Goal: Task Accomplishment & Management: Use online tool/utility

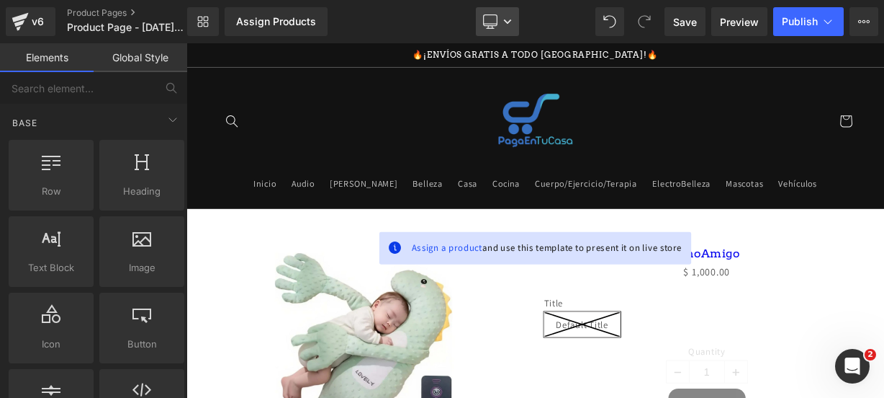
click at [486, 32] on link "Desktop" at bounding box center [497, 21] width 43 height 29
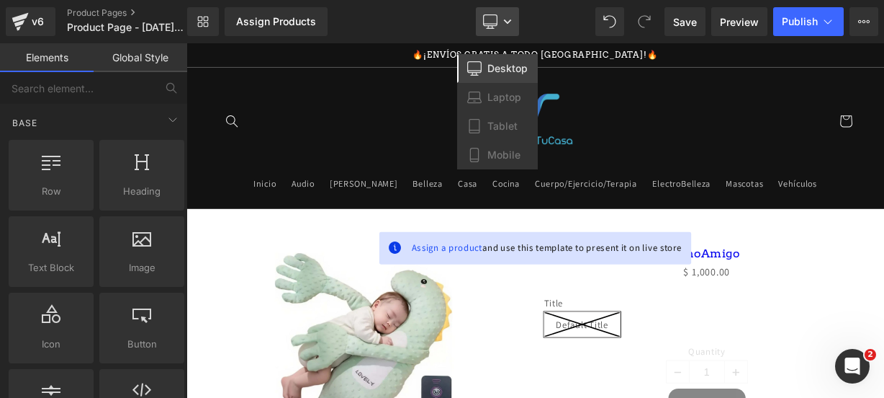
click at [486, 32] on link "Desktop" at bounding box center [497, 21] width 43 height 29
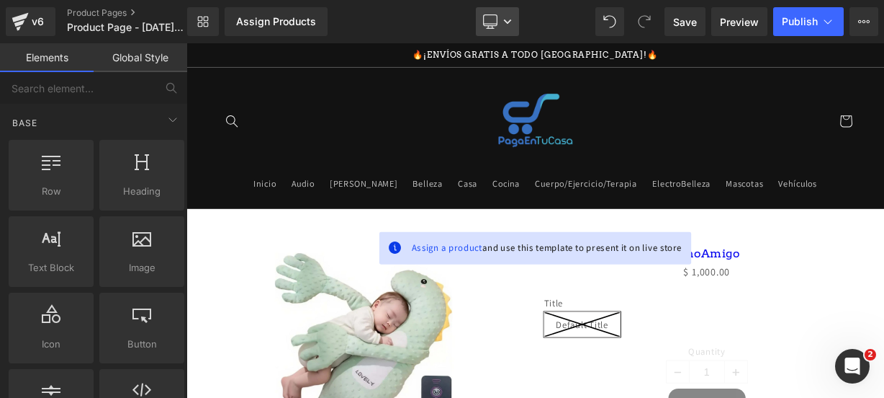
click at [498, 20] on link "Desktop" at bounding box center [497, 21] width 43 height 29
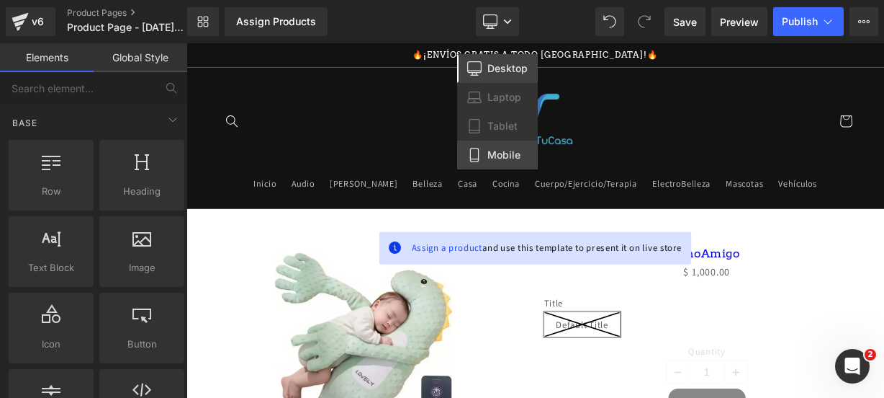
click at [506, 151] on span "Mobile" at bounding box center [504, 154] width 33 height 13
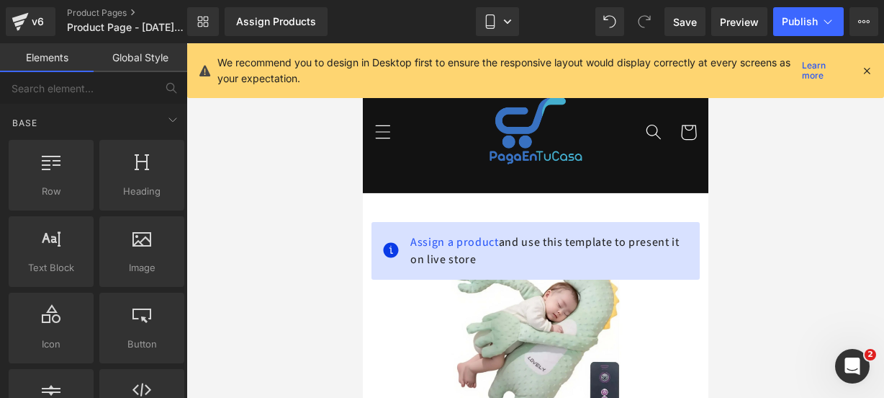
scroll to position [148, 0]
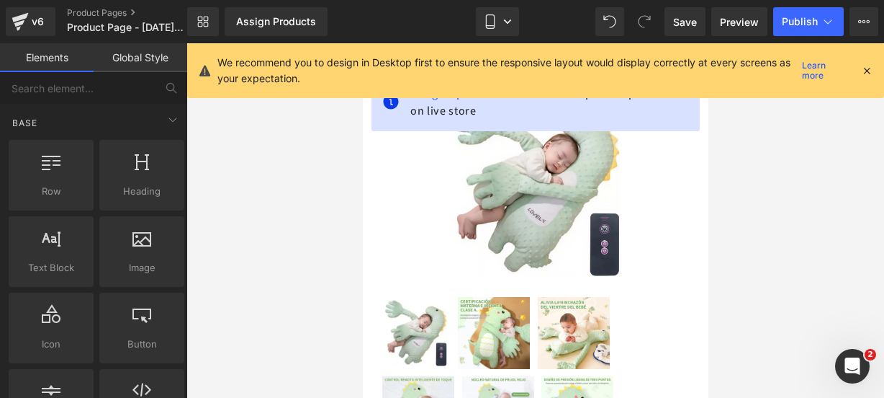
click at [866, 70] on icon at bounding box center [867, 70] width 13 height 13
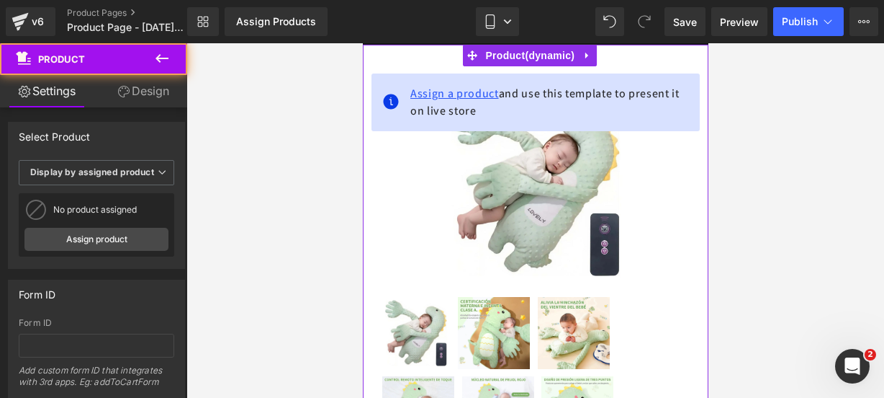
click at [479, 91] on span "Assign a product" at bounding box center [454, 93] width 89 height 15
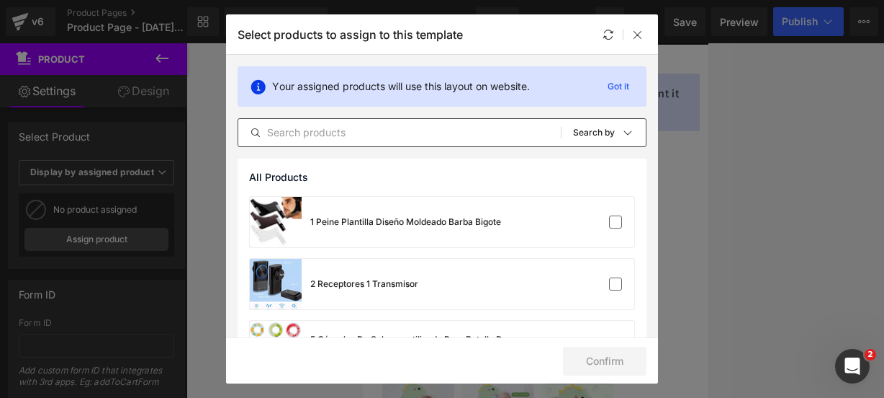
click at [370, 133] on input "text" at bounding box center [399, 132] width 323 height 17
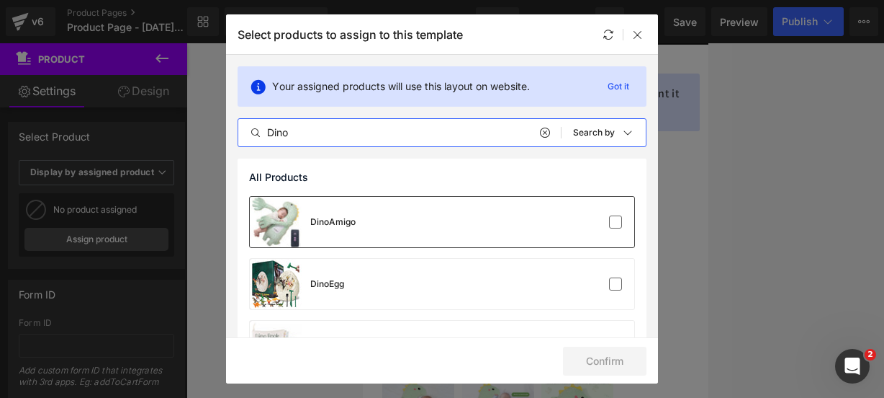
type input "Dino"
click at [359, 209] on div "DinoAmigo" at bounding box center [442, 222] width 385 height 50
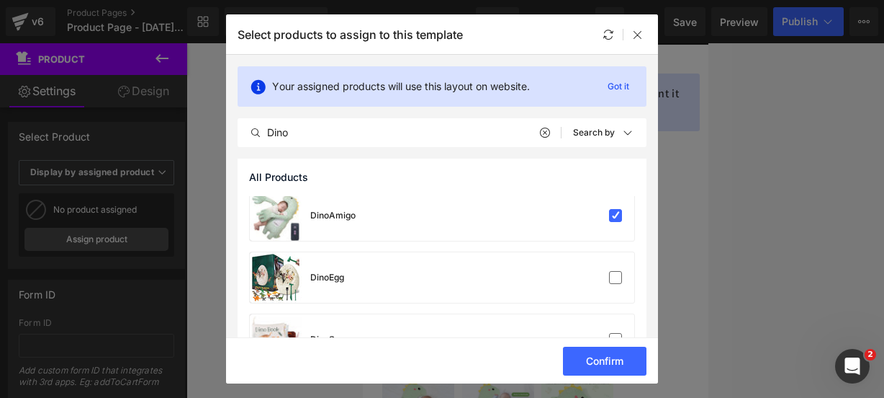
scroll to position [0, 0]
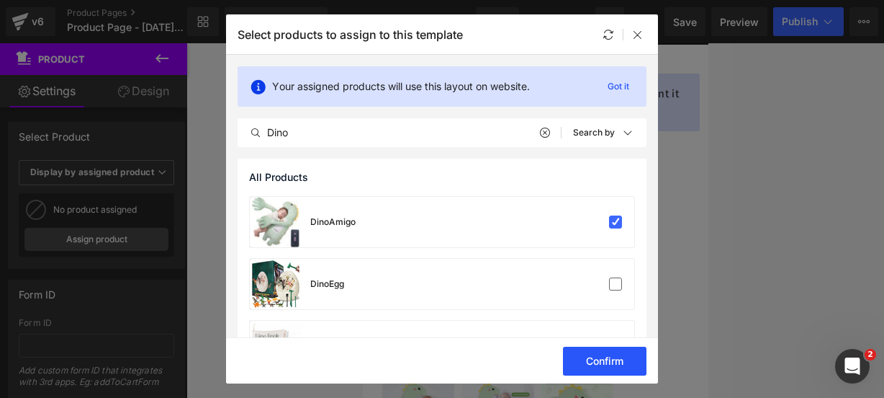
click at [590, 359] on button "Confirm" at bounding box center [605, 360] width 84 height 29
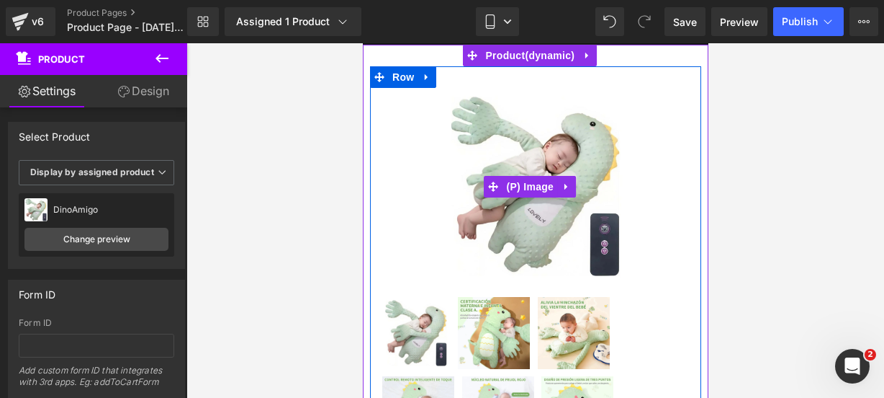
scroll to position [55, 0]
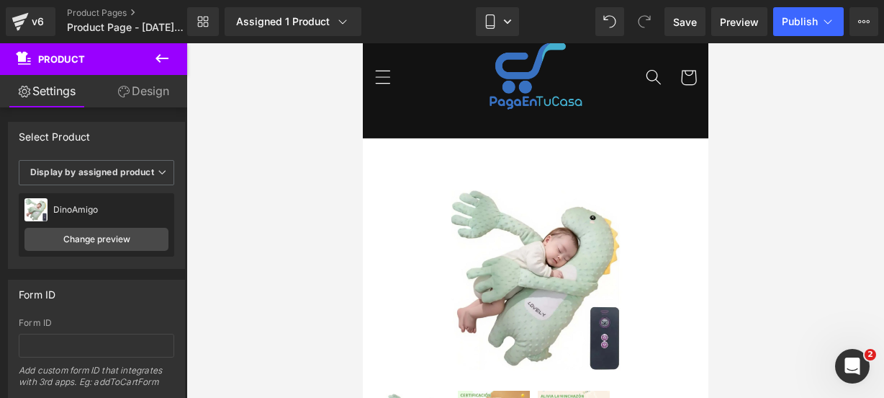
click at [166, 66] on icon at bounding box center [161, 58] width 17 height 17
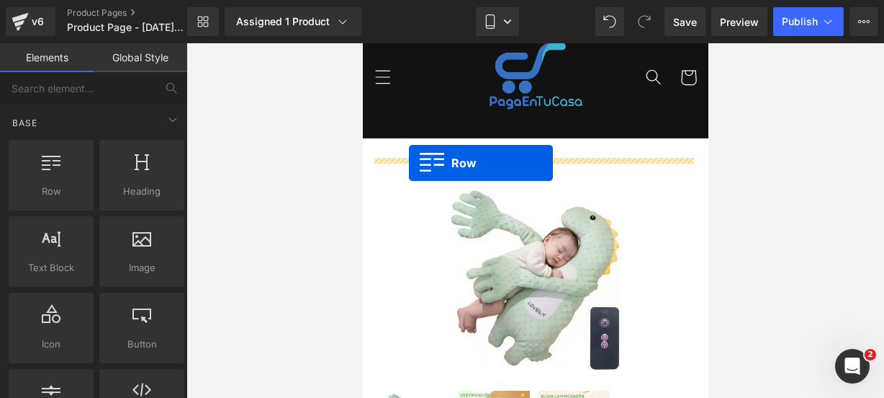
drag, startPoint x: 438, startPoint y: 217, endPoint x: 409, endPoint y: 162, distance: 62.5
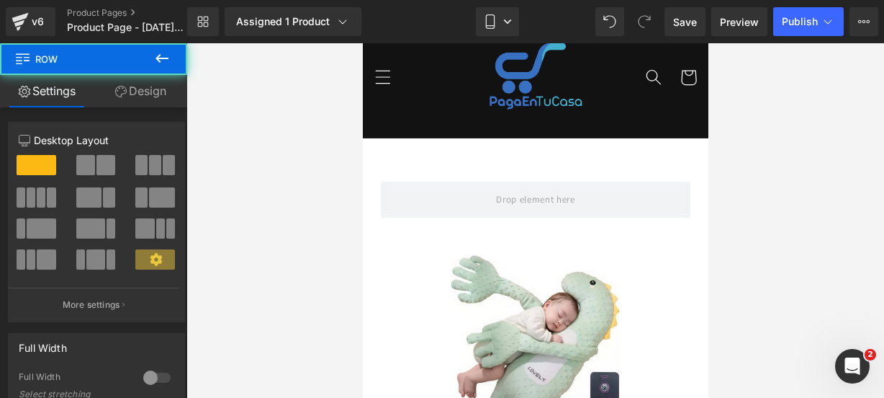
click at [165, 64] on icon at bounding box center [161, 58] width 17 height 17
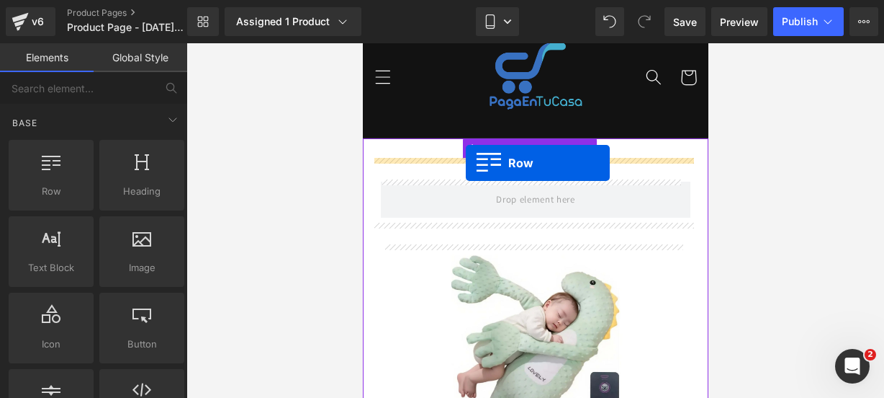
drag, startPoint x: 447, startPoint y: 213, endPoint x: 465, endPoint y: 163, distance: 52.9
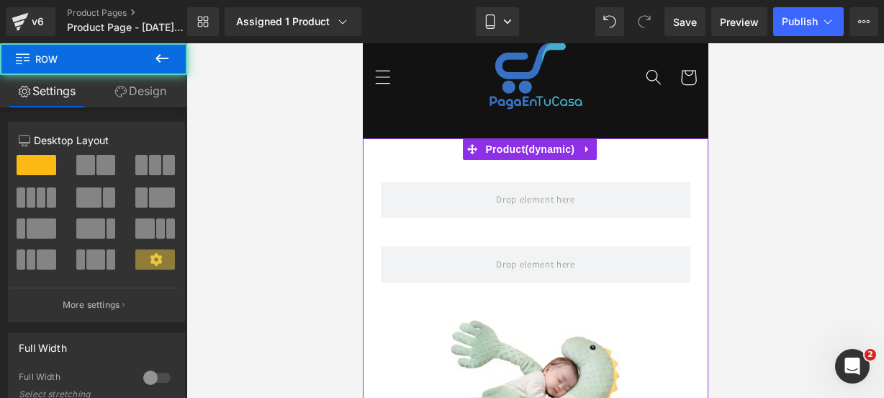
click at [174, 67] on button at bounding box center [162, 59] width 50 height 32
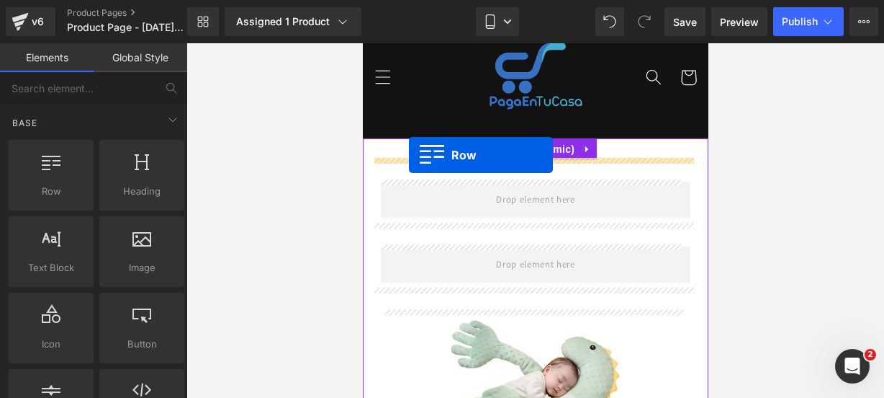
drag, startPoint x: 417, startPoint y: 239, endPoint x: 408, endPoint y: 155, distance: 84.7
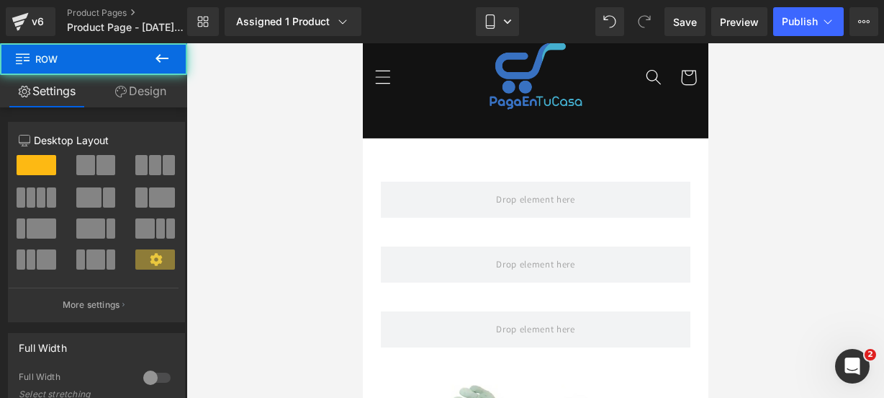
click at [162, 62] on icon at bounding box center [161, 58] width 17 height 17
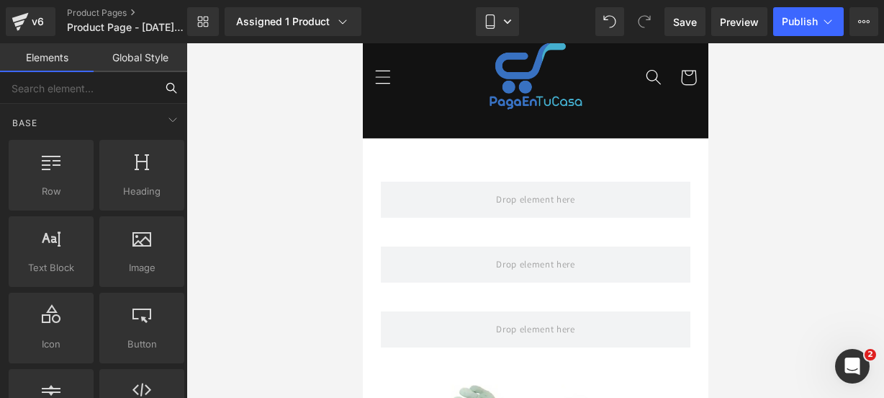
click at [113, 80] on input "text" at bounding box center [78, 88] width 156 height 32
type input "icon"
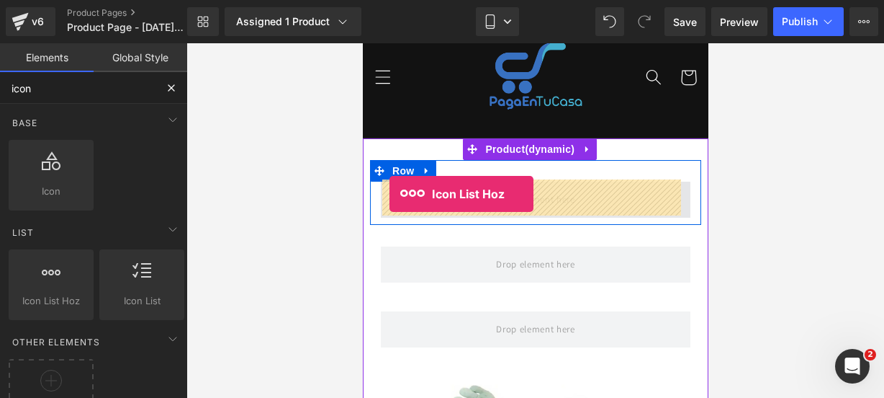
drag, startPoint x: 416, startPoint y: 309, endPoint x: 389, endPoint y: 194, distance: 118.3
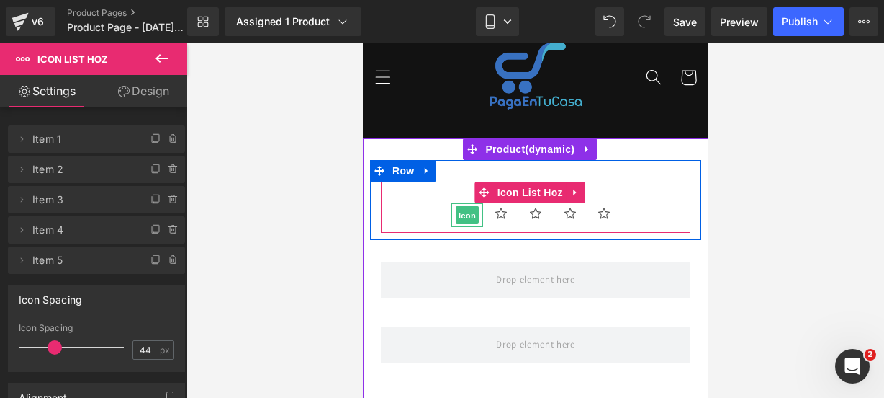
click at [462, 215] on span "Icon" at bounding box center [466, 215] width 23 height 17
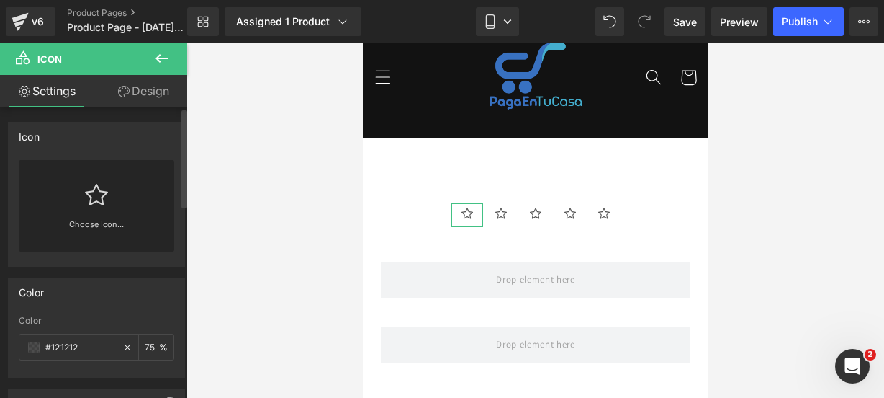
click at [59, 204] on div "Choose Icon..." at bounding box center [97, 205] width 156 height 91
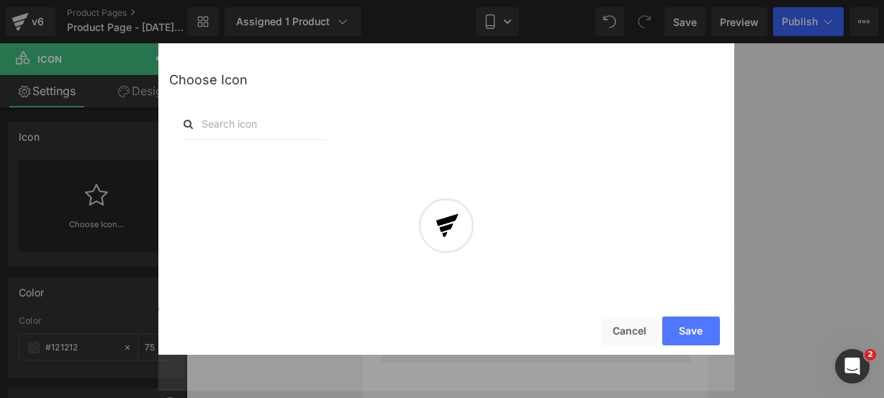
click at [290, 120] on input "text" at bounding box center [256, 124] width 144 height 32
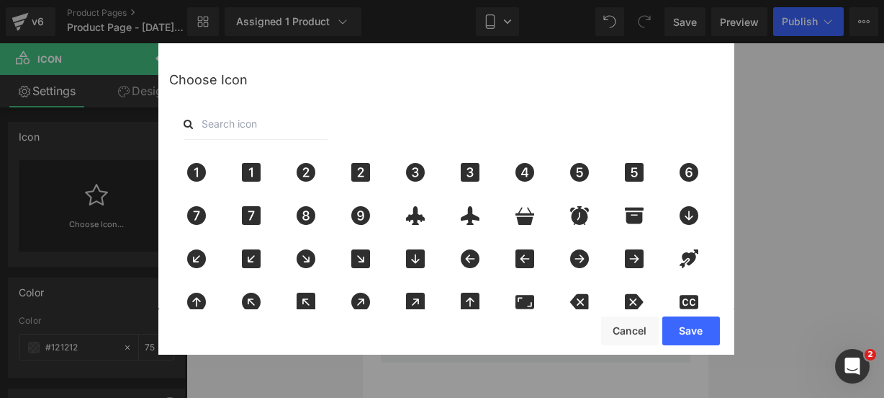
type input "sta"
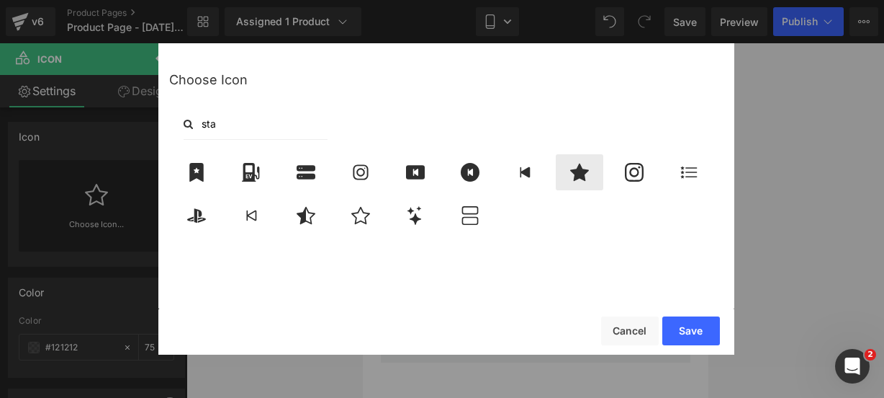
click at [569, 163] on icon at bounding box center [580, 172] width 30 height 19
click at [687, 332] on button "Save" at bounding box center [692, 330] width 58 height 29
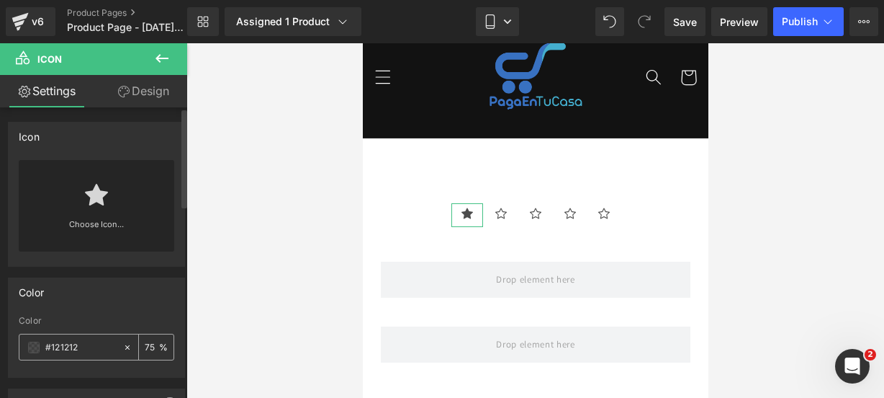
click at [32, 341] on span at bounding box center [34, 347] width 12 height 12
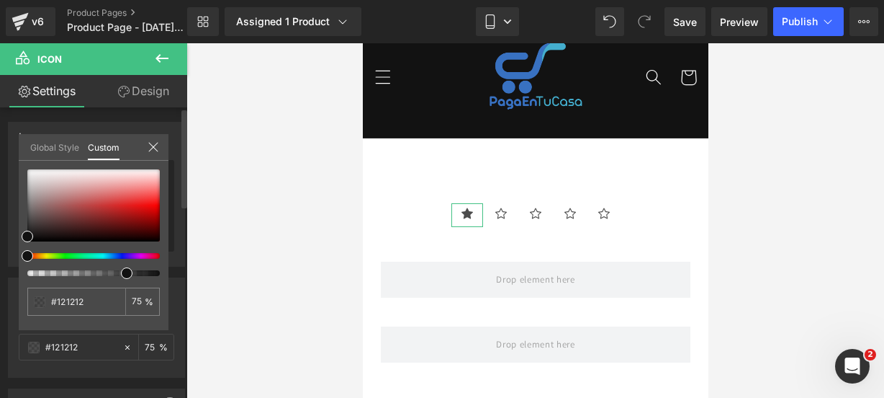
type input "#111111"
click at [43, 254] on div at bounding box center [88, 256] width 133 height 6
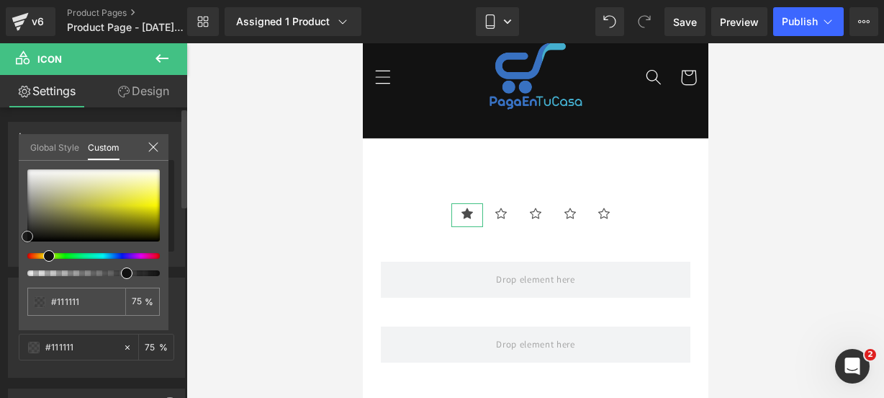
type input "#fffb28"
click at [154, 199] on div at bounding box center [93, 205] width 133 height 72
click at [154, 141] on icon at bounding box center [154, 147] width 12 height 12
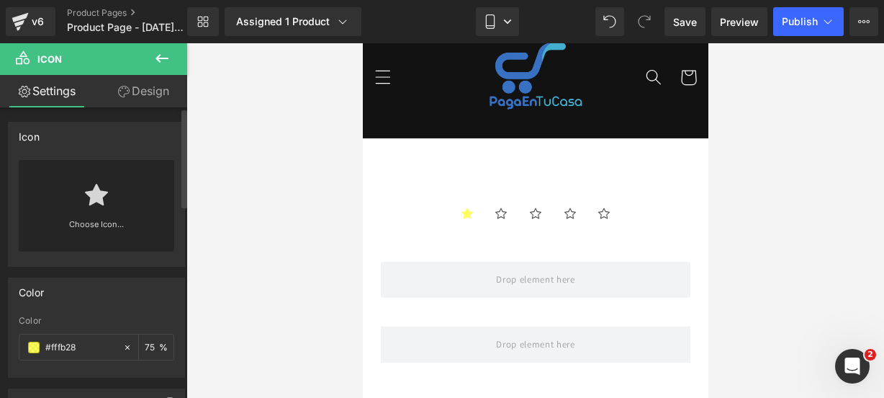
click at [393, 201] on div "Icon Icon Icon Icon Icon Icon List Hoz" at bounding box center [535, 207] width 310 height 52
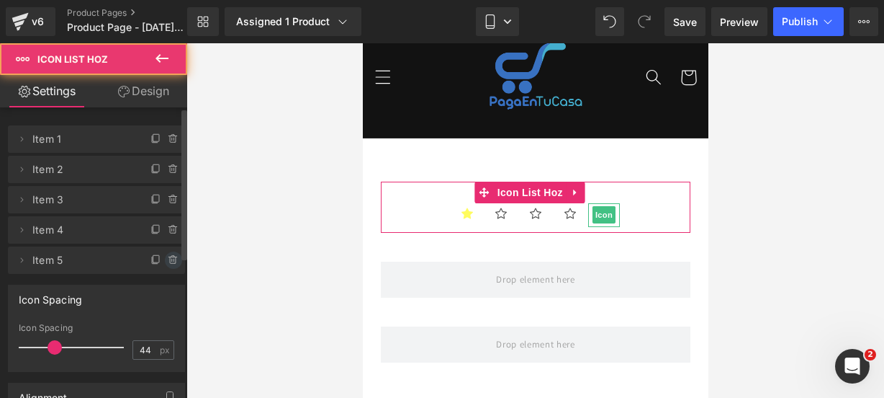
click at [166, 253] on span at bounding box center [173, 259] width 17 height 17
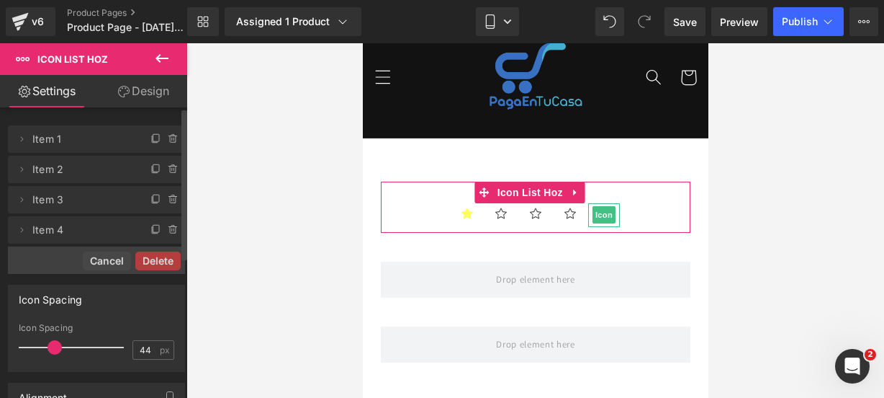
click at [166, 253] on button "Delete" at bounding box center [157, 260] width 45 height 19
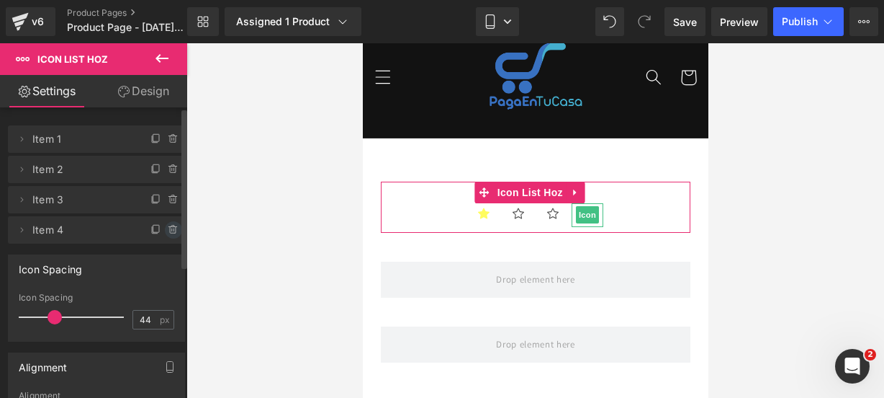
click at [171, 224] on icon at bounding box center [174, 230] width 12 height 12
click at [171, 224] on button "Delete" at bounding box center [161, 230] width 45 height 19
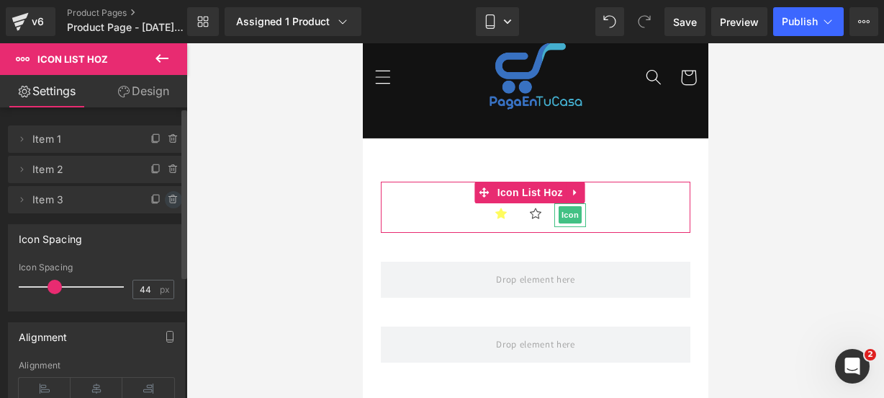
click at [168, 194] on icon at bounding box center [174, 200] width 12 height 12
click at [163, 194] on button "Delete" at bounding box center [157, 200] width 45 height 19
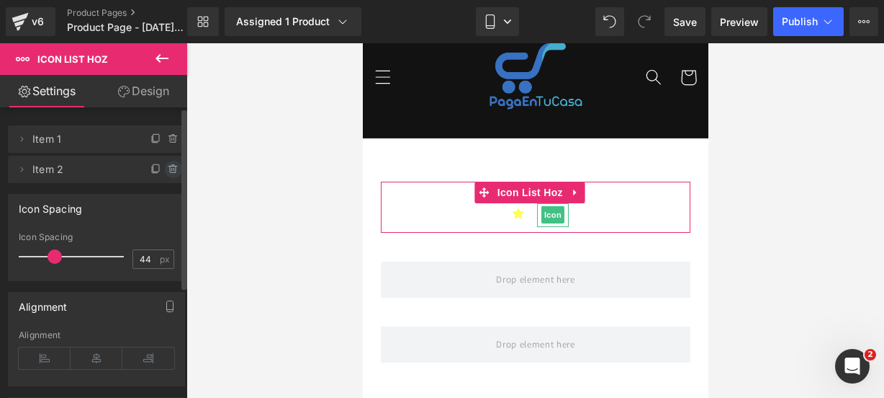
click at [168, 172] on icon at bounding box center [174, 169] width 12 height 12
click at [163, 172] on button "Delete" at bounding box center [157, 170] width 45 height 19
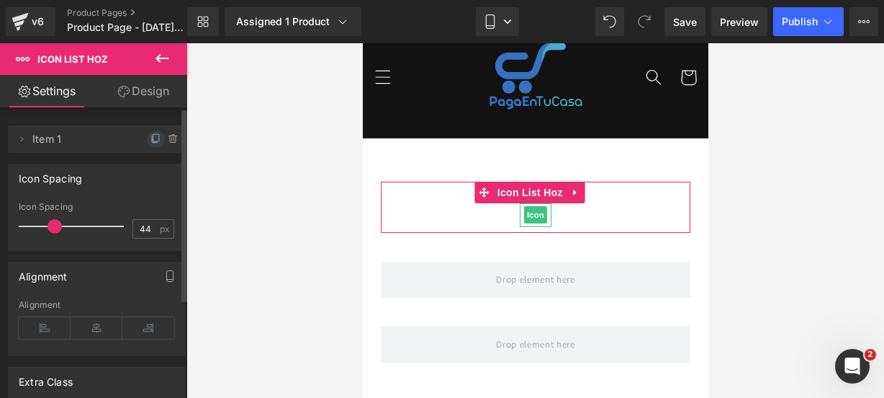
click at [153, 143] on icon at bounding box center [157, 139] width 12 height 12
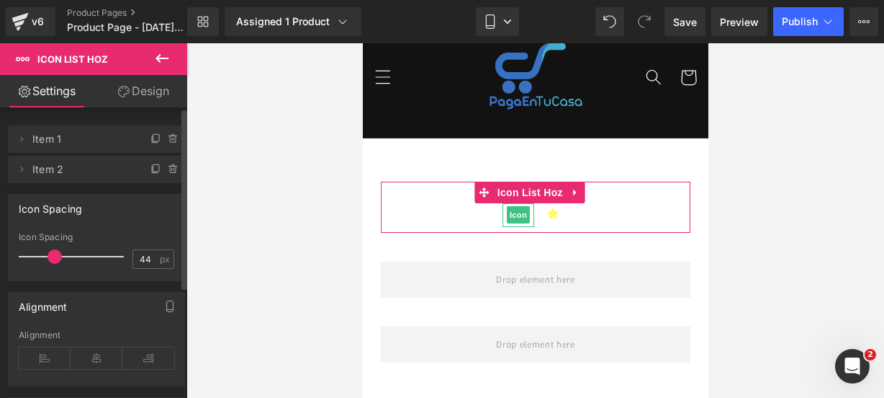
click at [153, 143] on icon at bounding box center [157, 139] width 12 height 12
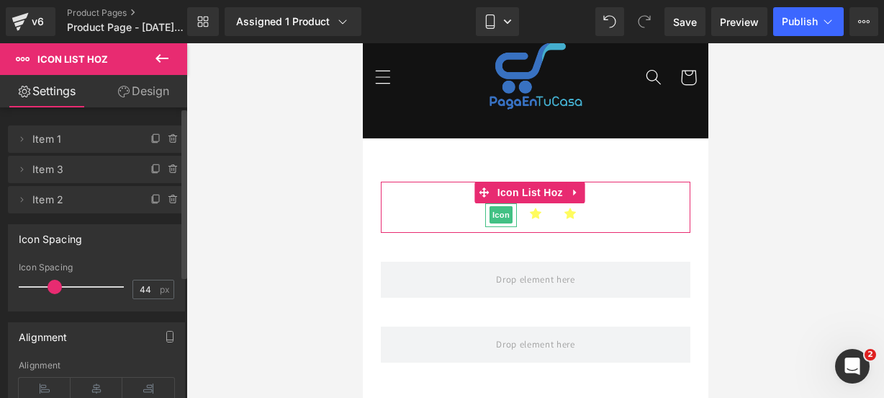
click at [153, 143] on icon at bounding box center [157, 139] width 12 height 12
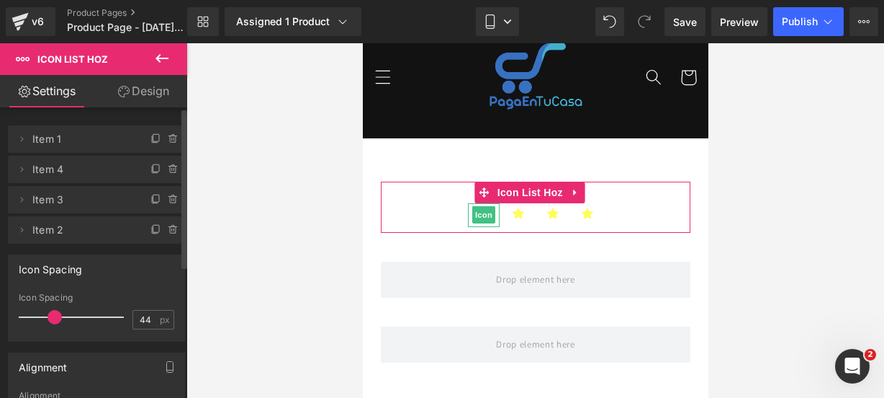
click at [153, 143] on icon at bounding box center [157, 139] width 12 height 12
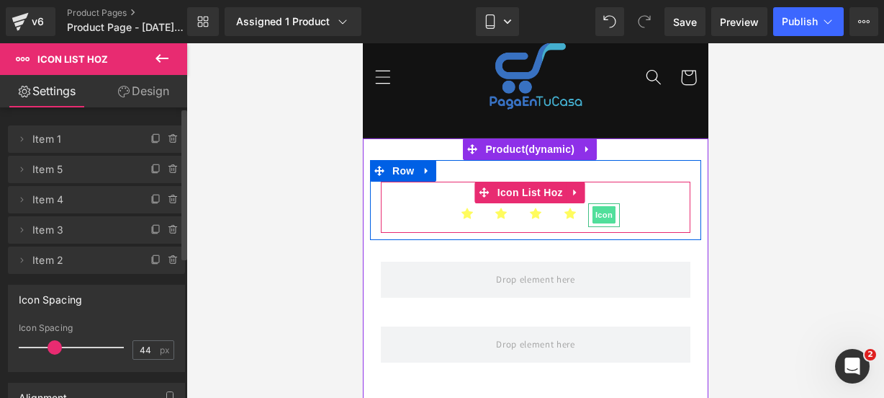
click at [598, 218] on span "Icon" at bounding box center [603, 214] width 23 height 17
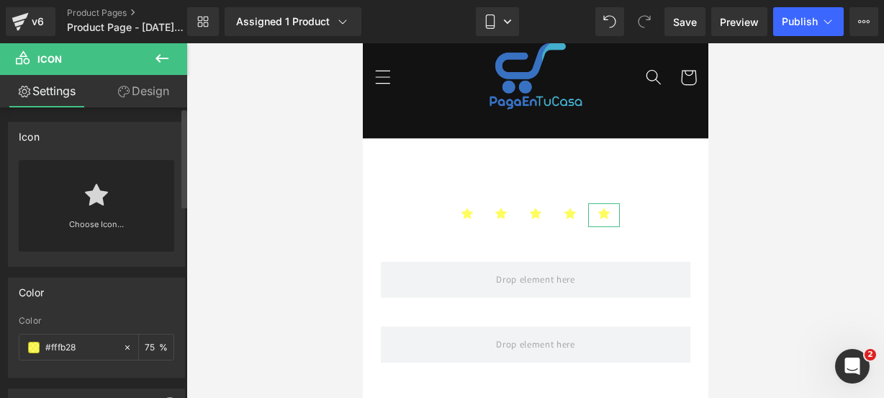
click at [100, 211] on link at bounding box center [96, 189] width 23 height 58
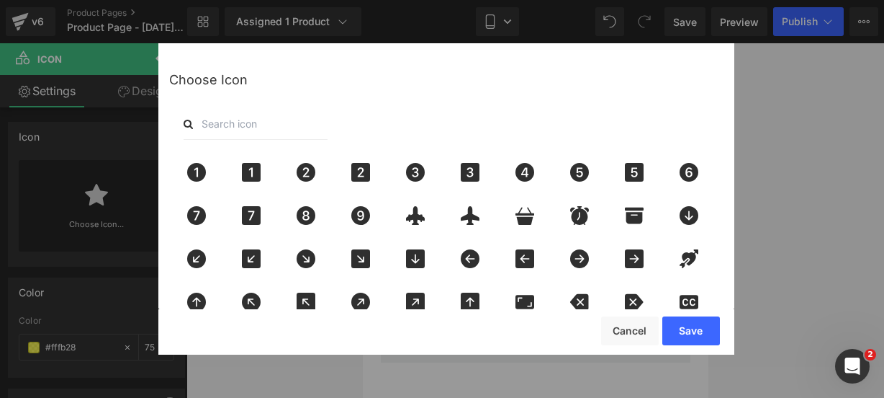
click at [220, 127] on input "text" at bounding box center [256, 124] width 144 height 32
type input "sta"
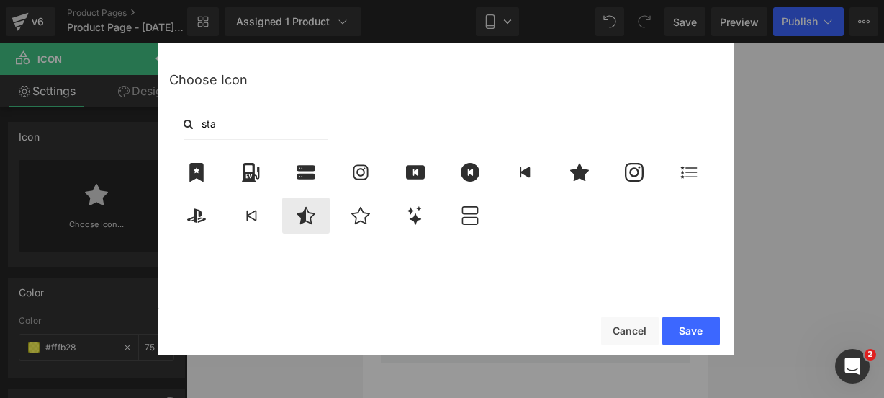
click at [305, 210] on icon at bounding box center [306, 215] width 19 height 17
click at [687, 333] on button "Save" at bounding box center [692, 330] width 58 height 29
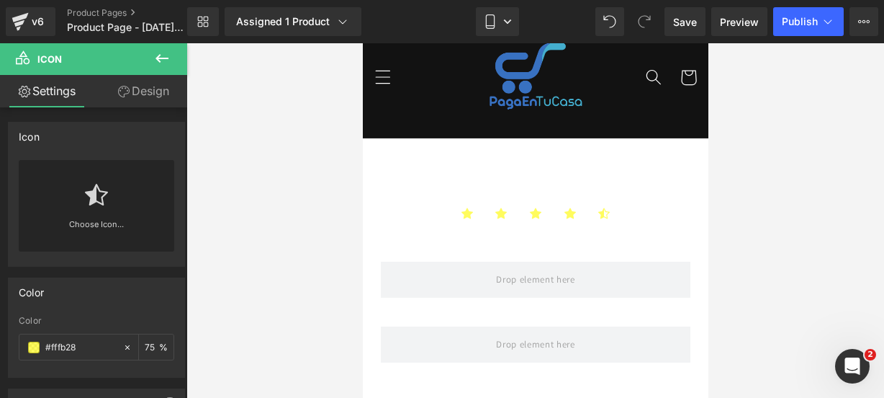
click at [160, 60] on icon at bounding box center [161, 58] width 17 height 17
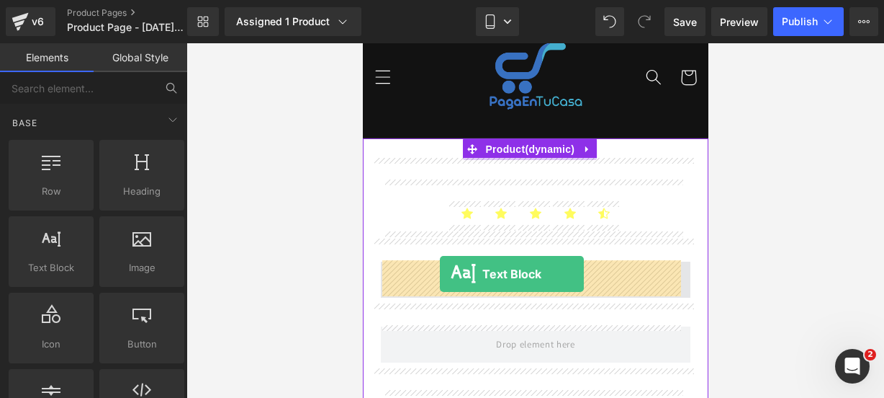
drag, startPoint x: 430, startPoint y: 288, endPoint x: 439, endPoint y: 274, distance: 17.2
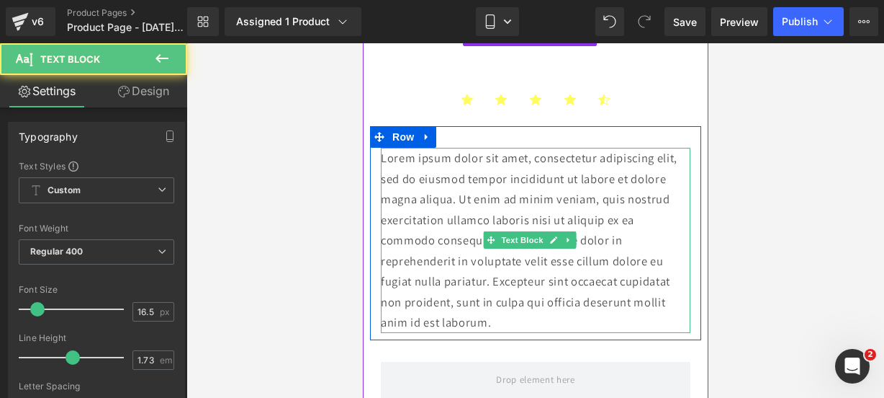
scroll to position [170, 0]
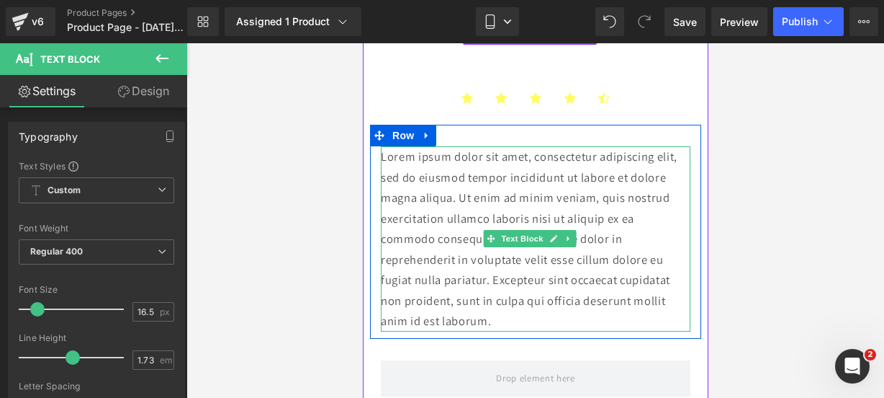
click at [511, 317] on p "Lorem ipsum dolor sit amet, consectetur adipiscing elit, sed do eiusmod tempor …" at bounding box center [535, 238] width 310 height 185
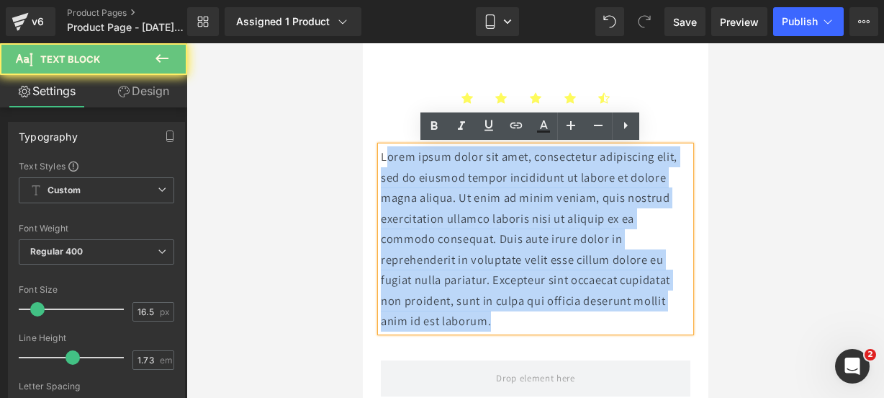
drag, startPoint x: 511, startPoint y: 317, endPoint x: 387, endPoint y: 161, distance: 199.9
click at [387, 161] on p "Lorem ipsum dolor sit amet, consectetur adipiscing elit, sed do eiusmod tempor …" at bounding box center [535, 238] width 310 height 185
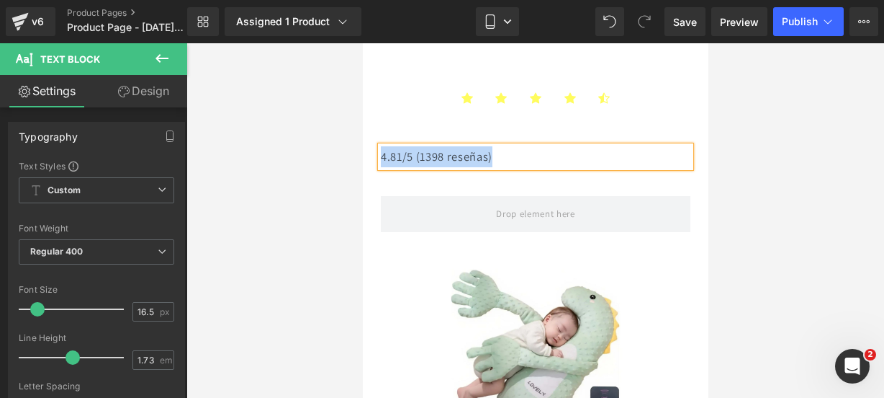
drag, startPoint x: 516, startPoint y: 156, endPoint x: 381, endPoint y: 151, distance: 134.7
click at [381, 151] on p "4.81/5 (1398 reseñas)" at bounding box center [535, 156] width 310 height 21
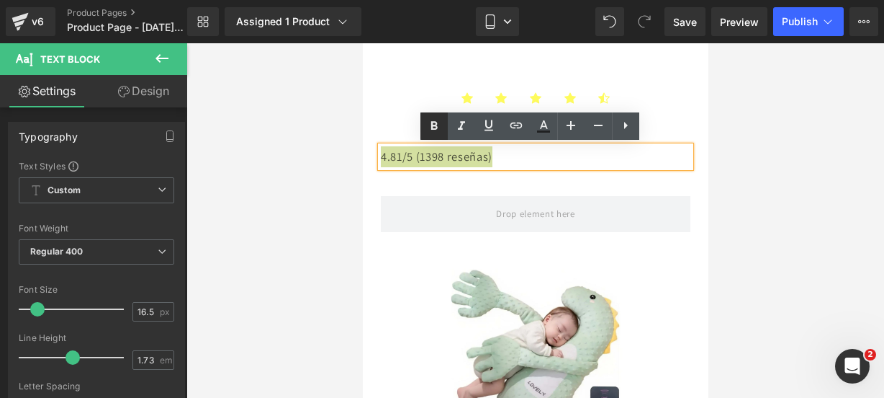
click at [430, 136] on link at bounding box center [434, 125] width 27 height 27
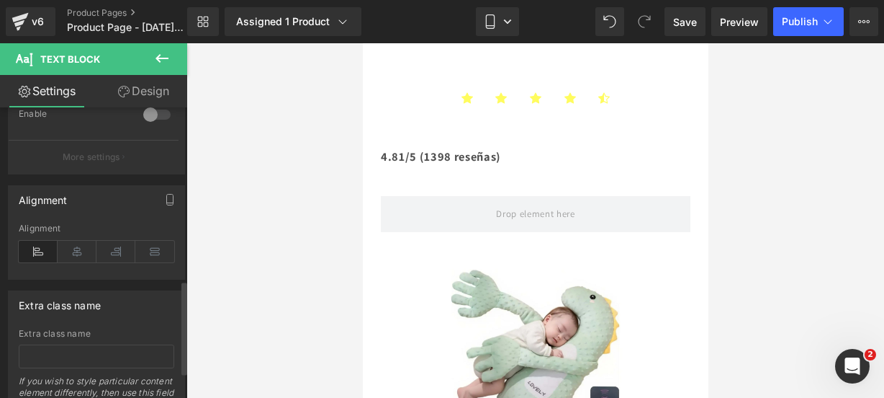
scroll to position [558, 0]
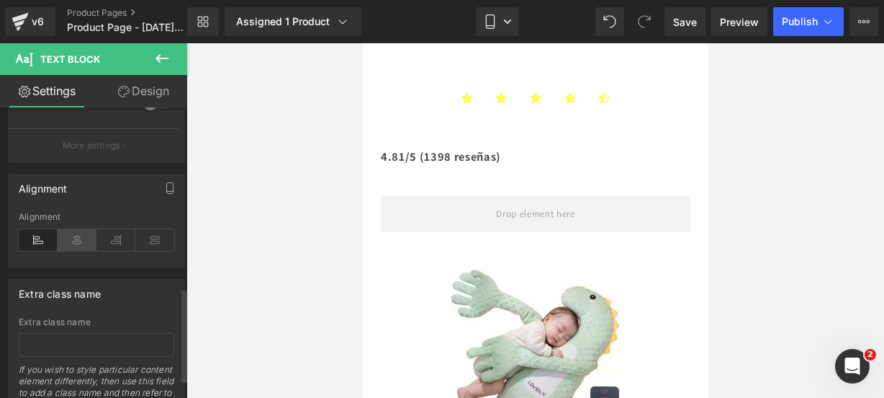
click at [82, 238] on icon at bounding box center [77, 240] width 39 height 22
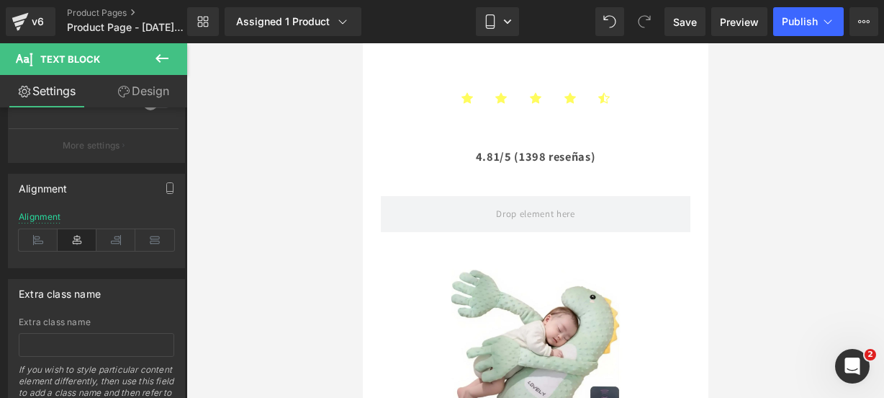
click at [161, 60] on icon at bounding box center [161, 58] width 17 height 17
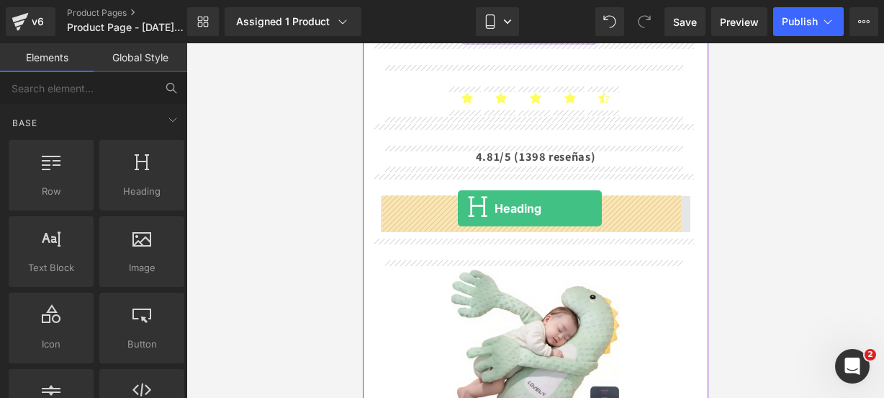
drag, startPoint x: 489, startPoint y: 220, endPoint x: 457, endPoint y: 208, distance: 33.7
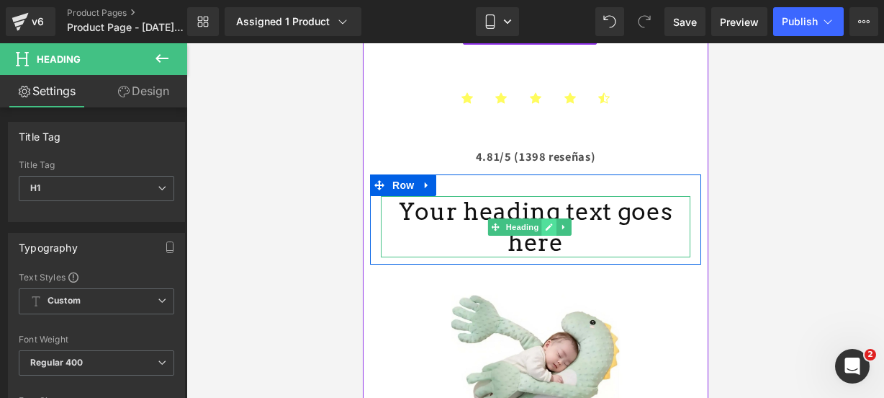
click at [547, 218] on link at bounding box center [549, 226] width 15 height 17
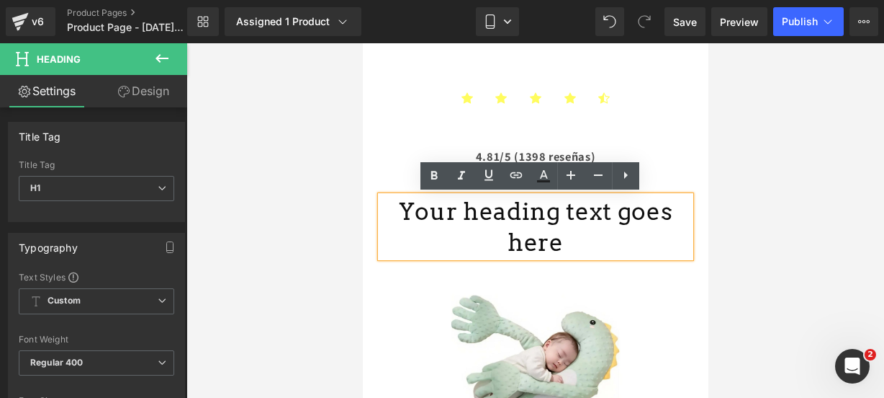
click at [670, 211] on h1 "Your heading text goes here" at bounding box center [535, 227] width 310 height 62
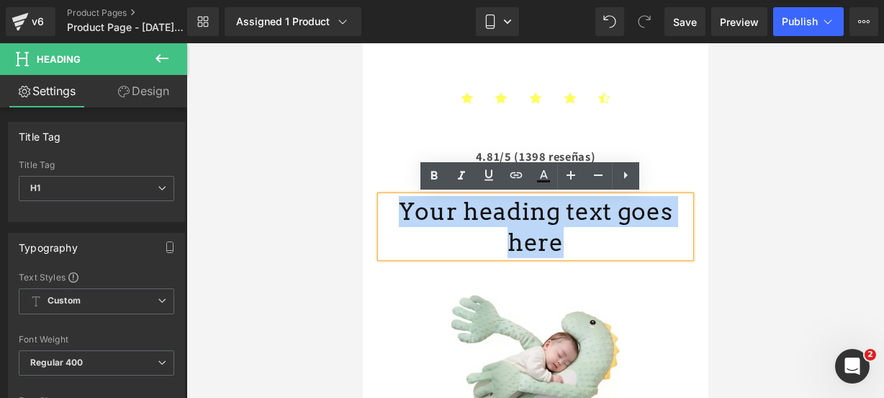
drag, startPoint x: 670, startPoint y: 211, endPoint x: 390, endPoint y: 200, distance: 279.6
click at [390, 200] on h1 "Your heading text goes here" at bounding box center [535, 227] width 310 height 62
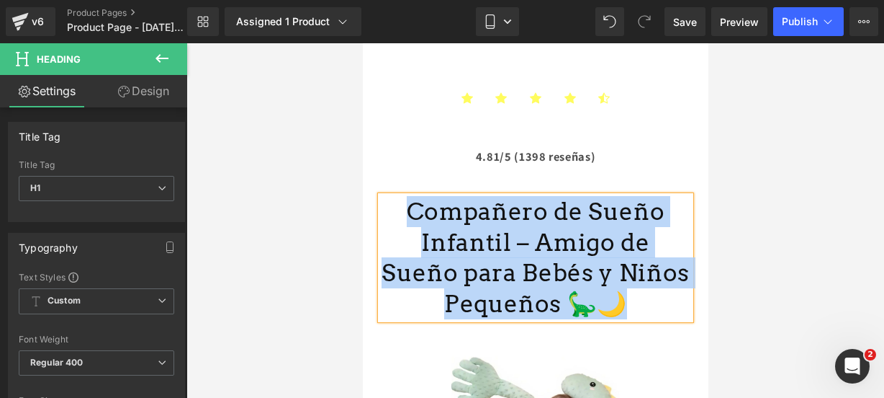
drag, startPoint x: 554, startPoint y: 305, endPoint x: 386, endPoint y: 205, distance: 195.4
click at [386, 205] on h1 "Compañero de Sueño Infantil – Amigo de Sueño para Bebés y Niños Pequeños 🦕🌙" at bounding box center [535, 258] width 310 height 124
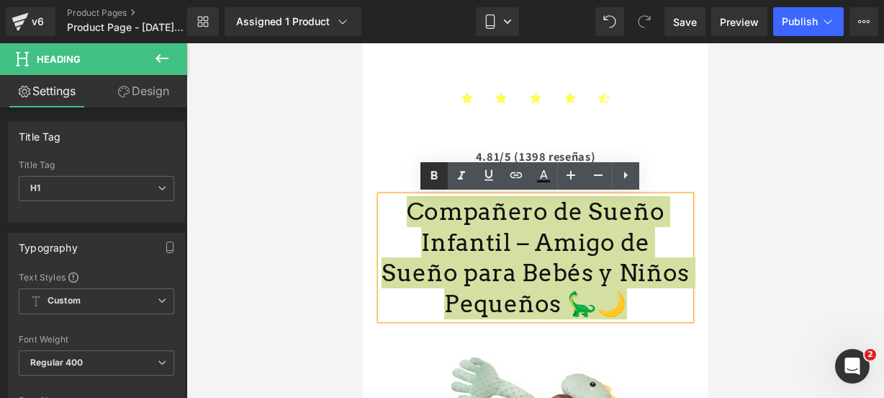
click at [432, 180] on icon at bounding box center [434, 175] width 17 height 17
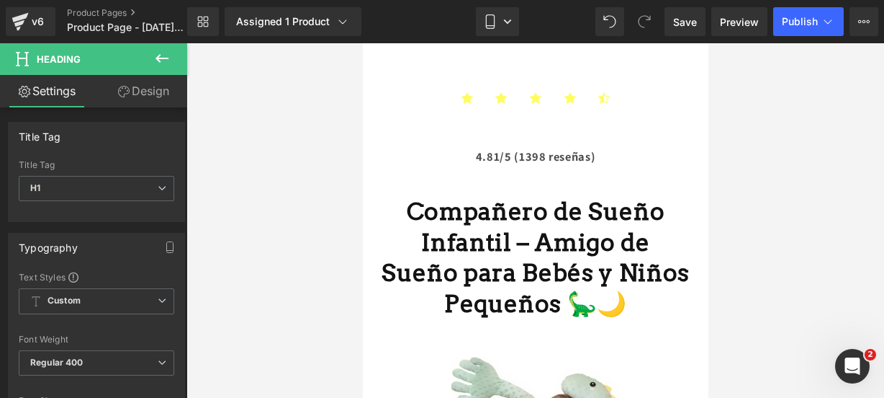
click at [158, 63] on icon at bounding box center [161, 58] width 17 height 17
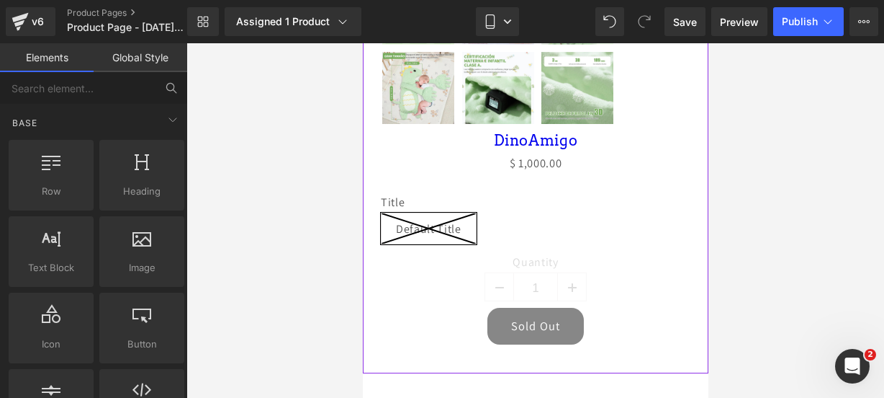
scroll to position [843, 0]
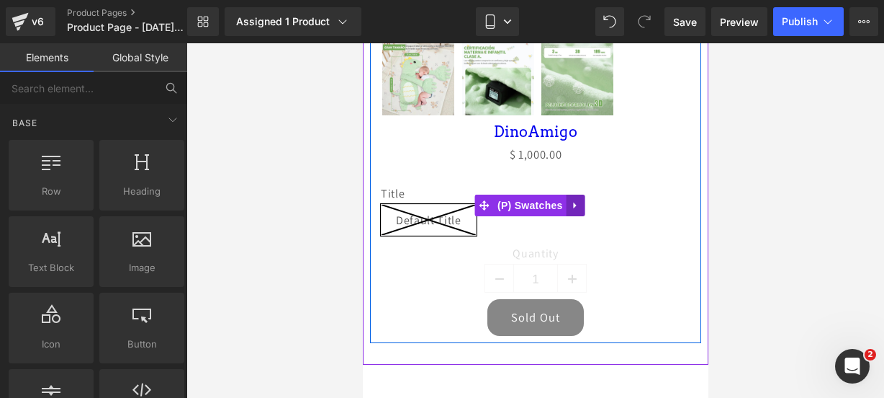
click at [575, 200] on icon at bounding box center [575, 205] width 10 height 11
click at [582, 200] on icon at bounding box center [585, 205] width 10 height 10
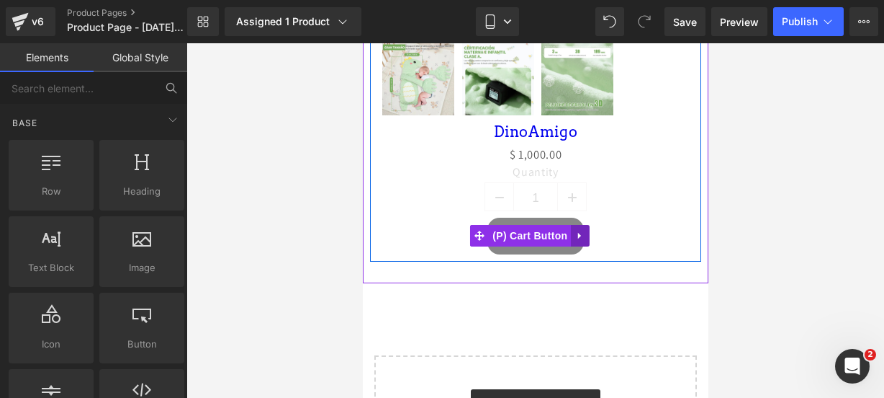
click at [579, 233] on icon at bounding box center [579, 236] width 3 height 6
click at [596, 230] on link at bounding box center [589, 236] width 19 height 22
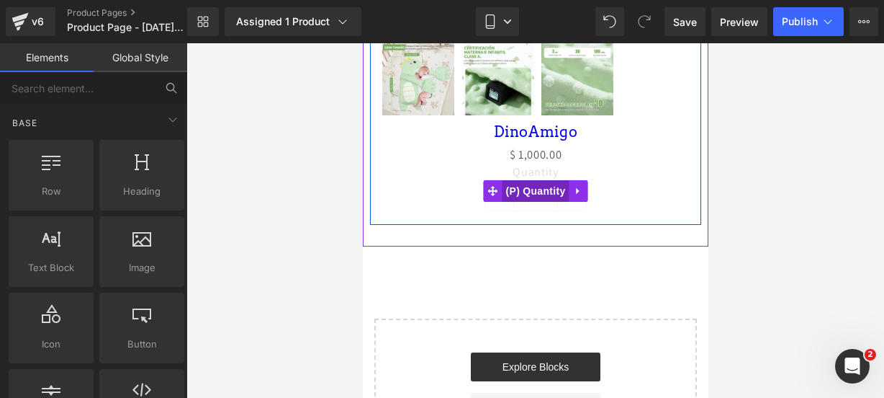
click at [536, 180] on span "(P) Quantity" at bounding box center [535, 191] width 67 height 22
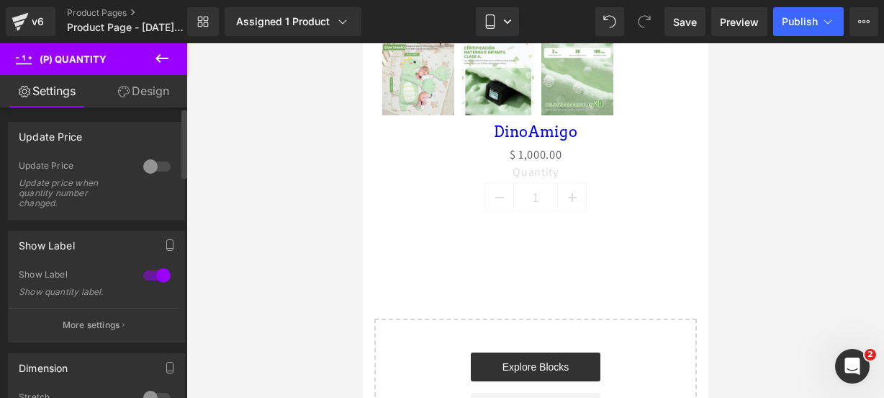
click at [97, 323] on p "More settings" at bounding box center [92, 324] width 58 height 13
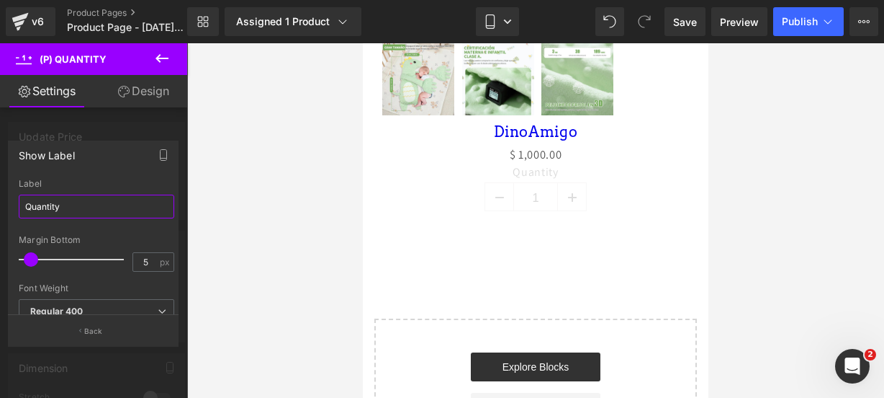
drag, startPoint x: 76, startPoint y: 205, endPoint x: -1, endPoint y: 187, distance: 79.3
click at [0, 187] on html "(P) Quantity You are previewing how the will restyle your page. You can not edi…" at bounding box center [442, 199] width 884 height 398
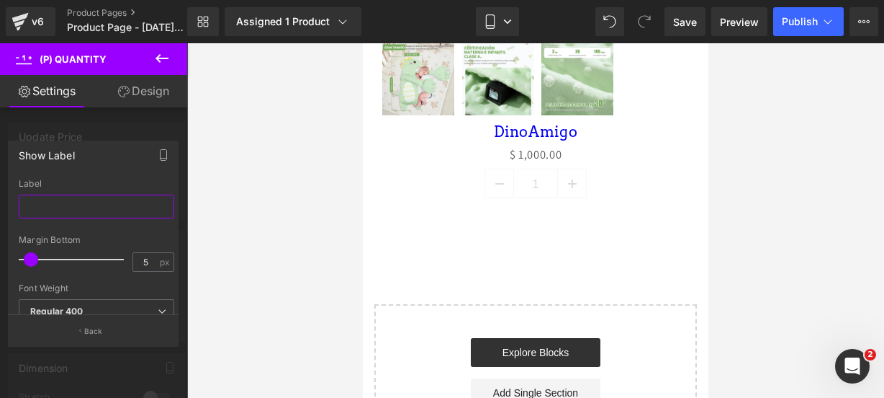
paste input "🌙"
type input "🌙"
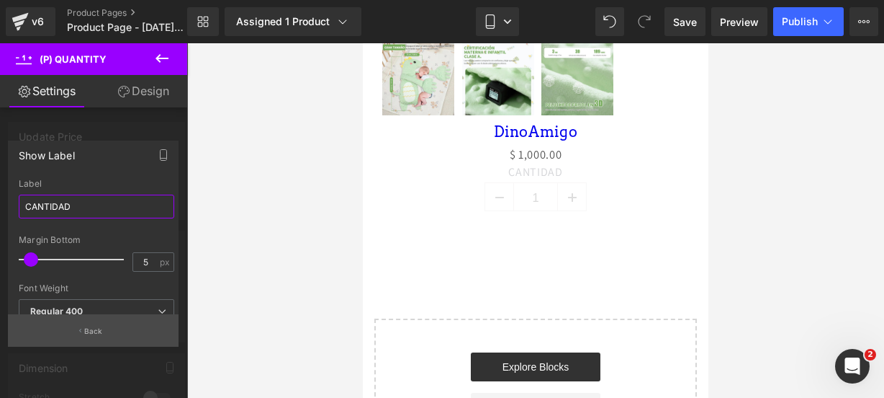
type input "CANTIDAD"
click at [114, 328] on button "Back" at bounding box center [93, 330] width 171 height 32
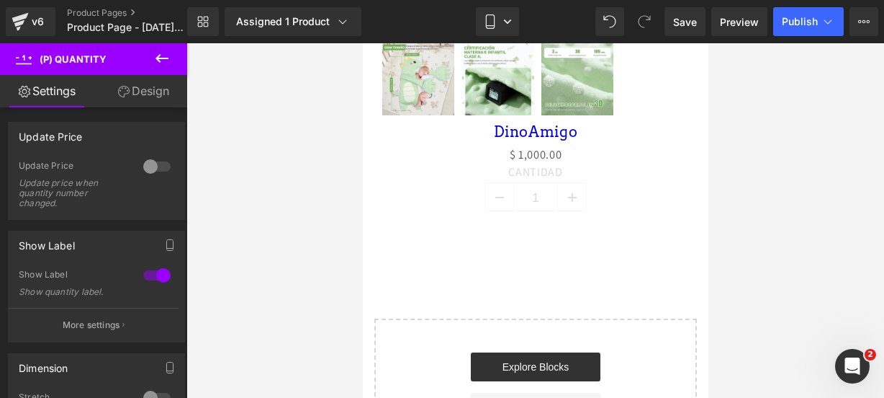
click at [163, 66] on icon at bounding box center [161, 58] width 17 height 17
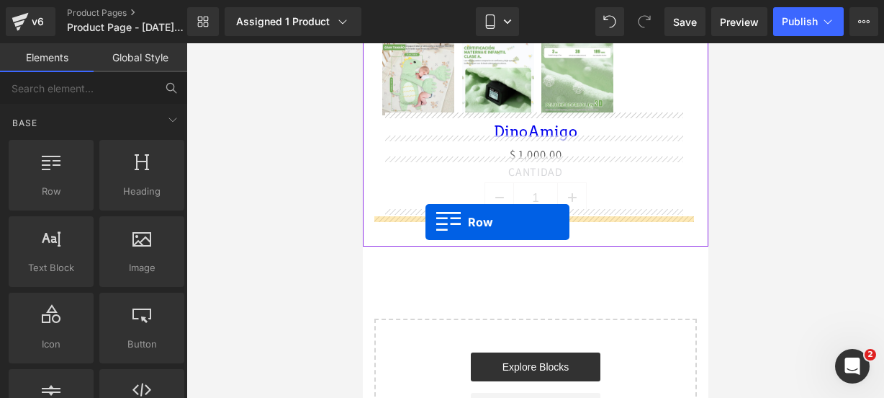
drag, startPoint x: 426, startPoint y: 207, endPoint x: 425, endPoint y: 223, distance: 15.9
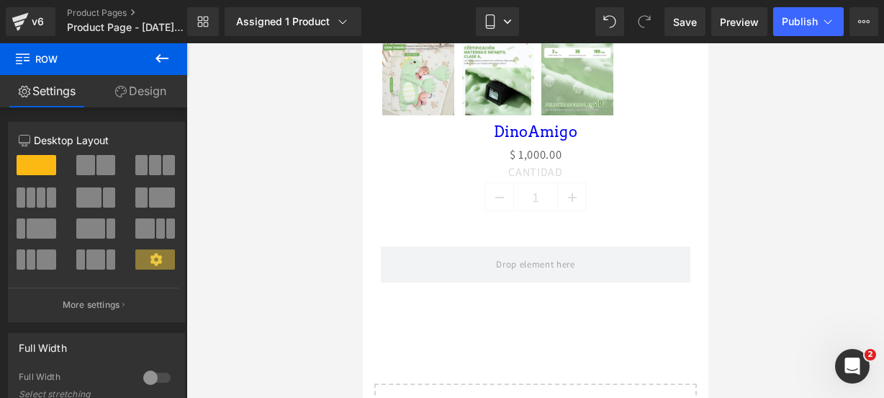
click at [163, 53] on icon at bounding box center [161, 58] width 17 height 17
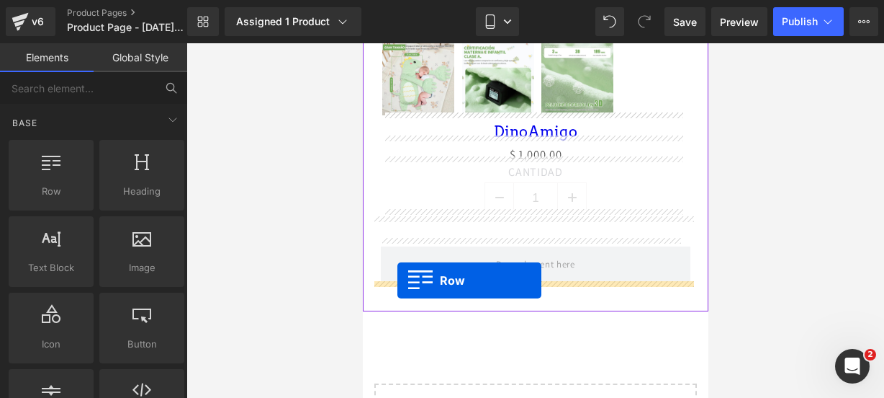
drag, startPoint x: 411, startPoint y: 205, endPoint x: 397, endPoint y: 281, distance: 77.7
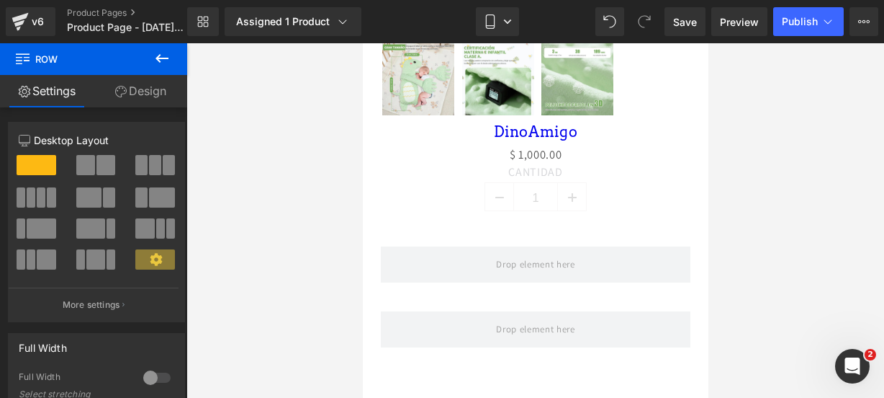
click at [160, 59] on icon at bounding box center [161, 58] width 17 height 17
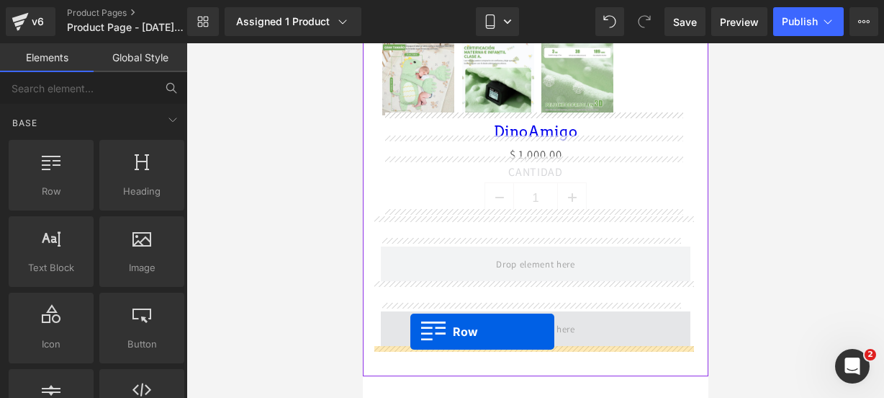
drag, startPoint x: 435, startPoint y: 212, endPoint x: 410, endPoint y: 331, distance: 121.5
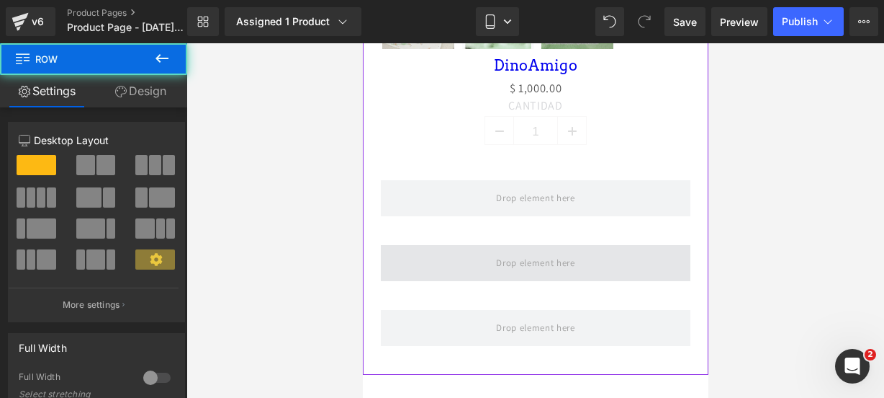
scroll to position [915, 0]
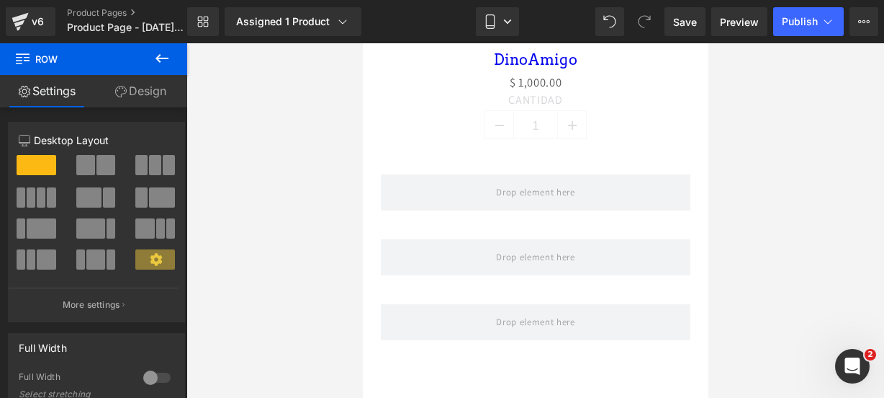
click at [158, 71] on button at bounding box center [162, 59] width 50 height 32
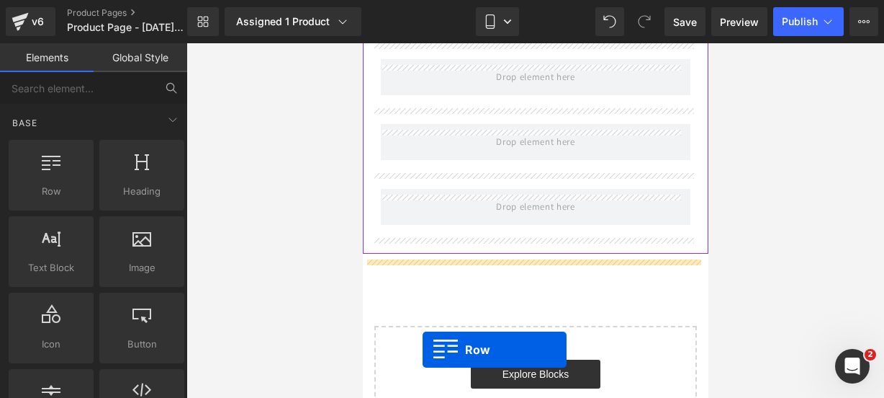
scroll to position [1073, 0]
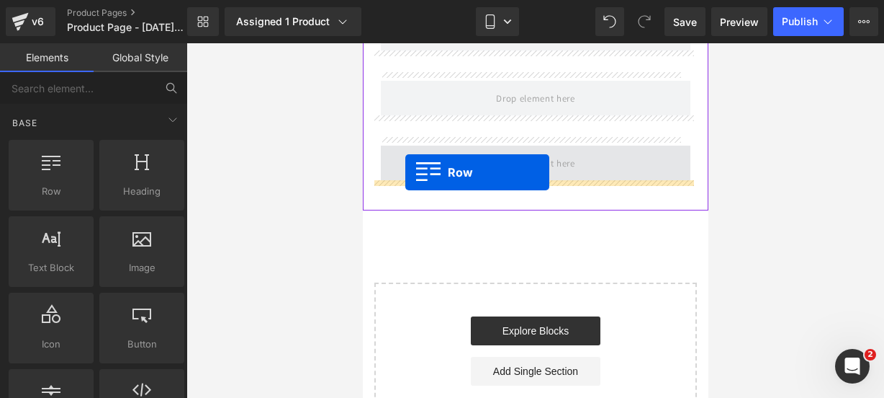
drag, startPoint x: 411, startPoint y: 212, endPoint x: 405, endPoint y: 172, distance: 40.8
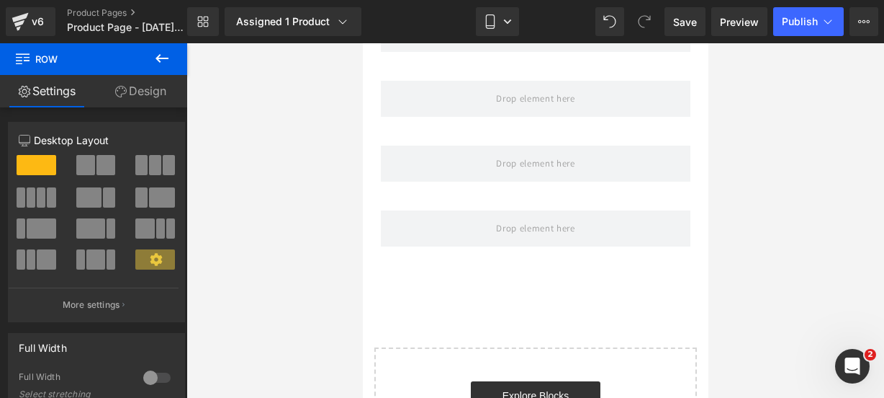
click at [158, 54] on icon at bounding box center [161, 58] width 17 height 17
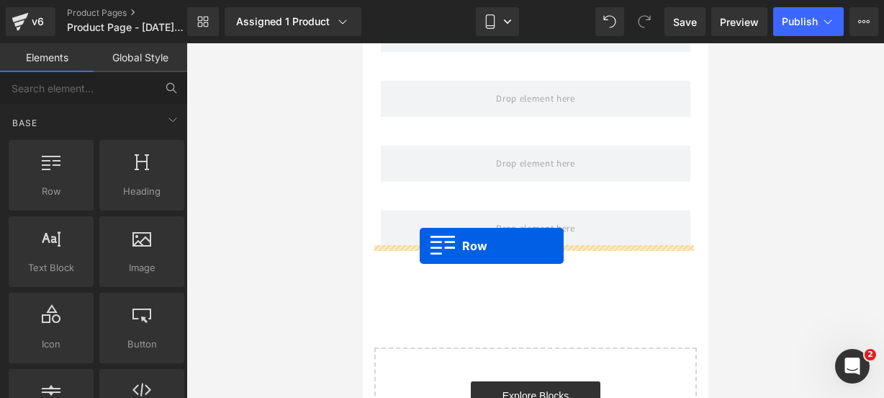
drag, startPoint x: 437, startPoint y: 211, endPoint x: 419, endPoint y: 246, distance: 39.6
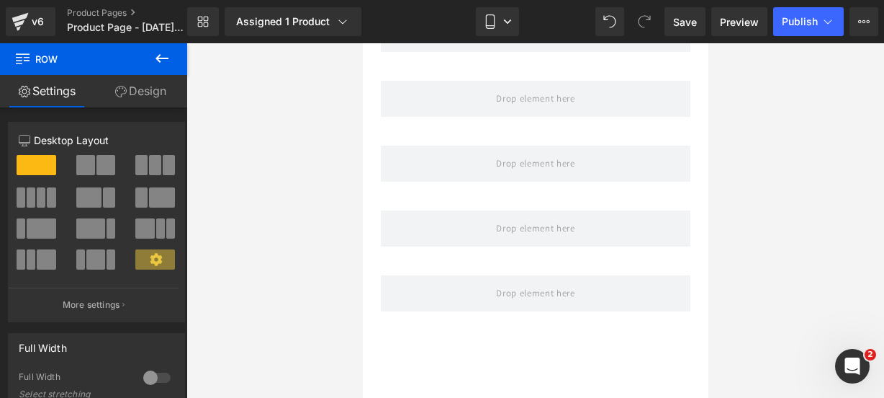
click at [164, 63] on icon at bounding box center [161, 58] width 17 height 17
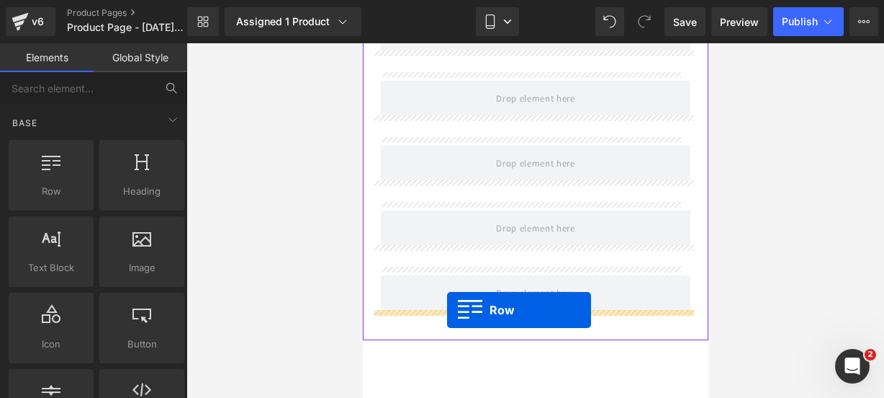
drag, startPoint x: 424, startPoint y: 221, endPoint x: 446, endPoint y: 310, distance: 91.3
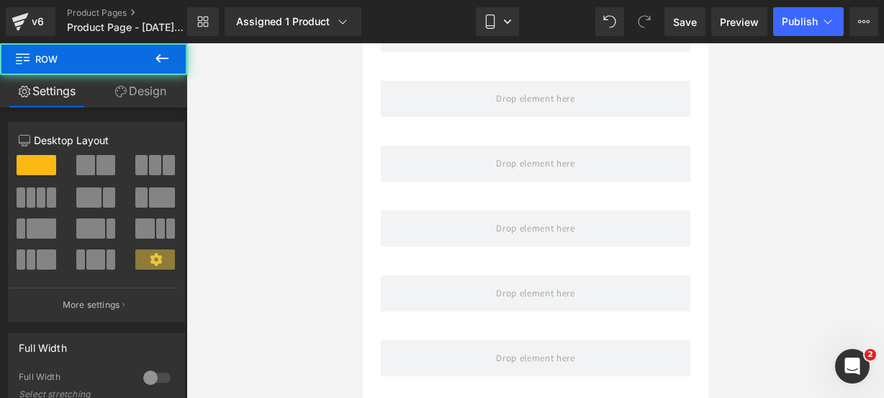
click at [154, 66] on icon at bounding box center [161, 58] width 17 height 17
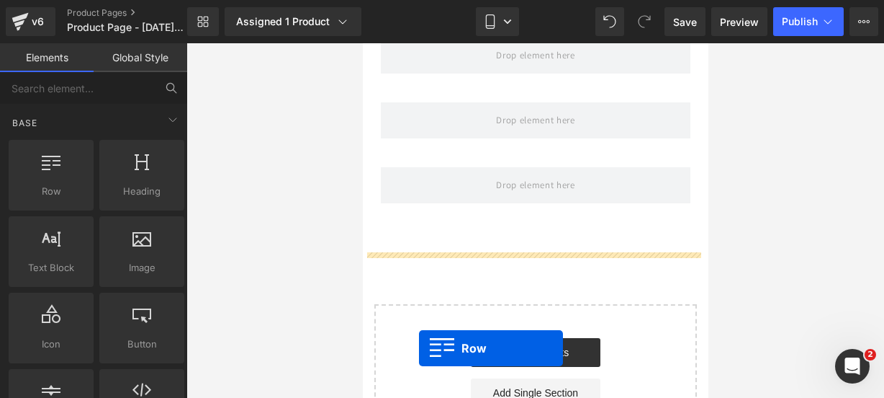
scroll to position [1260, 0]
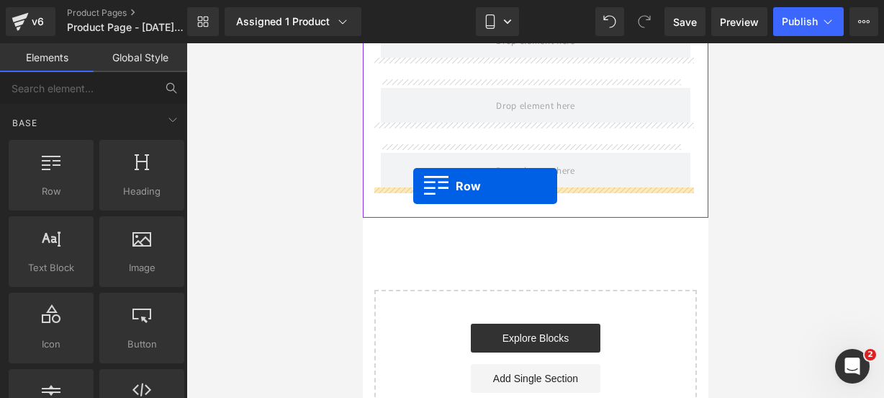
drag, startPoint x: 385, startPoint y: 218, endPoint x: 413, endPoint y: 187, distance: 42.3
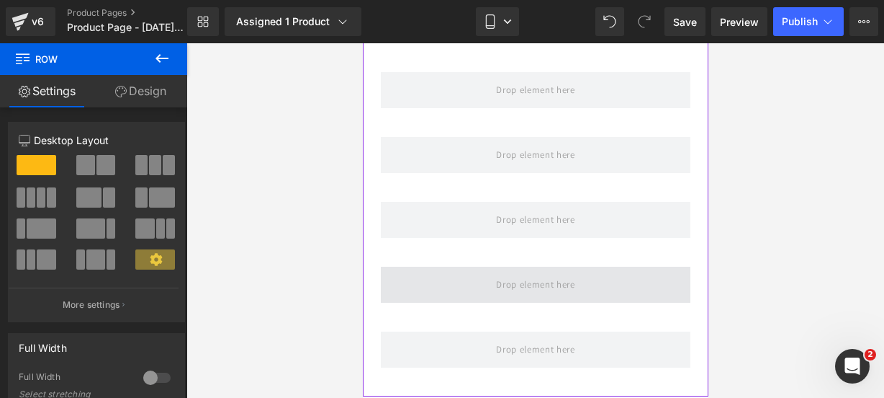
scroll to position [1146, 0]
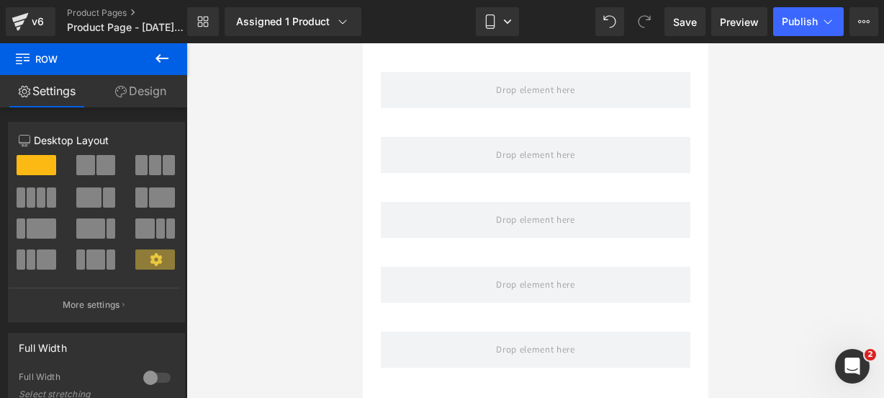
click at [171, 68] on button at bounding box center [162, 59] width 50 height 32
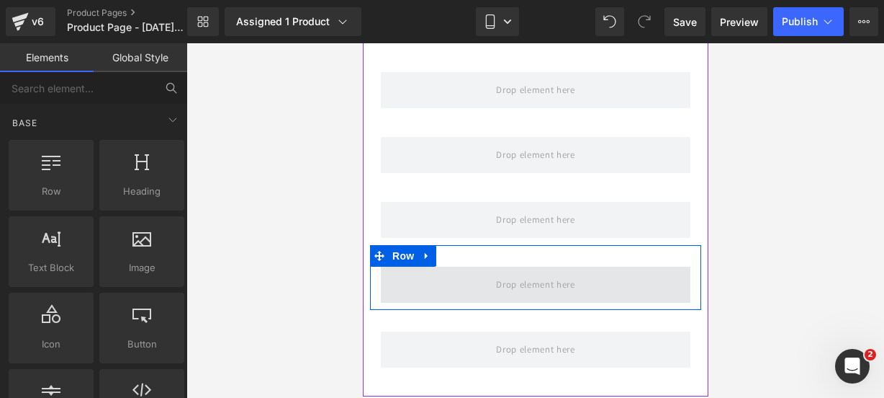
scroll to position [1273, 0]
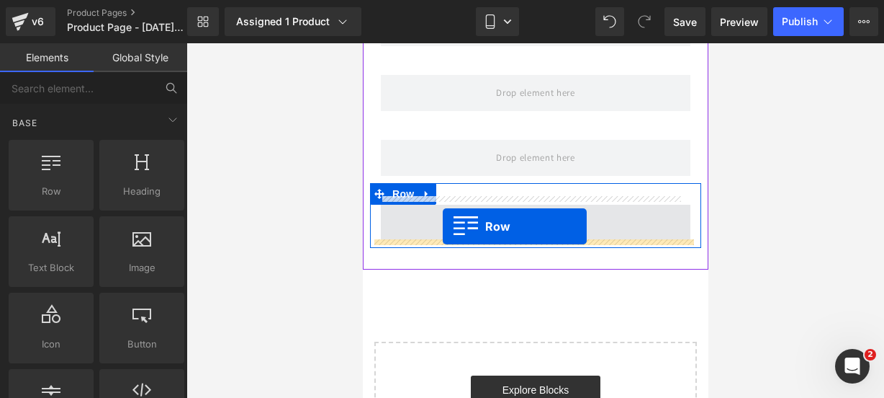
drag, startPoint x: 416, startPoint y: 231, endPoint x: 442, endPoint y: 227, distance: 27.0
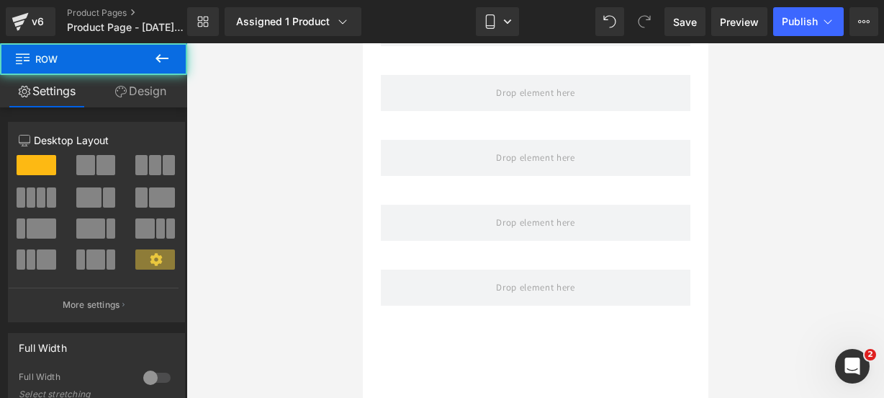
click at [167, 50] on icon at bounding box center [161, 58] width 17 height 17
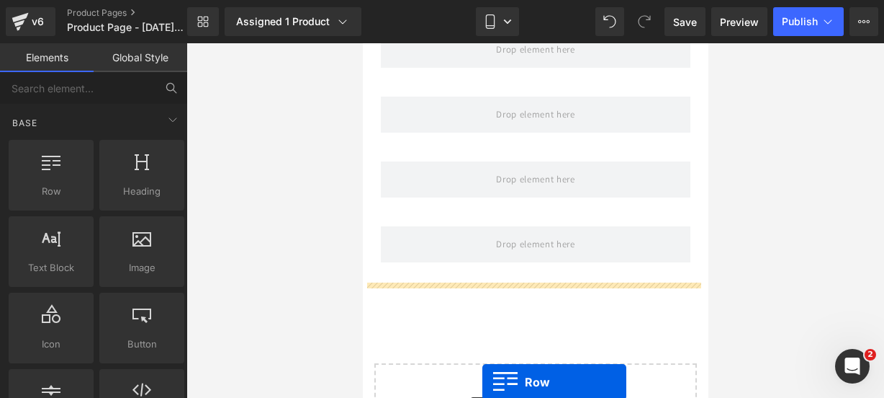
scroll to position [1345, 0]
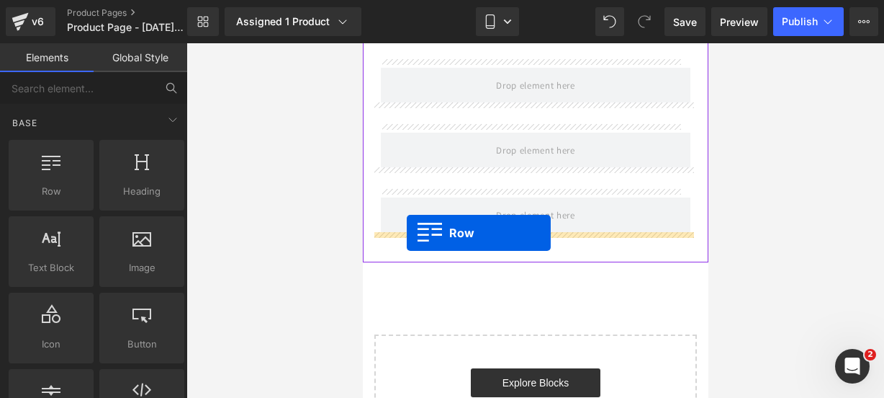
drag, startPoint x: 433, startPoint y: 215, endPoint x: 406, endPoint y: 233, distance: 31.8
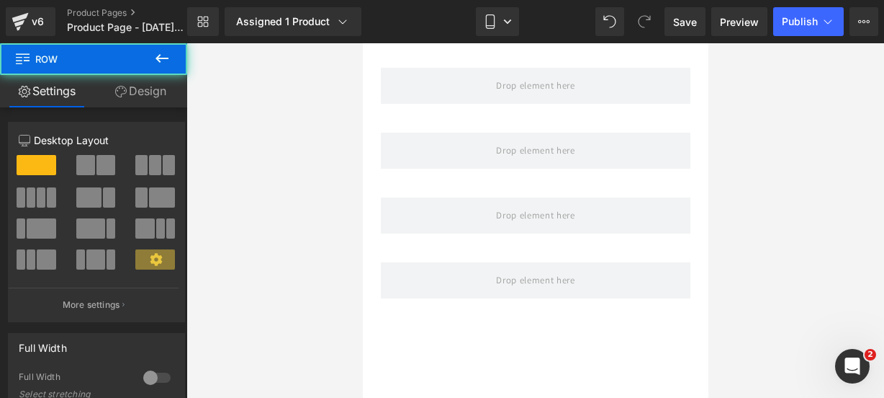
click at [168, 58] on icon at bounding box center [161, 58] width 17 height 17
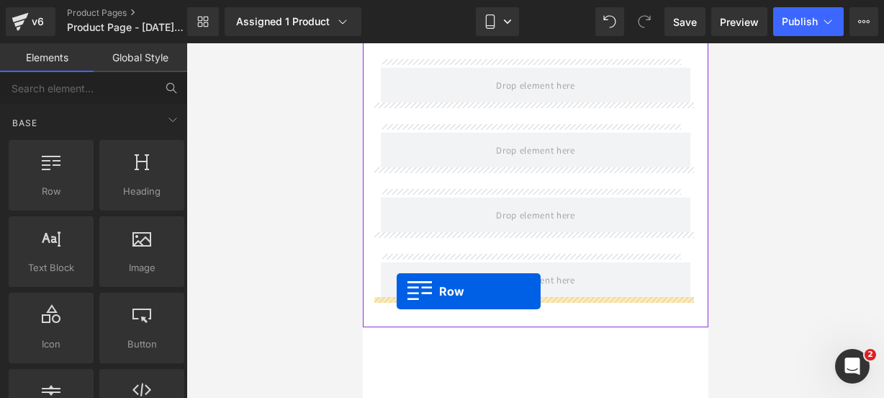
drag, startPoint x: 426, startPoint y: 211, endPoint x: 396, endPoint y: 291, distance: 85.2
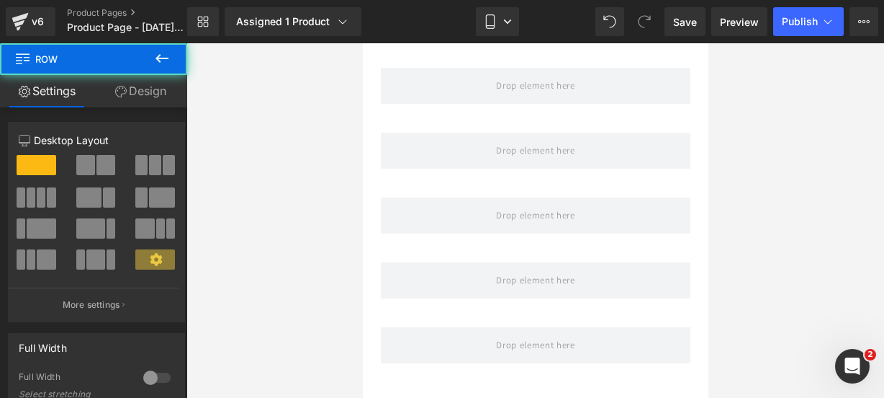
click at [170, 59] on icon at bounding box center [161, 58] width 17 height 17
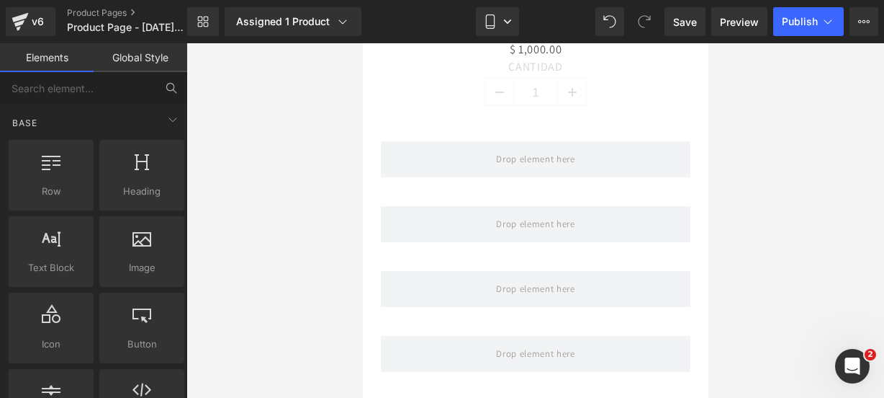
scroll to position [68, 0]
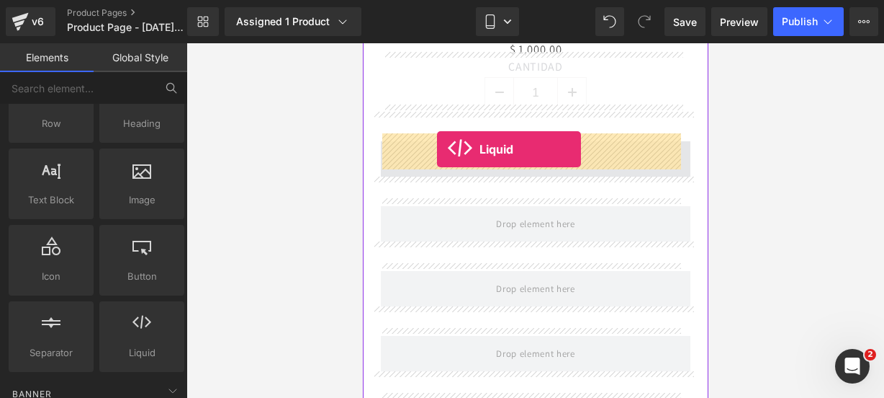
drag, startPoint x: 490, startPoint y: 385, endPoint x: 436, endPoint y: 149, distance: 242.3
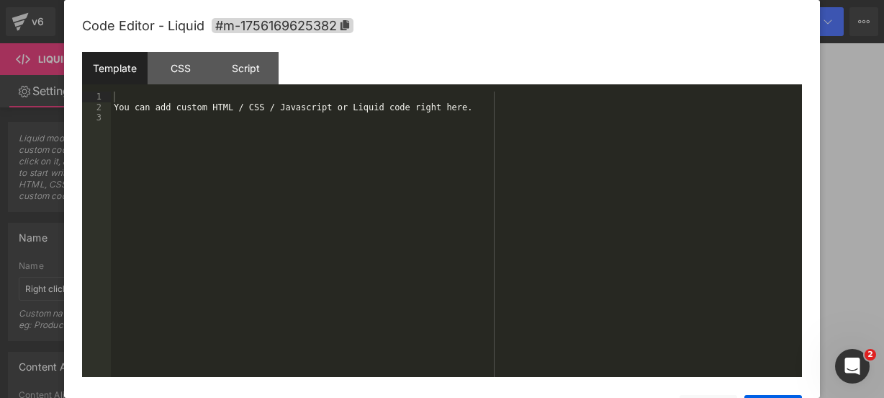
click at [549, 142] on div "Liquid" at bounding box center [535, 159] width 310 height 36
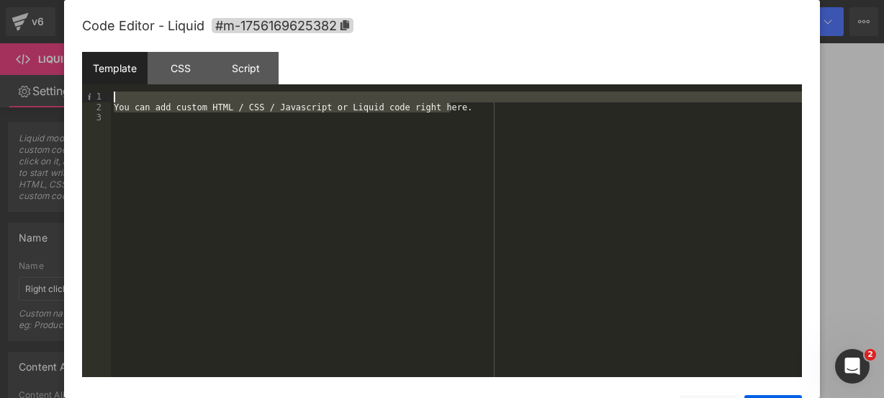
drag, startPoint x: 506, startPoint y: 112, endPoint x: 374, endPoint y: 91, distance: 132.7
click at [374, 91] on div "You can add custom HTML / CSS / Javascript or Liquid code right here." at bounding box center [456, 244] width 691 height 306
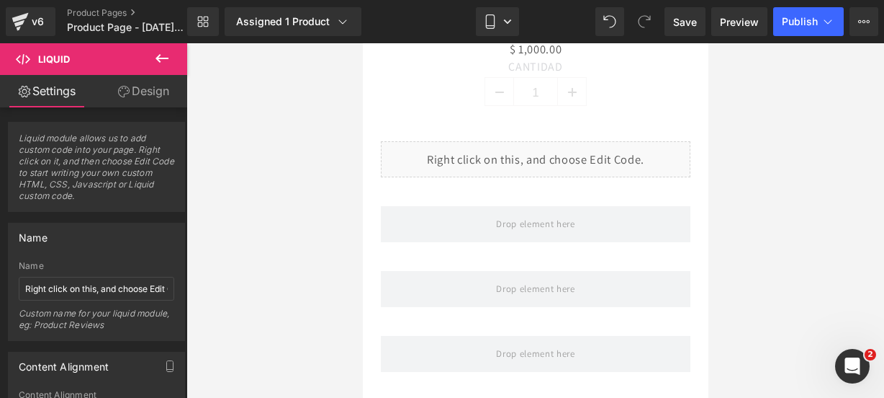
click at [168, 48] on button at bounding box center [162, 59] width 50 height 32
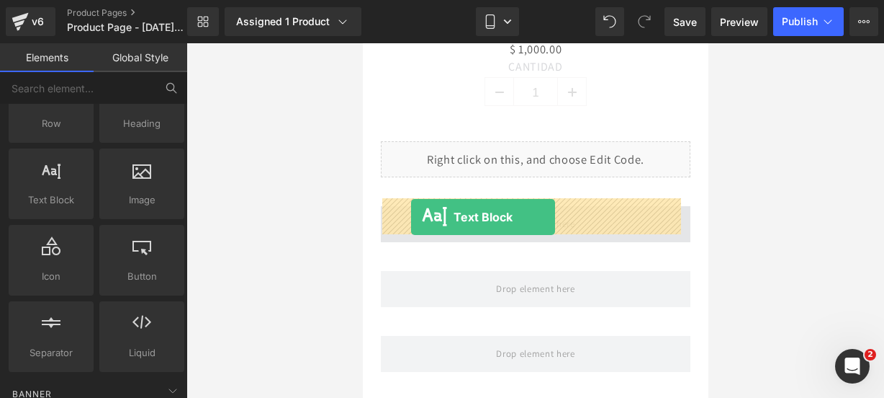
drag, startPoint x: 428, startPoint y: 215, endPoint x: 410, endPoint y: 217, distance: 18.1
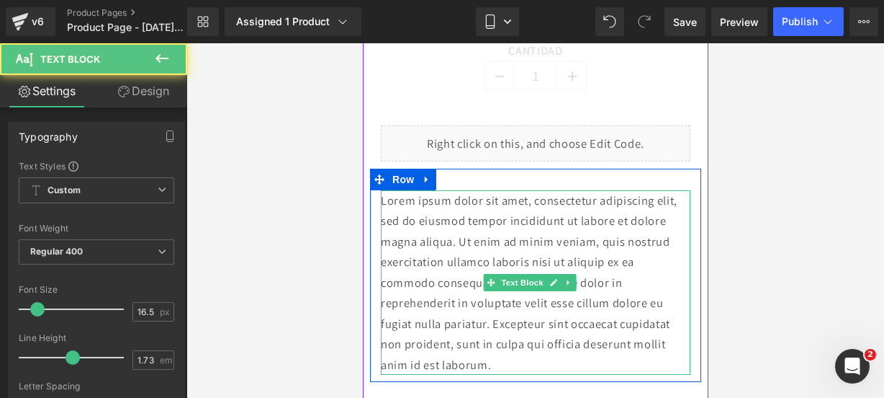
scroll to position [965, 0]
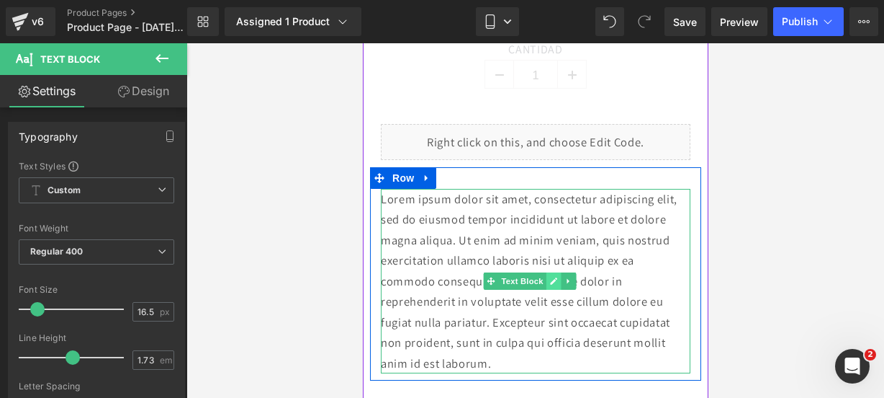
click at [552, 277] on icon at bounding box center [553, 281] width 8 height 9
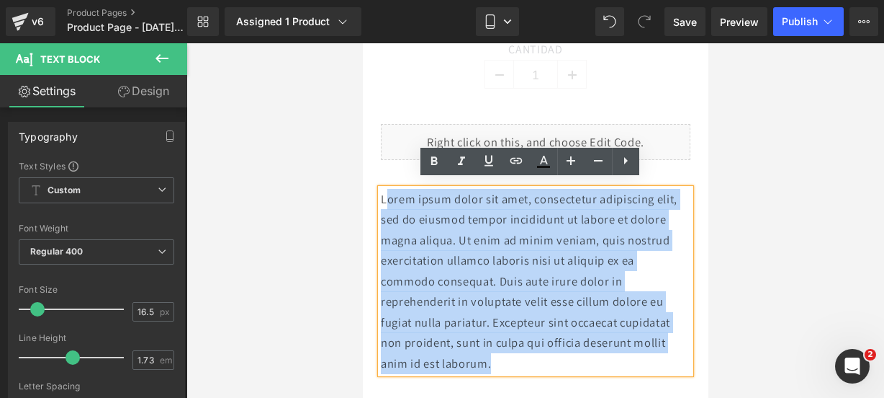
drag, startPoint x: 510, startPoint y: 354, endPoint x: 385, endPoint y: 188, distance: 208.3
click at [385, 189] on p "Lorem ipsum dolor sit amet, consectetur adipiscing elit, sed do eiusmod tempor …" at bounding box center [535, 281] width 310 height 185
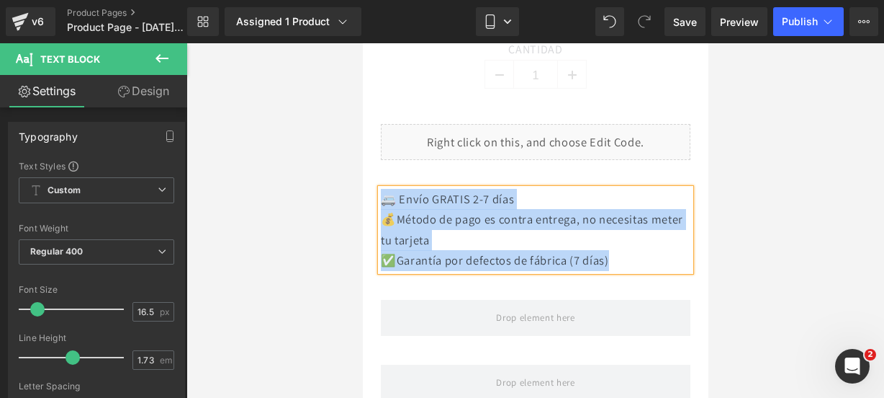
drag, startPoint x: 623, startPoint y: 254, endPoint x: 382, endPoint y: 195, distance: 247.7
click at [382, 195] on div "🚐 Envío GRATIS 2-7 días 💰Método de pago es contra entrega, no necesitas meter …" at bounding box center [535, 230] width 310 height 82
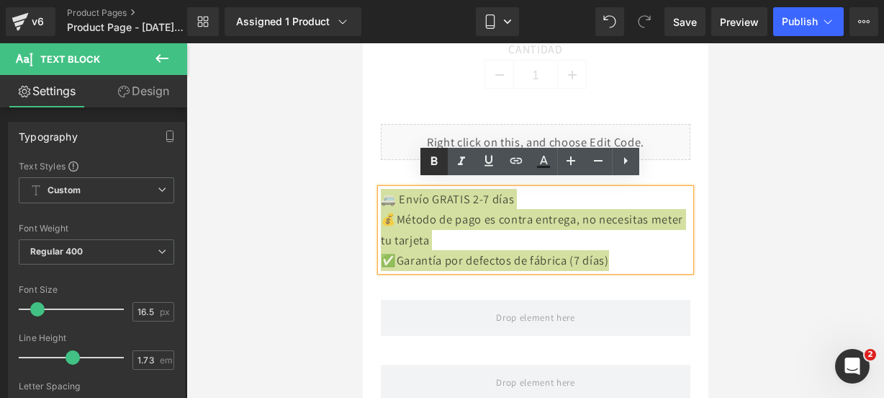
click at [439, 155] on icon at bounding box center [434, 161] width 17 height 17
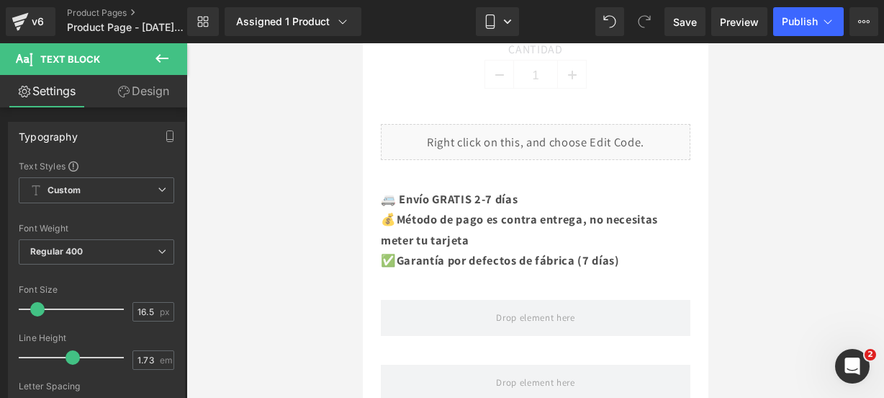
click at [169, 63] on icon at bounding box center [161, 58] width 17 height 17
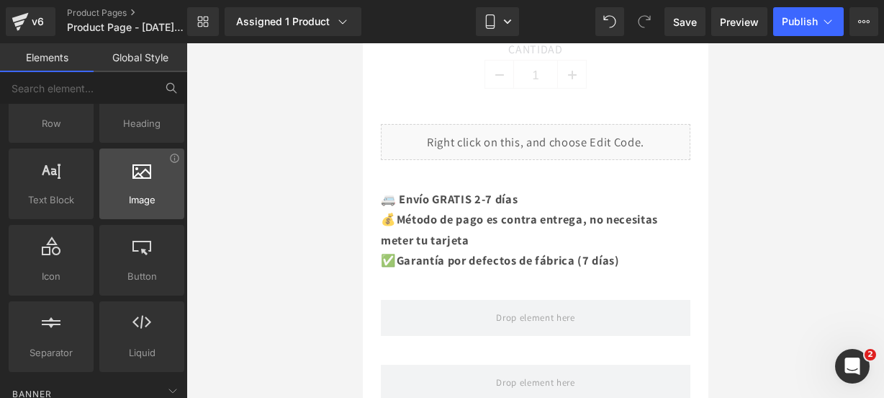
scroll to position [0, 0]
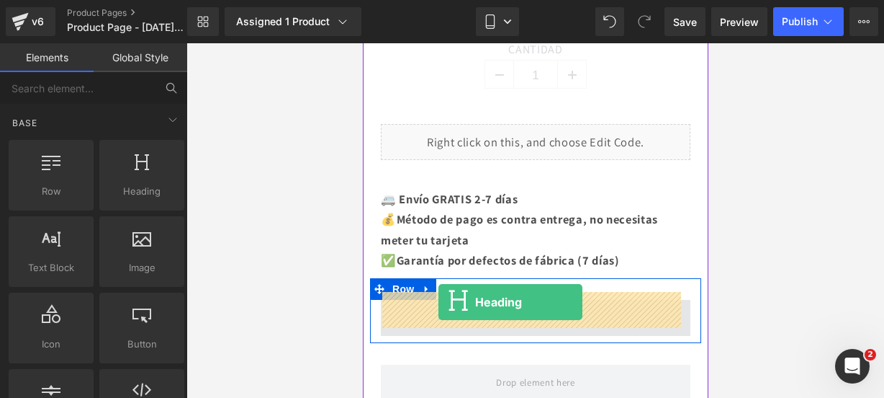
drag, startPoint x: 495, startPoint y: 228, endPoint x: 438, endPoint y: 302, distance: 92.9
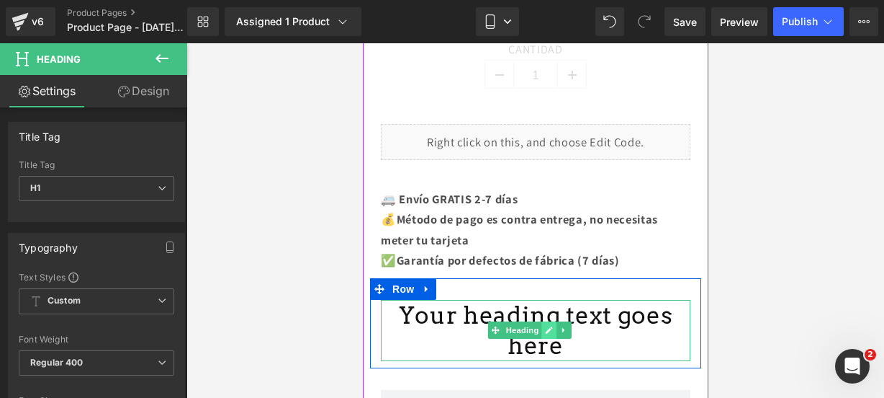
click at [549, 327] on icon at bounding box center [548, 330] width 7 height 7
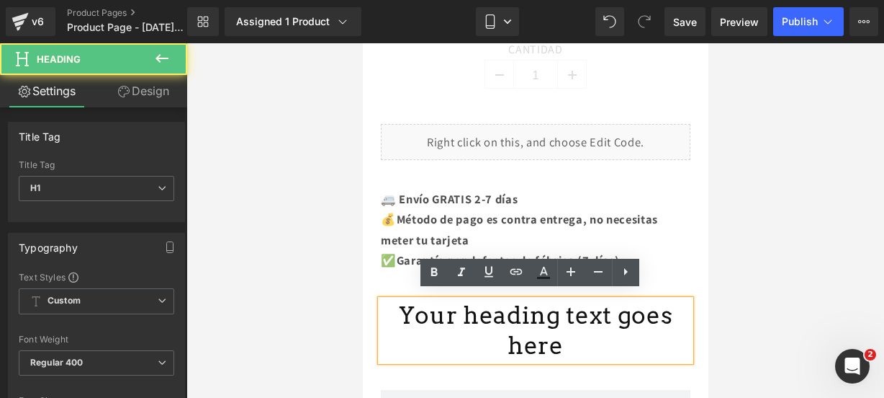
click at [675, 307] on h1 "Your heading text goes here" at bounding box center [535, 331] width 310 height 62
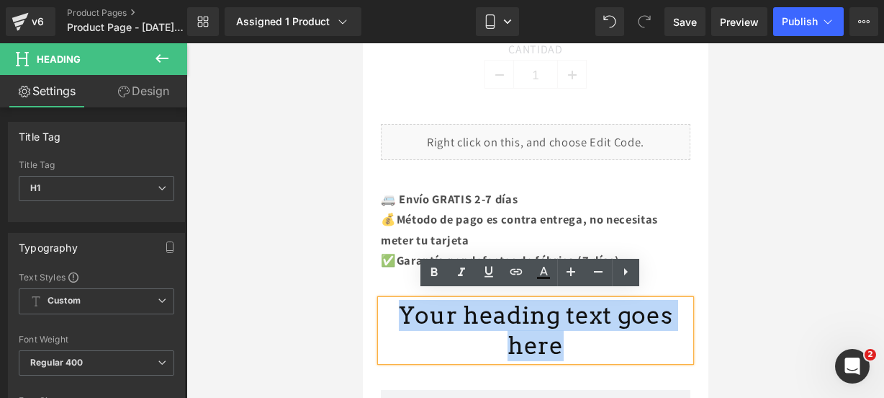
drag, startPoint x: 675, startPoint y: 307, endPoint x: 395, endPoint y: 313, distance: 280.9
click at [395, 313] on h1 "Your heading text goes here" at bounding box center [535, 331] width 310 height 62
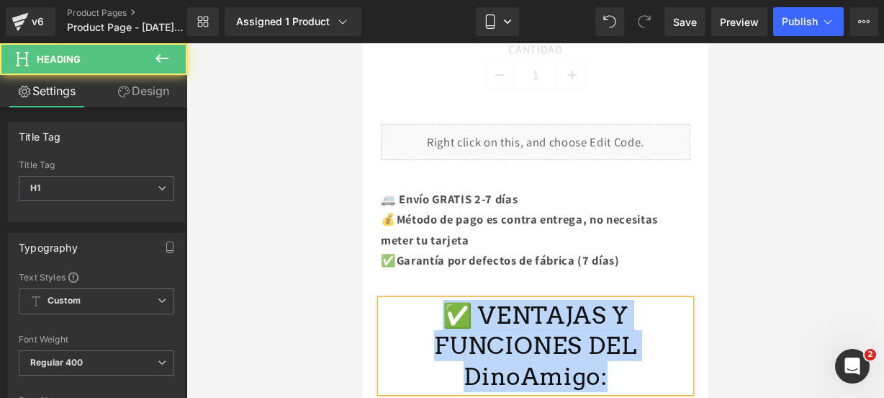
drag, startPoint x: 594, startPoint y: 365, endPoint x: 445, endPoint y: 307, distance: 159.8
click at [445, 307] on h1 "✅ VENTAJAS Y FUNCIONES DEL DinoAmigo:" at bounding box center [535, 346] width 310 height 93
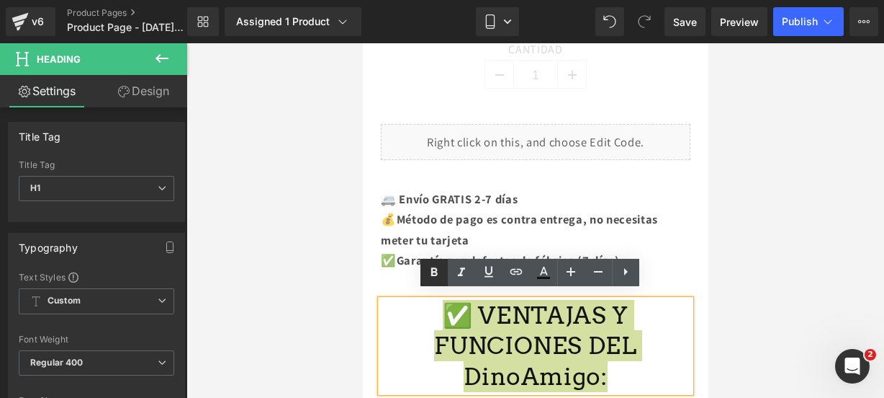
click at [437, 269] on icon at bounding box center [434, 272] width 17 height 17
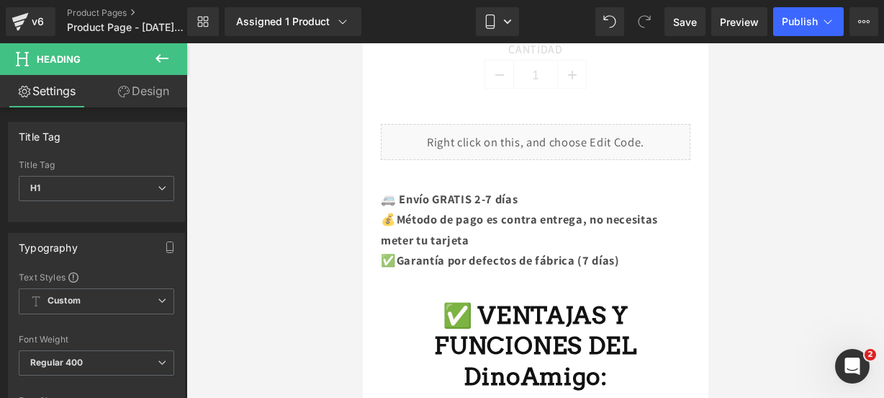
click at [166, 63] on icon at bounding box center [161, 58] width 17 height 17
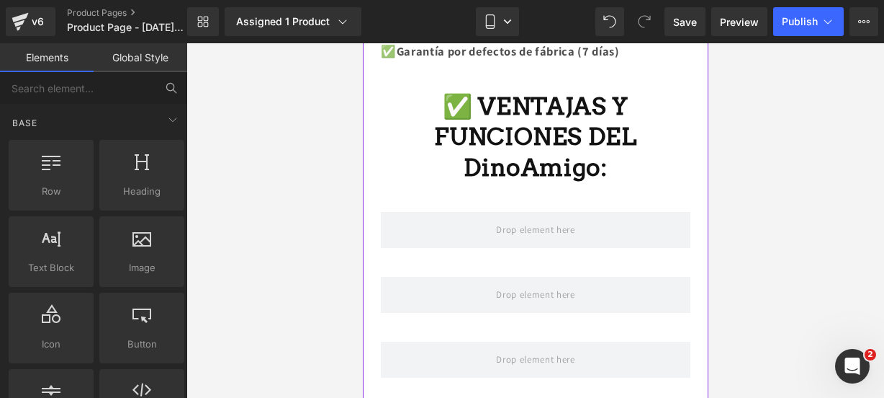
scroll to position [1175, 0]
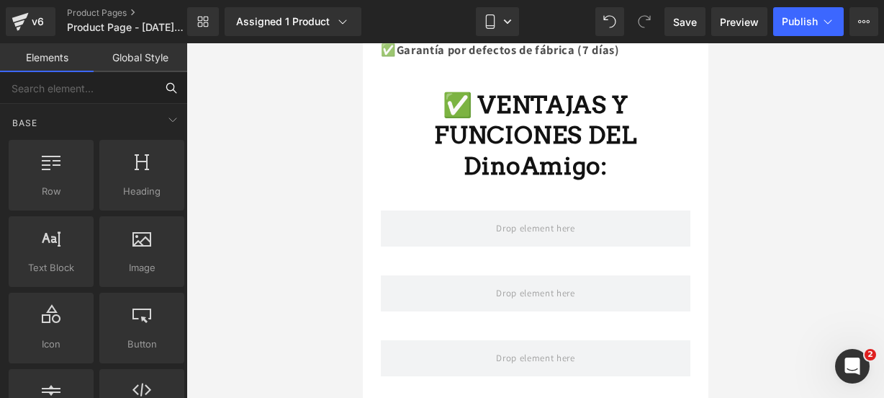
click at [108, 93] on input "text" at bounding box center [78, 88] width 156 height 32
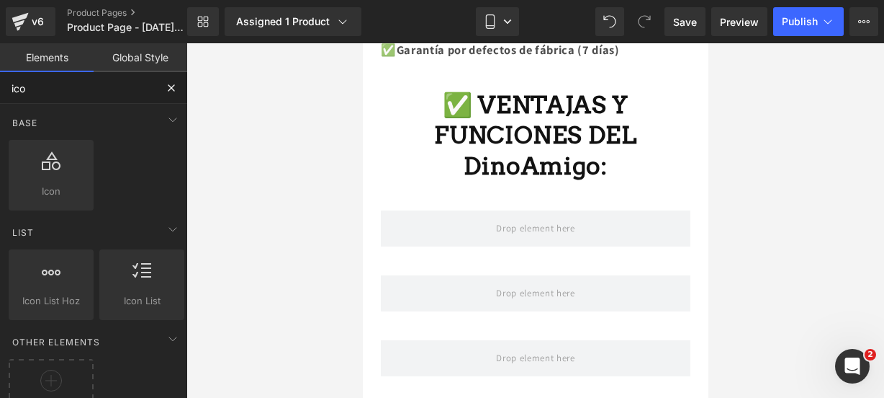
type input "icon"
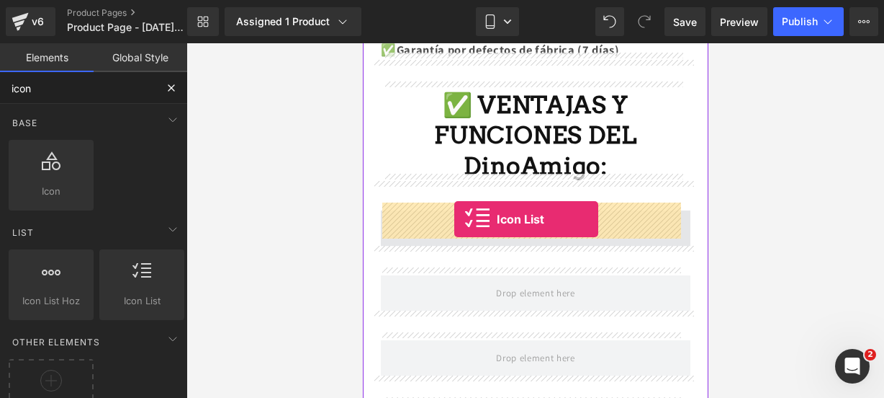
drag, startPoint x: 492, startPoint y: 315, endPoint x: 454, endPoint y: 219, distance: 103.1
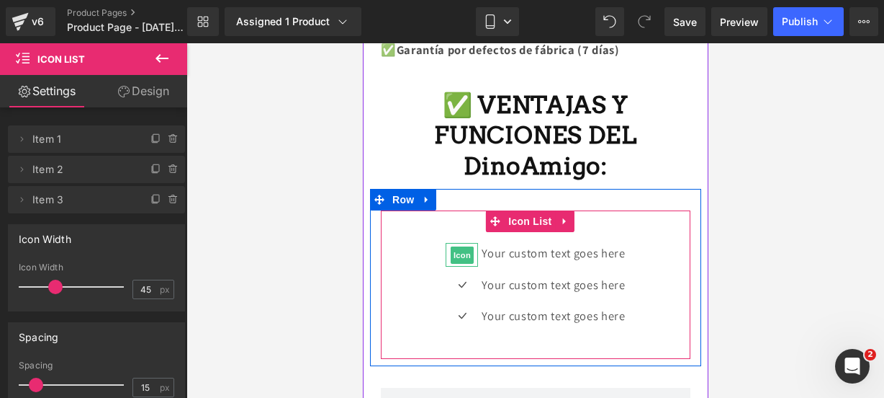
click at [455, 246] on span "Icon" at bounding box center [461, 254] width 23 height 17
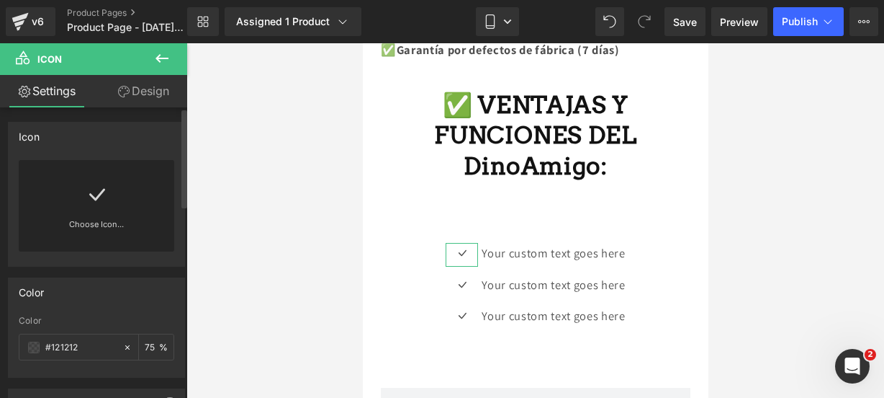
click at [85, 199] on icon at bounding box center [96, 194] width 23 height 23
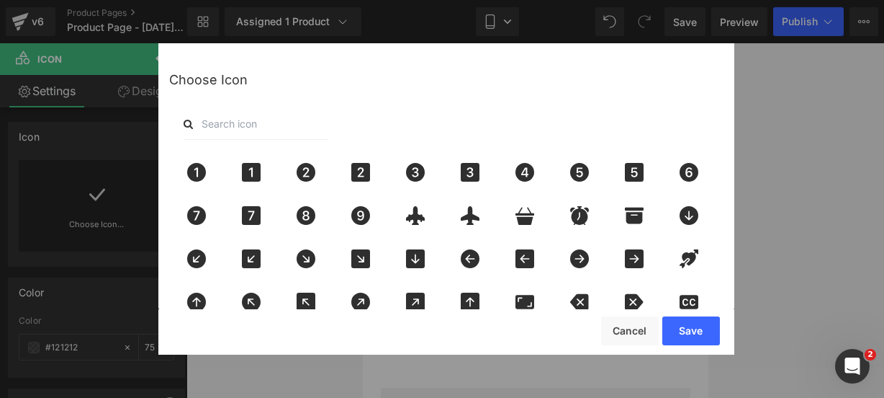
click at [254, 112] on input "text" at bounding box center [256, 124] width 144 height 32
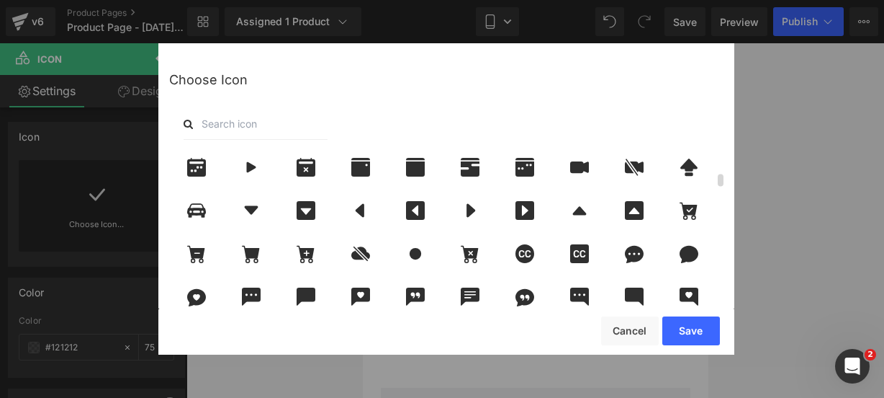
scroll to position [440, 0]
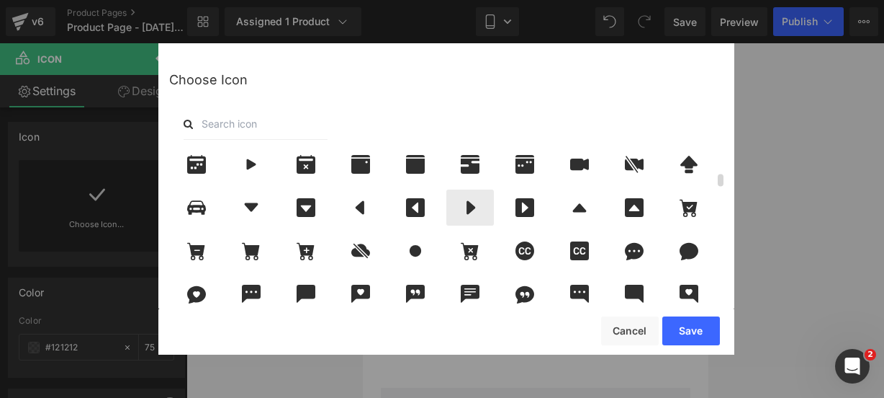
click at [470, 212] on icon at bounding box center [471, 208] width 9 height 14
click at [683, 323] on button "Save" at bounding box center [692, 330] width 58 height 29
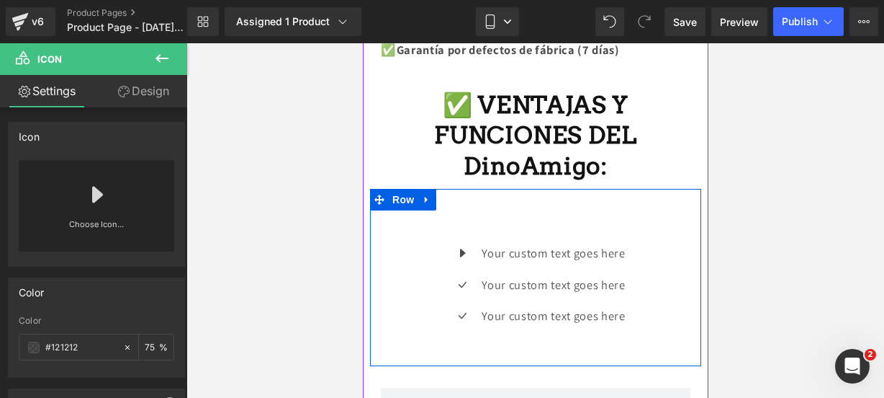
click at [405, 264] on div "Icon Your custom text goes here Text Block Icon Your custom text goes here Text…" at bounding box center [535, 290] width 310 height 94
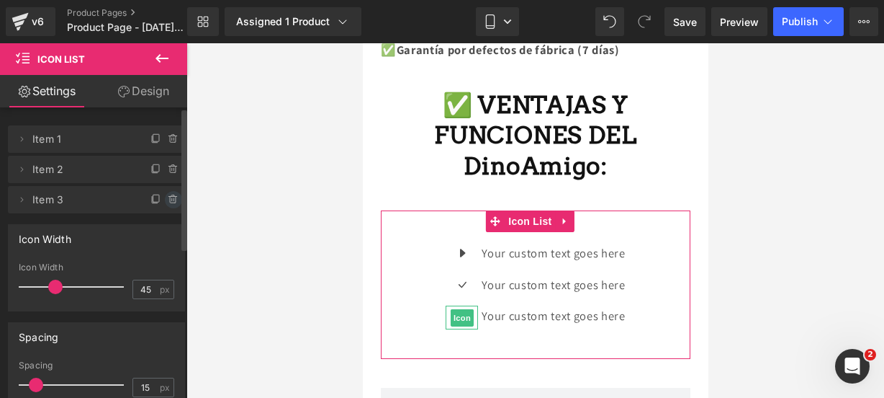
click at [169, 204] on icon at bounding box center [174, 200] width 12 height 12
click at [169, 204] on button "Delete" at bounding box center [157, 200] width 45 height 19
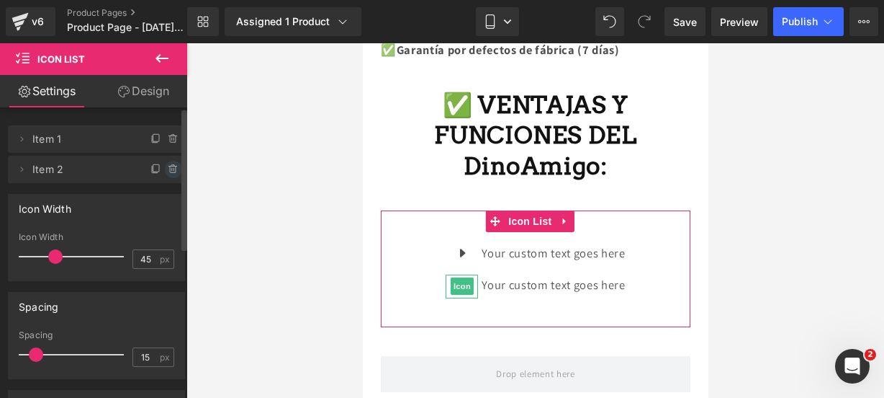
click at [168, 163] on icon at bounding box center [174, 169] width 12 height 12
click at [164, 163] on button "Delete" at bounding box center [157, 170] width 45 height 19
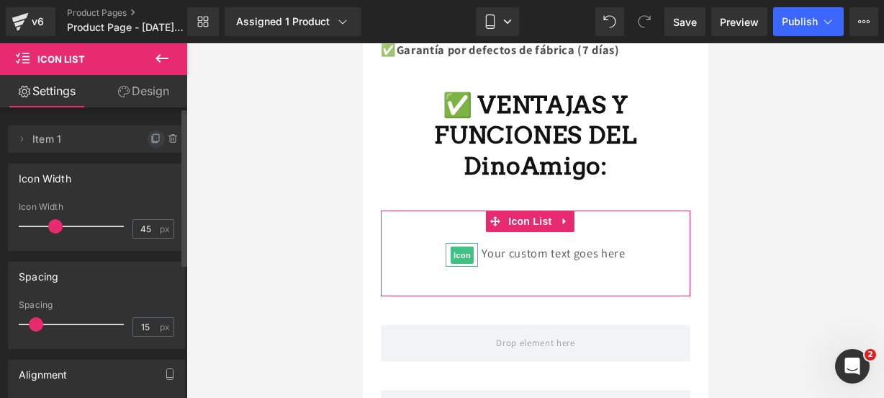
click at [151, 138] on icon at bounding box center [157, 139] width 12 height 12
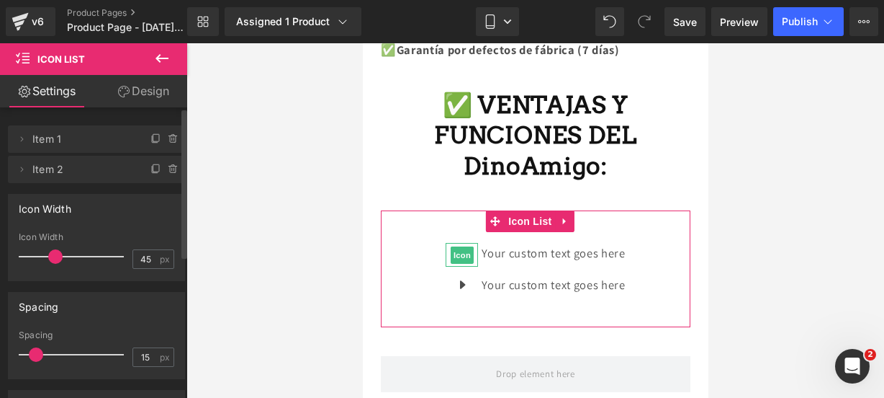
click at [151, 138] on icon at bounding box center [157, 139] width 12 height 12
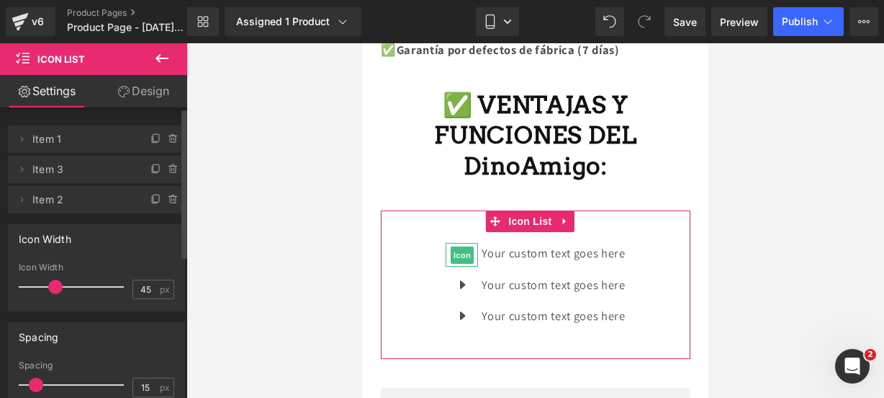
click at [151, 138] on icon at bounding box center [157, 139] width 12 height 12
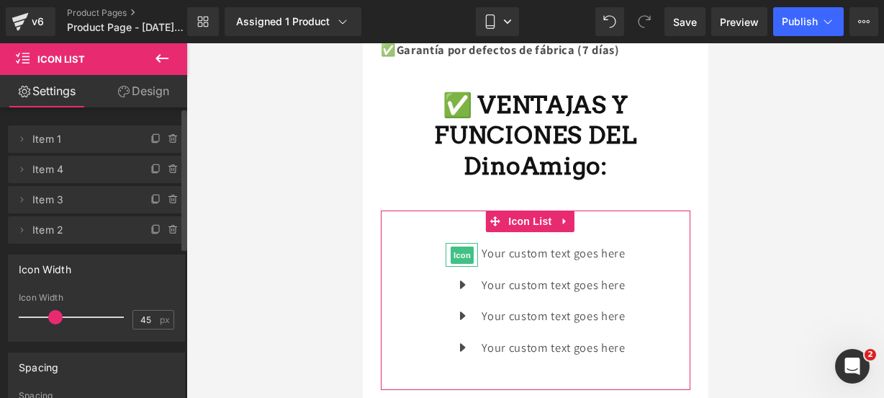
click at [151, 138] on icon at bounding box center [157, 139] width 12 height 12
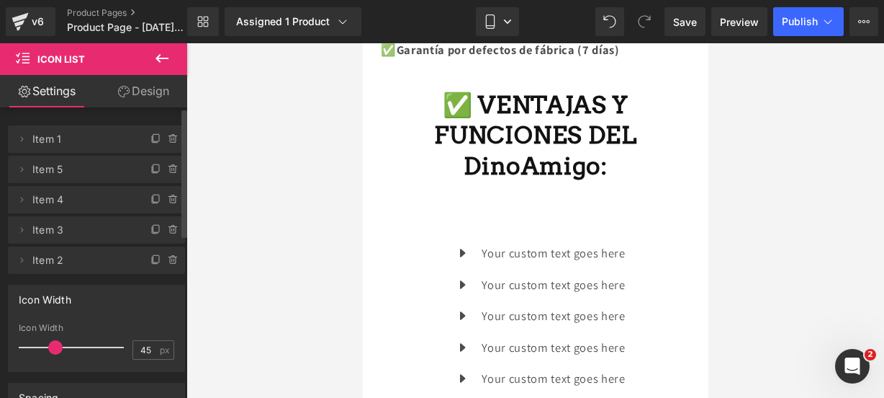
click at [160, 56] on icon at bounding box center [161, 58] width 17 height 17
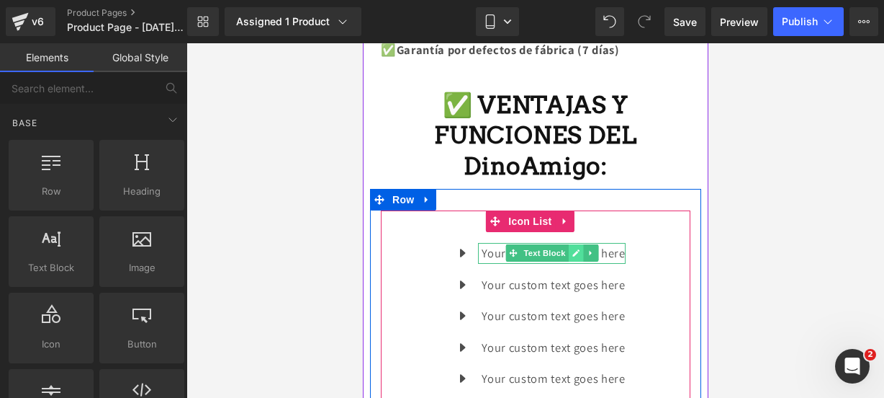
click at [568, 244] on link at bounding box center [575, 252] width 15 height 17
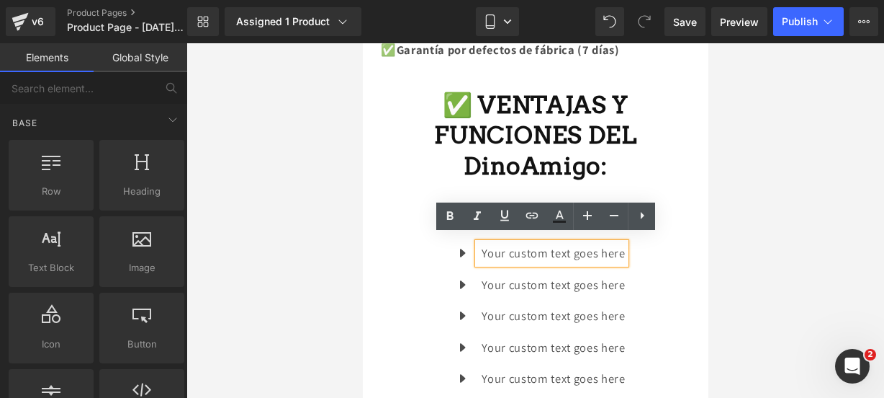
click at [619, 243] on div "Your custom text goes here" at bounding box center [550, 253] width 147 height 21
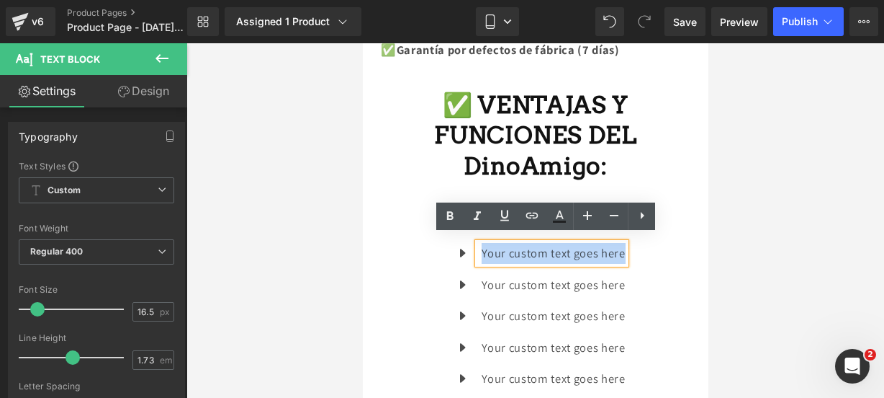
drag, startPoint x: 619, startPoint y: 243, endPoint x: 473, endPoint y: 244, distance: 146.2
click at [477, 244] on div "Your custom text goes here" at bounding box center [550, 253] width 147 height 21
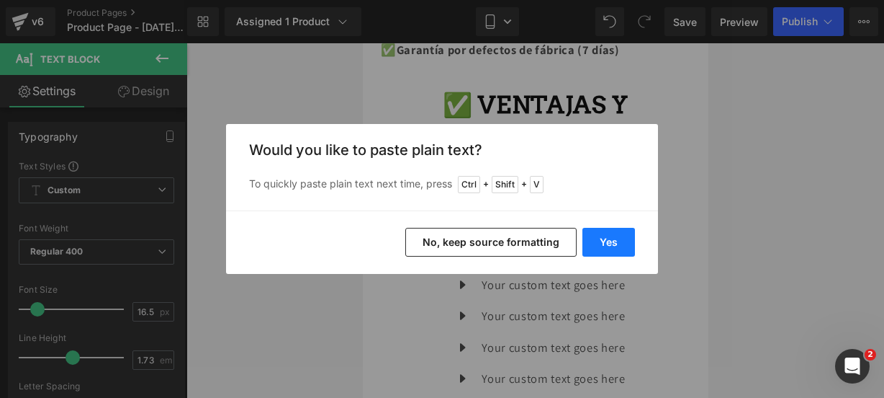
drag, startPoint x: 603, startPoint y: 231, endPoint x: 241, endPoint y: 188, distance: 364.8
click at [603, 231] on button "Yes" at bounding box center [609, 242] width 53 height 29
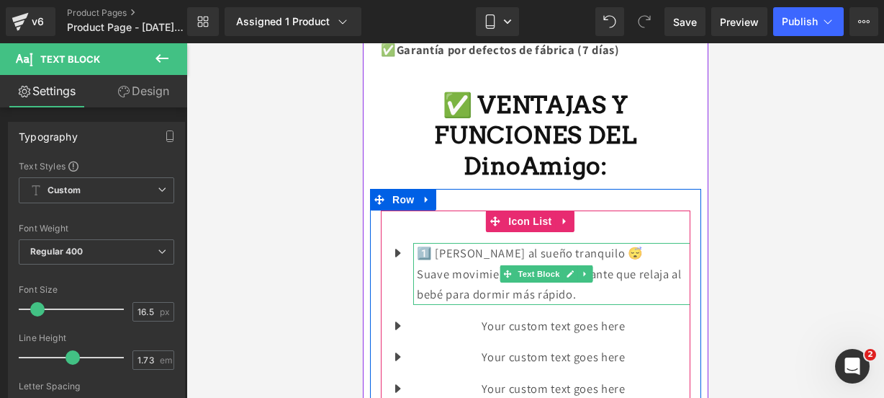
click at [606, 282] on p "Suave movimiento y efecto calmante que relaja al bebé para dormir más rápido." at bounding box center [553, 284] width 274 height 41
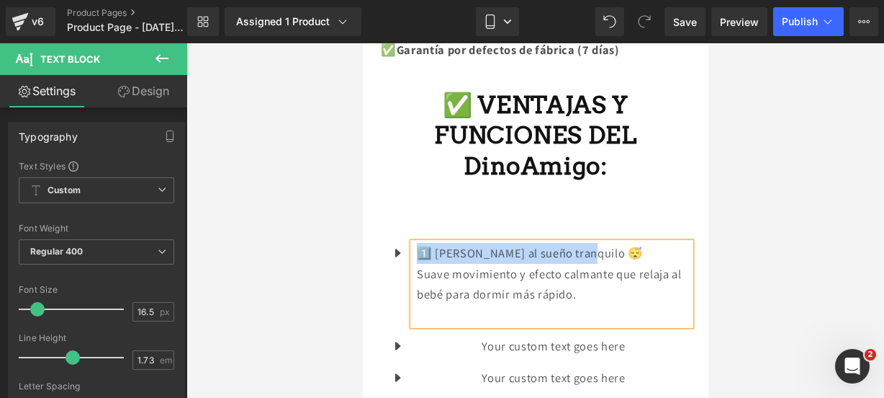
drag, startPoint x: 591, startPoint y: 238, endPoint x: 421, endPoint y: 239, distance: 170.7
click at [421, 243] on p "1️⃣ [PERSON_NAME] al sueño tranquilo 😴" at bounding box center [553, 253] width 274 height 21
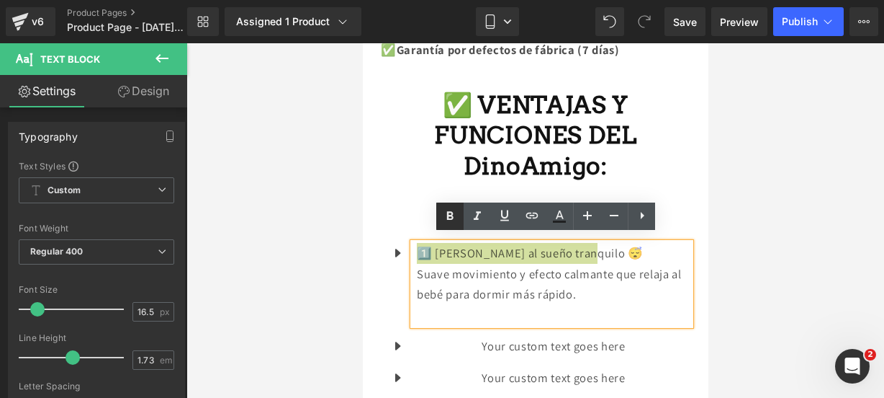
click at [449, 214] on icon at bounding box center [449, 215] width 17 height 17
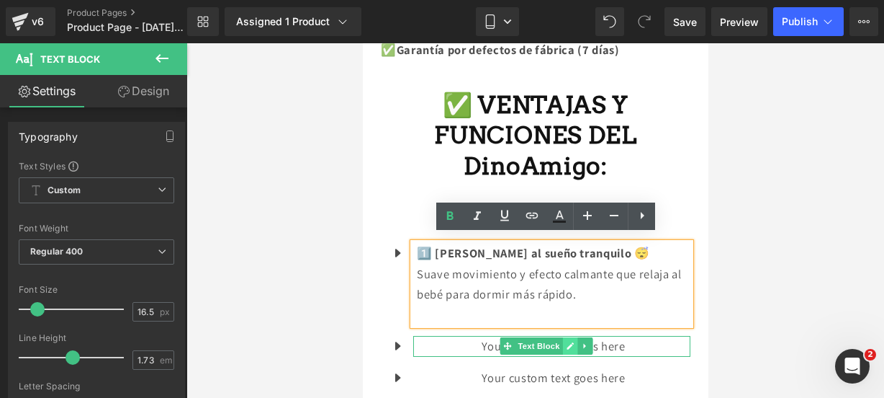
click at [570, 341] on icon at bounding box center [569, 345] width 8 height 9
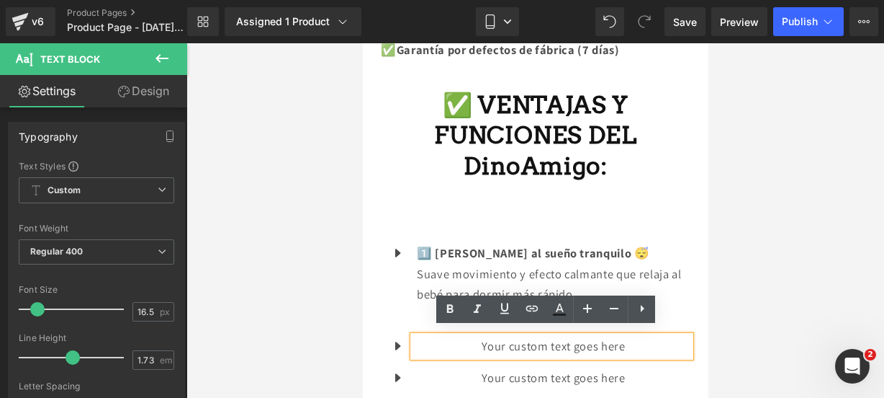
click at [629, 341] on p "Your custom text goes here" at bounding box center [553, 346] width 274 height 21
drag, startPoint x: 629, startPoint y: 341, endPoint x: 780, endPoint y: 378, distance: 155.8
click at [417, 336] on p "Your custom text goes here" at bounding box center [553, 346] width 274 height 21
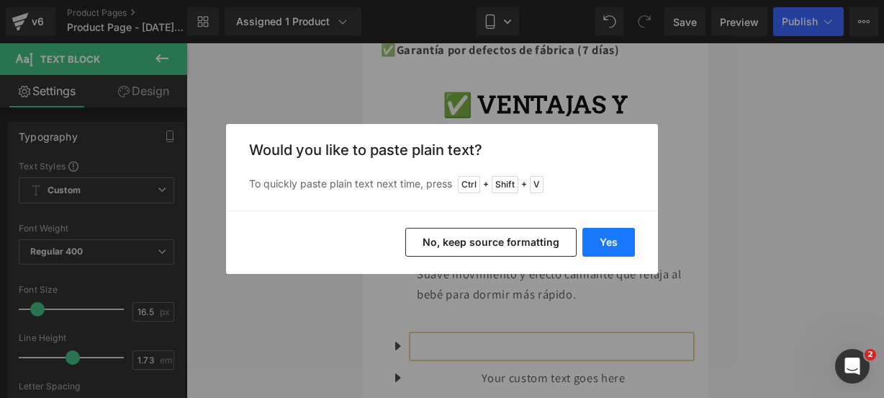
click at [627, 238] on button "Yes" at bounding box center [609, 242] width 53 height 29
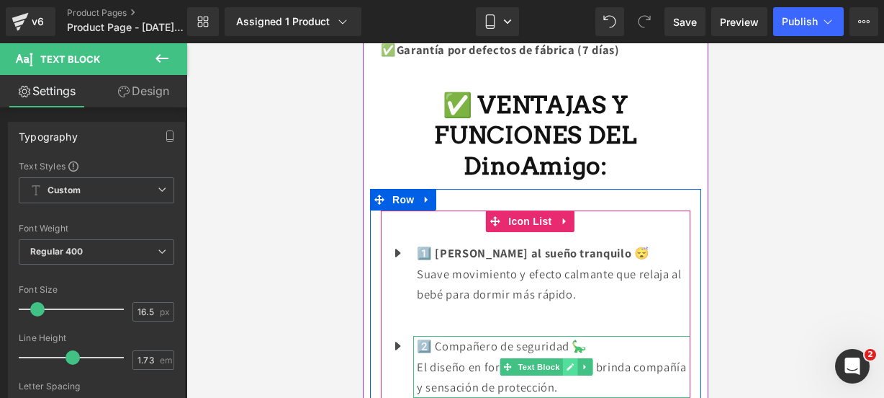
click at [572, 363] on icon at bounding box center [569, 366] width 7 height 7
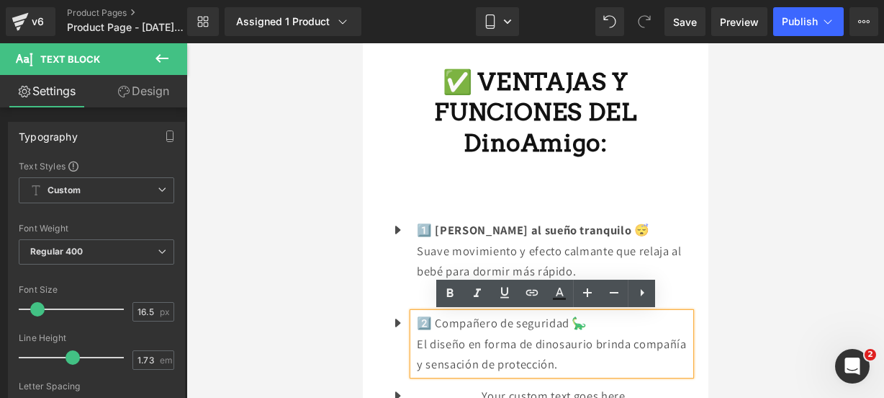
scroll to position [1200, 0]
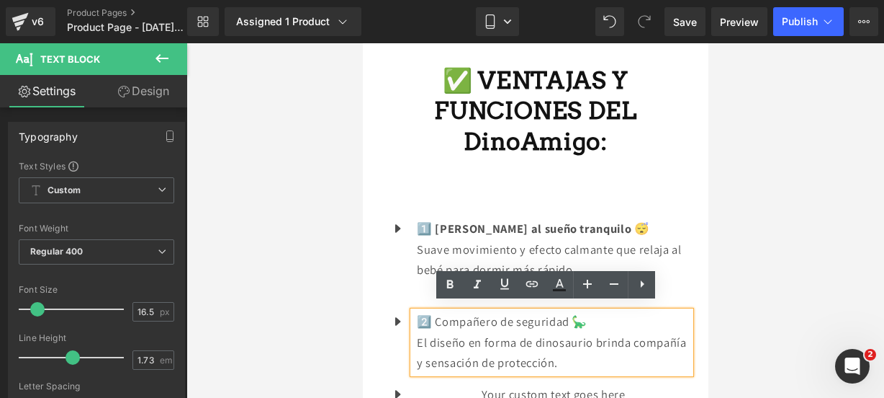
click at [619, 356] on p "El diseño en forma de dinosaurio brinda compañía y sensación de protección." at bounding box center [553, 352] width 274 height 41
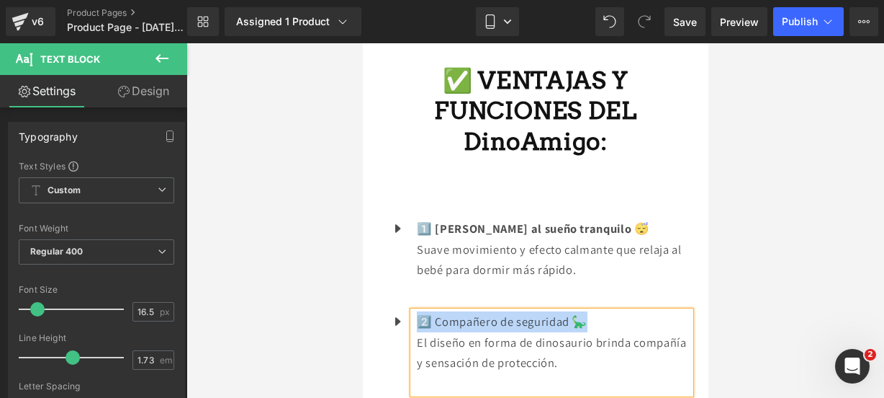
drag, startPoint x: 587, startPoint y: 311, endPoint x: 416, endPoint y: 312, distance: 171.4
click at [416, 312] on p "2️⃣ Compañero de seguridad 🦕" at bounding box center [553, 321] width 274 height 21
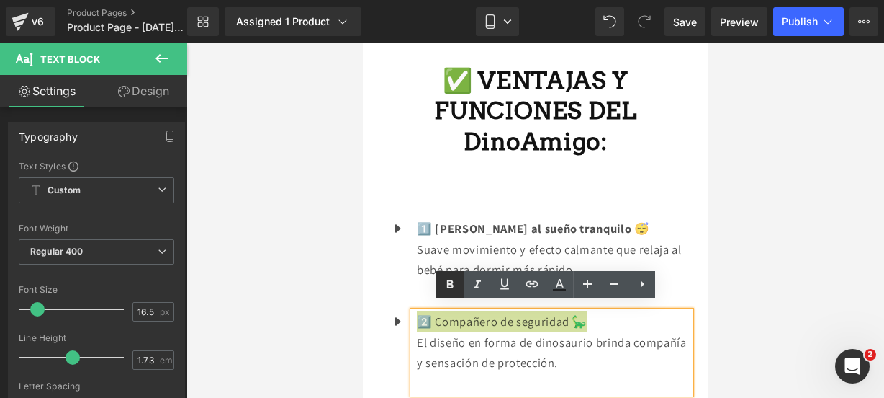
click at [441, 290] on icon at bounding box center [449, 284] width 17 height 17
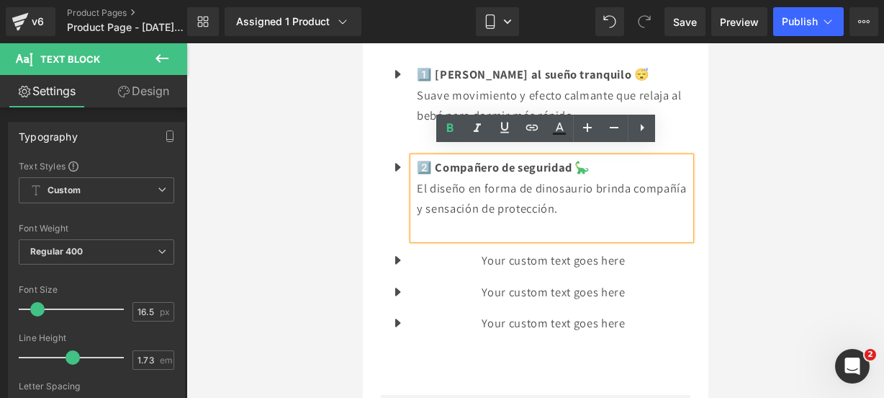
scroll to position [1357, 0]
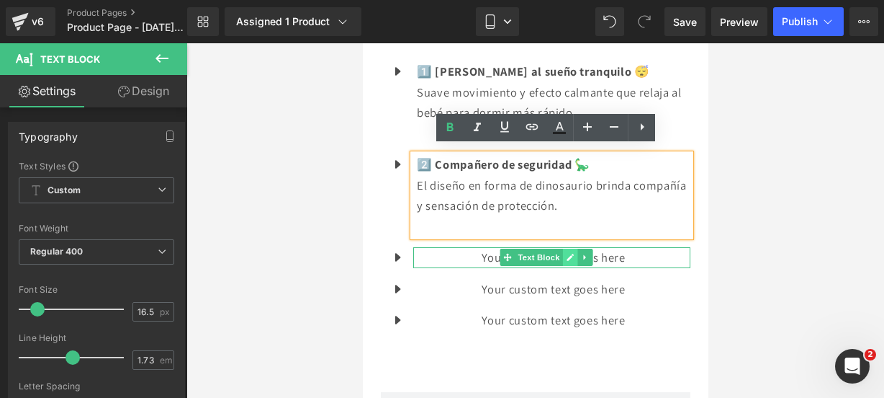
click at [566, 253] on icon at bounding box center [569, 257] width 8 height 9
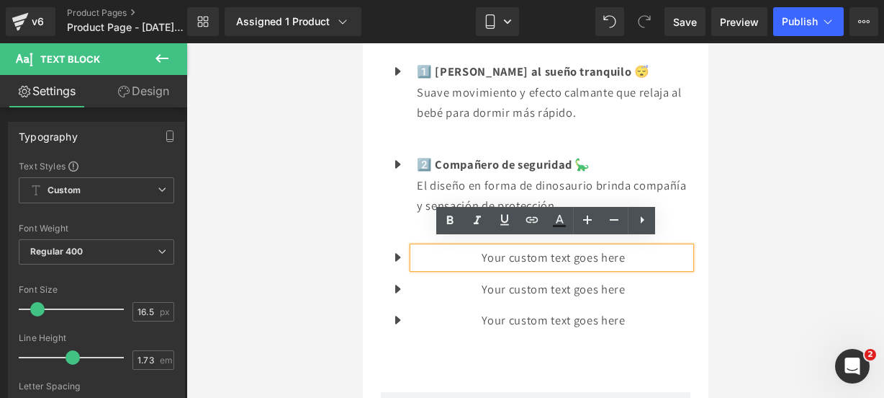
click at [631, 253] on p "Your custom text goes here" at bounding box center [553, 257] width 274 height 21
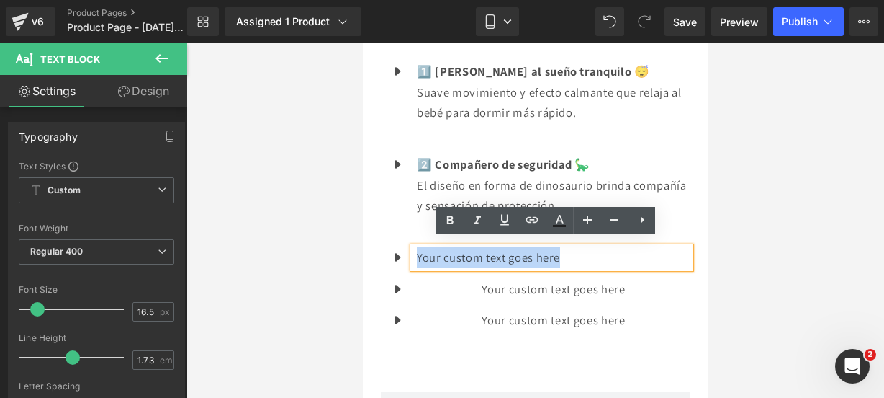
drag, startPoint x: 631, startPoint y: 253, endPoint x: 414, endPoint y: 244, distance: 217.0
click at [414, 247] on div "Your custom text goes here" at bounding box center [551, 257] width 277 height 21
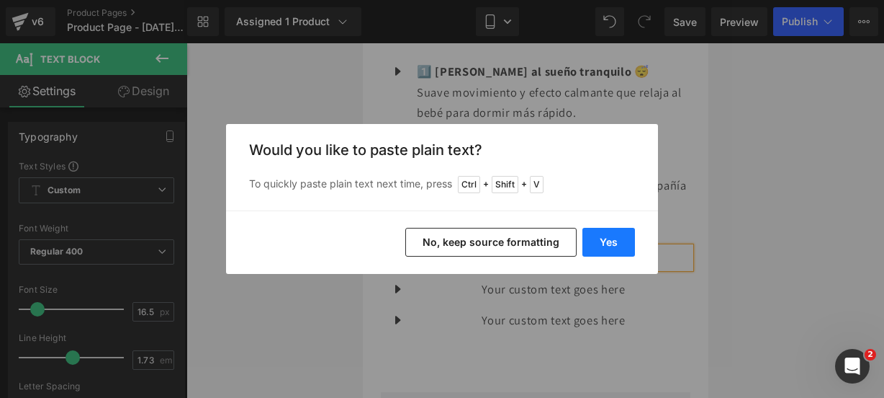
click at [613, 233] on button "Yes" at bounding box center [609, 242] width 53 height 29
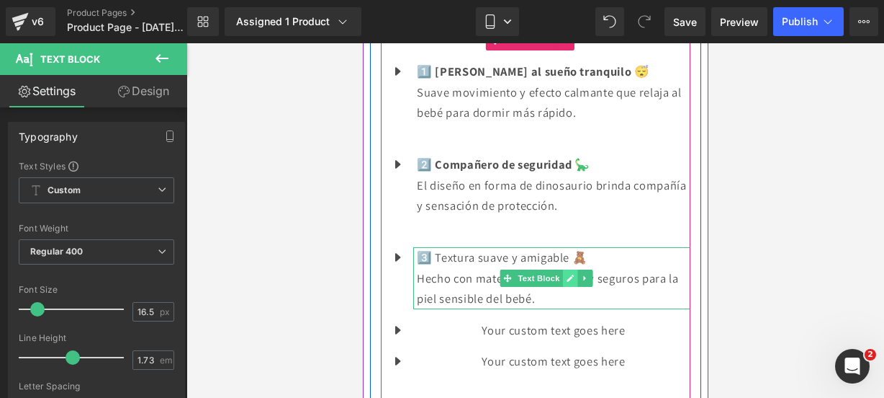
click at [566, 274] on icon at bounding box center [569, 278] width 8 height 9
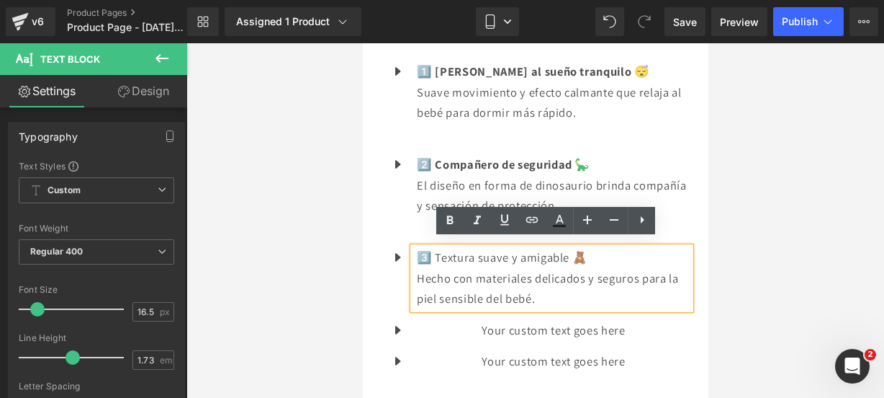
click at [567, 287] on p "Hecho con materiales delicados y seguros para la piel sensible del bebé." at bounding box center [553, 288] width 274 height 41
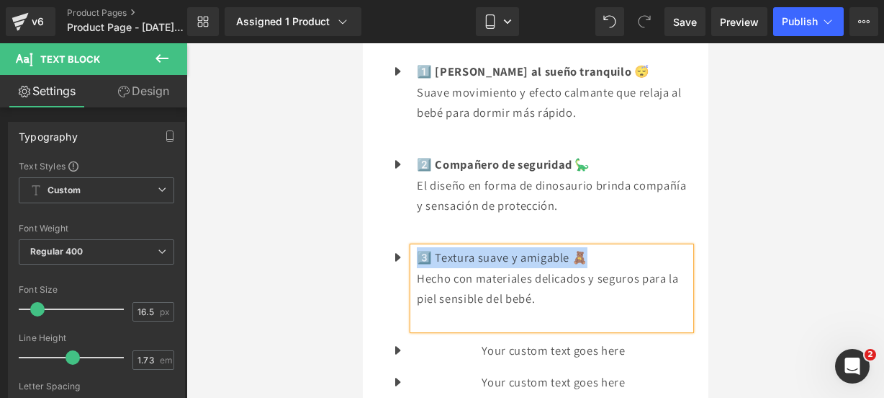
drag, startPoint x: 598, startPoint y: 242, endPoint x: 413, endPoint y: 248, distance: 185.2
click at [413, 248] on div "3️⃣ Textura suave y amigable 🧸 [PERSON_NAME] con materiales delicados y seguros…" at bounding box center [551, 288] width 277 height 82
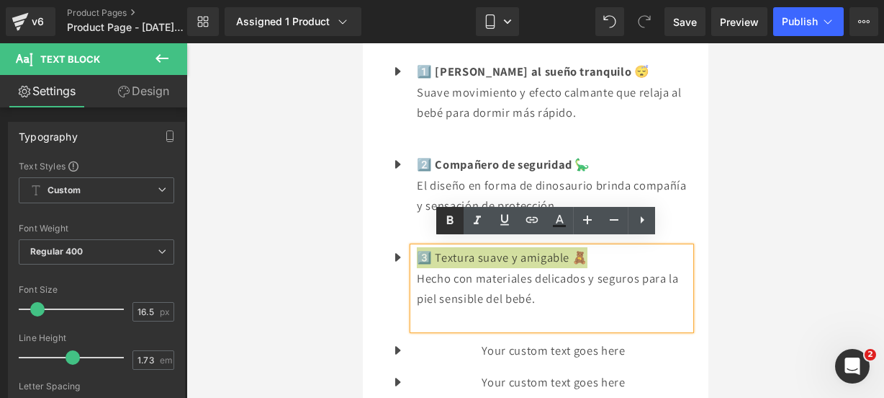
click at [449, 229] on link at bounding box center [449, 220] width 27 height 27
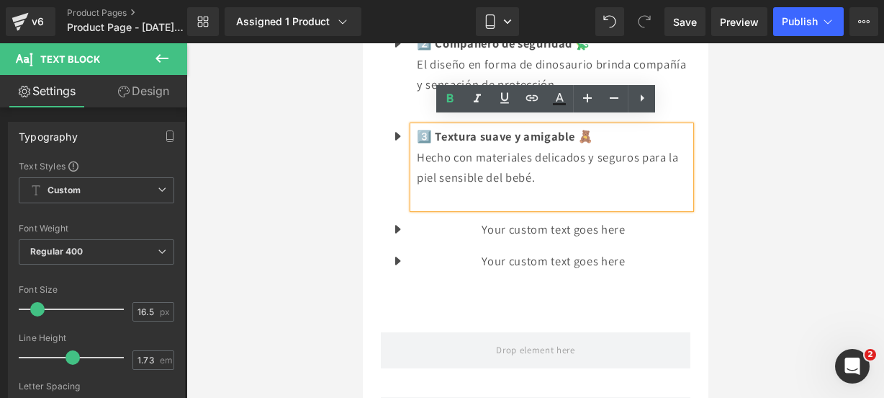
scroll to position [1481, 0]
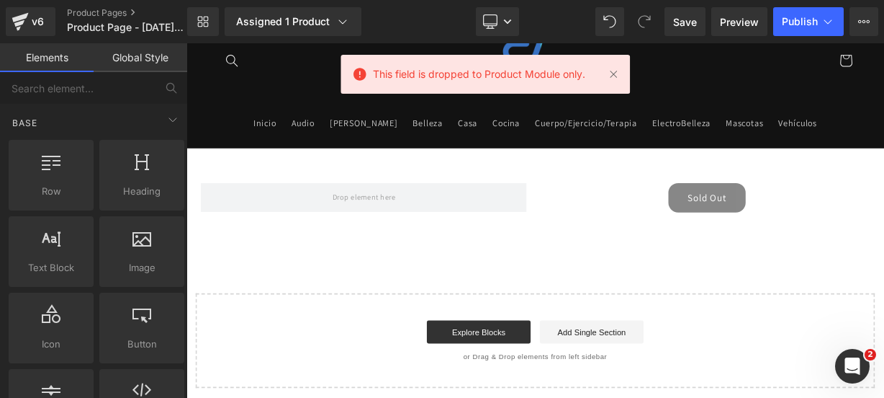
scroll to position [68, 0]
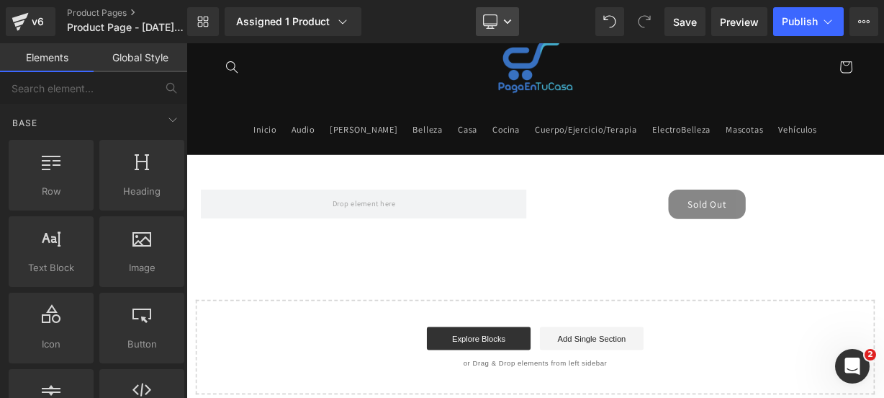
click at [492, 15] on icon at bounding box center [490, 20] width 14 height 11
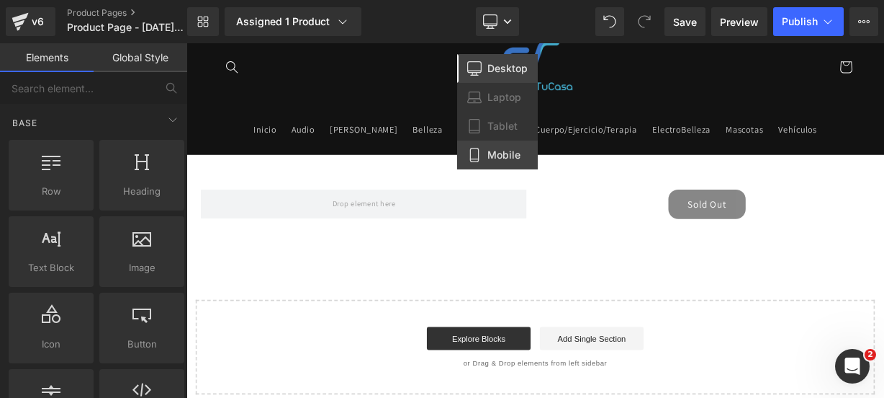
click at [501, 145] on link "Mobile" at bounding box center [497, 154] width 81 height 29
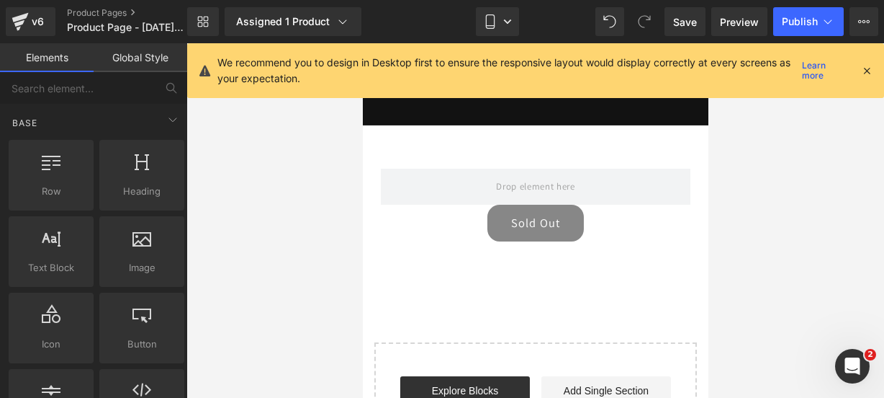
scroll to position [148, 0]
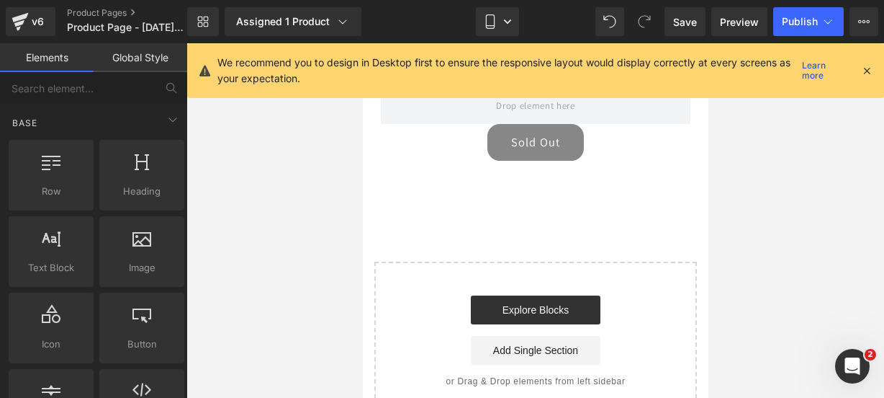
click at [860, 68] on div "We recommend you to design in Desktop first to ensure the responsive layout wou…" at bounding box center [539, 71] width 644 height 32
click at [865, 68] on icon at bounding box center [867, 70] width 13 height 13
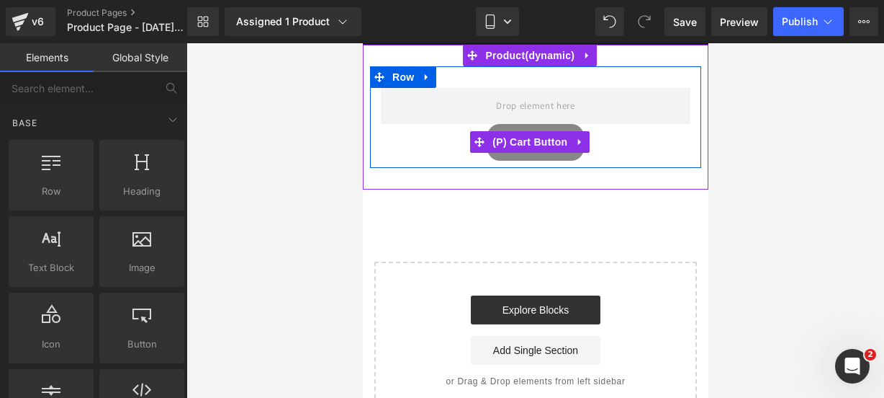
scroll to position [0, 0]
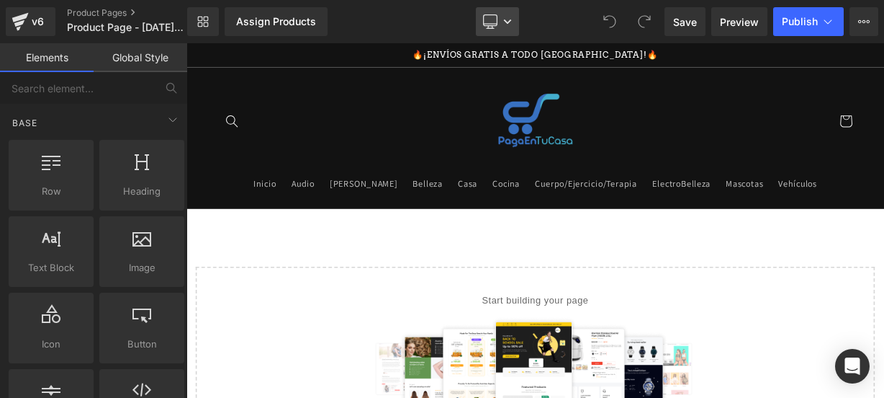
click at [490, 25] on icon at bounding box center [490, 20] width 14 height 11
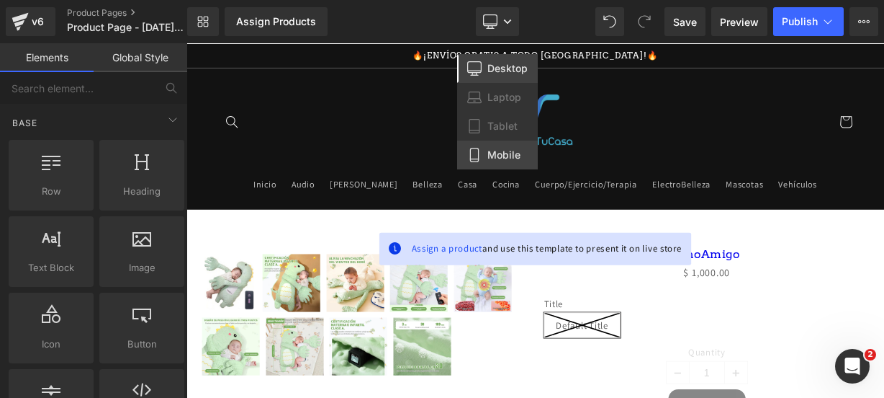
drag, startPoint x: 493, startPoint y: 148, endPoint x: 383, endPoint y: 130, distance: 111.6
click at [493, 148] on span "Mobile" at bounding box center [504, 154] width 33 height 13
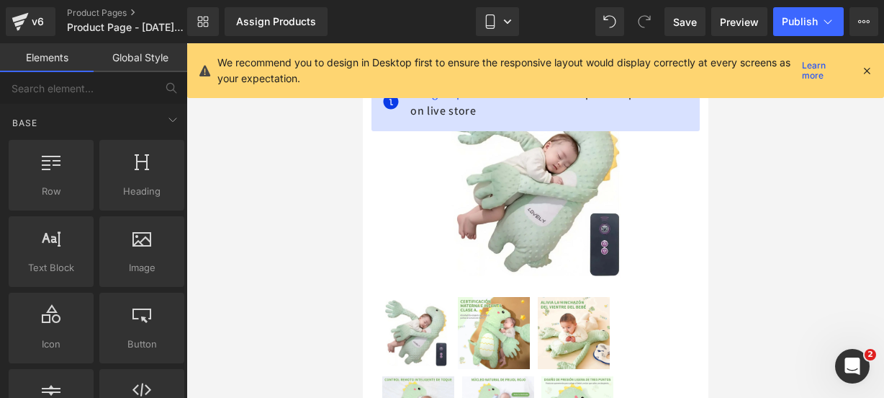
click at [867, 69] on icon at bounding box center [867, 70] width 13 height 13
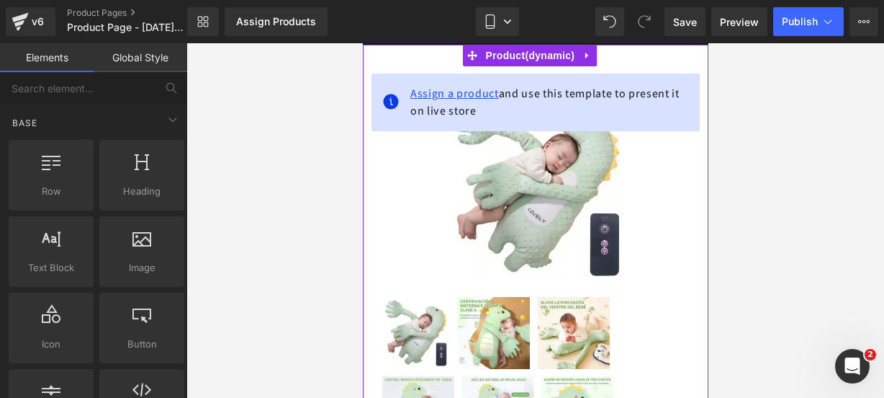
click at [480, 94] on span "Assign a product" at bounding box center [454, 93] width 89 height 15
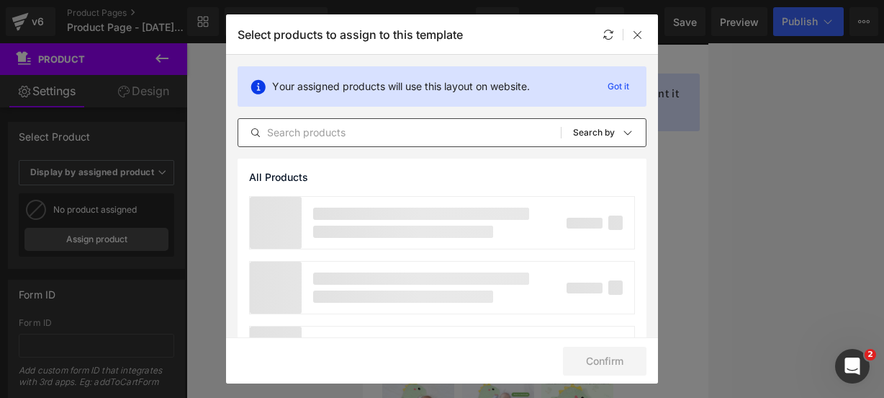
click at [310, 133] on input "text" at bounding box center [399, 132] width 323 height 17
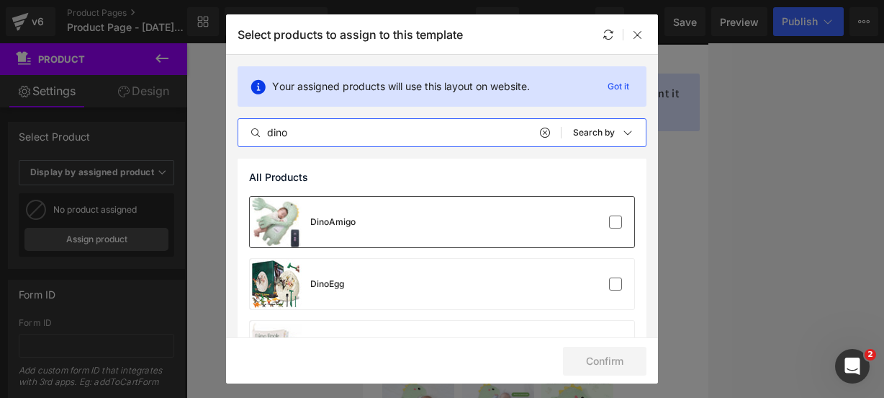
type input "dino"
click at [372, 218] on div "DinoAmigo" at bounding box center [442, 222] width 385 height 50
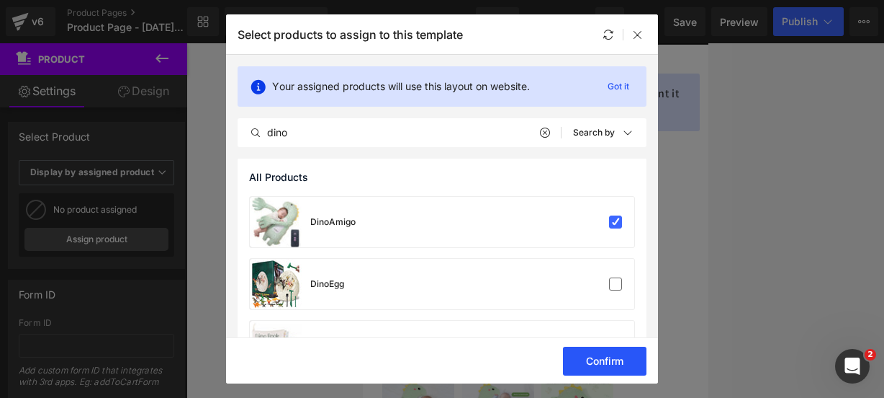
click at [624, 356] on button "Confirm" at bounding box center [605, 360] width 84 height 29
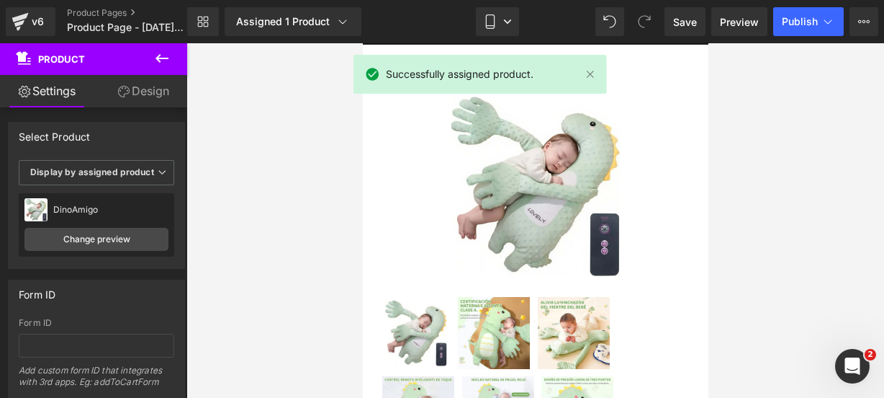
click at [153, 55] on icon at bounding box center [161, 58] width 17 height 17
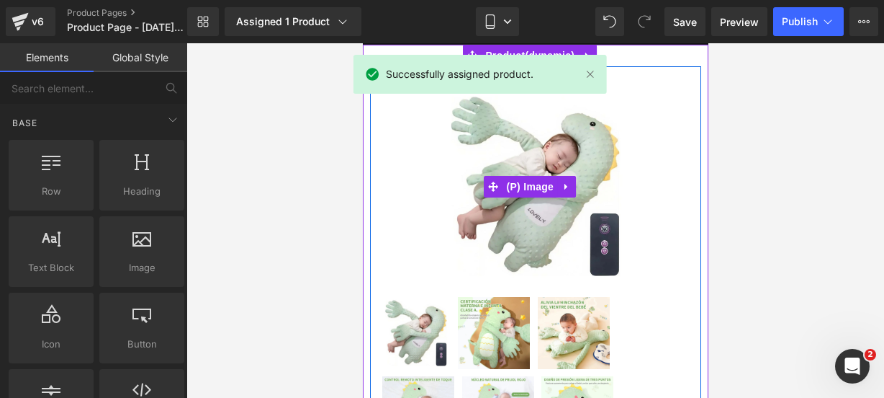
scroll to position [0, 0]
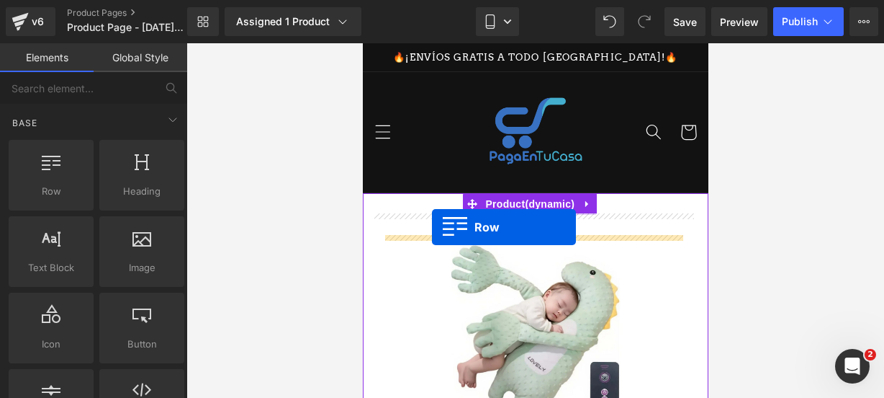
drag, startPoint x: 425, startPoint y: 217, endPoint x: 431, endPoint y: 227, distance: 12.0
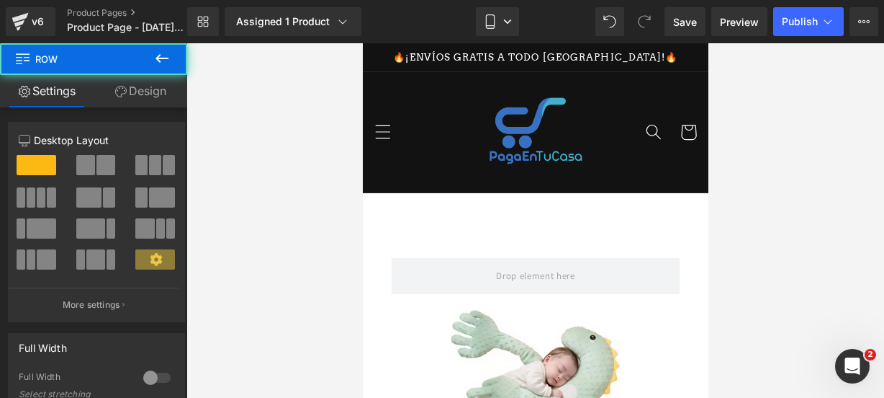
click at [156, 52] on icon at bounding box center [161, 58] width 17 height 17
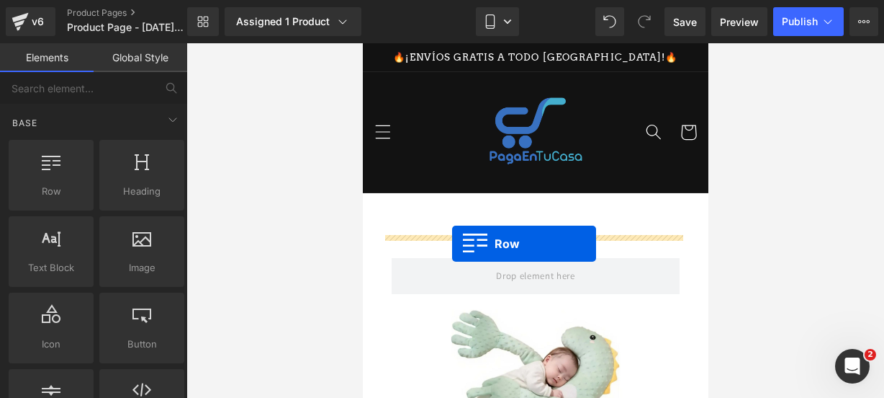
drag, startPoint x: 433, startPoint y: 197, endPoint x: 452, endPoint y: 243, distance: 49.7
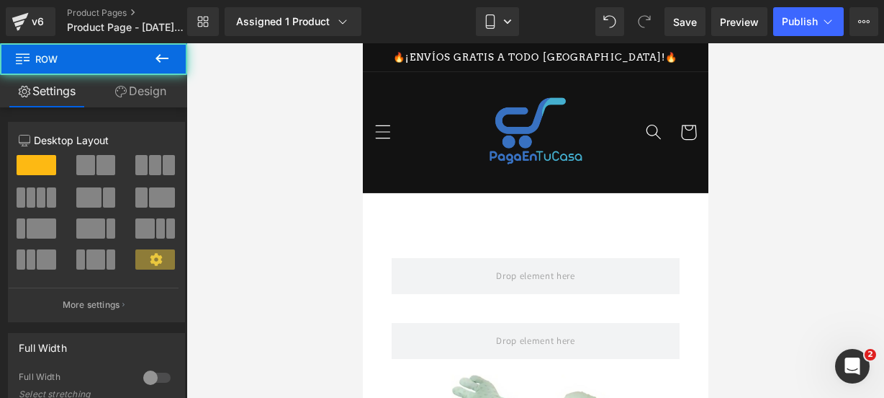
click at [161, 50] on icon at bounding box center [161, 58] width 17 height 17
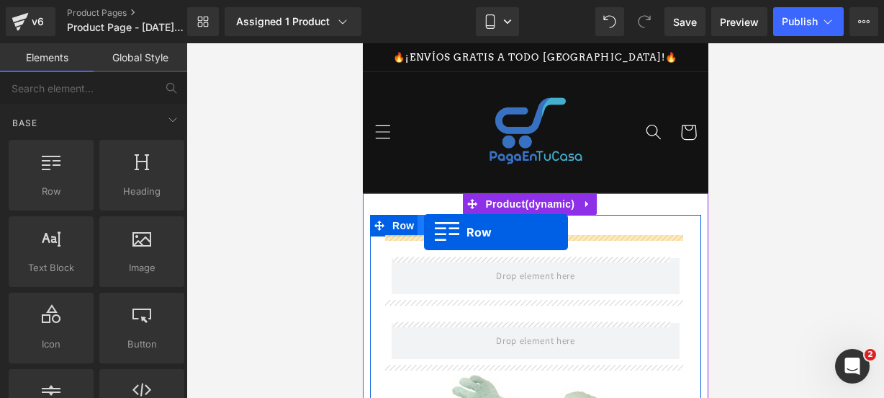
drag, startPoint x: 410, startPoint y: 197, endPoint x: 423, endPoint y: 232, distance: 37.8
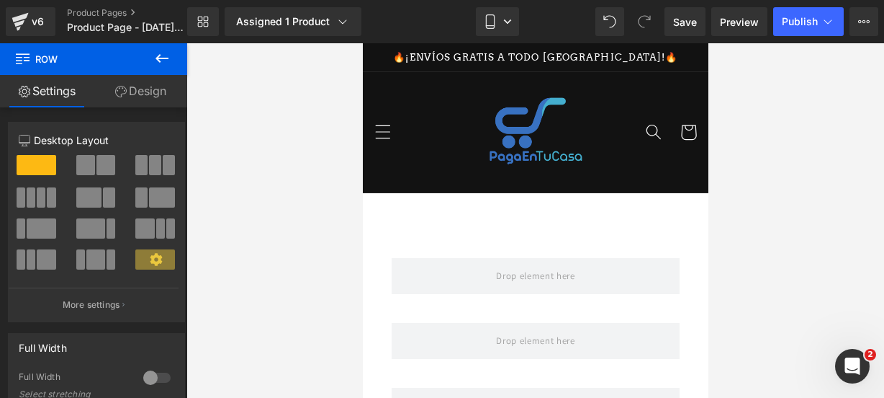
click at [156, 60] on icon at bounding box center [161, 58] width 17 height 17
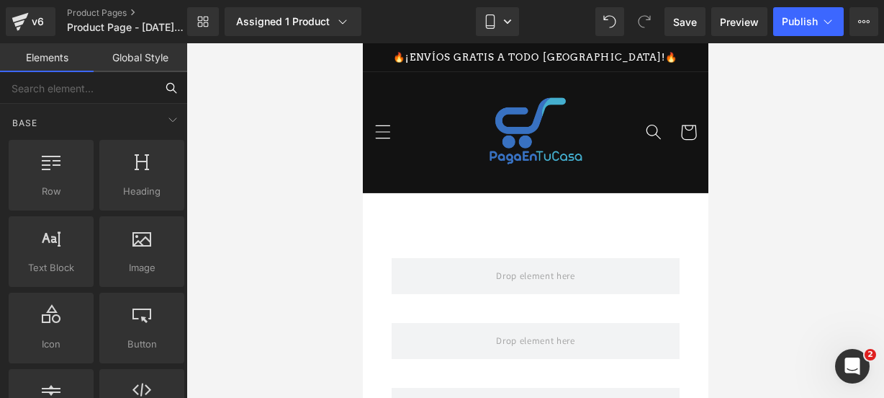
click at [68, 97] on input "text" at bounding box center [78, 88] width 156 height 32
type input "icon"
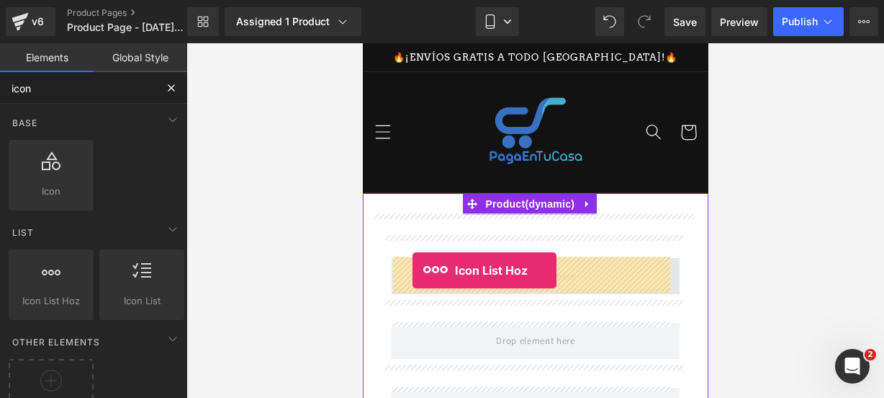
drag, startPoint x: 421, startPoint y: 327, endPoint x: 412, endPoint y: 270, distance: 57.7
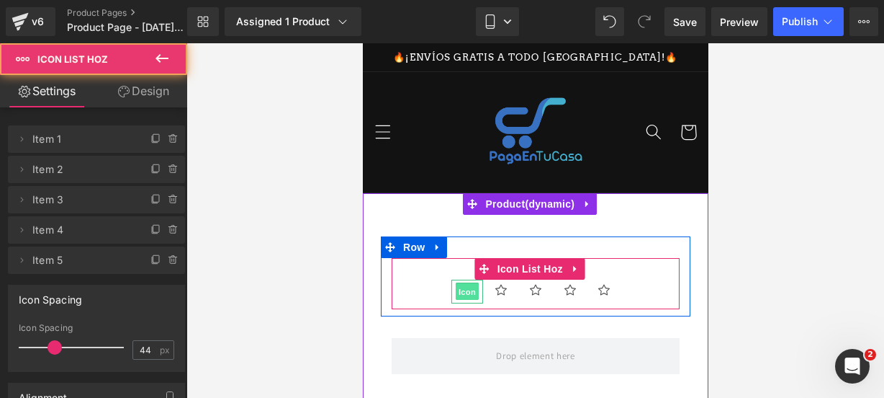
click at [459, 291] on span "Icon" at bounding box center [466, 291] width 23 height 17
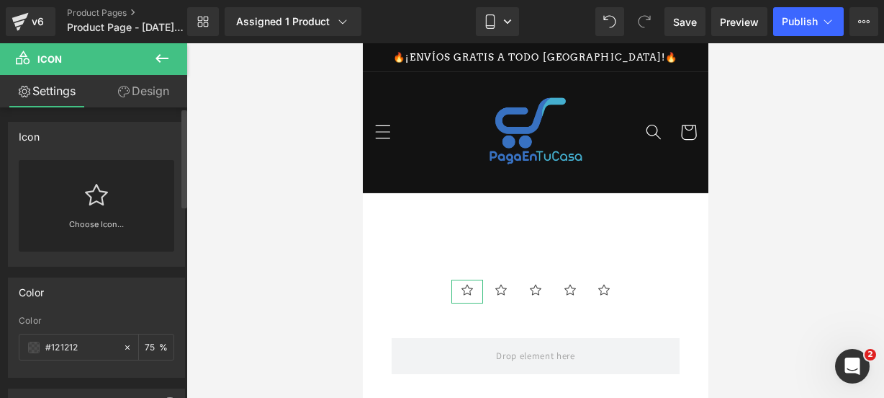
click at [78, 187] on div "Choose Icon..." at bounding box center [97, 205] width 156 height 91
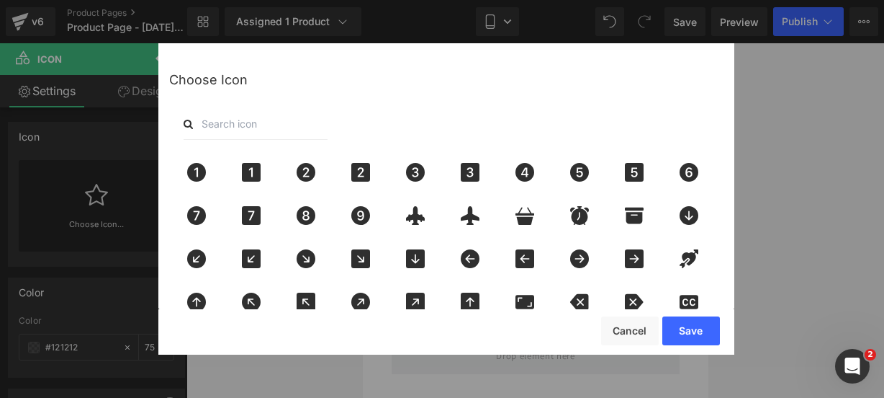
click at [258, 129] on input "text" at bounding box center [256, 124] width 144 height 32
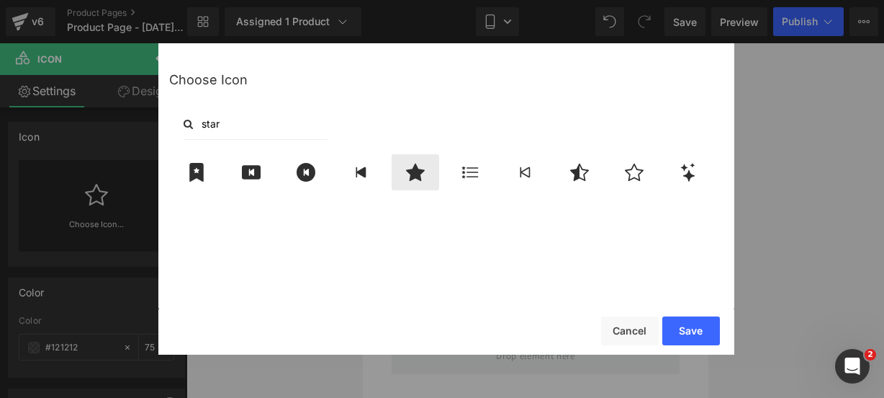
type input "star"
click at [425, 166] on icon at bounding box center [415, 172] width 30 height 19
click at [683, 325] on button "Save" at bounding box center [692, 330] width 58 height 29
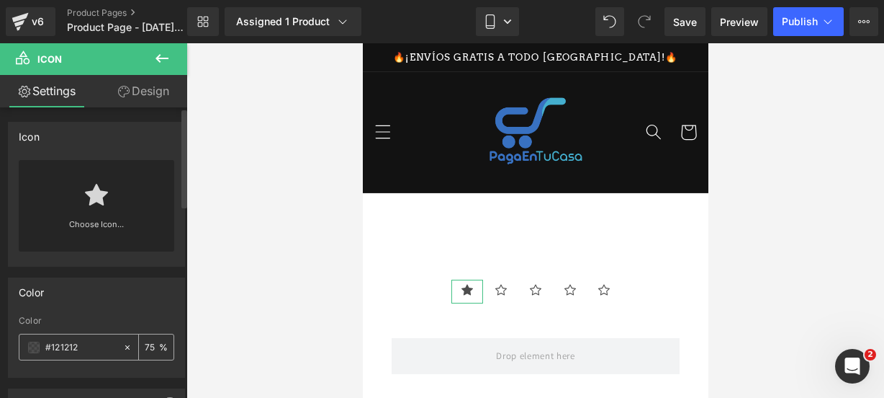
click at [37, 341] on span at bounding box center [34, 347] width 12 height 12
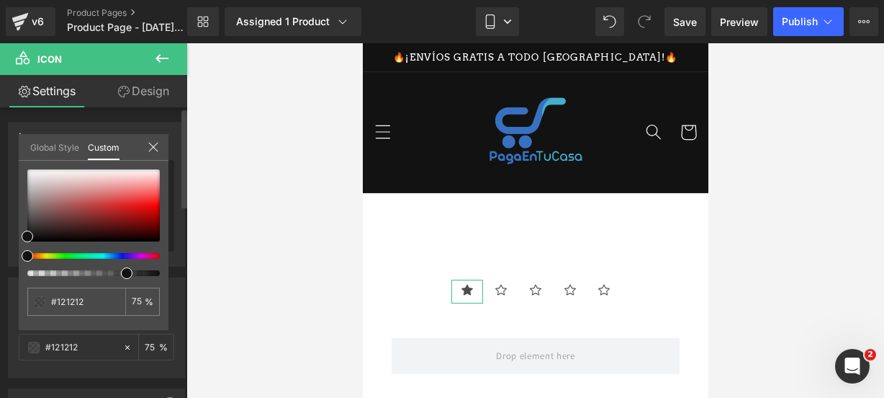
type input "#111111"
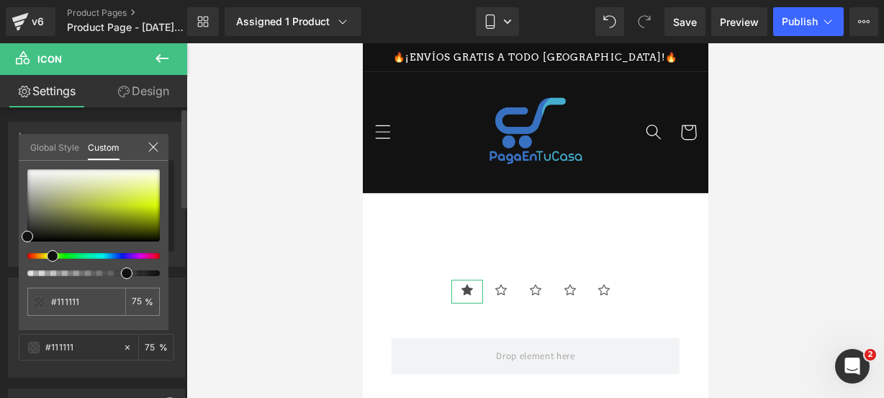
click at [47, 256] on div at bounding box center [88, 256] width 133 height 6
type input "#d8f70c"
type input "#d4f211"
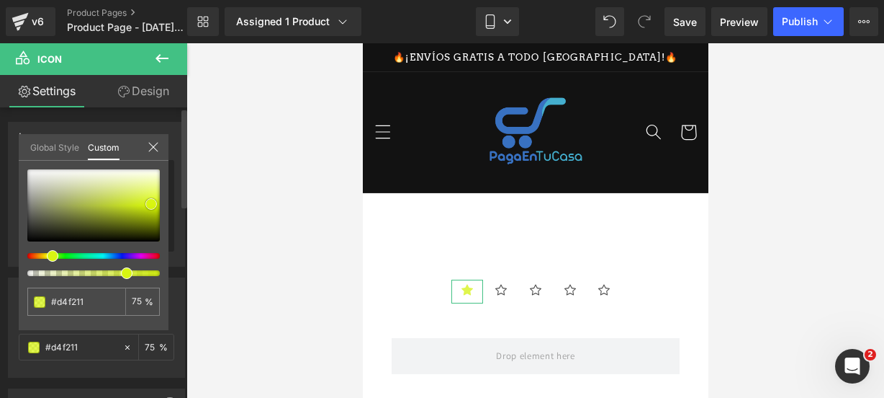
click at [151, 204] on div at bounding box center [93, 205] width 133 height 72
click at [156, 143] on icon at bounding box center [152, 146] width 9 height 9
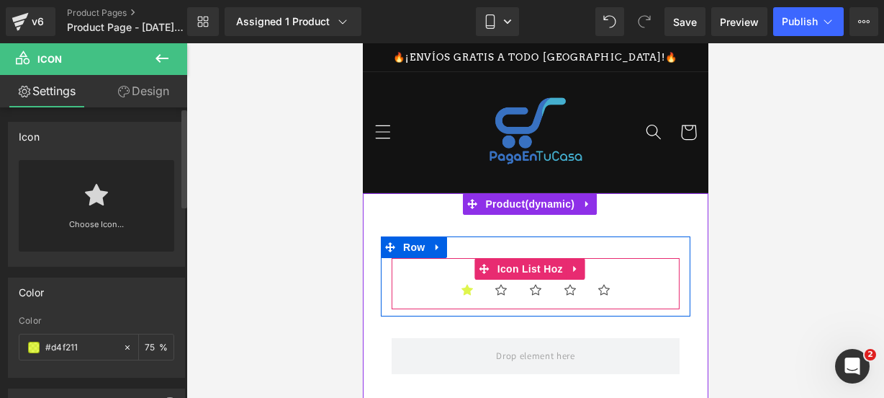
click at [418, 277] on div "Icon Icon Icon Icon Icon Icon List Hoz" at bounding box center [535, 284] width 288 height 52
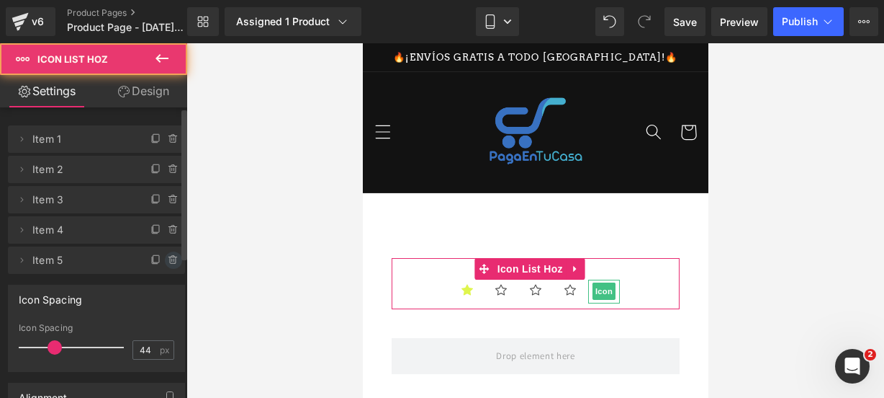
click at [169, 251] on span at bounding box center [173, 259] width 17 height 17
click at [169, 251] on button "Delete" at bounding box center [161, 260] width 45 height 19
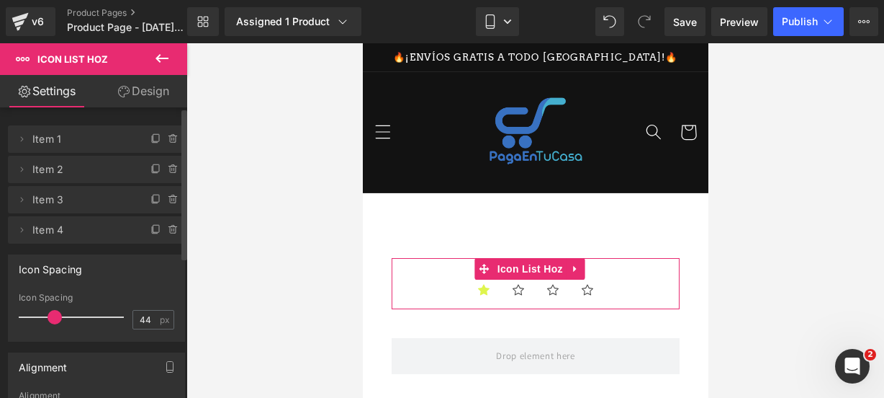
click at [169, 251] on div "Icon Spacing 44px Icon Spacing 44 px" at bounding box center [97, 292] width 194 height 98
click at [167, 248] on div "Icon Spacing 44px Icon Spacing 44 px" at bounding box center [97, 292] width 194 height 98
drag, startPoint x: 164, startPoint y: 246, endPoint x: 165, endPoint y: 237, distance: 8.7
click at [164, 245] on div "Icon Spacing 44px Icon Spacing 44 px" at bounding box center [97, 292] width 194 height 98
click at [164, 241] on li "Delete Cancel Item 4 Item 4" at bounding box center [96, 229] width 177 height 27
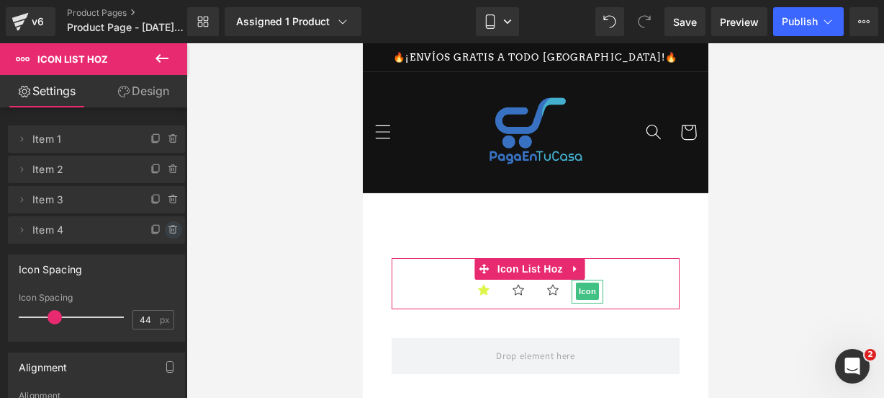
click at [165, 235] on span at bounding box center [173, 229] width 17 height 17
click at [165, 234] on button "Delete" at bounding box center [161, 230] width 45 height 19
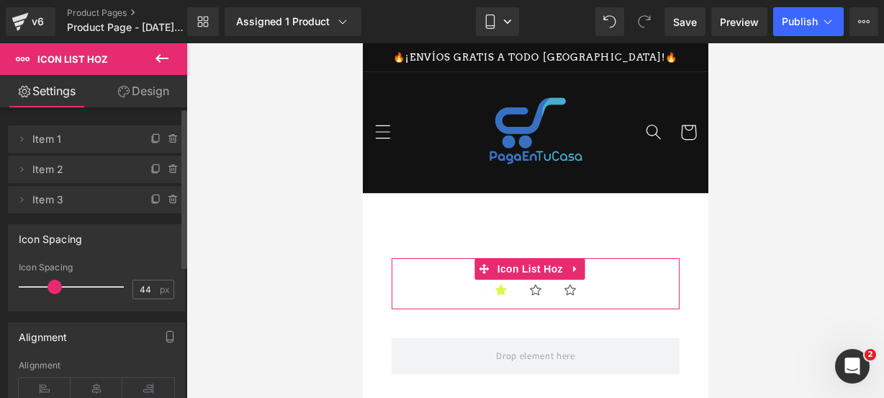
click at [170, 220] on div "Icon Spacing 44px Icon Spacing 44 px" at bounding box center [97, 262] width 194 height 98
click at [169, 205] on li "Delete Cancel Item 3 Item 3" at bounding box center [96, 199] width 177 height 27
click at [170, 202] on icon at bounding box center [173, 200] width 6 height 6
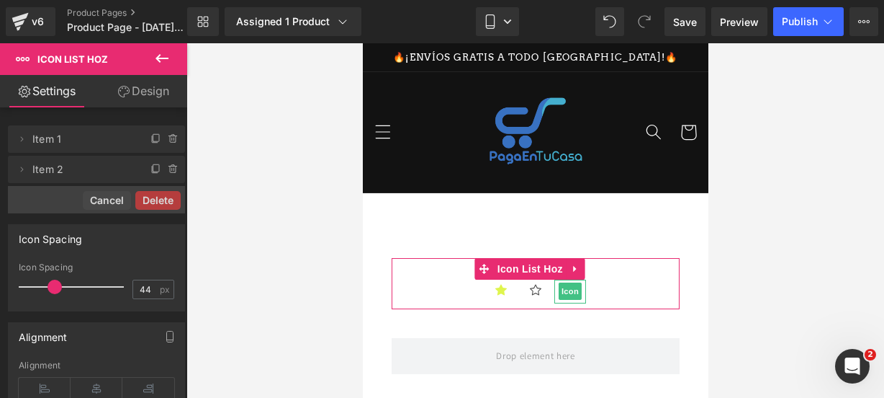
drag, startPoint x: 169, startPoint y: 198, endPoint x: 167, endPoint y: 188, distance: 10.2
click at [169, 197] on button "Delete" at bounding box center [157, 200] width 45 height 19
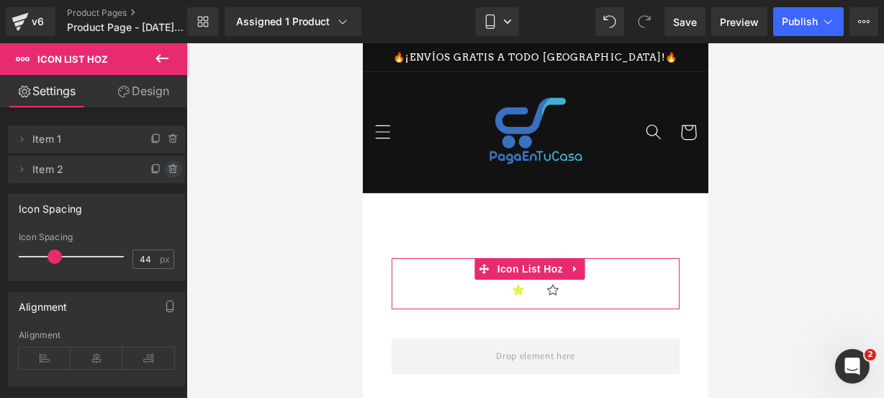
click at [168, 171] on icon at bounding box center [174, 169] width 12 height 12
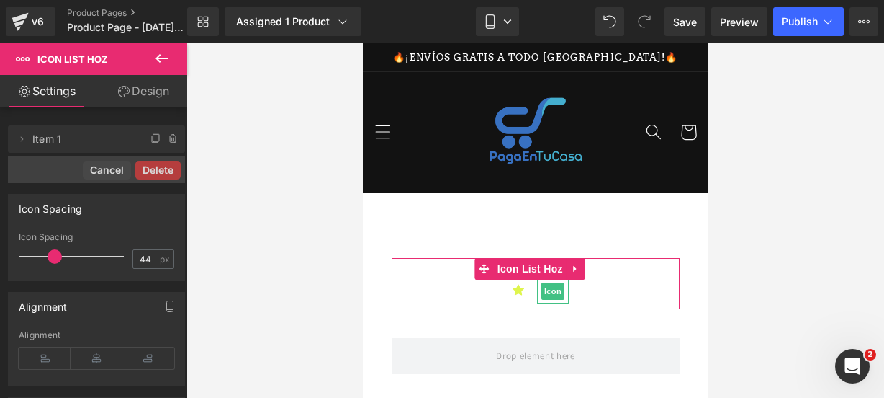
click at [167, 171] on button "Delete" at bounding box center [157, 170] width 45 height 19
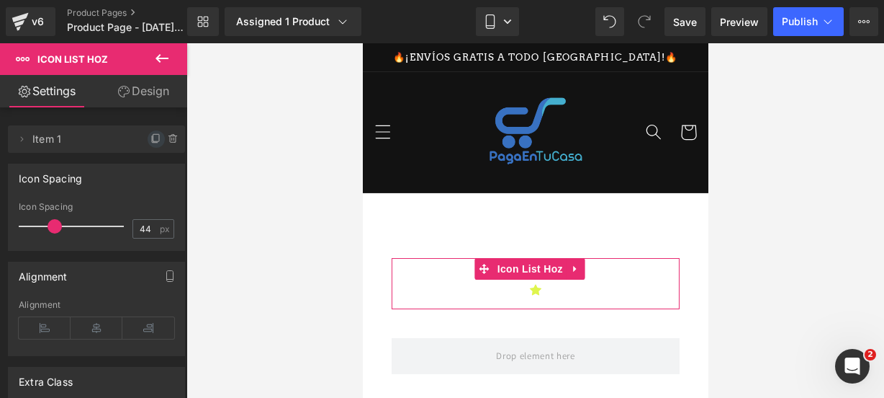
click at [151, 135] on icon at bounding box center [157, 139] width 12 height 12
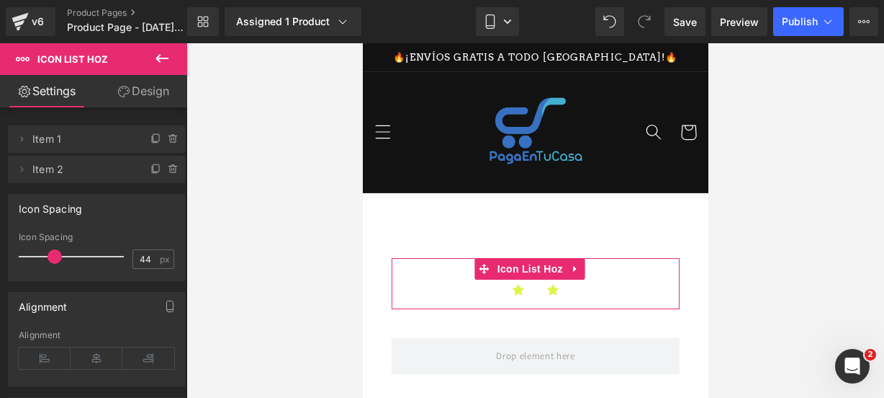
click at [151, 135] on icon at bounding box center [157, 139] width 12 height 12
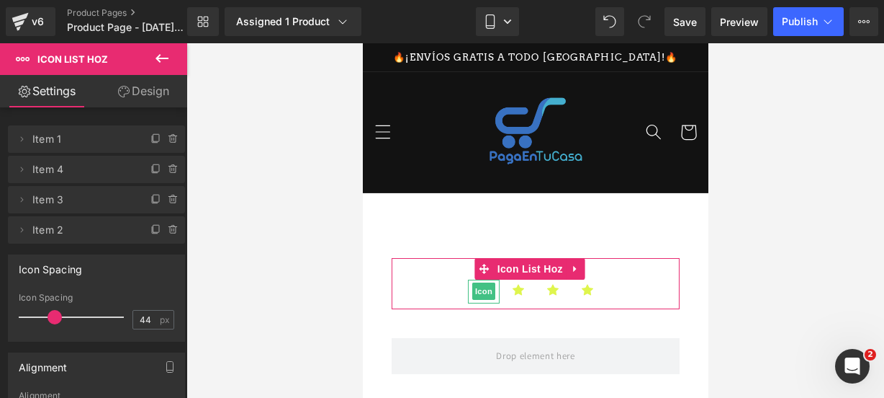
click at [151, 135] on icon at bounding box center [157, 139] width 12 height 12
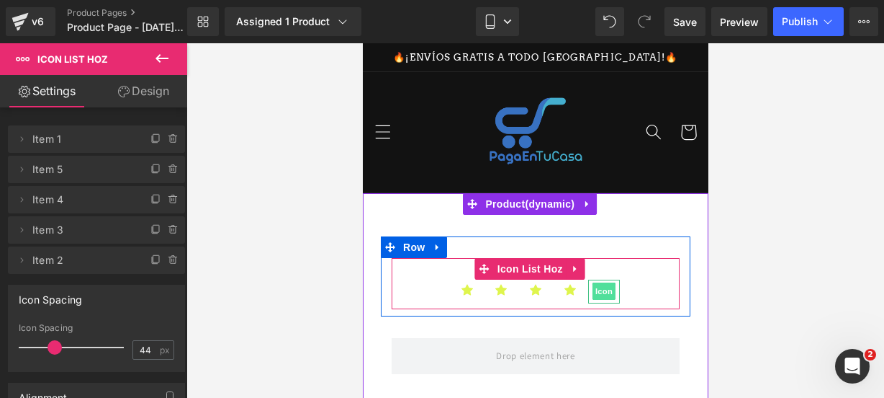
click at [606, 293] on span "Icon" at bounding box center [603, 290] width 23 height 17
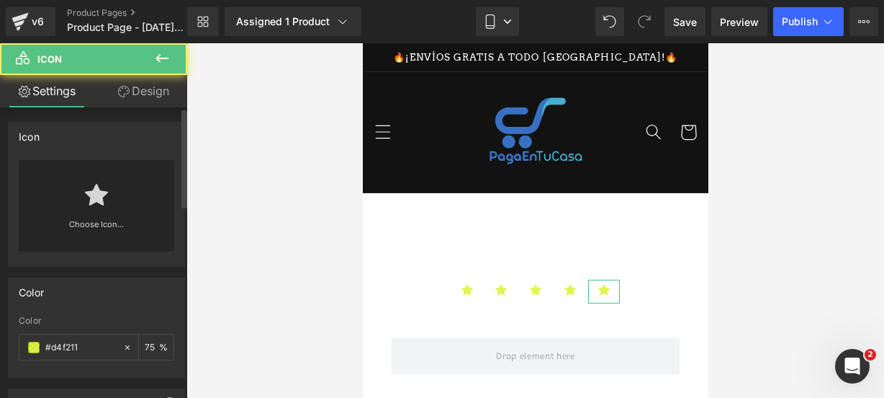
click at [131, 181] on div "Choose Icon..." at bounding box center [97, 205] width 156 height 91
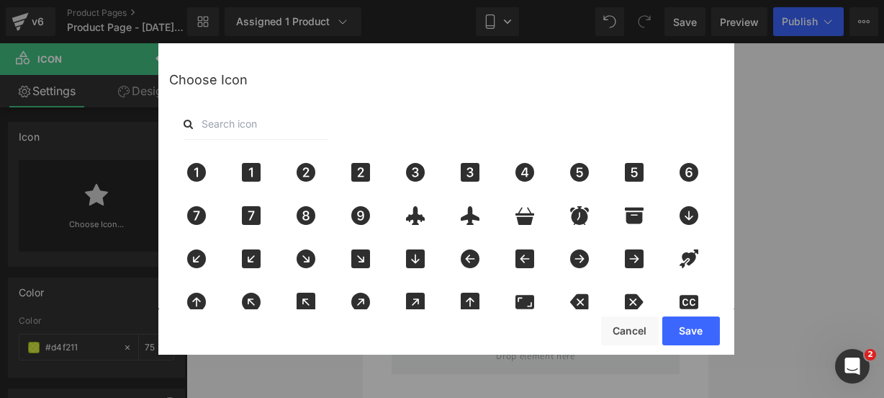
click at [215, 120] on input "text" at bounding box center [256, 124] width 144 height 32
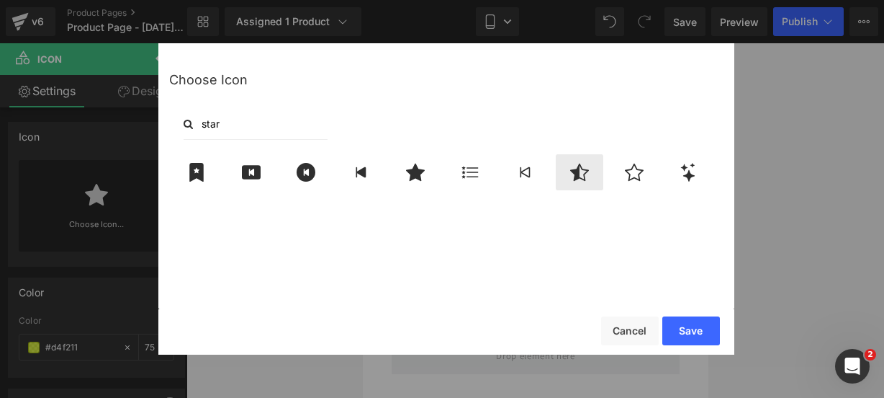
type input "star"
click at [591, 166] on div at bounding box center [580, 172] width 48 height 36
click at [683, 331] on button "Save" at bounding box center [692, 330] width 58 height 29
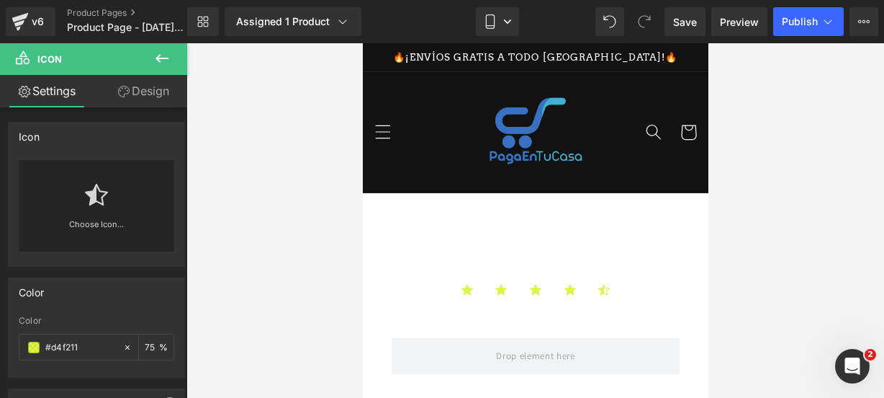
click at [174, 63] on button at bounding box center [162, 59] width 50 height 32
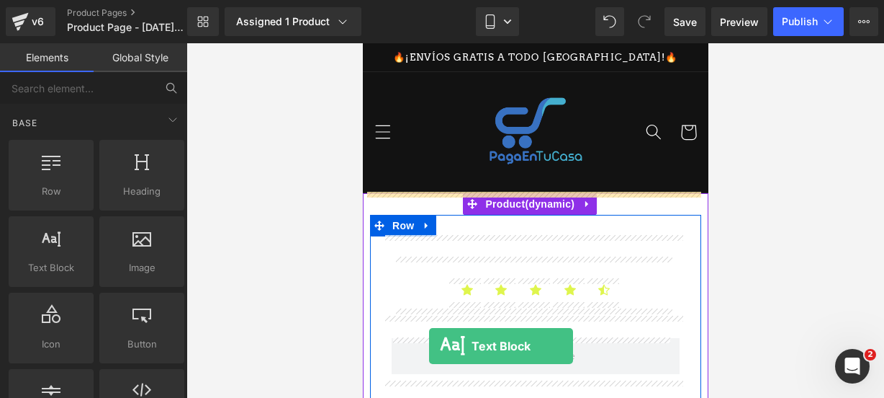
drag, startPoint x: 26, startPoint y: 258, endPoint x: 429, endPoint y: 346, distance: 412.7
click at [429, 0] on div "Text Block You are previewing how the will restyle your page. You can not edit …" at bounding box center [442, 0] width 884 height 0
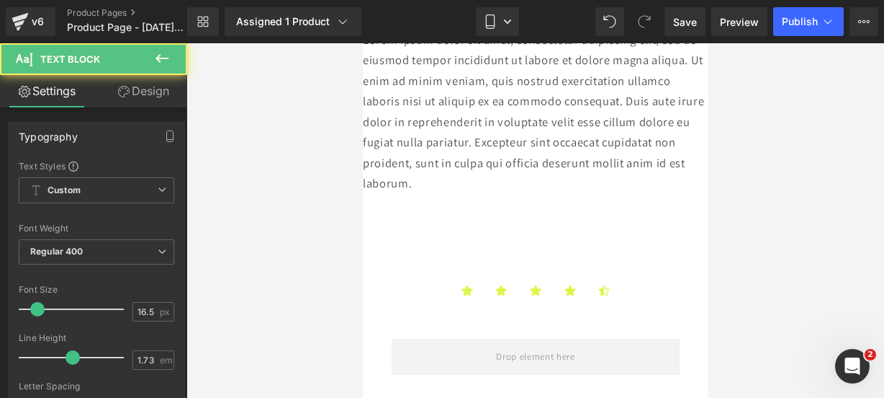
scroll to position [164, 0]
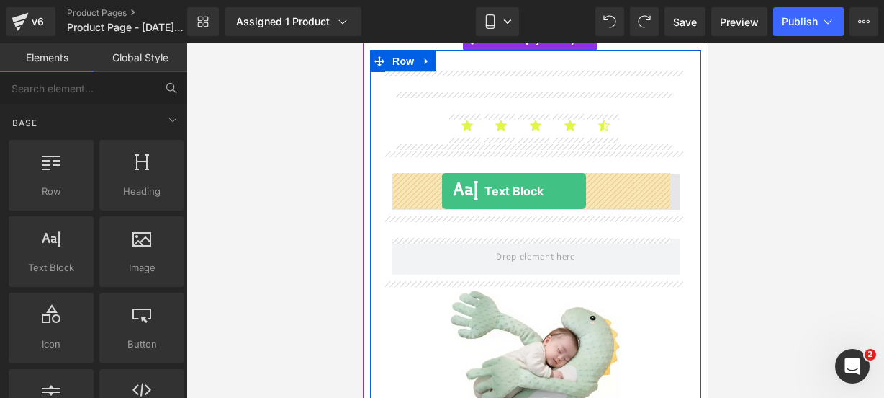
drag, startPoint x: 420, startPoint y: 282, endPoint x: 441, endPoint y: 191, distance: 93.3
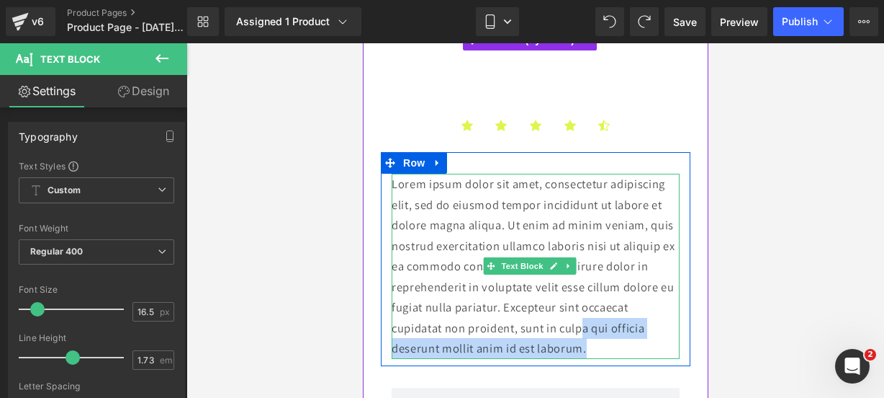
click at [631, 338] on p "Lorem ipsum dolor sit amet, consectetur adipiscing elit, sed do eiusmod tempor …" at bounding box center [535, 266] width 288 height 185
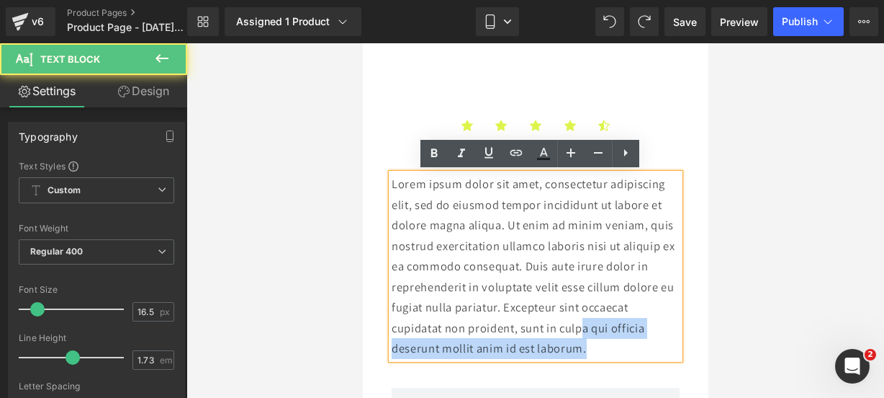
click at [630, 342] on p "Lorem ipsum dolor sit amet, consectetur adipiscing elit, sed do eiusmod tempor …" at bounding box center [535, 266] width 288 height 185
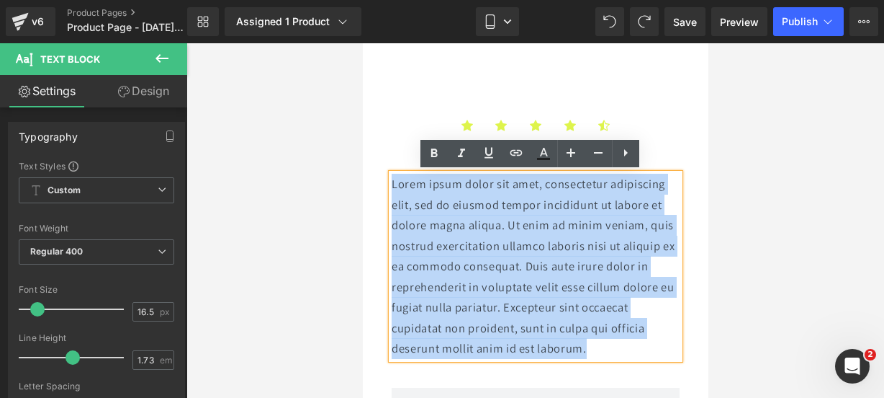
drag, startPoint x: 630, startPoint y: 342, endPoint x: 327, endPoint y: 151, distance: 358.6
click at [362, 151] on html "Ir directamente al contenido 🔥¡ENVÍOS GRATIS A TODO MÉXICO!🔥 Inicio Audio Bebé …" at bounding box center [535, 100] width 346 height 442
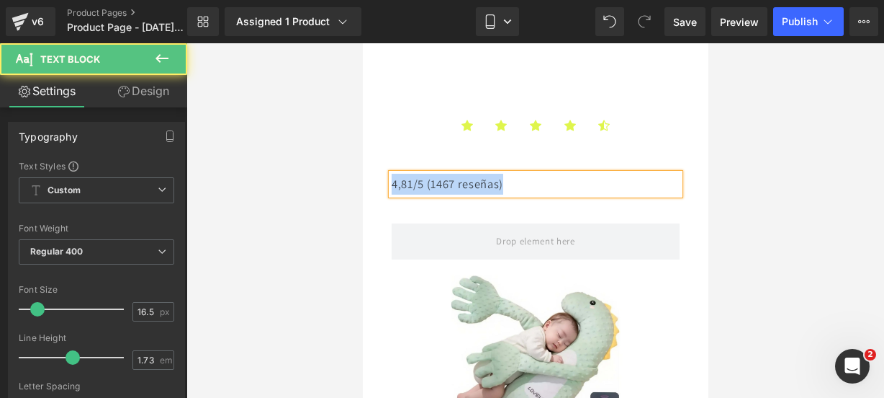
drag, startPoint x: 509, startPoint y: 184, endPoint x: 391, endPoint y: 181, distance: 118.1
click at [391, 181] on p "4,81/5 (1467 reseñas)" at bounding box center [535, 184] width 288 height 21
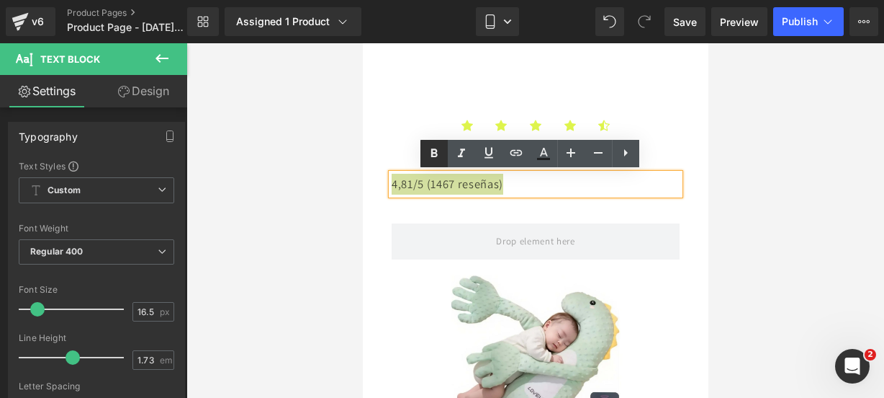
click at [434, 147] on icon at bounding box center [434, 153] width 17 height 17
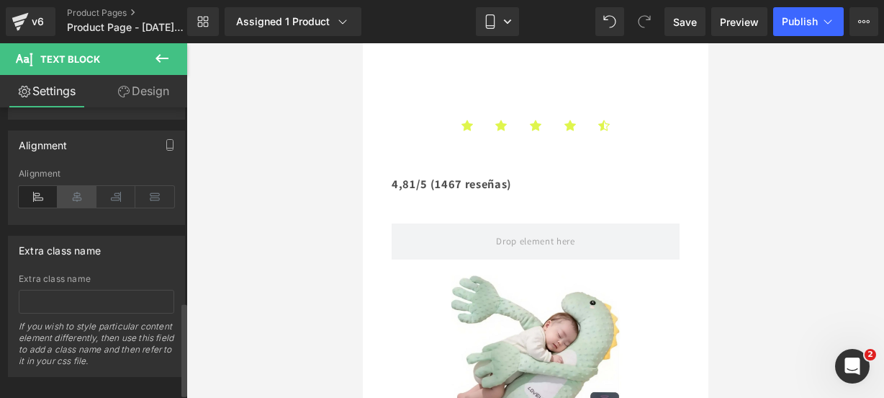
scroll to position [602, 0]
click at [81, 191] on icon at bounding box center [77, 196] width 39 height 22
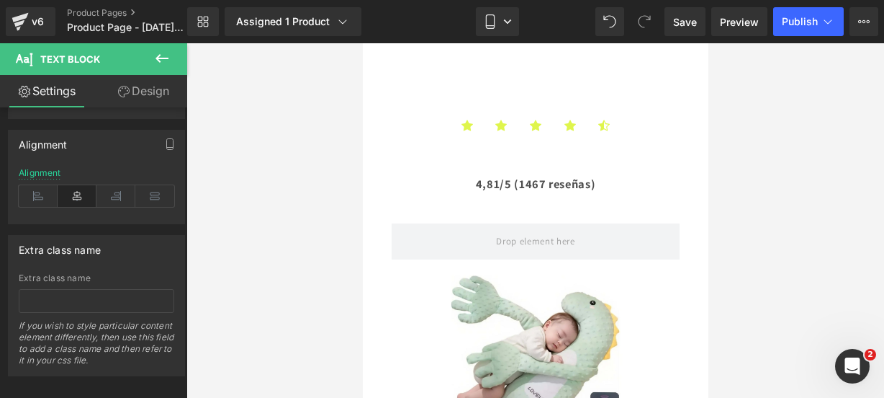
click at [162, 61] on icon at bounding box center [161, 58] width 17 height 17
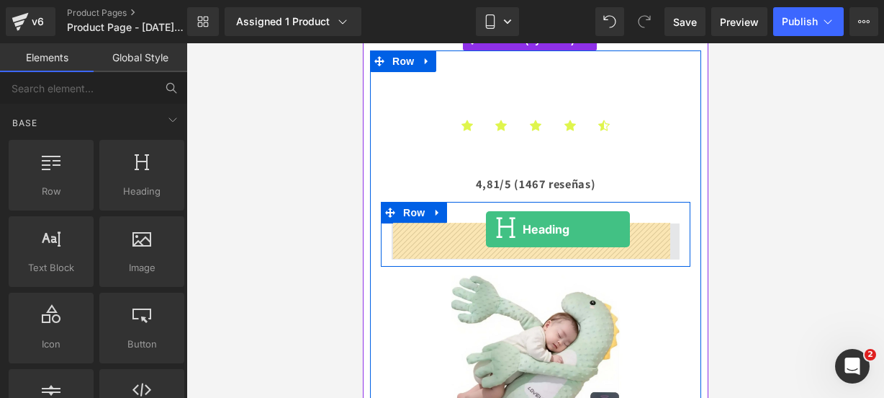
drag, startPoint x: 511, startPoint y: 210, endPoint x: 482, endPoint y: 229, distance: 34.8
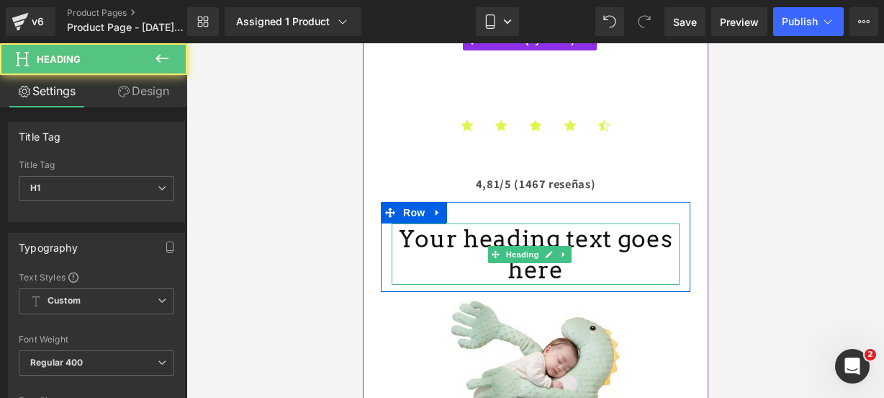
click at [580, 271] on h1 "Your heading text goes here" at bounding box center [535, 254] width 288 height 62
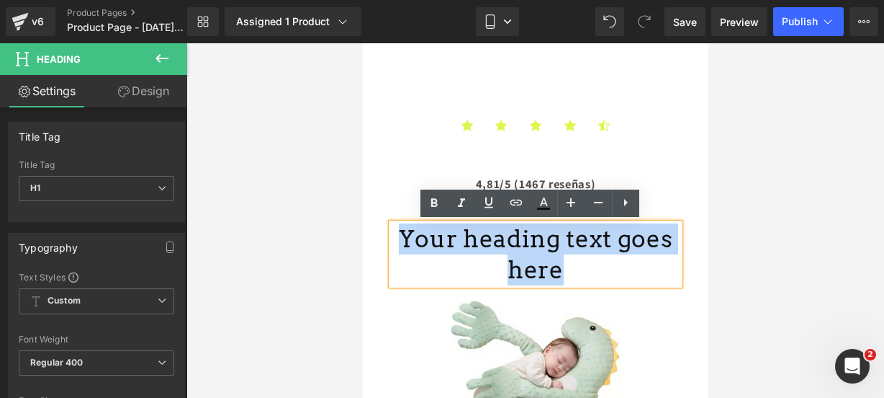
drag, startPoint x: 580, startPoint y: 271, endPoint x: 421, endPoint y: 211, distance: 170.9
click at [421, 211] on div "Your heading text goes here Heading Row" at bounding box center [535, 247] width 310 height 91
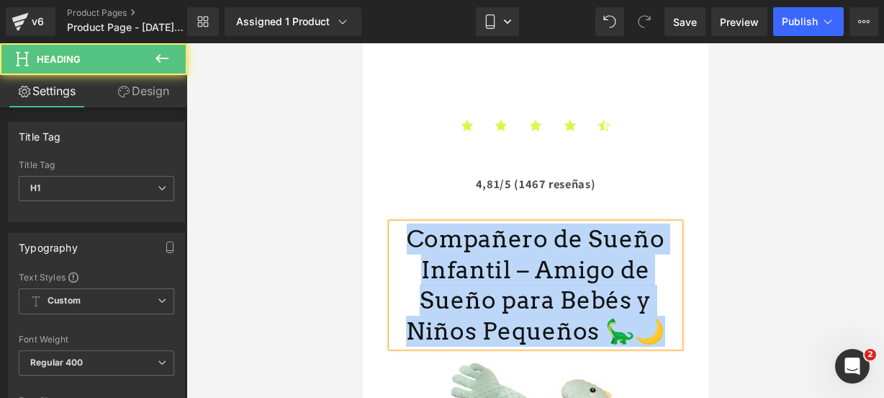
drag, startPoint x: 625, startPoint y: 323, endPoint x: 382, endPoint y: 224, distance: 262.9
click at [382, 224] on div "Compañero de Sueño Infantil – Amigo de Sueño para Bebés y Niños Pequeños 🦕🌙 Hea…" at bounding box center [535, 285] width 310 height 124
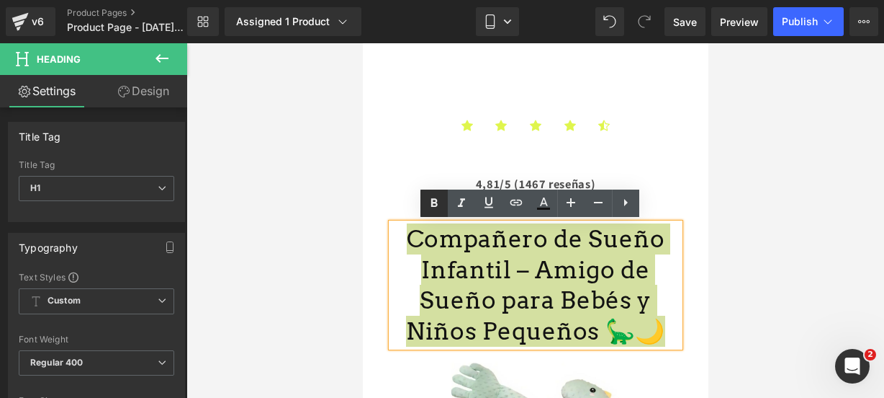
click at [434, 197] on icon at bounding box center [434, 202] width 17 height 17
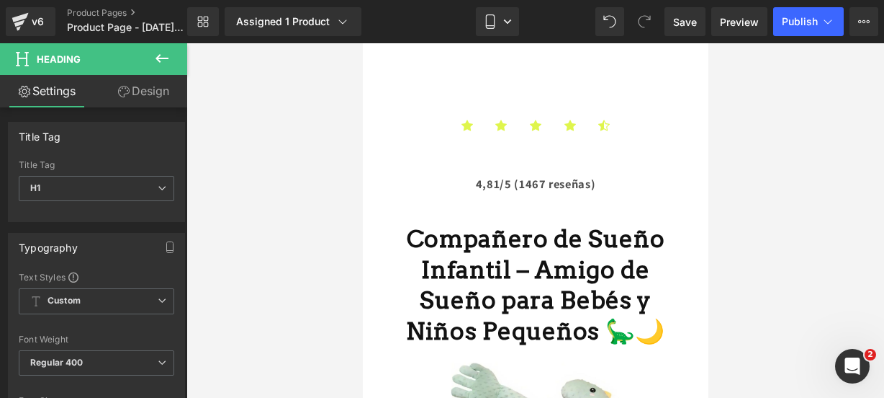
drag, startPoint x: 173, startPoint y: 57, endPoint x: 162, endPoint y: 178, distance: 121.5
click at [173, 57] on button at bounding box center [162, 59] width 50 height 32
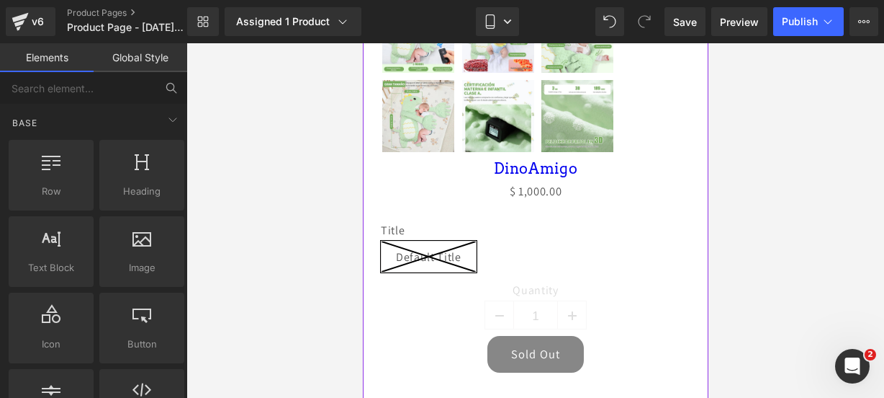
scroll to position [808, 0]
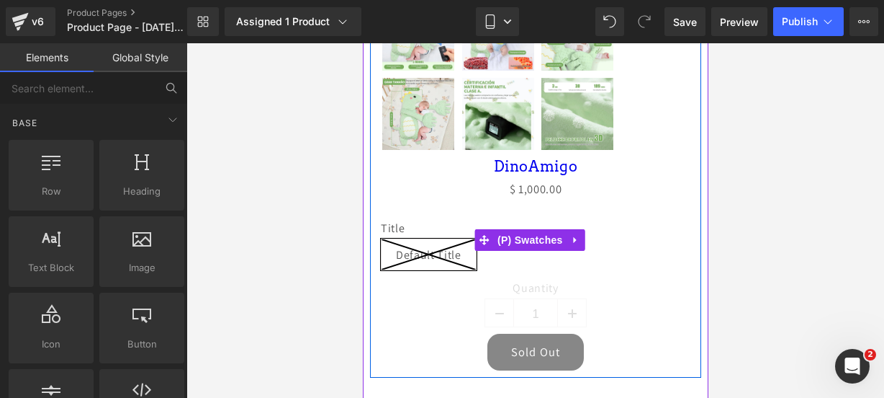
click at [578, 221] on div "Title Default Title 0 (P) Swatches" at bounding box center [535, 239] width 310 height 81
click at [578, 229] on link at bounding box center [575, 240] width 19 height 22
click at [586, 235] on icon at bounding box center [585, 240] width 10 height 10
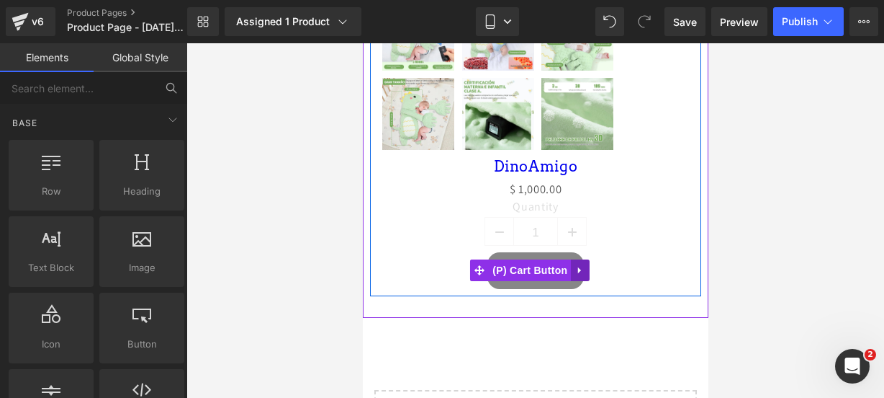
click at [588, 259] on link at bounding box center [579, 270] width 19 height 22
click at [589, 265] on icon at bounding box center [589, 270] width 10 height 11
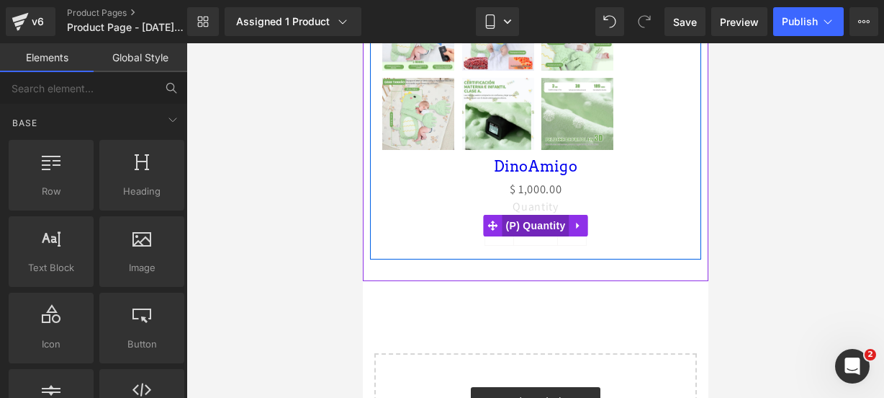
click at [534, 215] on span "(P) Quantity" at bounding box center [535, 226] width 67 height 22
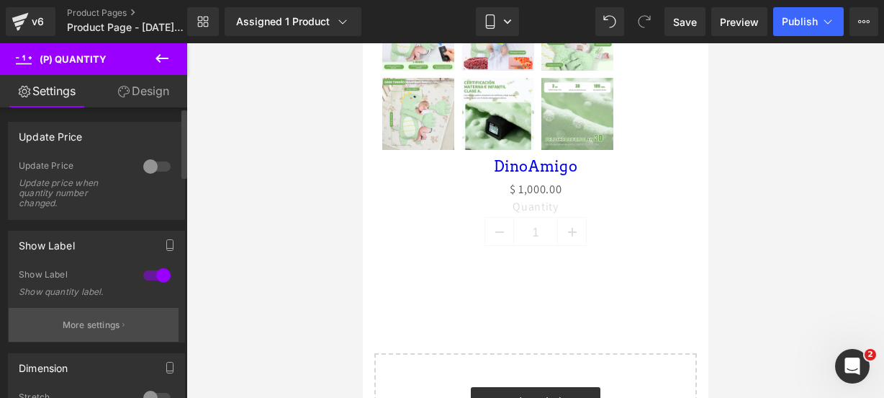
click at [63, 321] on p "More settings" at bounding box center [92, 324] width 58 height 13
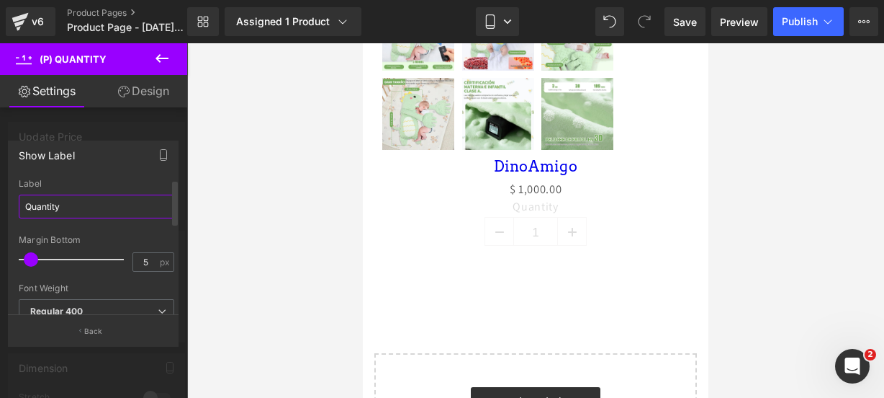
click at [111, 212] on input "Quantity" at bounding box center [97, 206] width 156 height 24
type input "Quantity"
click at [111, 212] on input "Quantity" at bounding box center [97, 206] width 156 height 24
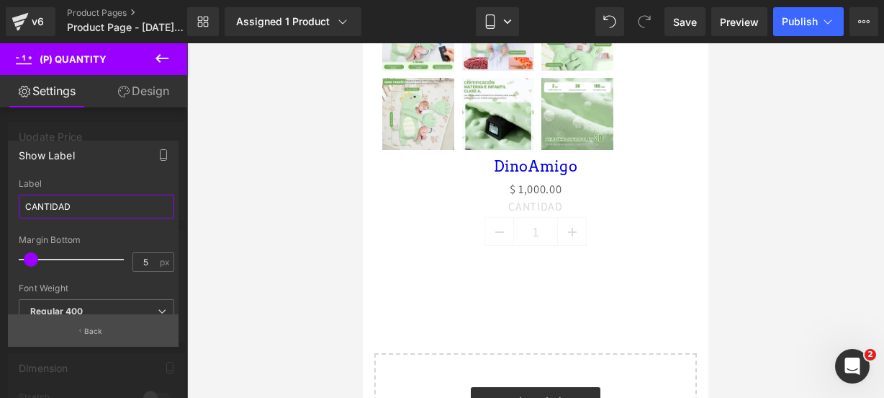
type input "CANTIDAD"
click at [116, 338] on button "Back" at bounding box center [93, 330] width 171 height 32
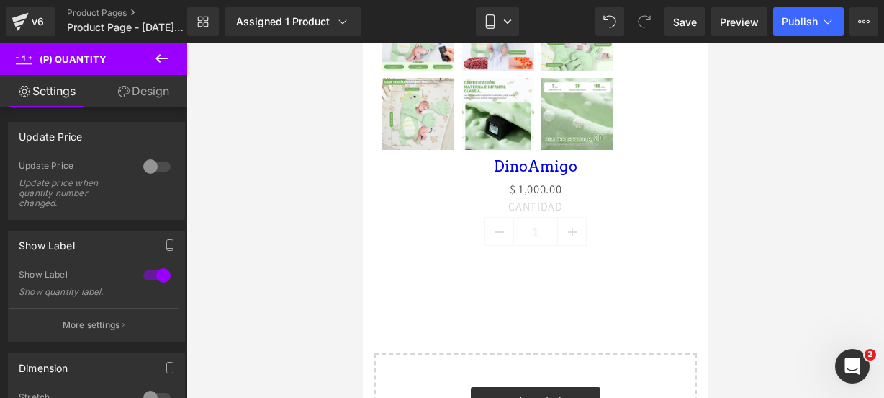
click at [158, 60] on icon at bounding box center [162, 58] width 13 height 9
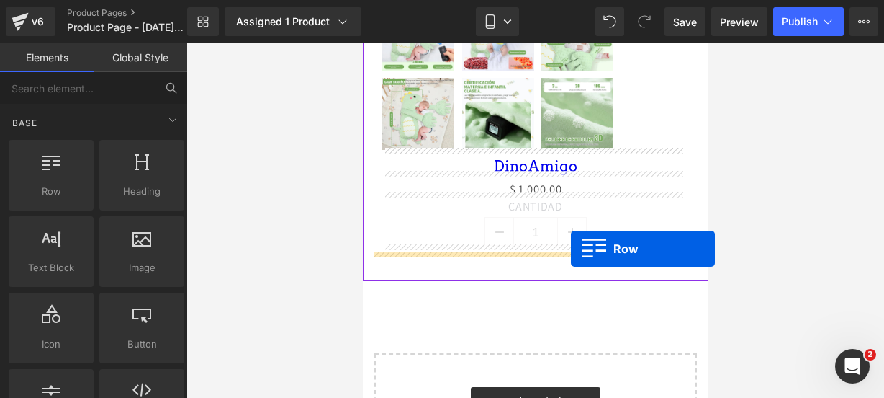
drag, startPoint x: 398, startPoint y: 193, endPoint x: 570, endPoint y: 248, distance: 181.5
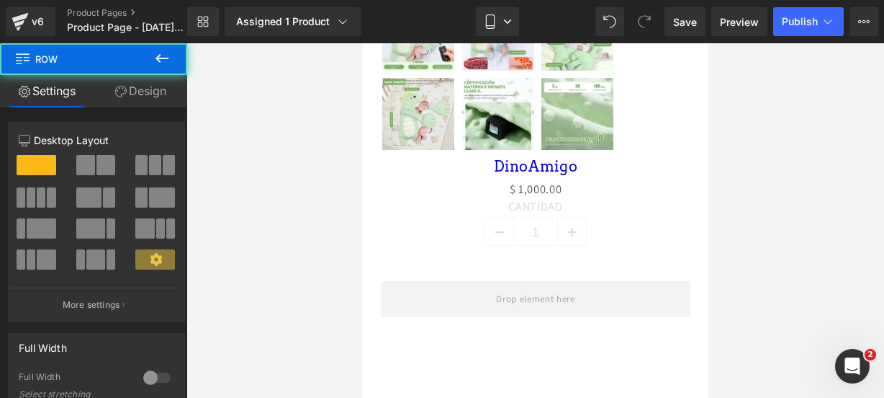
click at [173, 64] on button at bounding box center [162, 59] width 50 height 32
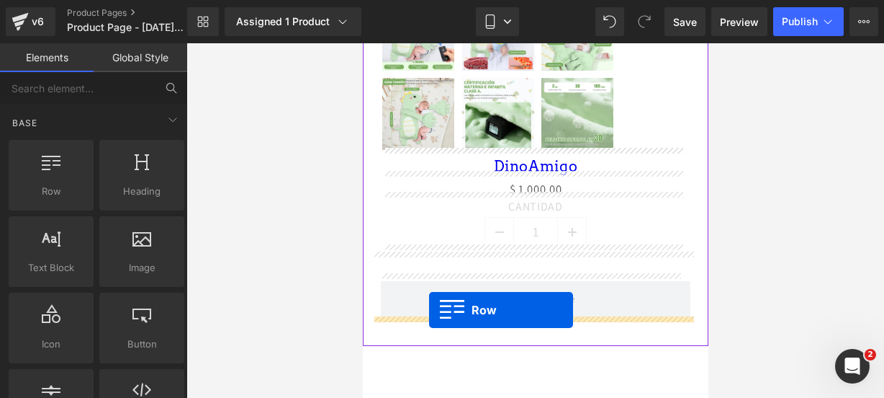
drag, startPoint x: 408, startPoint y: 230, endPoint x: 428, endPoint y: 310, distance: 81.9
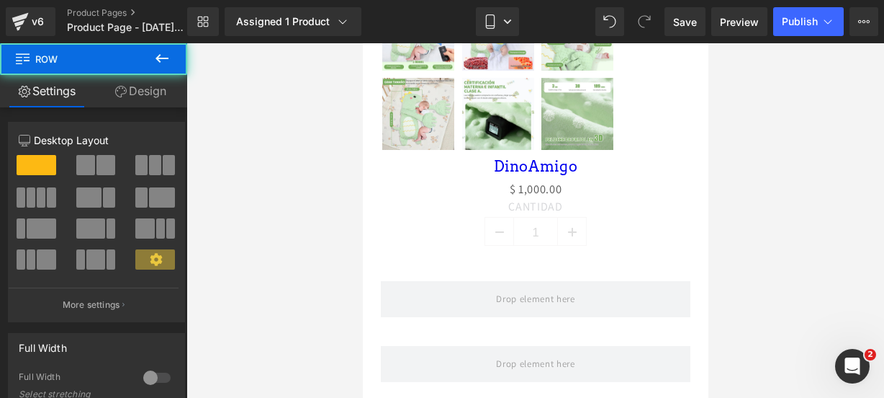
drag, startPoint x: 163, startPoint y: 55, endPoint x: 156, endPoint y: 243, distance: 187.4
click at [163, 55] on icon at bounding box center [161, 58] width 17 height 17
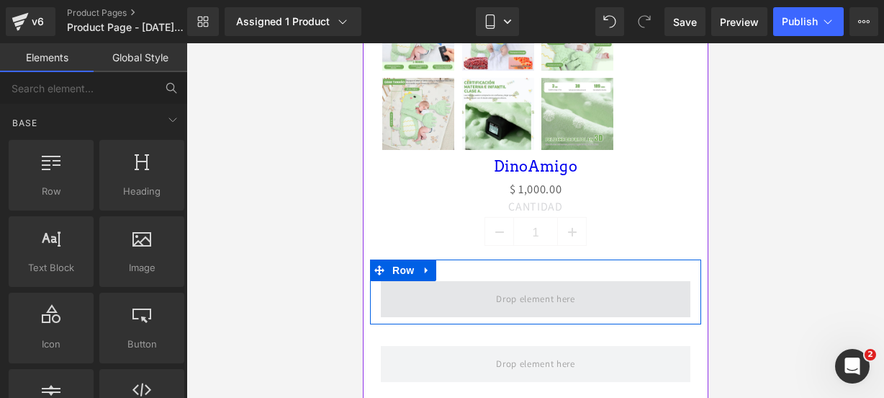
scroll to position [873, 0]
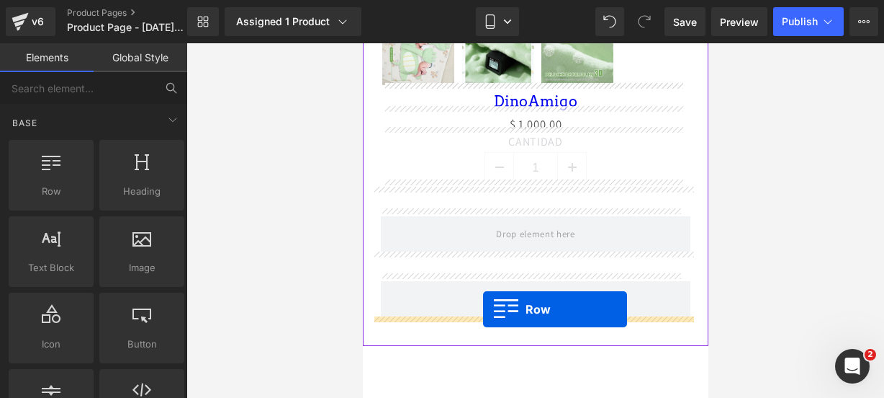
drag, startPoint x: 434, startPoint y: 194, endPoint x: 482, endPoint y: 310, distance: 124.9
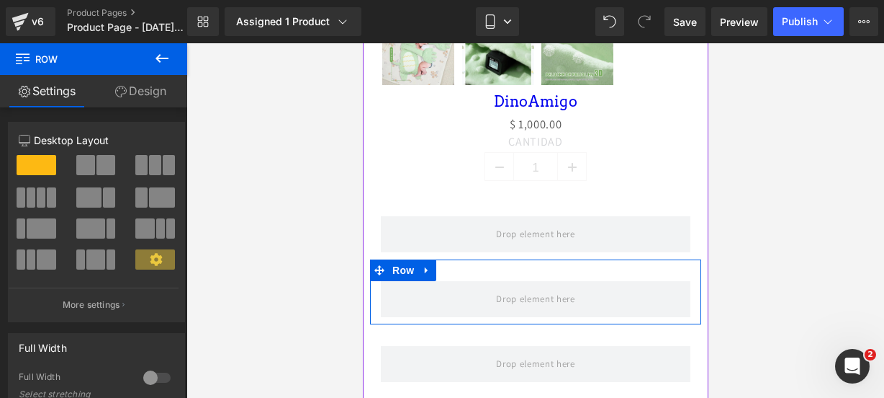
scroll to position [1108, 0]
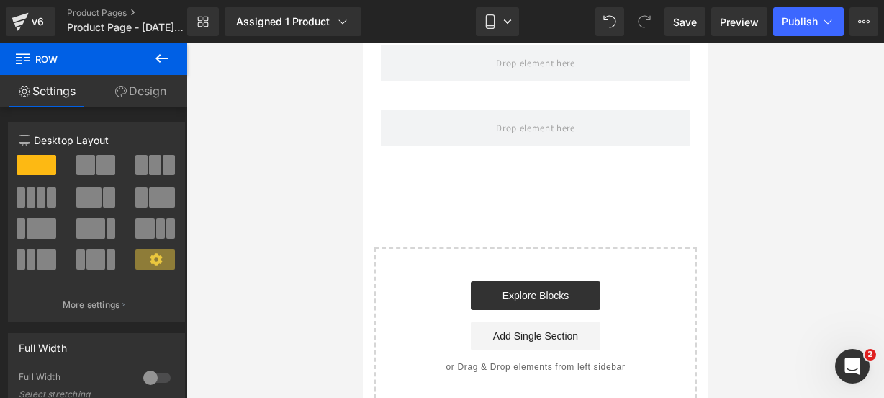
click at [166, 56] on icon at bounding box center [161, 58] width 17 height 17
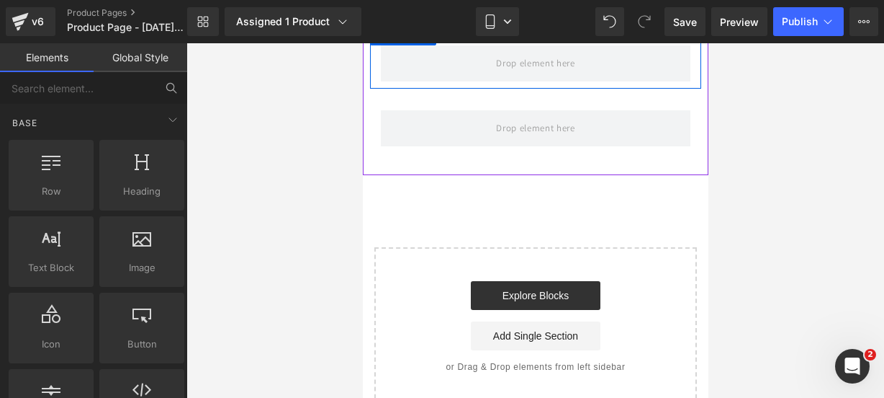
scroll to position [1036, 0]
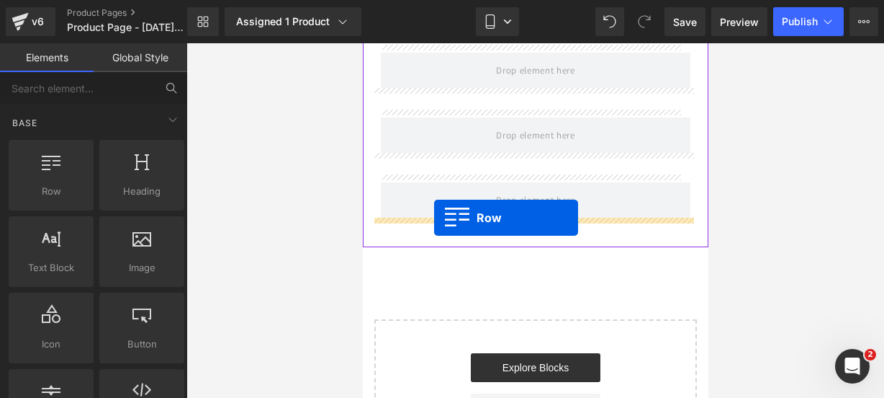
drag, startPoint x: 424, startPoint y: 199, endPoint x: 434, endPoint y: 217, distance: 19.7
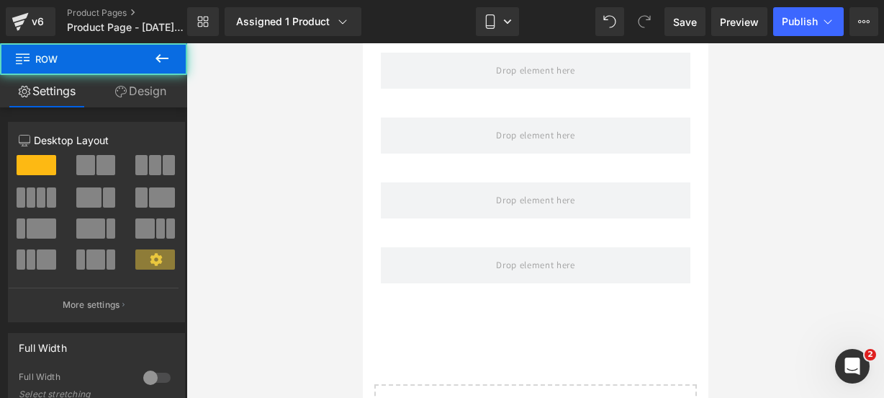
click at [174, 63] on button at bounding box center [162, 59] width 50 height 32
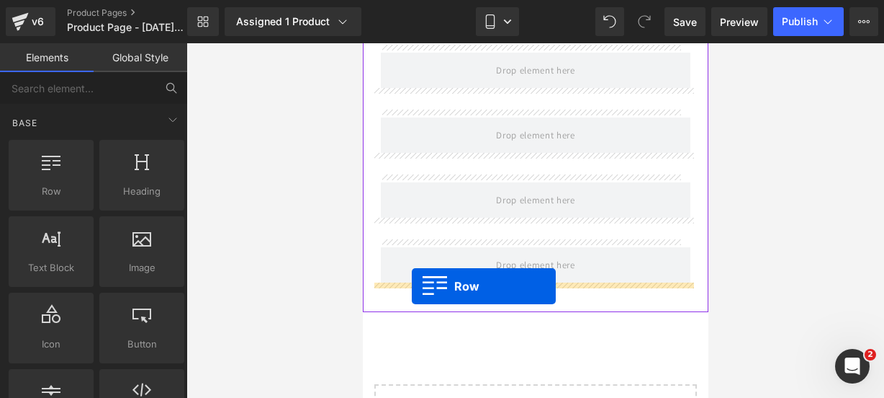
drag, startPoint x: 431, startPoint y: 215, endPoint x: 410, endPoint y: 285, distance: 72.7
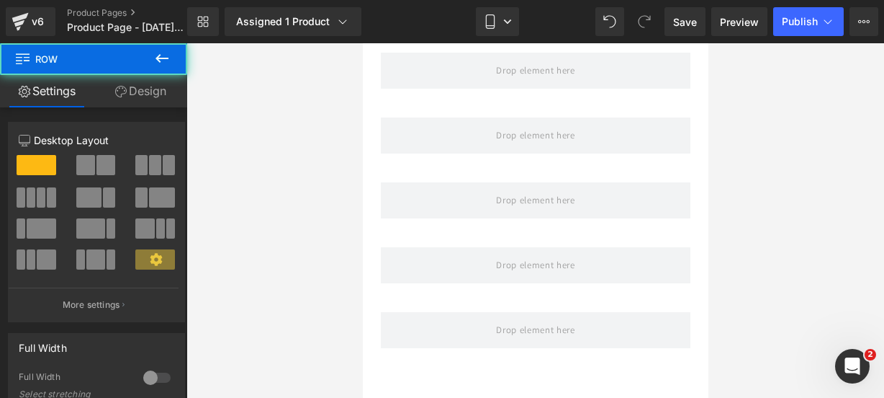
drag, startPoint x: 165, startPoint y: 50, endPoint x: 207, endPoint y: 109, distance: 72.3
click at [165, 50] on icon at bounding box center [161, 58] width 17 height 17
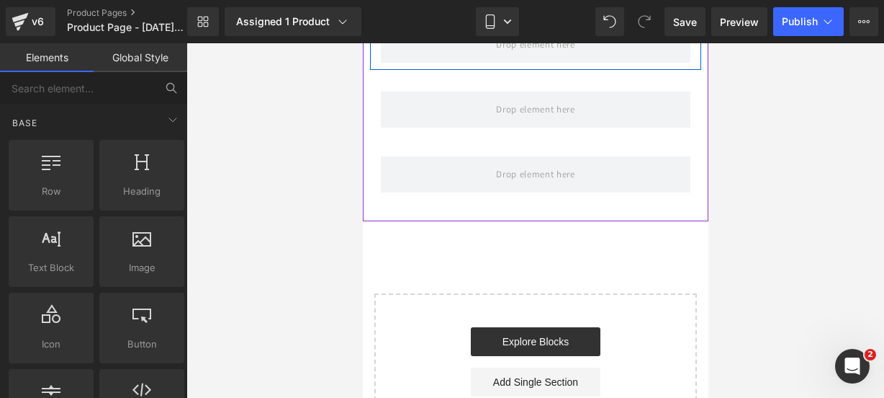
scroll to position [1193, 0]
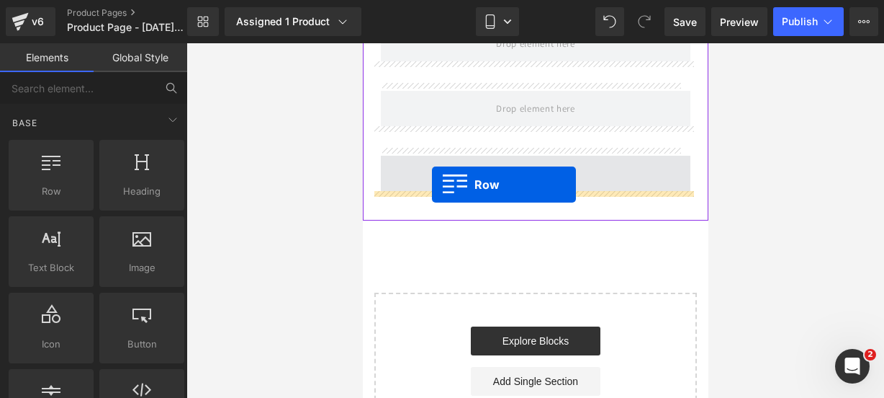
drag, startPoint x: 436, startPoint y: 210, endPoint x: 431, endPoint y: 184, distance: 27.1
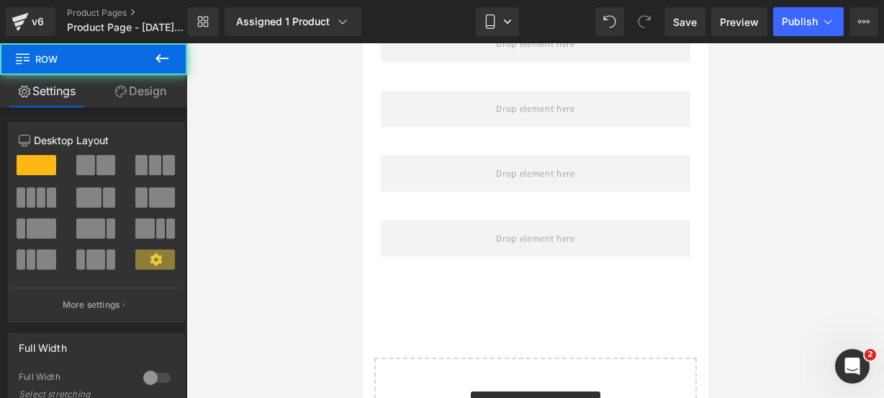
click at [163, 58] on icon at bounding box center [161, 58] width 17 height 17
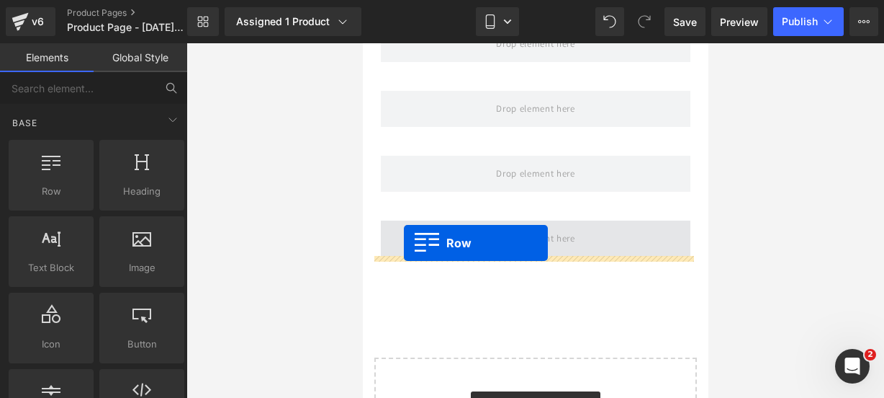
drag, startPoint x: 405, startPoint y: 208, endPoint x: 403, endPoint y: 243, distance: 34.6
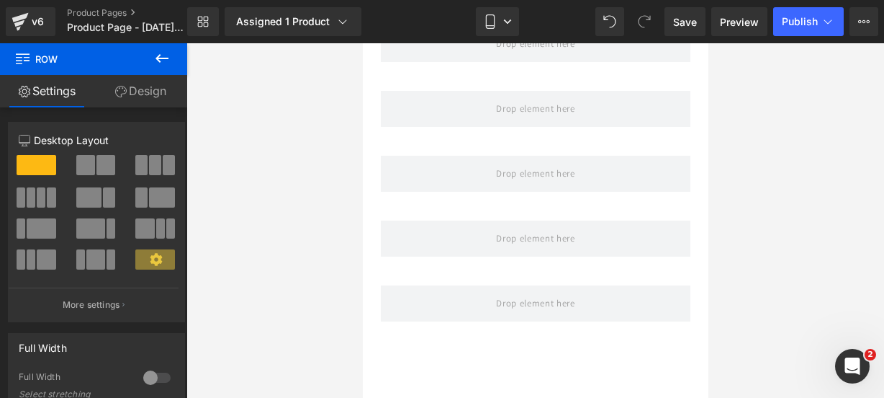
click at [160, 60] on icon at bounding box center [161, 58] width 17 height 17
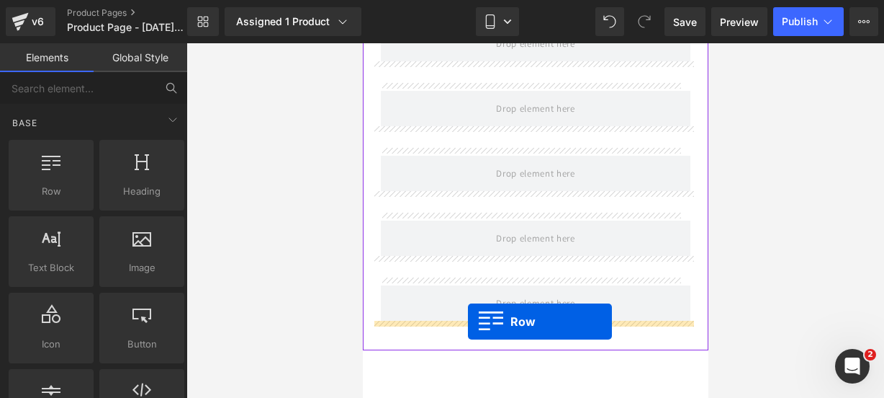
drag, startPoint x: 428, startPoint y: 222, endPoint x: 467, endPoint y: 321, distance: 107.0
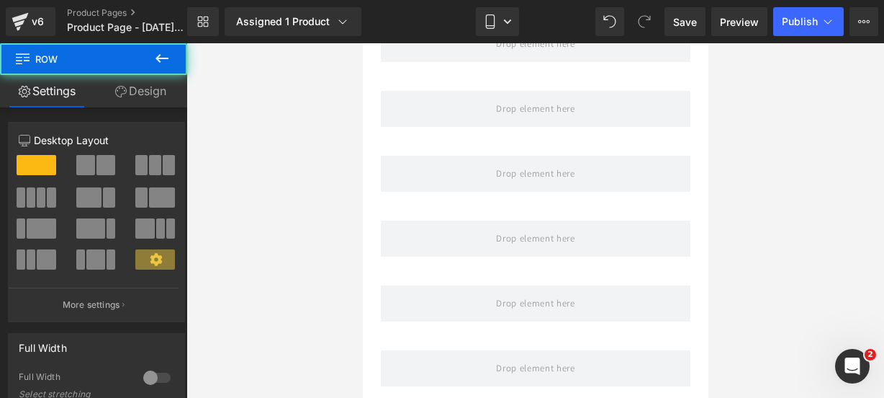
click at [169, 60] on icon at bounding box center [161, 58] width 17 height 17
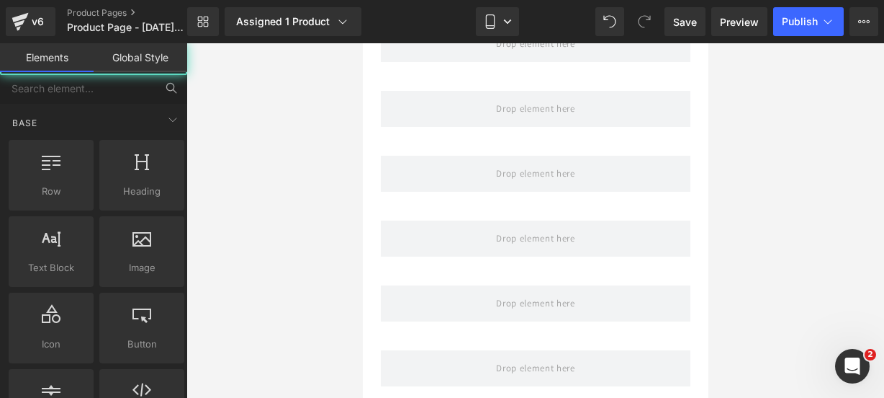
drag, startPoint x: 169, startPoint y: 60, endPoint x: 115, endPoint y: 176, distance: 128.6
click at [169, 60] on link "Global Style" at bounding box center [141, 57] width 94 height 29
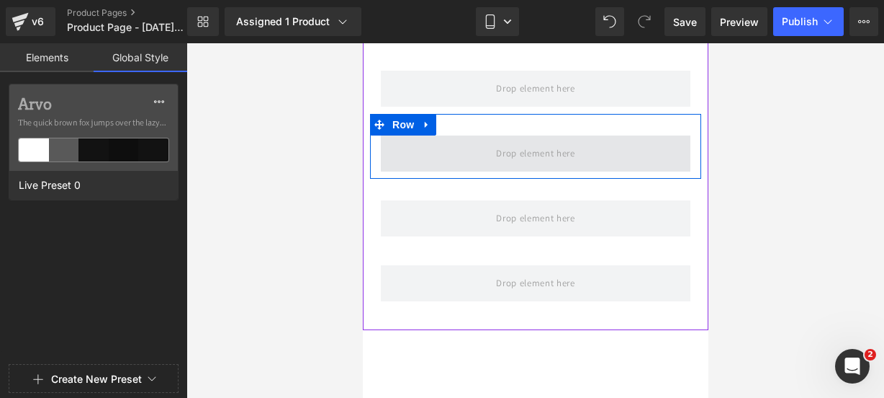
scroll to position [1283, 0]
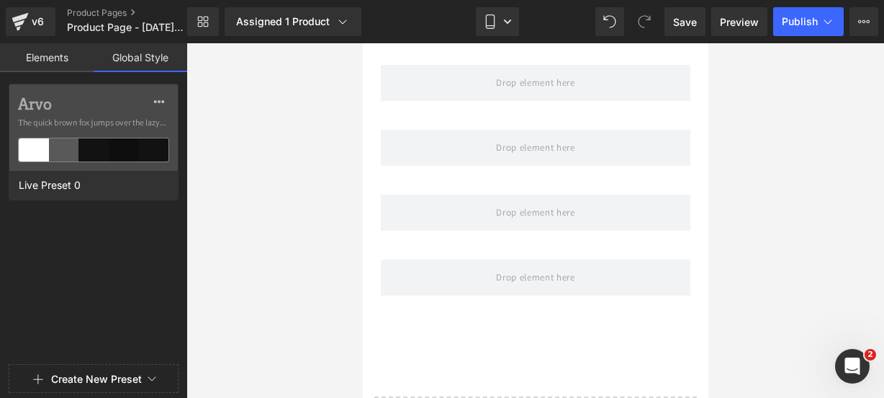
drag, startPoint x: 358, startPoint y: 210, endPoint x: 343, endPoint y: 201, distance: 17.4
click at [343, 201] on div at bounding box center [536, 220] width 698 height 354
click at [40, 51] on link "Elements" at bounding box center [47, 57] width 94 height 29
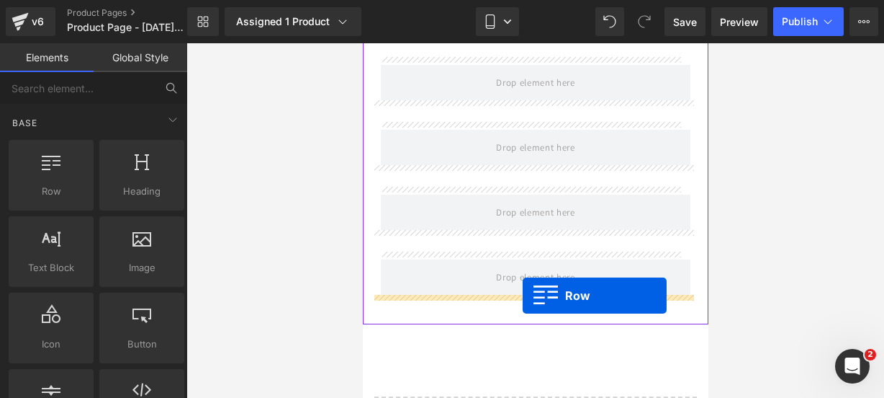
drag, startPoint x: 416, startPoint y: 207, endPoint x: 521, endPoint y: 292, distance: 135.6
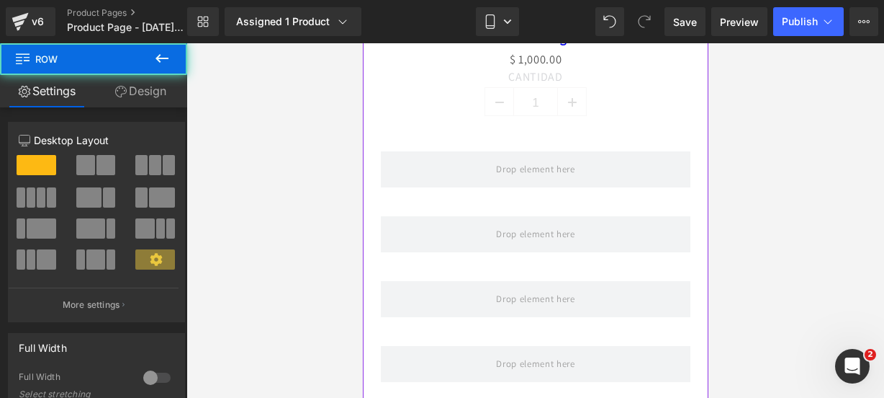
scroll to position [935, 0]
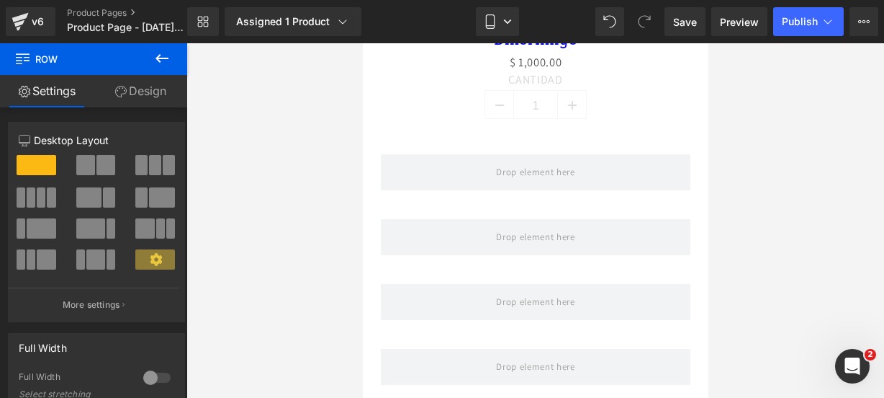
click at [156, 55] on icon at bounding box center [161, 58] width 17 height 17
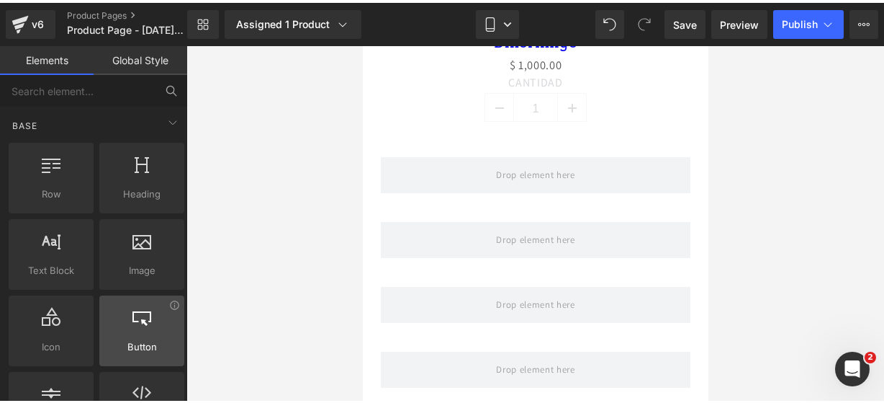
scroll to position [30, 0]
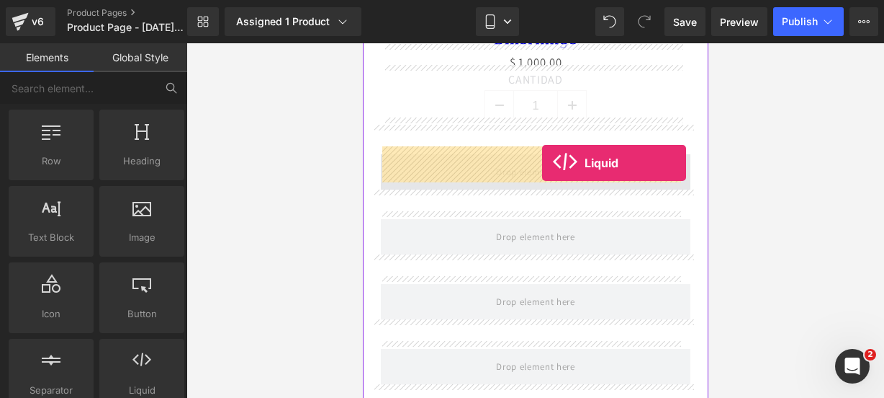
drag, startPoint x: 513, startPoint y: 408, endPoint x: 542, endPoint y: 163, distance: 246.5
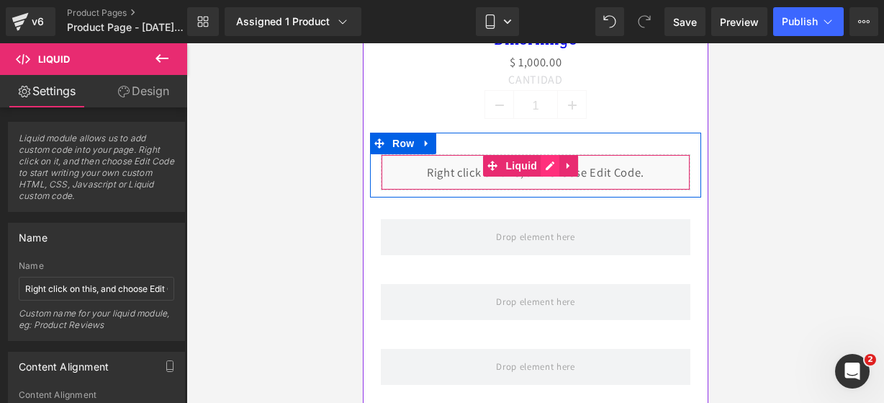
click at [547, 156] on div "Liquid" at bounding box center [535, 172] width 310 height 36
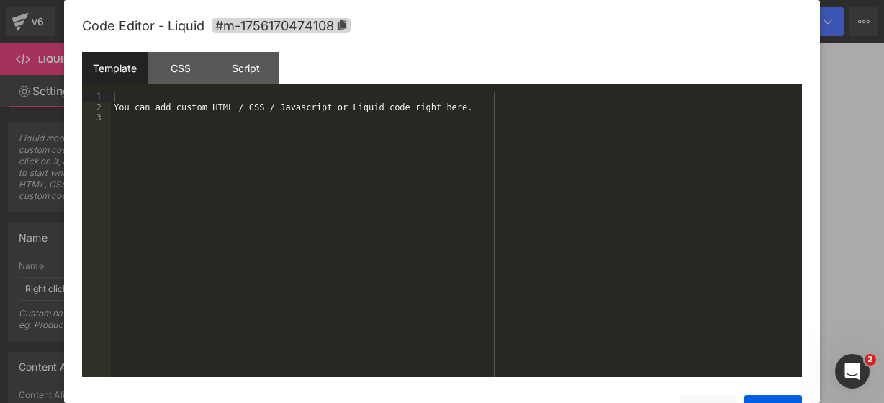
click at [452, 110] on div "You can add custom HTML / CSS / Javascript or Liquid code right here." at bounding box center [456, 244] width 691 height 306
click at [452, 109] on div "You can add custom HTML / CSS / Javascript or Liquid code right here." at bounding box center [456, 244] width 691 height 306
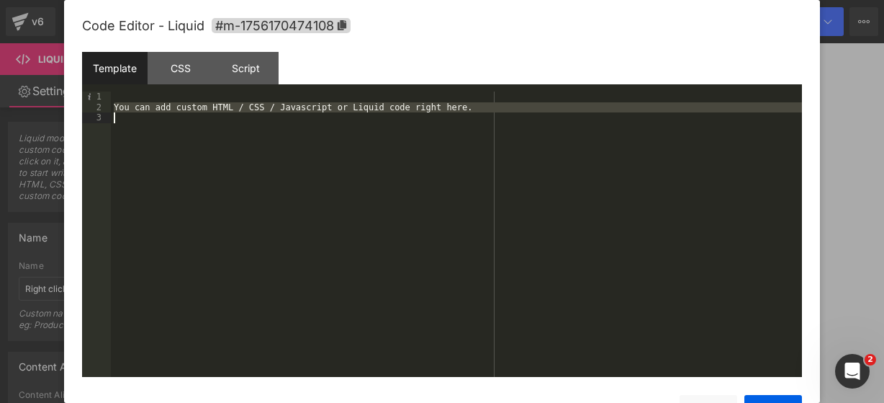
click at [452, 109] on div "You can add custom HTML / CSS / Javascript or Liquid code right here." at bounding box center [456, 244] width 691 height 306
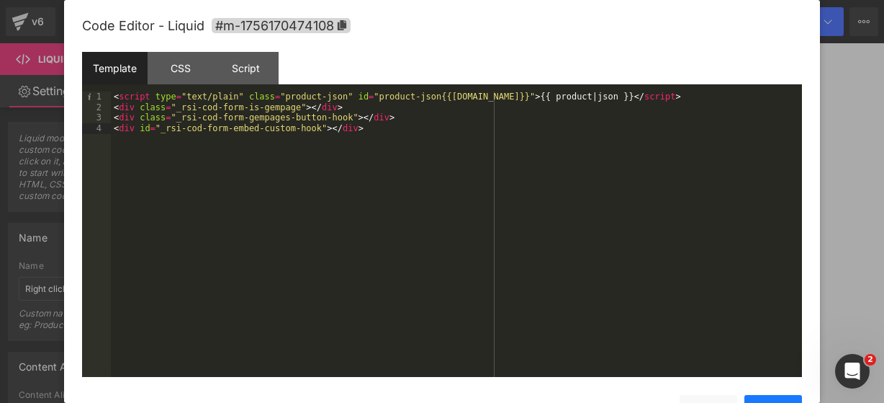
click at [755, 396] on button "Save" at bounding box center [774, 409] width 58 height 29
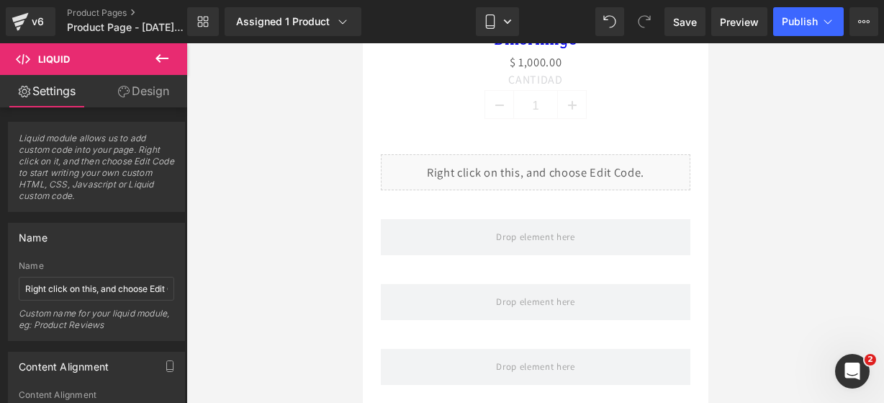
click at [173, 53] on button at bounding box center [162, 59] width 50 height 32
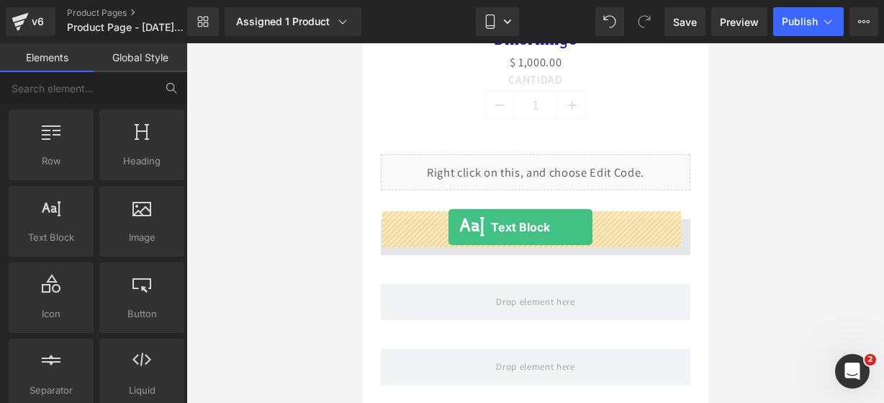
drag, startPoint x: 426, startPoint y: 267, endPoint x: 448, endPoint y: 227, distance: 46.1
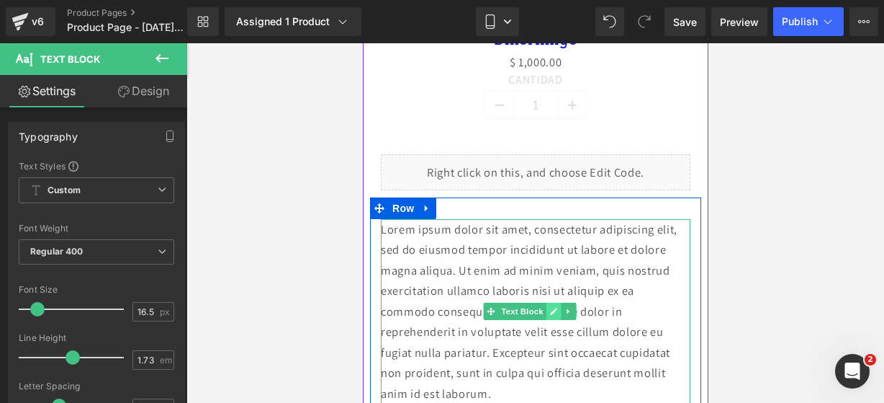
click at [556, 309] on link at bounding box center [553, 310] width 15 height 17
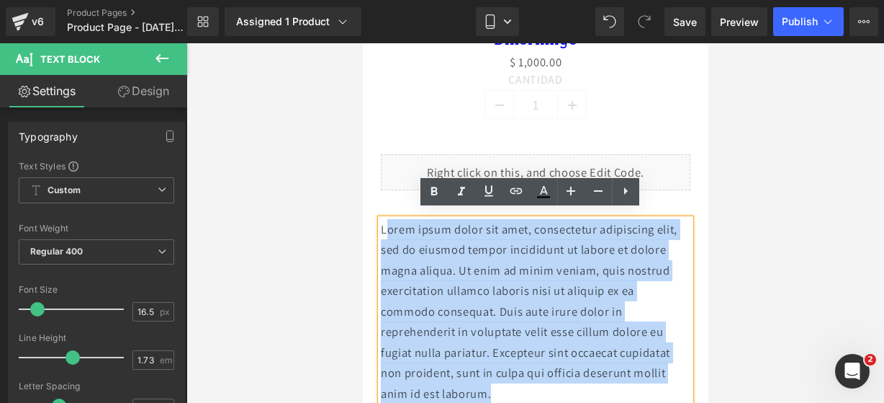
drag, startPoint x: 493, startPoint y: 392, endPoint x: 383, endPoint y: 215, distance: 208.9
click at [383, 219] on p "Lorem ipsum dolor sit amet, consectetur adipiscing elit, sed do eiusmod tempor …" at bounding box center [535, 311] width 310 height 185
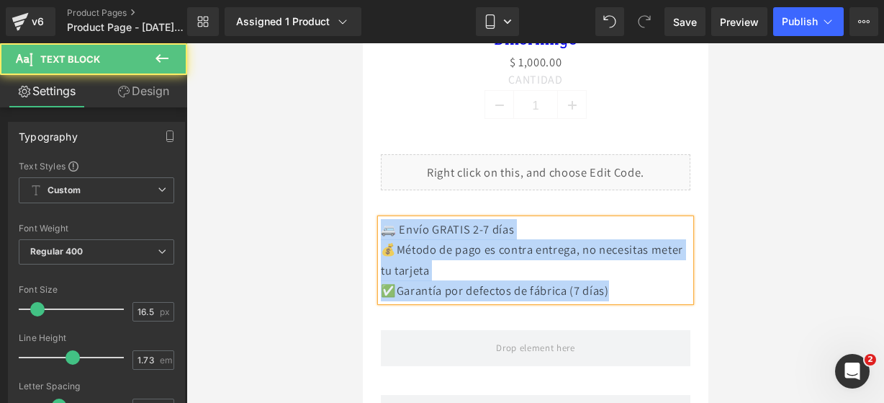
drag, startPoint x: 639, startPoint y: 284, endPoint x: 716, endPoint y: 254, distance: 81.8
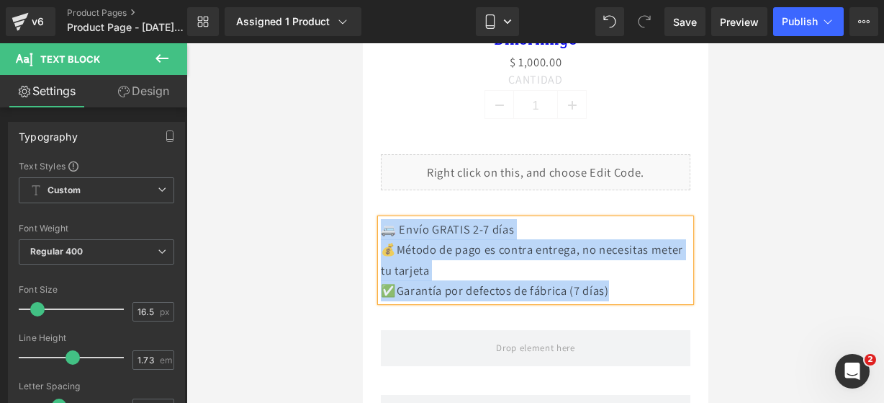
click at [620, 280] on p "✅Garantía por defectos de fábrica (7 días)" at bounding box center [535, 290] width 310 height 21
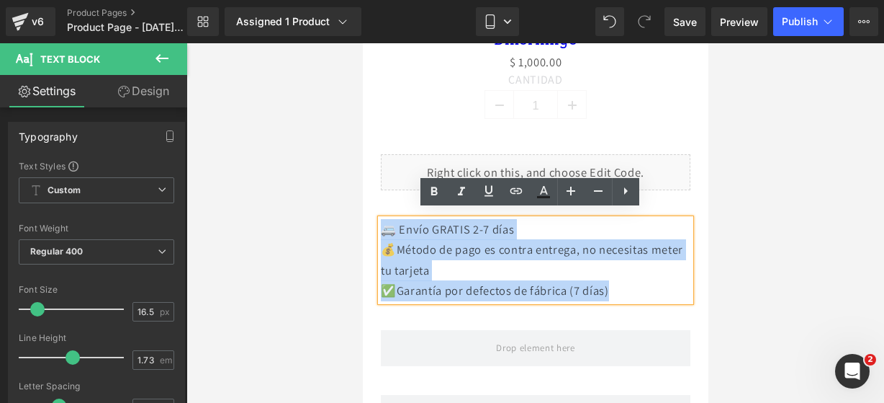
drag, startPoint x: 622, startPoint y: 277, endPoint x: 369, endPoint y: 223, distance: 258.6
click at [369, 223] on div "🚐 Envío GRATIS 2-7 días 💰Método de pago es contra entrega, no necesitas meter …" at bounding box center [534, 260] width 331 height 82
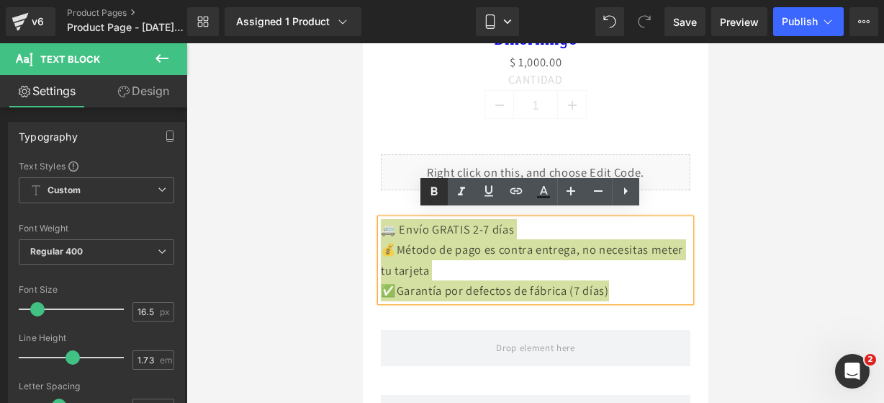
click at [431, 186] on icon at bounding box center [434, 191] width 17 height 17
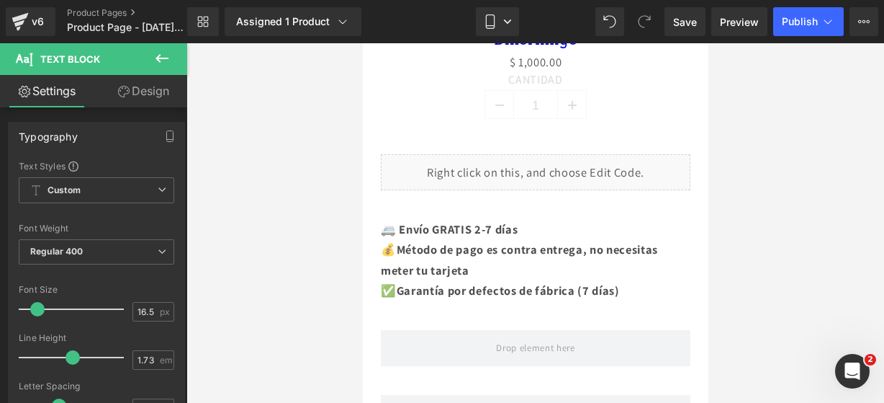
click at [174, 66] on button at bounding box center [162, 59] width 50 height 32
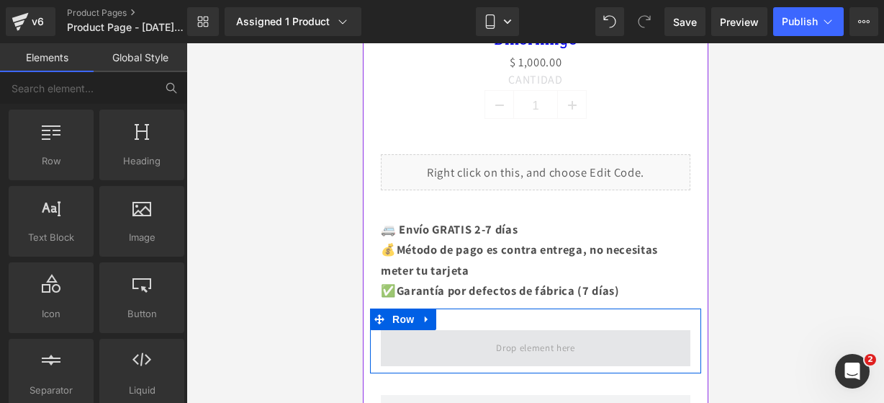
scroll to position [1096, 0]
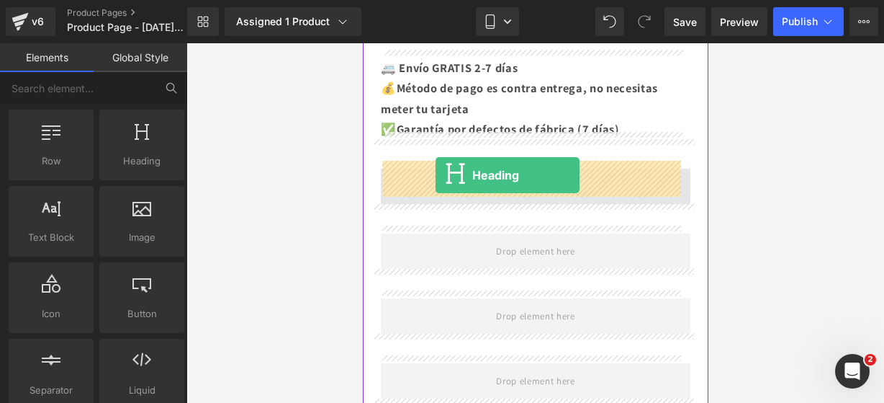
drag, startPoint x: 496, startPoint y: 185, endPoint x: 435, endPoint y: 175, distance: 62.0
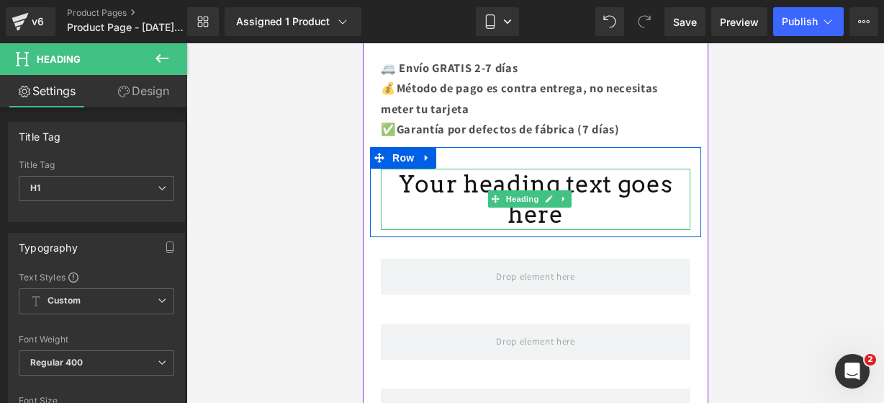
click at [550, 196] on icon at bounding box center [548, 199] width 7 height 7
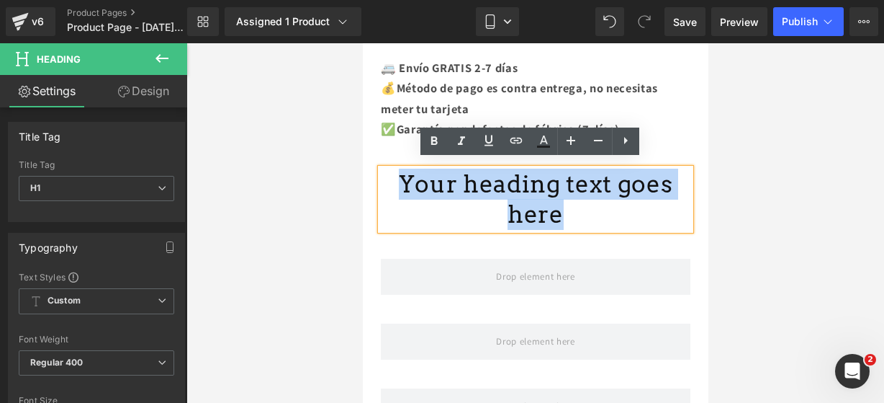
drag, startPoint x: 675, startPoint y: 175, endPoint x: 721, endPoint y: 214, distance: 59.8
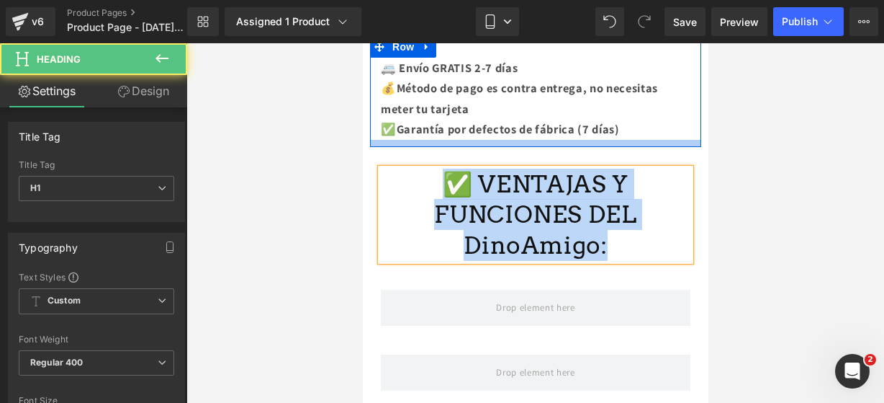
drag, startPoint x: 602, startPoint y: 233, endPoint x: 420, endPoint y: 133, distance: 207.5
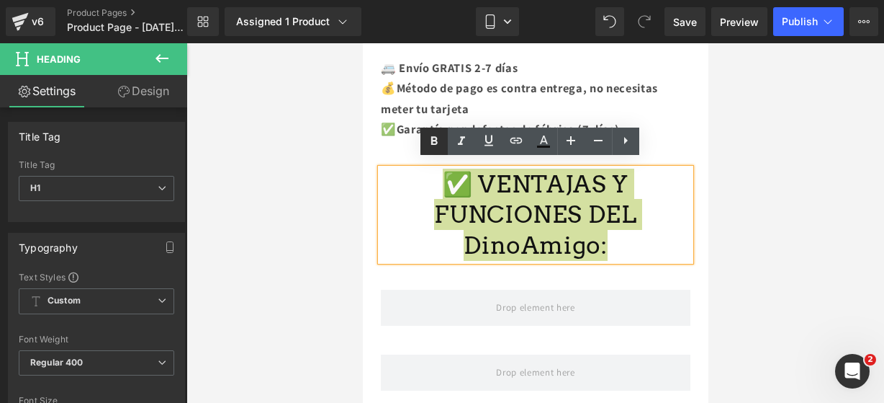
click at [434, 135] on icon at bounding box center [434, 141] width 17 height 17
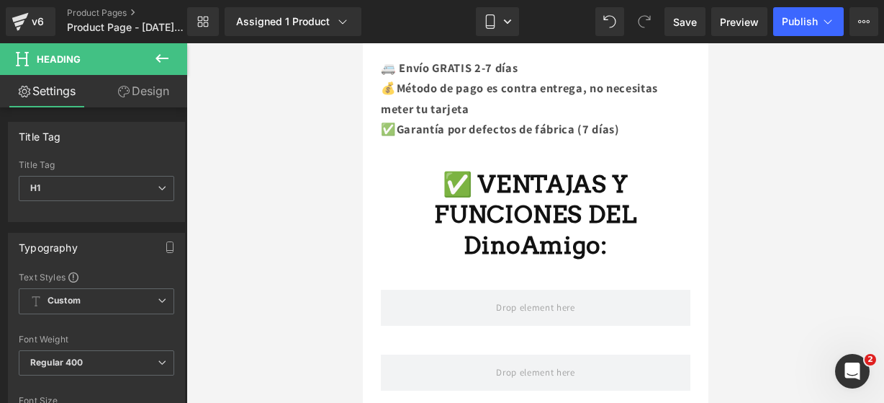
click at [158, 63] on icon at bounding box center [161, 58] width 17 height 17
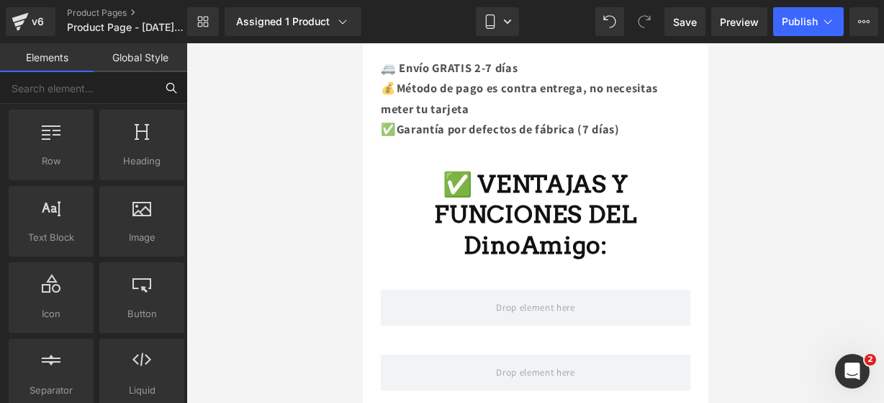
click at [108, 87] on input "text" at bounding box center [78, 88] width 156 height 32
type input "icon"
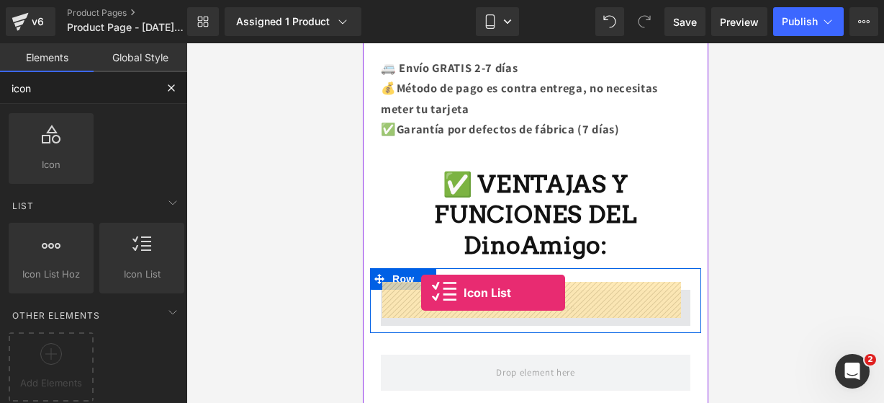
drag, startPoint x: 514, startPoint y: 283, endPoint x: 419, endPoint y: 293, distance: 95.6
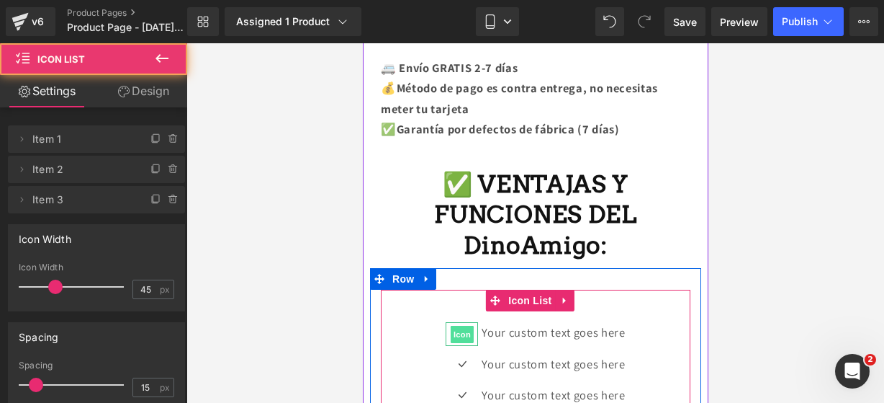
click at [459, 325] on span "Icon" at bounding box center [461, 333] width 23 height 17
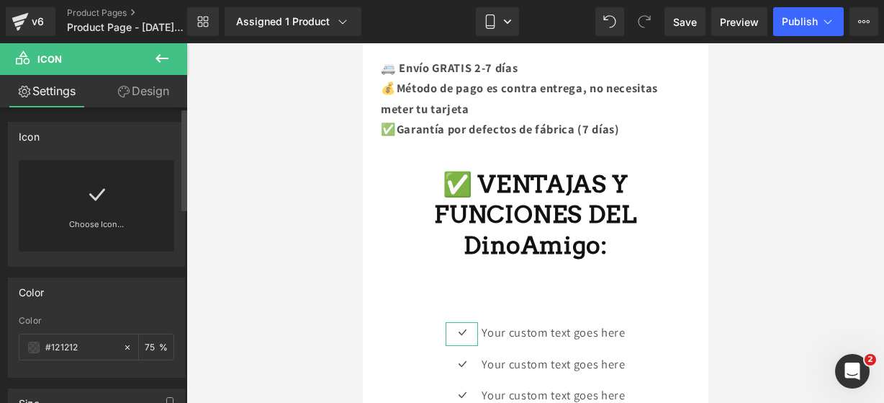
click at [19, 185] on div "Choose Icon..." at bounding box center [97, 205] width 156 height 91
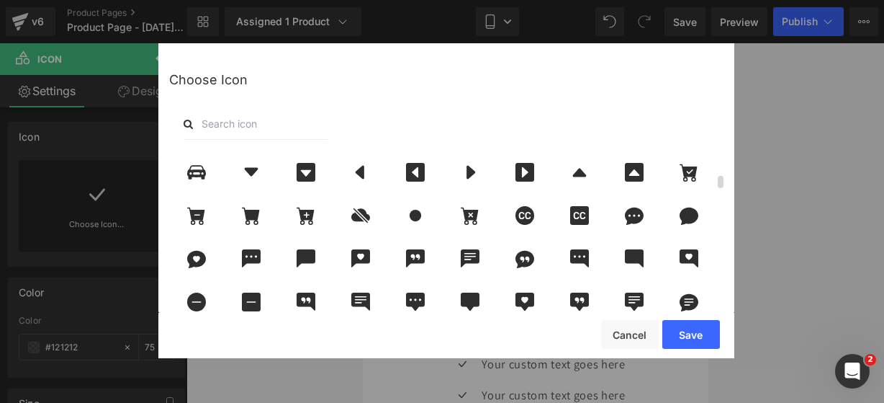
scroll to position [474, 0]
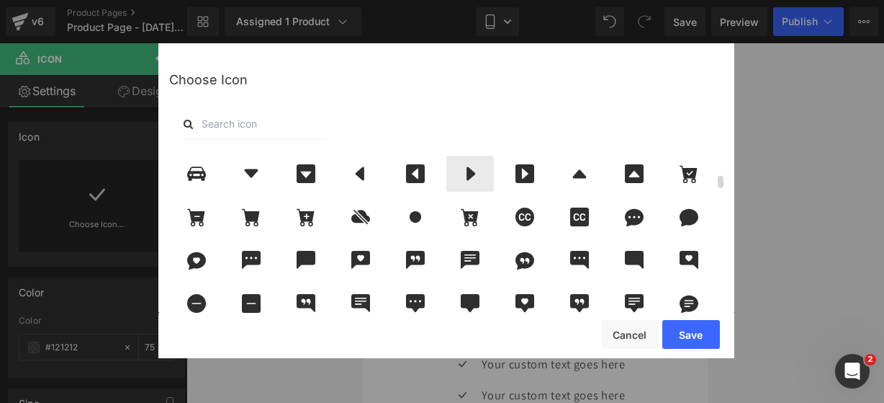
click at [457, 171] on icon at bounding box center [470, 173] width 30 height 19
click at [704, 333] on button "Save" at bounding box center [692, 334] width 58 height 29
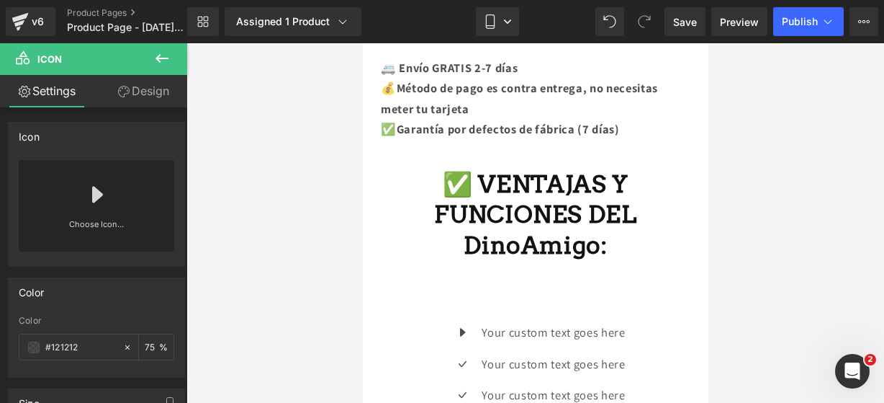
click at [418, 349] on div "Loading Product" at bounding box center [442, 346] width 78 height 16
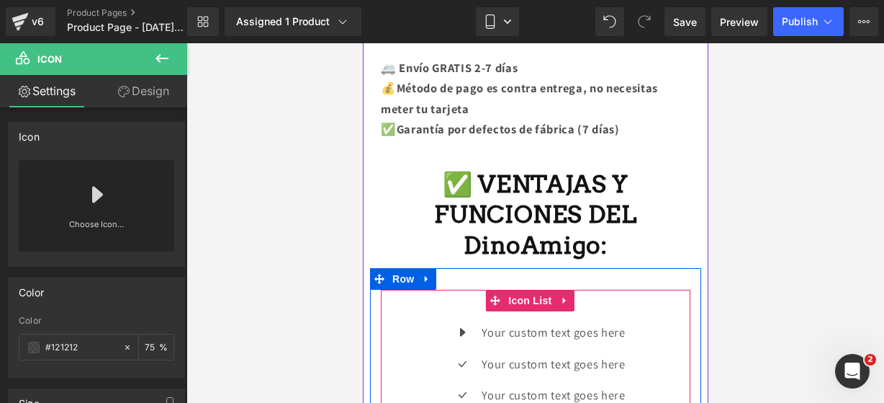
drag, startPoint x: 431, startPoint y: 323, endPoint x: 413, endPoint y: 328, distance: 18.0
click at [418, 328] on div "Icon Your custom text goes here Text Block Icon Your custom text goes here Text…" at bounding box center [535, 369] width 310 height 94
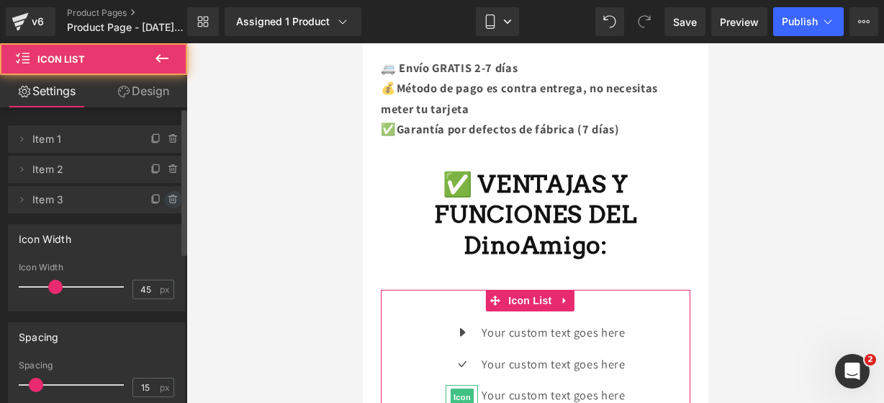
click at [168, 201] on icon at bounding box center [174, 200] width 12 height 12
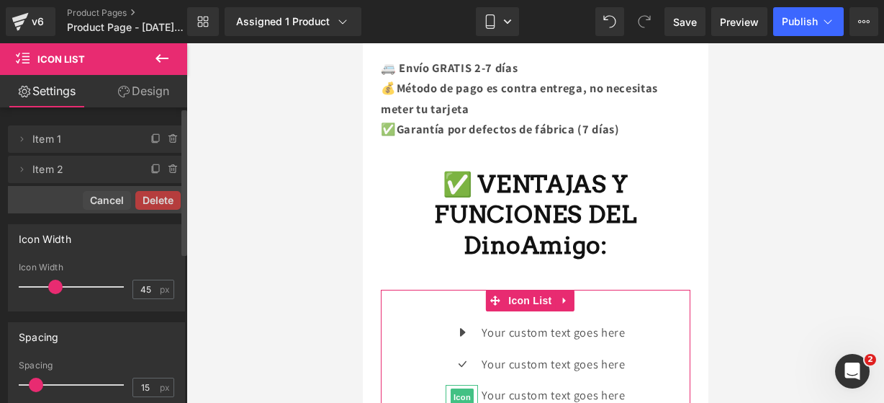
click at [166, 202] on button "Delete" at bounding box center [157, 200] width 45 height 19
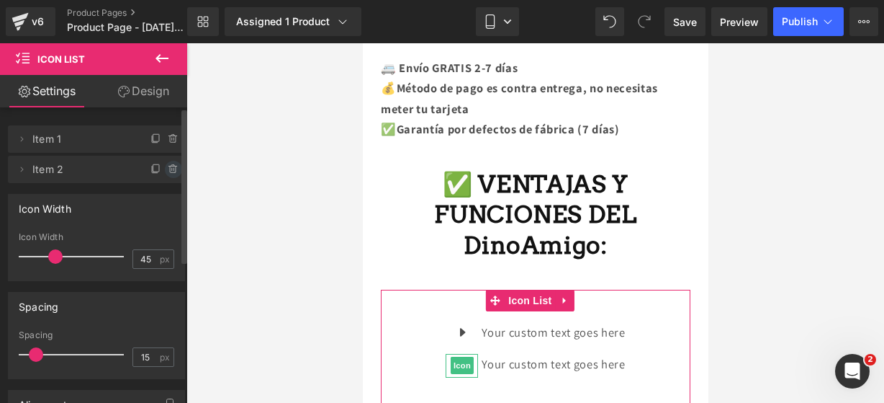
click at [168, 165] on icon at bounding box center [174, 169] width 12 height 12
click at [163, 165] on button "Delete" at bounding box center [157, 170] width 45 height 19
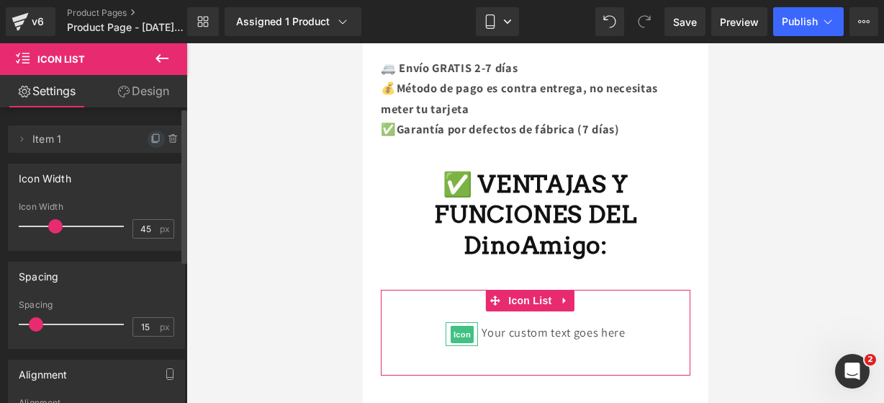
click at [151, 140] on icon at bounding box center [157, 139] width 12 height 12
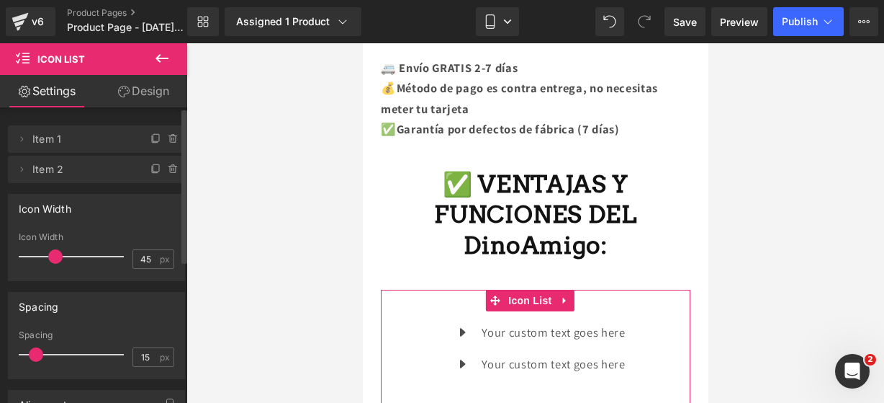
click at [151, 140] on icon at bounding box center [157, 139] width 12 height 12
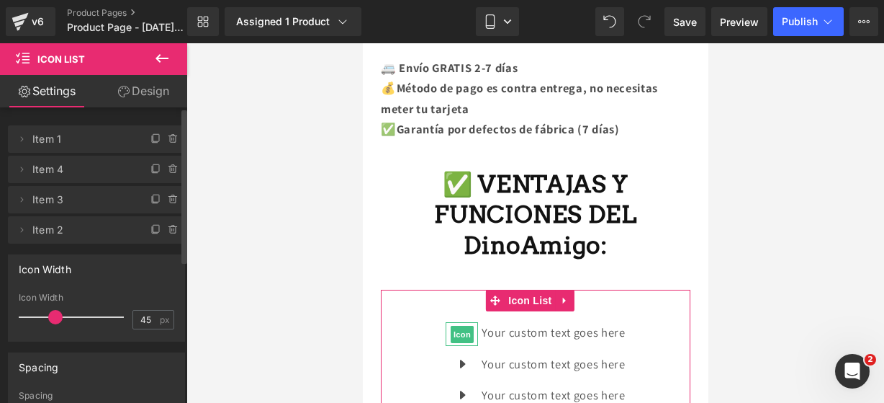
click at [151, 140] on icon at bounding box center [157, 139] width 12 height 12
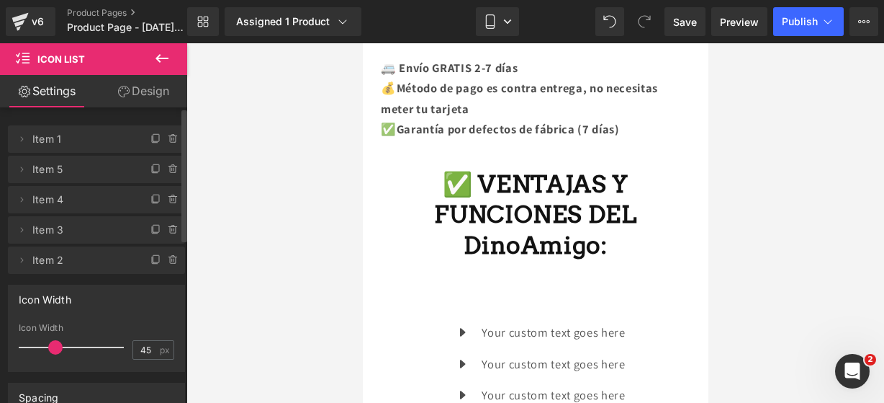
click at [165, 50] on icon at bounding box center [161, 58] width 17 height 17
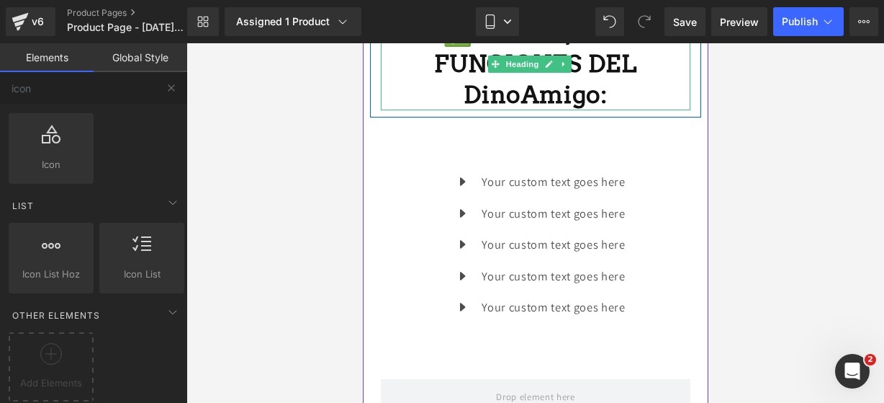
scroll to position [1247, 0]
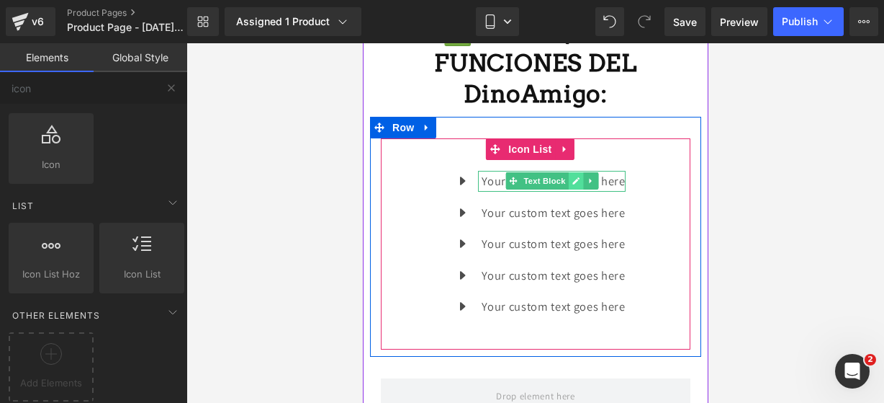
click at [568, 174] on link at bounding box center [575, 180] width 15 height 17
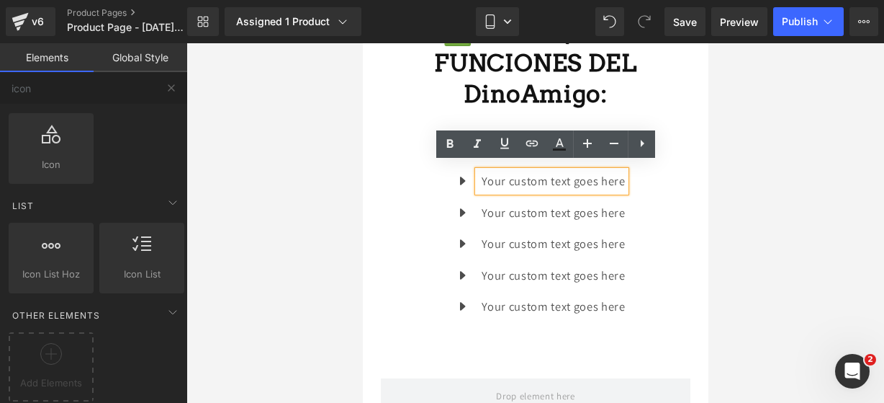
click at [617, 174] on p "Your custom text goes here" at bounding box center [552, 181] width 143 height 21
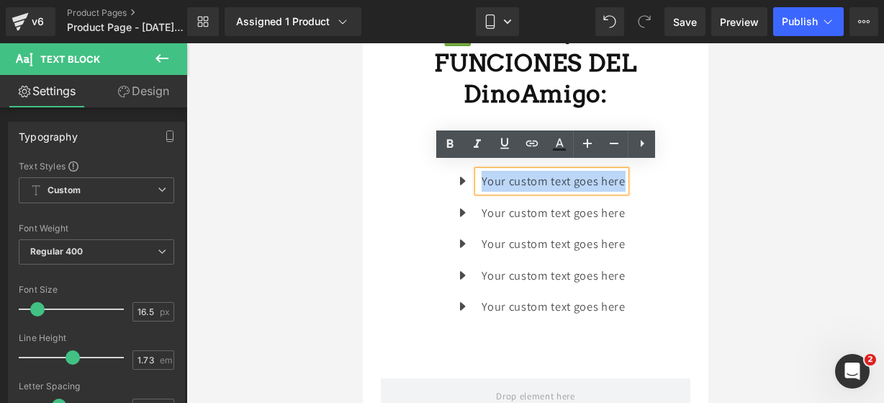
drag, startPoint x: 617, startPoint y: 174, endPoint x: 472, endPoint y: 178, distance: 145.5
click at [477, 178] on div "Your custom text goes here" at bounding box center [550, 181] width 147 height 21
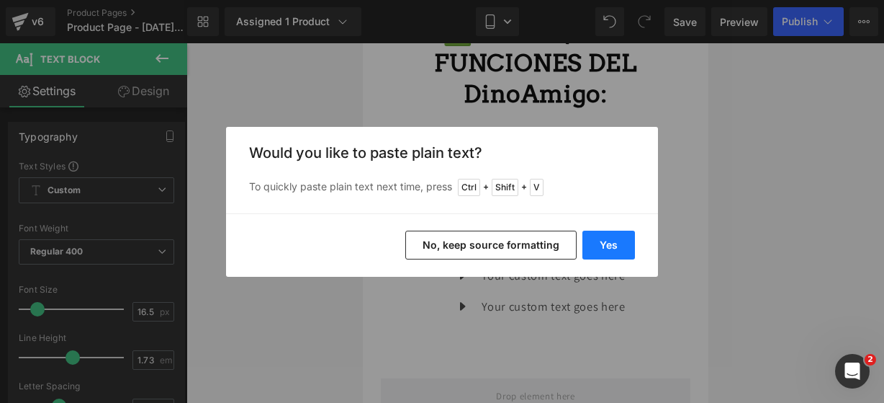
click at [626, 245] on button "Yes" at bounding box center [609, 244] width 53 height 29
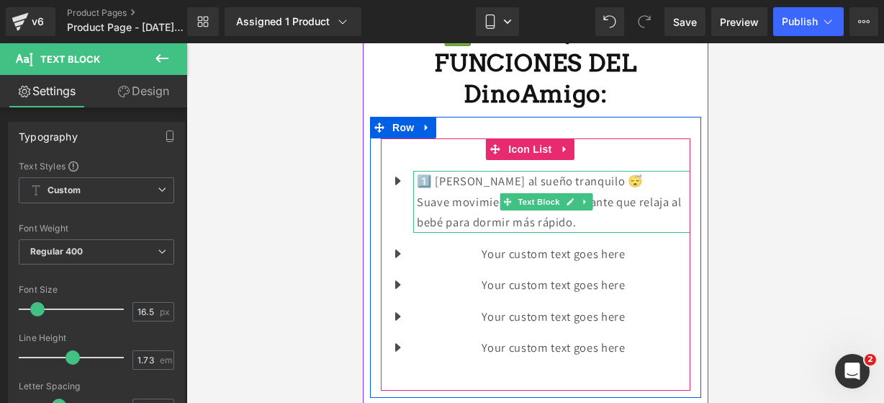
click at [603, 214] on p "Suave movimiento y efecto calmante que relaja al bebé para dormir más rápido." at bounding box center [553, 212] width 274 height 41
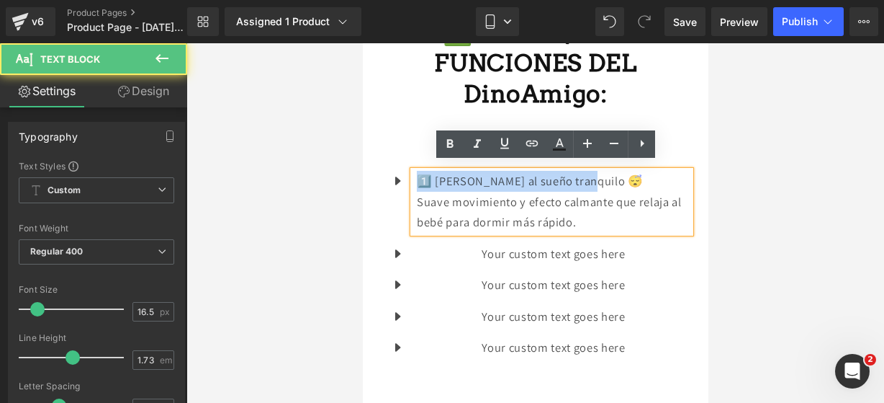
drag, startPoint x: 589, startPoint y: 180, endPoint x: 419, endPoint y: 176, distance: 170.0
click at [419, 176] on p "1️⃣ [PERSON_NAME] al sueño tranquilo 😴" at bounding box center [553, 181] width 274 height 21
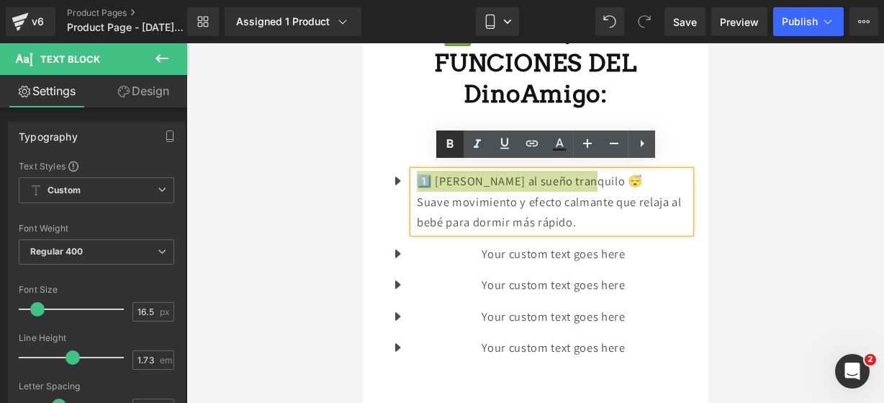
click at [446, 147] on icon at bounding box center [449, 143] width 17 height 17
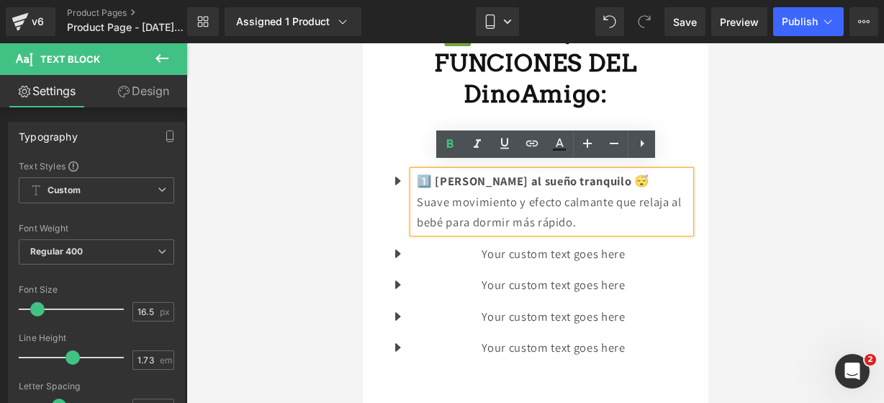
click at [629, 214] on p "Suave movimiento y efecto calmante que relaja al bebé para dormir más rápido." at bounding box center [553, 212] width 274 height 41
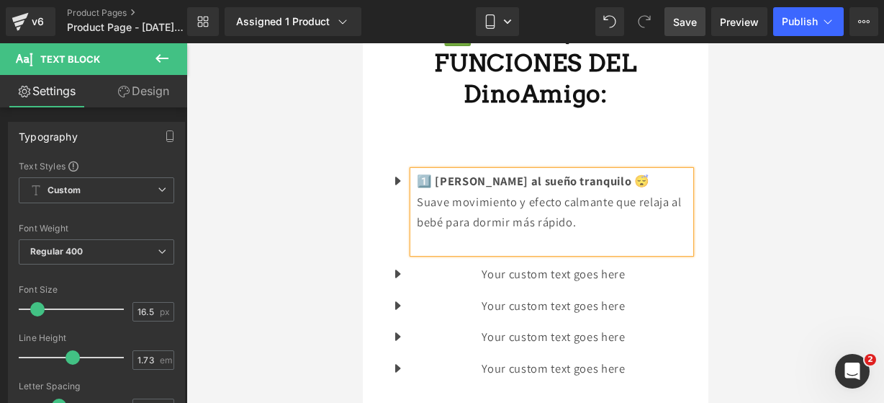
click at [686, 17] on span "Save" at bounding box center [685, 21] width 24 height 15
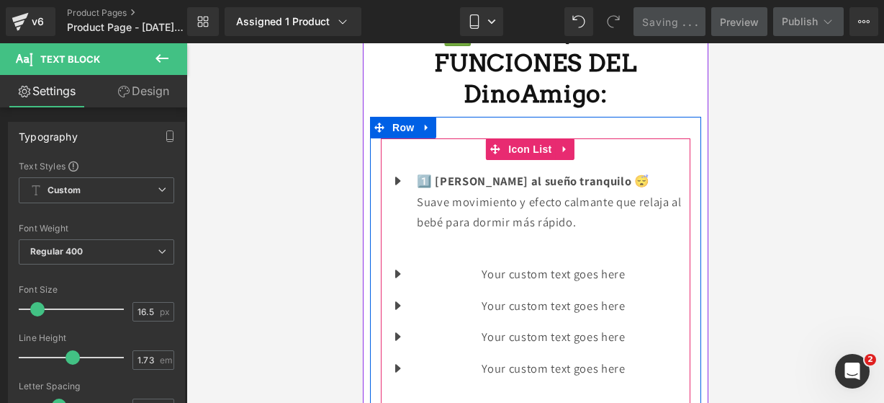
scroll to position [1298, 0]
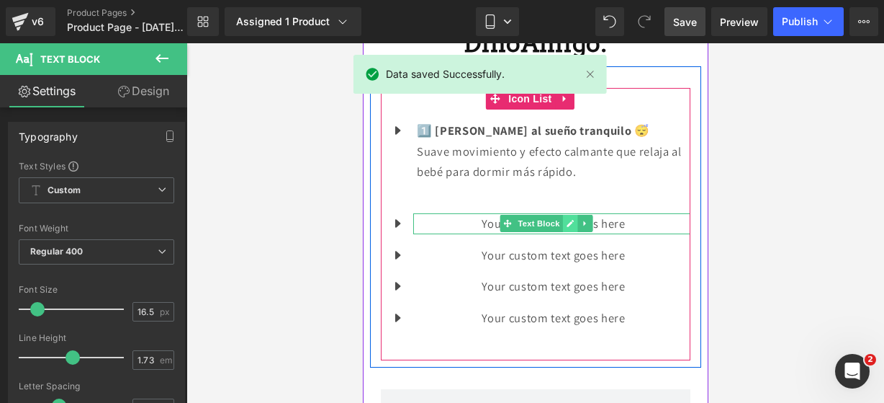
click at [570, 219] on icon at bounding box center [569, 223] width 8 height 9
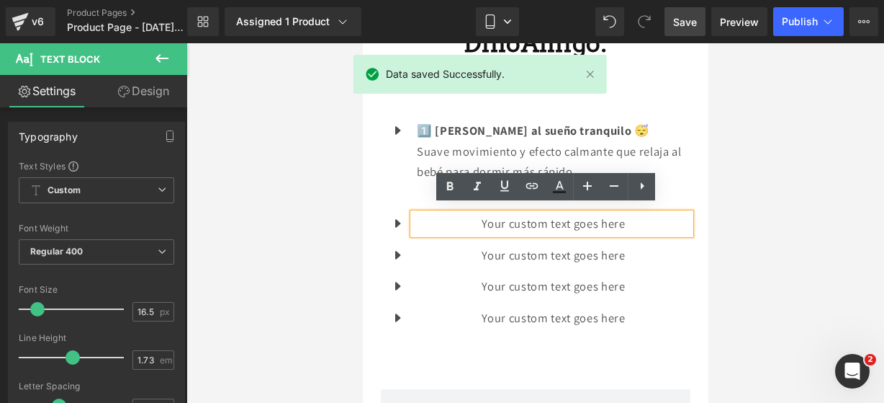
click at [631, 218] on p "Your custom text goes here" at bounding box center [553, 223] width 274 height 21
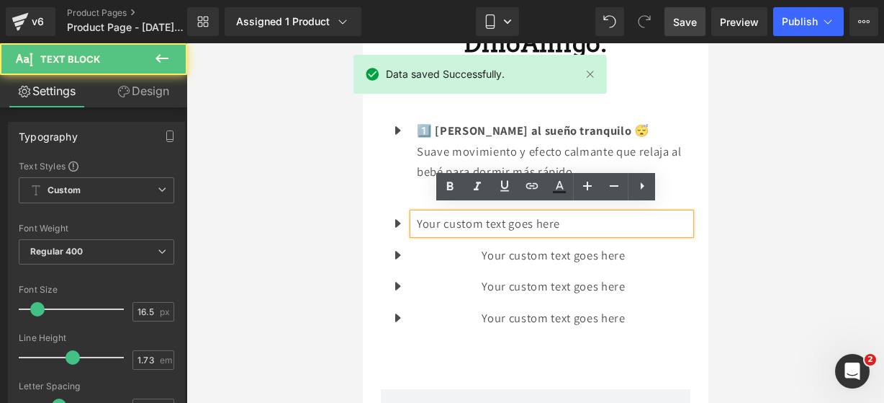
click at [631, 218] on p "Your custom text goes here" at bounding box center [553, 223] width 274 height 21
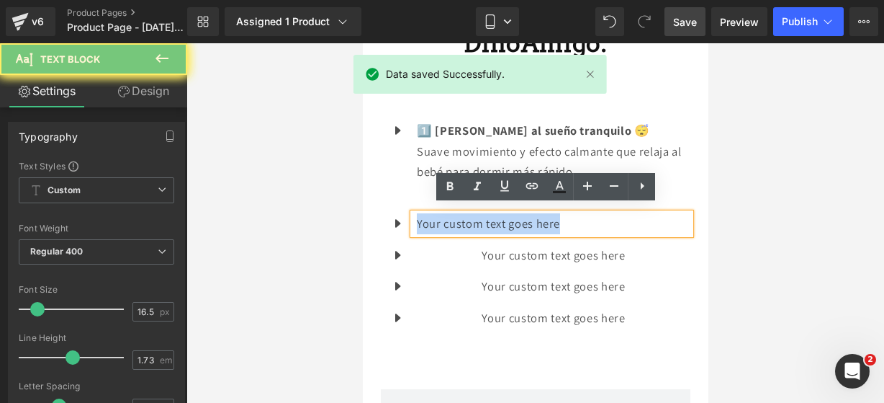
drag, startPoint x: 630, startPoint y: 218, endPoint x: 355, endPoint y: 197, distance: 275.9
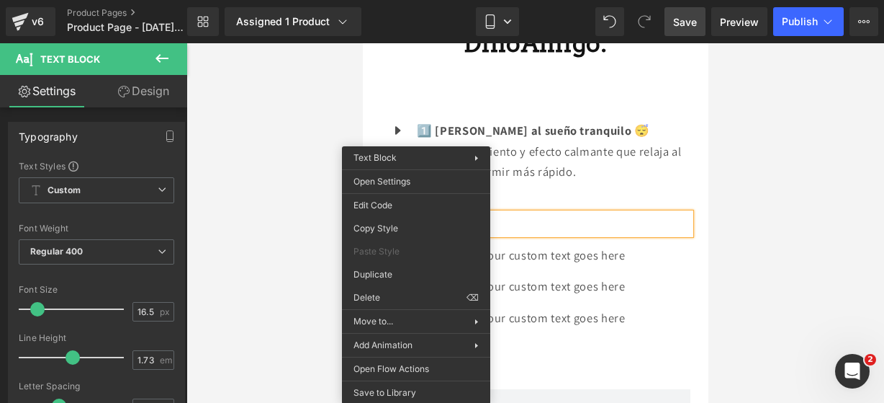
click at [282, 193] on div at bounding box center [536, 222] width 698 height 359
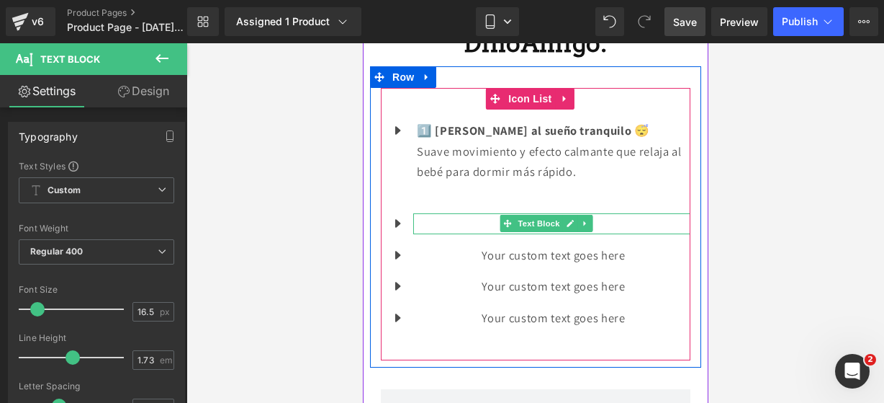
click at [566, 219] on icon at bounding box center [569, 223] width 8 height 9
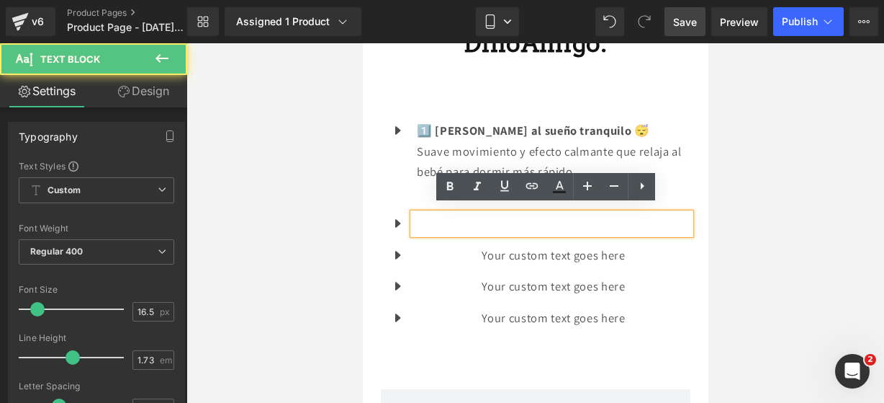
click at [566, 213] on p at bounding box center [553, 223] width 274 height 21
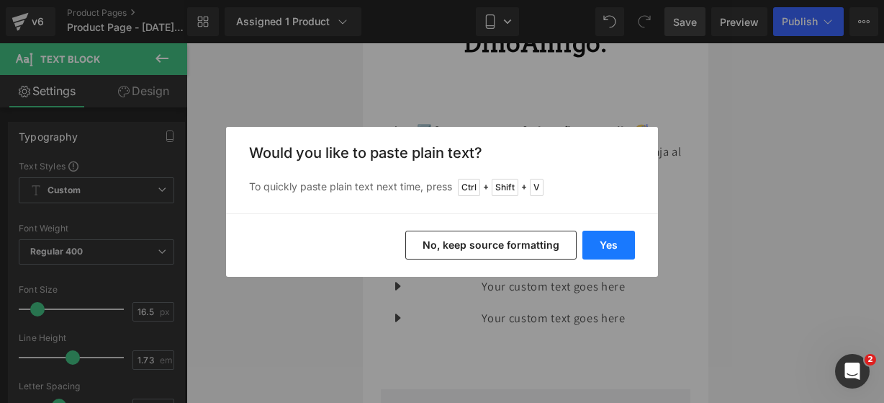
click at [606, 238] on button "Yes" at bounding box center [609, 244] width 53 height 29
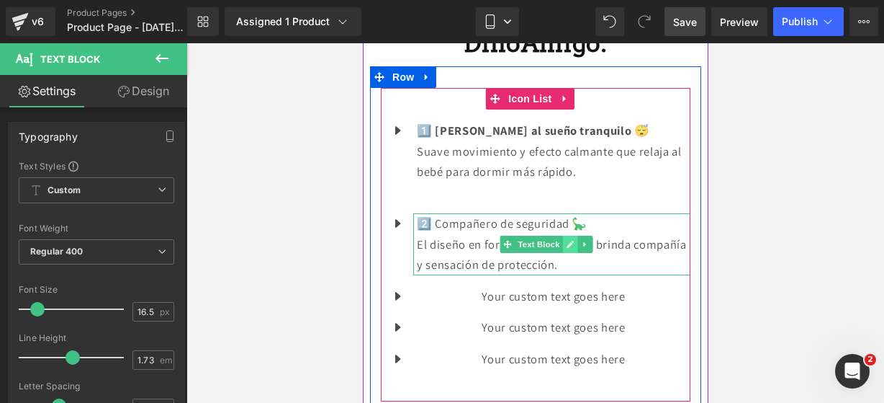
click at [565, 239] on link at bounding box center [569, 243] width 15 height 17
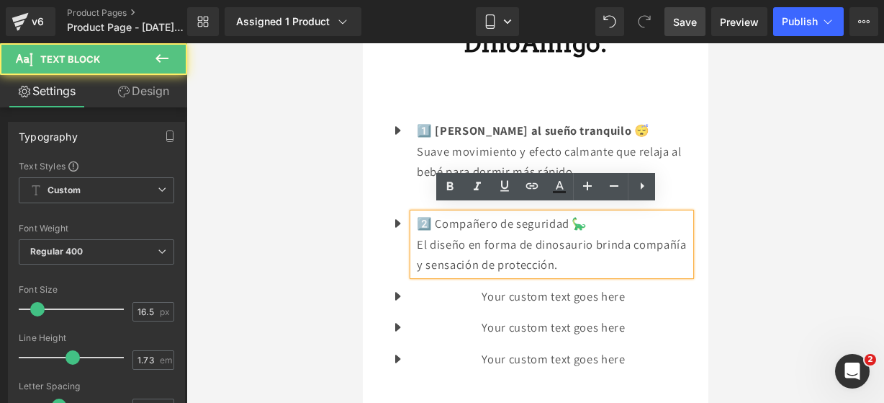
click at [634, 244] on p "El diseño en forma de dinosaurio brinda compañía y sensación de protección." at bounding box center [553, 254] width 274 height 41
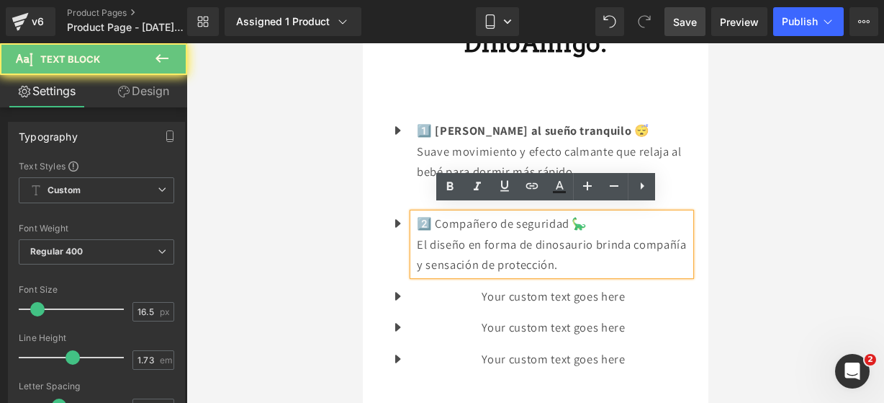
click at [609, 262] on p "El diseño en forma de dinosaurio brinda compañía y sensación de protección." at bounding box center [553, 254] width 274 height 41
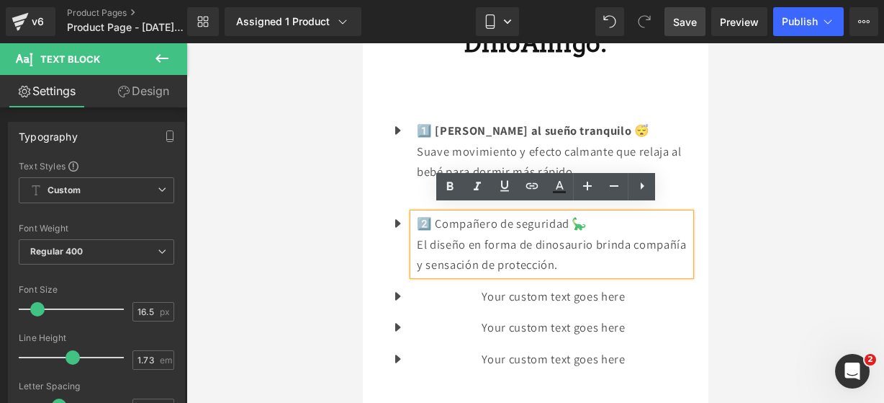
click at [624, 256] on p "El diseño en forma de dinosaurio brinda compañía y sensación de protección." at bounding box center [553, 254] width 274 height 41
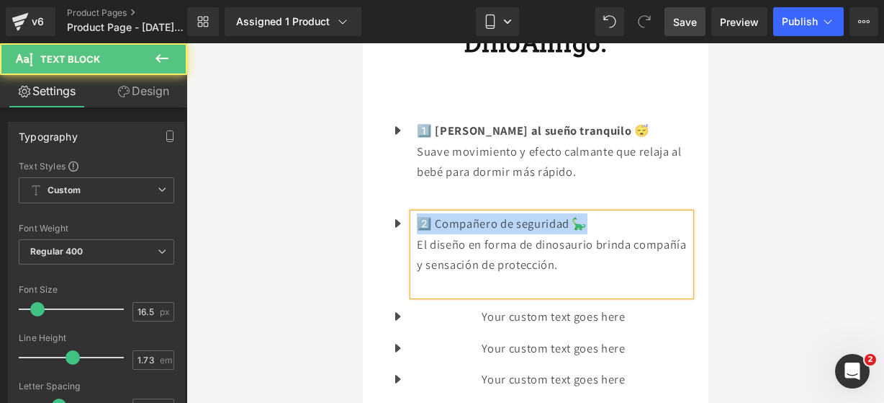
drag, startPoint x: 589, startPoint y: 217, endPoint x: 394, endPoint y: 202, distance: 195.7
click at [394, 202] on ul "Icon 1️⃣ Ayuda al sueño tranquilo 😴 Suave movimiento y efecto calmante que rela…" at bounding box center [535, 260] width 310 height 280
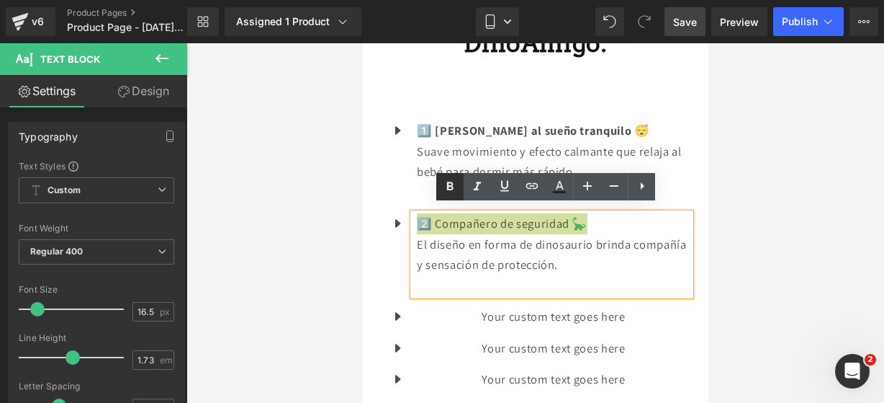
click at [447, 181] on icon at bounding box center [449, 186] width 17 height 17
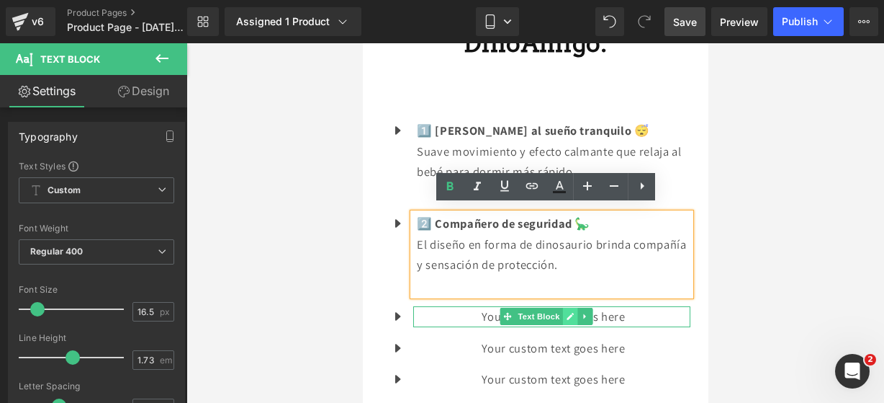
click at [567, 312] on icon at bounding box center [569, 316] width 8 height 9
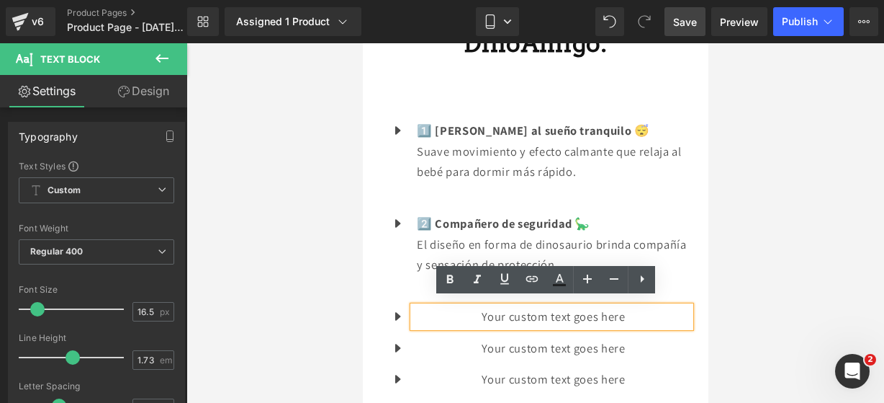
click at [639, 311] on p "Your custom text goes here" at bounding box center [553, 316] width 274 height 21
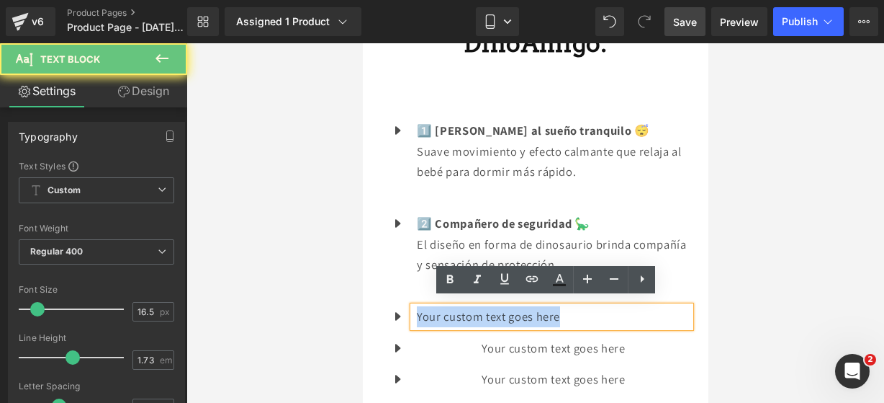
drag, startPoint x: 639, startPoint y: 311, endPoint x: 405, endPoint y: 283, distance: 235.7
click at [405, 283] on ul "Icon 1️⃣ Ayuda al sueño tranquilo 😴 Suave movimiento y efecto calmante que rela…" at bounding box center [535, 260] width 310 height 280
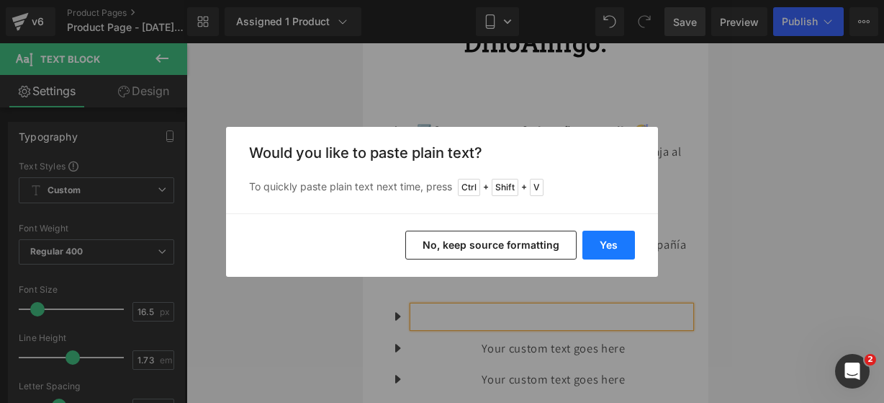
click at [608, 241] on button "Yes" at bounding box center [609, 244] width 53 height 29
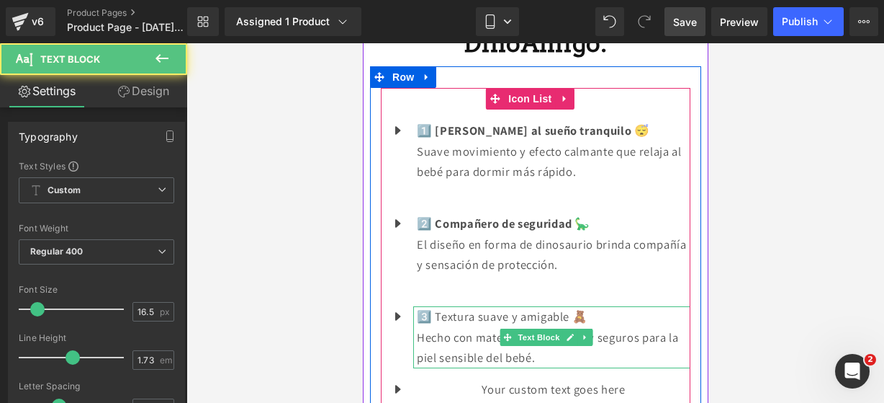
click at [599, 344] on p "Hecho con materiales delicados y seguros para la piel sensible del bebé." at bounding box center [553, 347] width 274 height 41
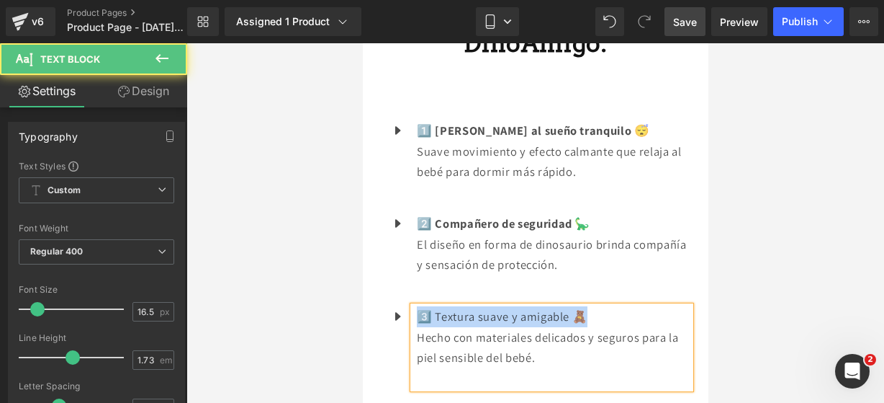
drag, startPoint x: 612, startPoint y: 303, endPoint x: 422, endPoint y: 306, distance: 190.1
click at [422, 306] on p "3️⃣ Textura suave y amigable 🧸" at bounding box center [553, 316] width 274 height 21
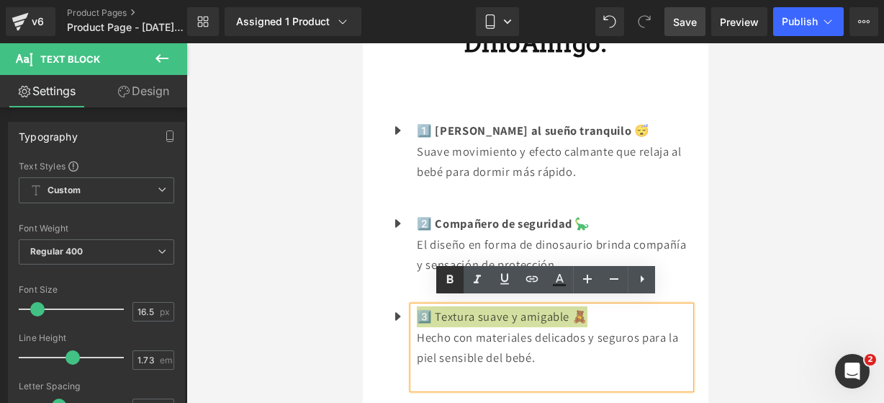
drag, startPoint x: 453, startPoint y: 279, endPoint x: 1, endPoint y: 140, distance: 473.1
click at [453, 279] on icon at bounding box center [450, 278] width 6 height 9
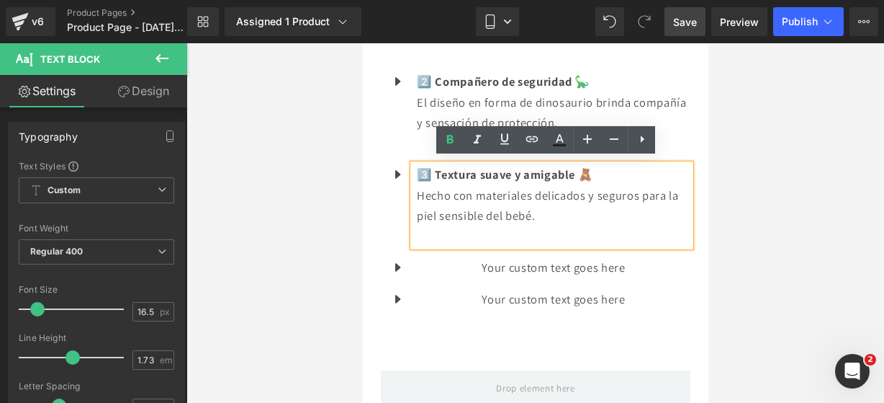
scroll to position [1440, 0]
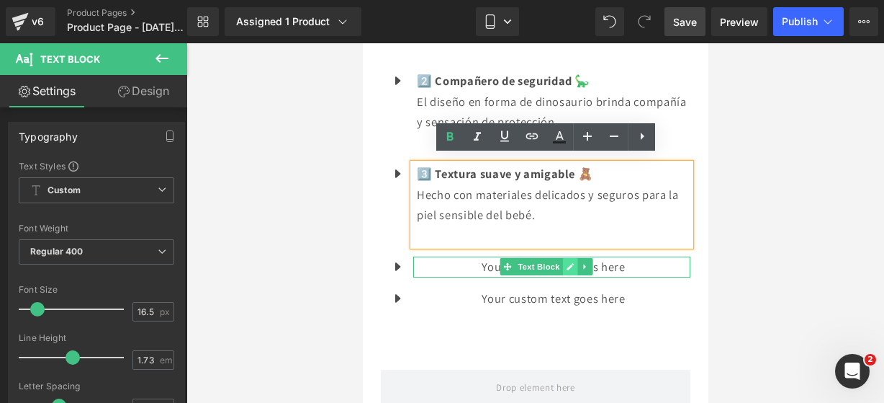
click at [565, 258] on link at bounding box center [569, 266] width 15 height 17
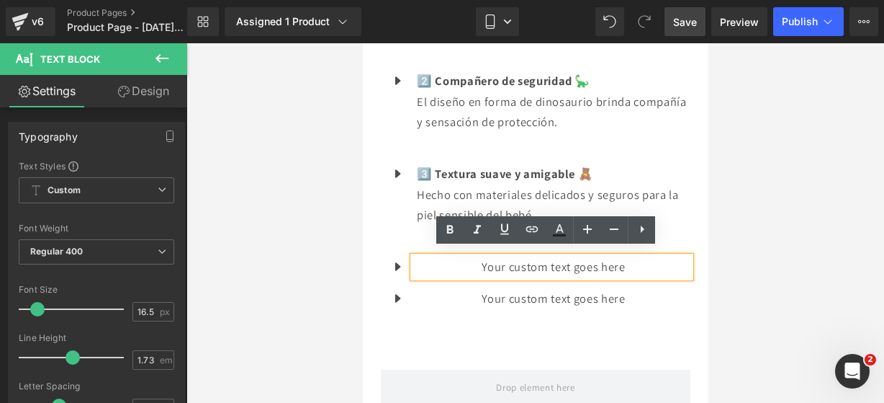
click at [627, 257] on p "Your custom text goes here" at bounding box center [553, 266] width 274 height 21
drag, startPoint x: 627, startPoint y: 257, endPoint x: 416, endPoint y: 253, distance: 211.0
click at [416, 256] on p "Your custom text goes here" at bounding box center [553, 266] width 274 height 21
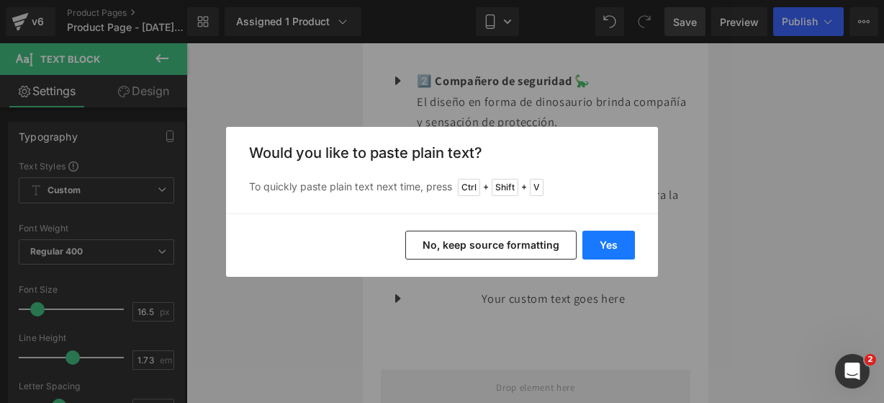
click at [600, 250] on button "Yes" at bounding box center [609, 244] width 53 height 29
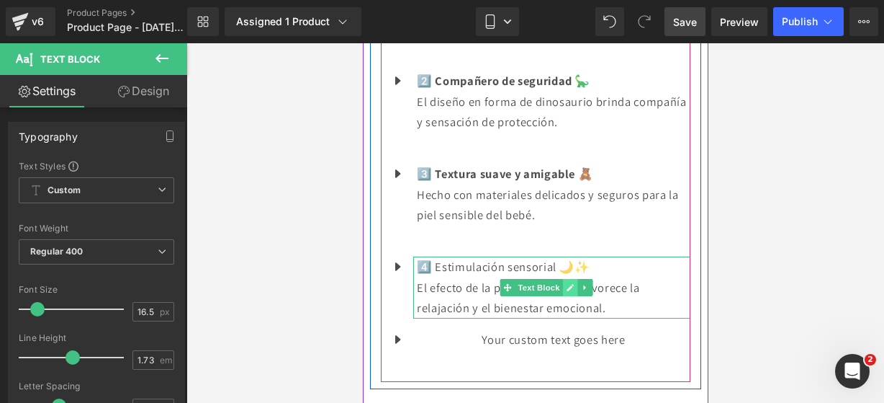
click at [569, 287] on link at bounding box center [569, 287] width 15 height 17
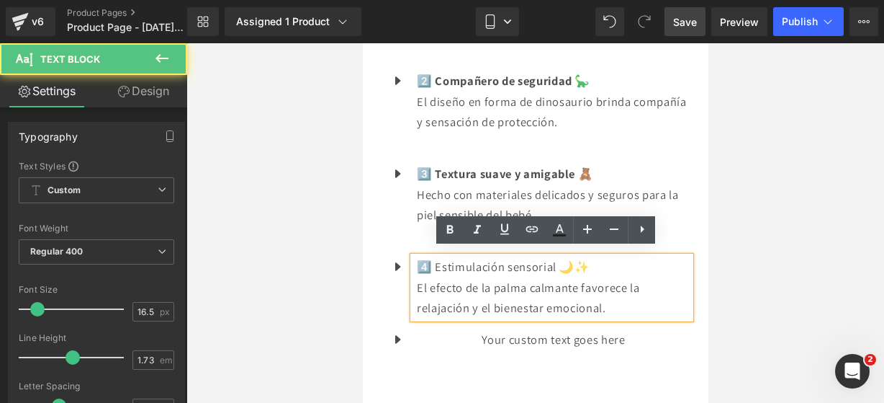
click at [620, 296] on p "El efecto de la palma calmante favorece la relajación y el bienestar emocional." at bounding box center [553, 297] width 274 height 41
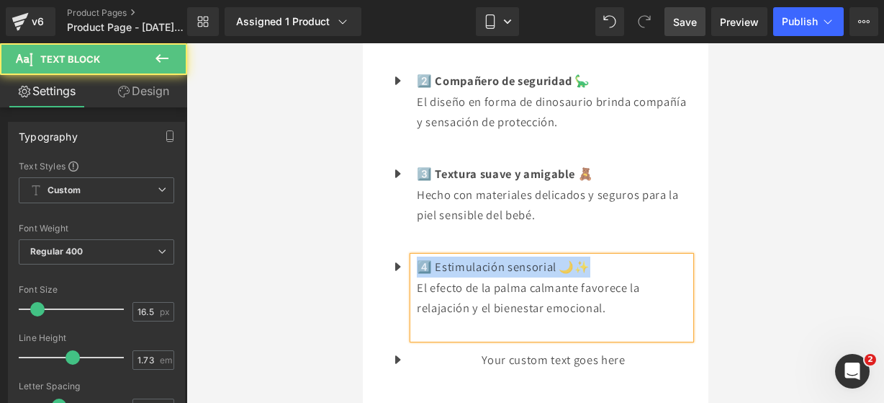
drag, startPoint x: 598, startPoint y: 261, endPoint x: 418, endPoint y: 253, distance: 180.2
click at [418, 256] on p "4️⃣ Estimulación sensorial 🌙✨" at bounding box center [553, 266] width 274 height 21
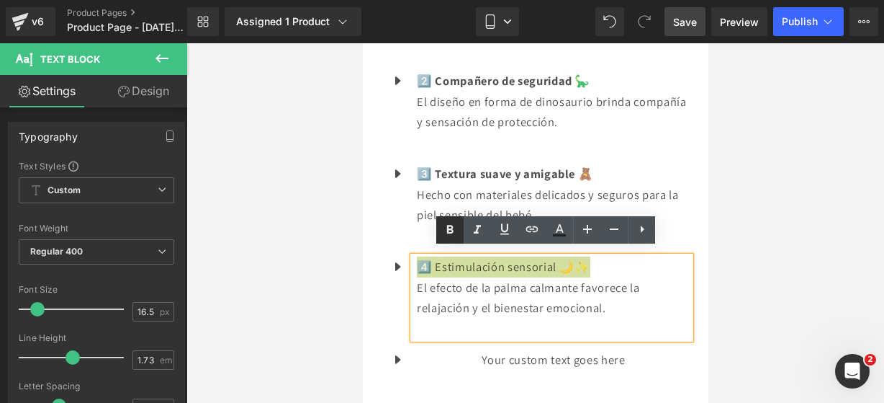
click at [448, 235] on icon at bounding box center [449, 229] width 17 height 17
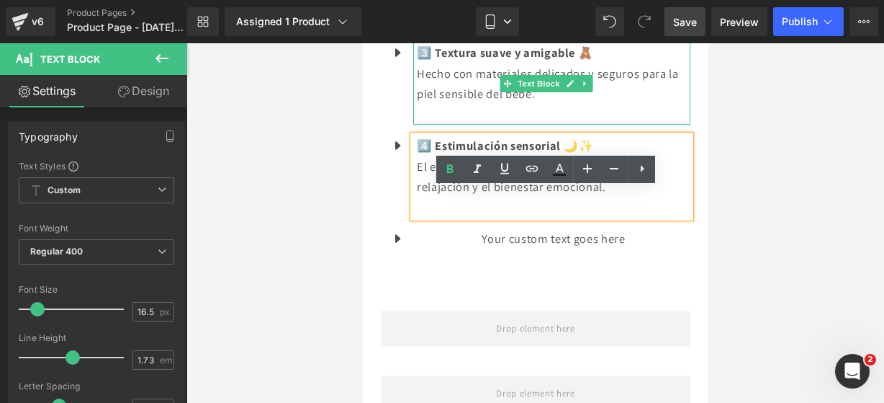
scroll to position [1571, 0]
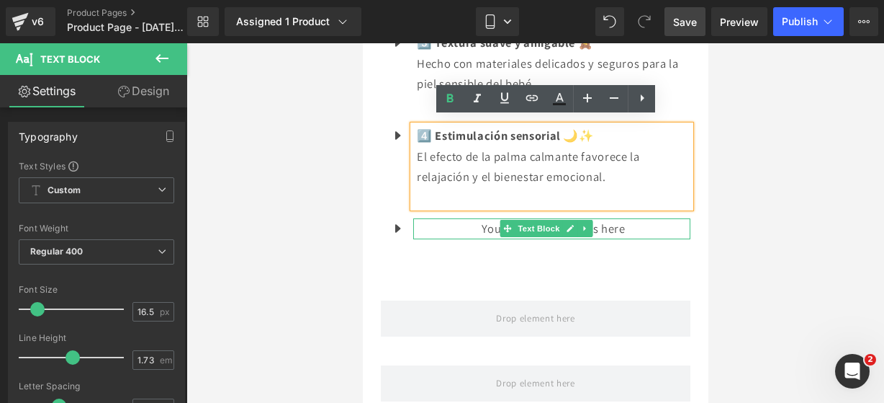
click at [570, 224] on icon at bounding box center [569, 228] width 8 height 9
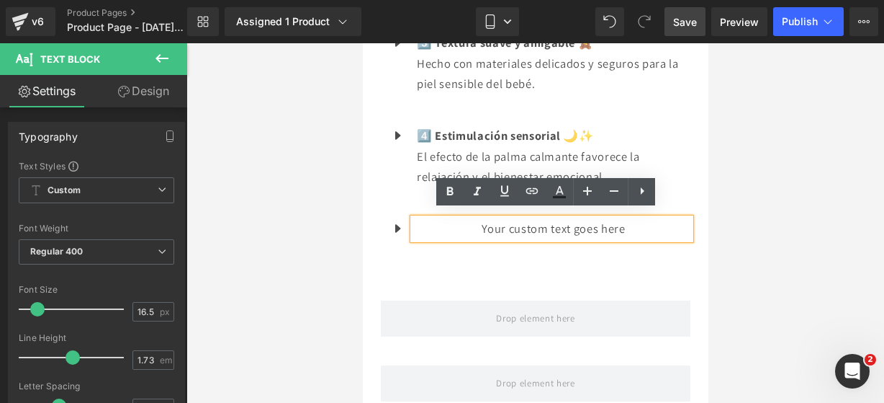
click at [623, 218] on p "Your custom text goes here" at bounding box center [553, 228] width 274 height 21
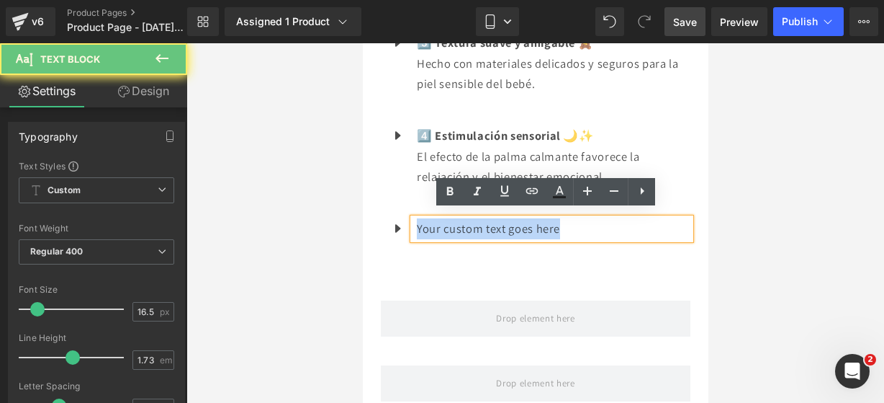
drag, startPoint x: 623, startPoint y: 218, endPoint x: 356, endPoint y: 184, distance: 269.3
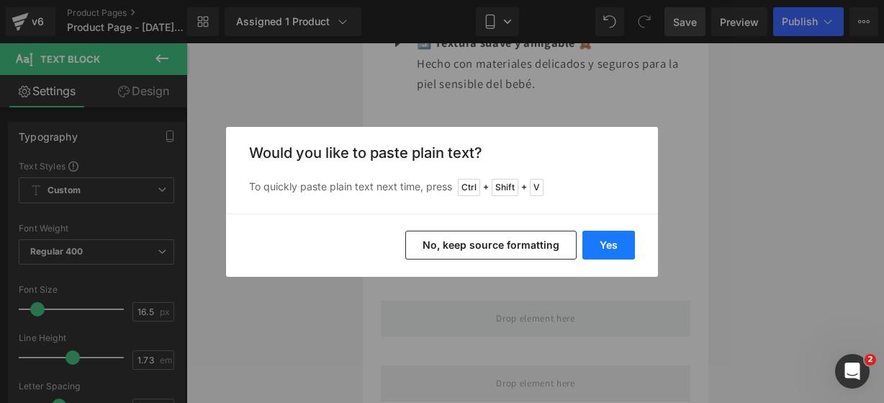
click at [611, 234] on button "Yes" at bounding box center [609, 244] width 53 height 29
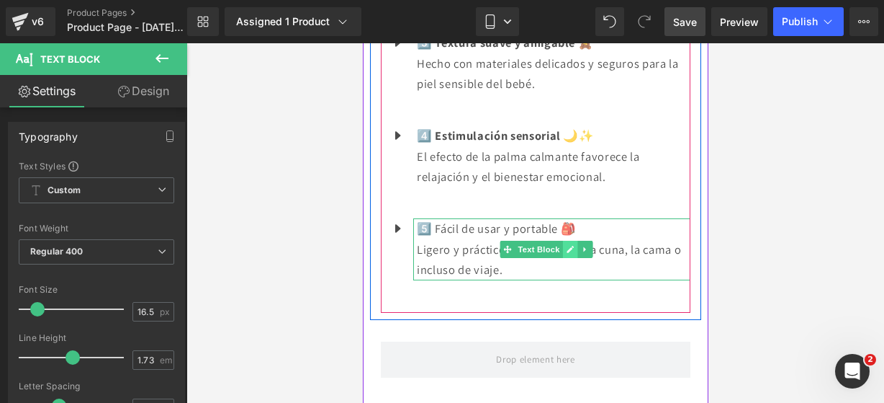
click at [564, 241] on link at bounding box center [569, 249] width 15 height 17
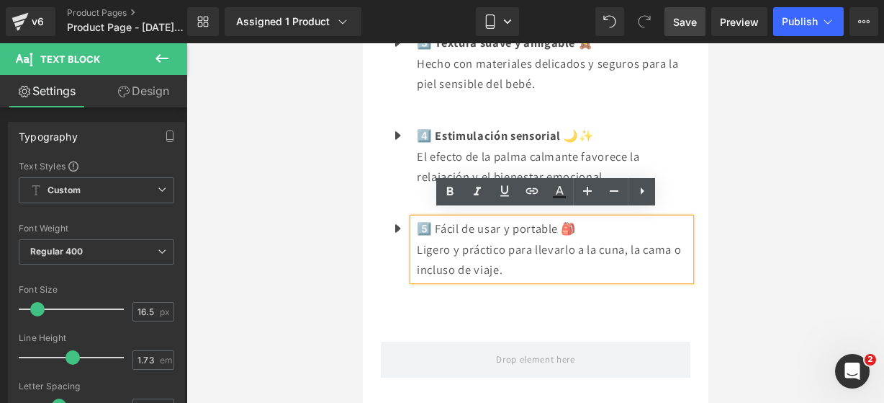
click at [549, 255] on p "Ligero y práctico para llevarlo a la cuna, la cama o incluso de viaje." at bounding box center [553, 259] width 274 height 41
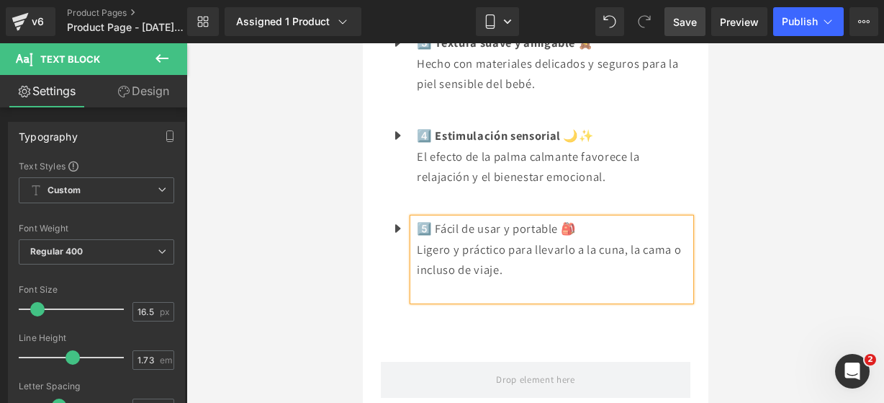
click at [591, 225] on p "5️⃣ Fácil de usar y portable 🎒" at bounding box center [553, 228] width 274 height 21
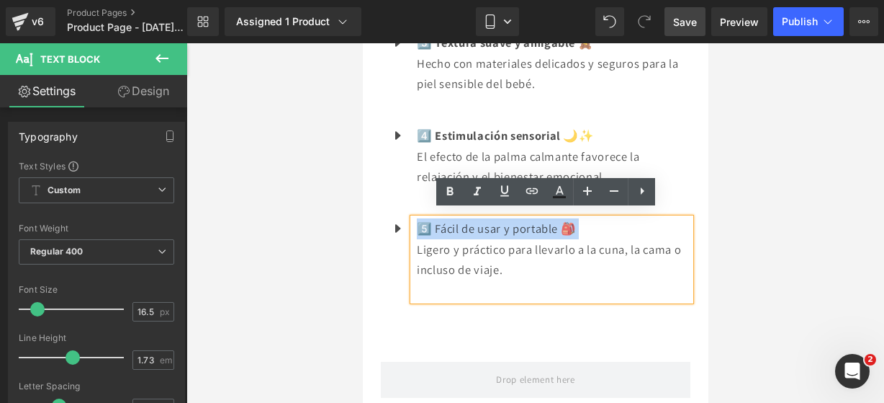
drag, startPoint x: 591, startPoint y: 225, endPoint x: 419, endPoint y: 214, distance: 171.7
click at [419, 218] on p "5️⃣ Fácil de usar y portable 🎒" at bounding box center [553, 228] width 274 height 21
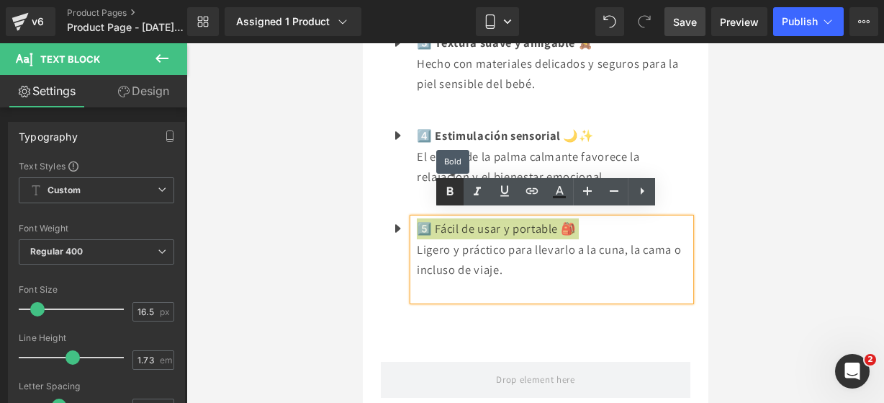
click at [454, 197] on icon at bounding box center [449, 191] width 17 height 17
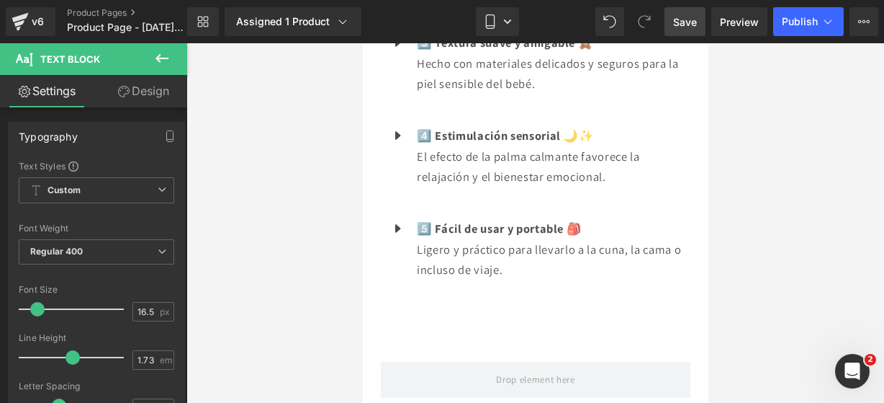
click at [170, 66] on icon at bounding box center [161, 58] width 17 height 17
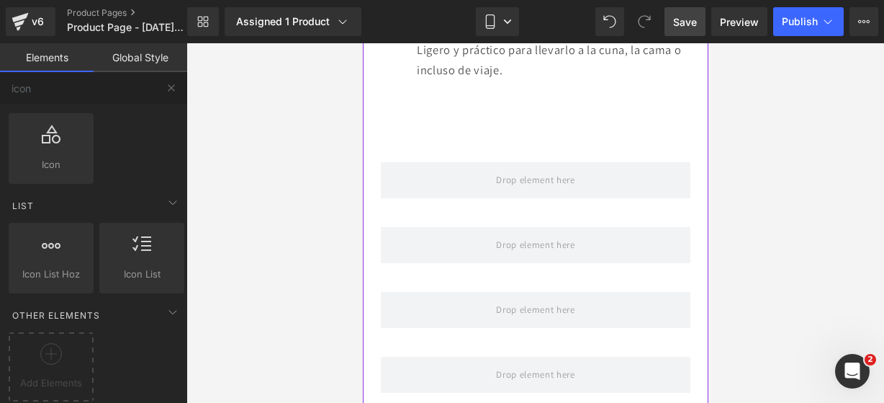
scroll to position [1777, 0]
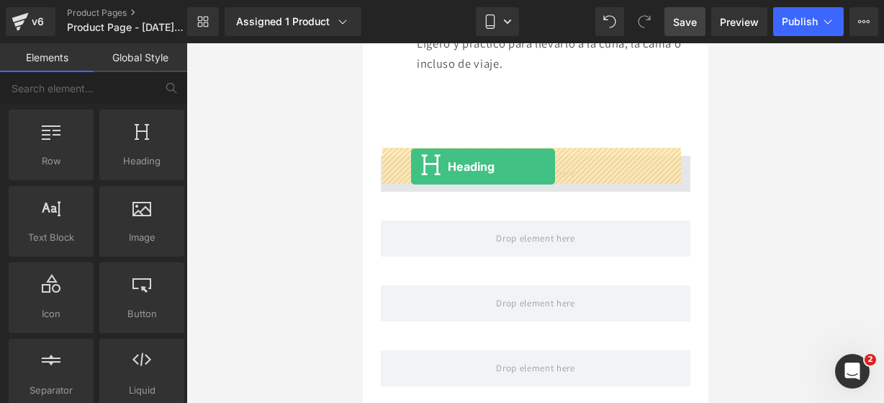
drag, startPoint x: 501, startPoint y: 184, endPoint x: 410, endPoint y: 166, distance: 92.5
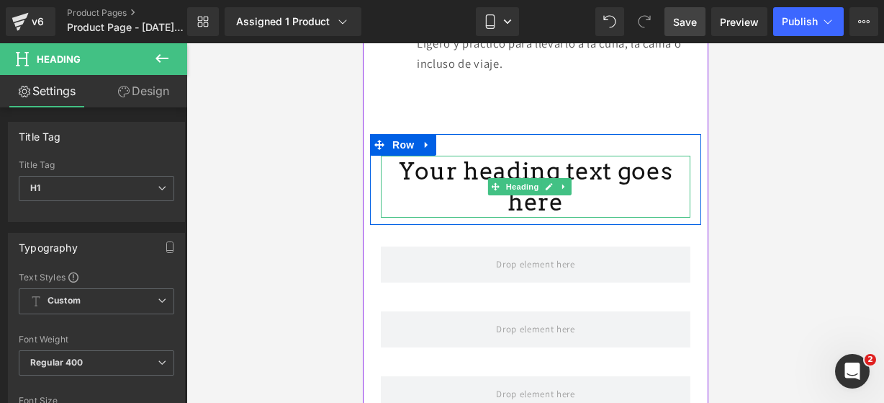
click at [664, 162] on h1 "Your heading text goes here" at bounding box center [535, 187] width 310 height 62
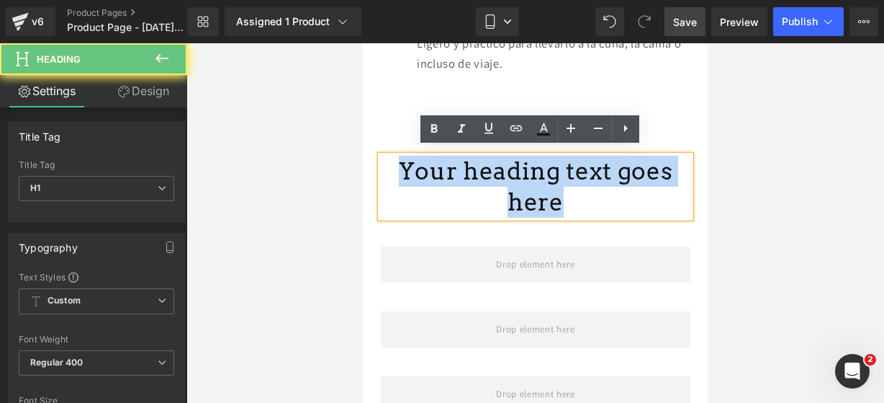
drag, startPoint x: 663, startPoint y: 162, endPoint x: 275, endPoint y: 152, distance: 388.3
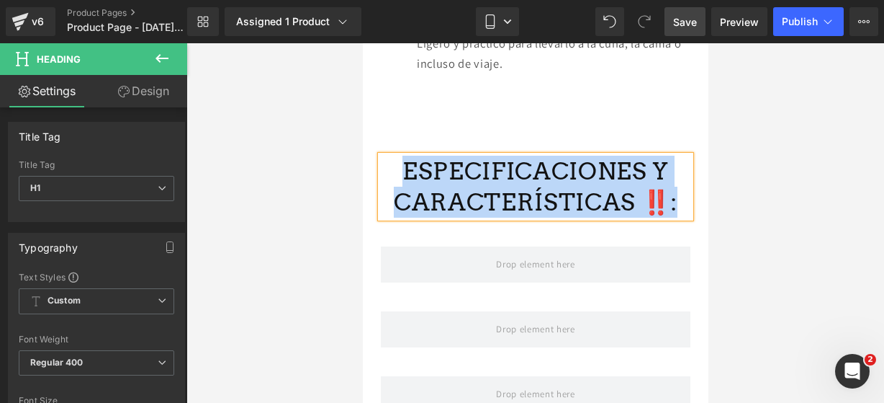
drag, startPoint x: 664, startPoint y: 192, endPoint x: 402, endPoint y: 158, distance: 264.3
click at [402, 158] on h1 "ESPECIFICACIONES Y CARACTERÍSTICAS ‼️:" at bounding box center [535, 187] width 310 height 62
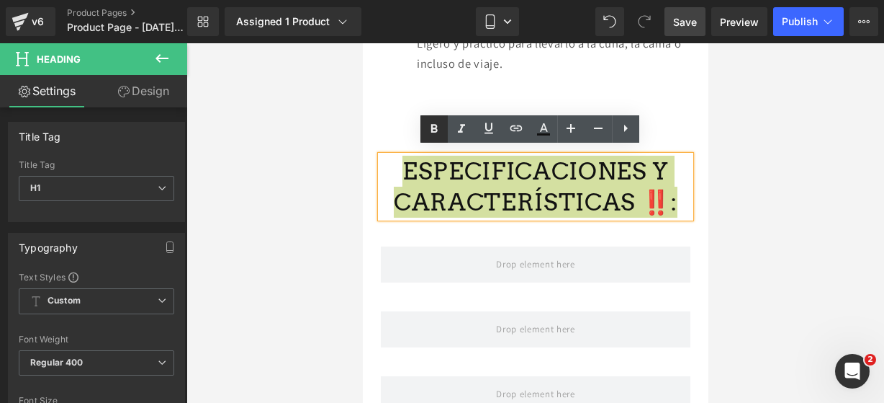
click at [438, 133] on icon at bounding box center [434, 128] width 17 height 17
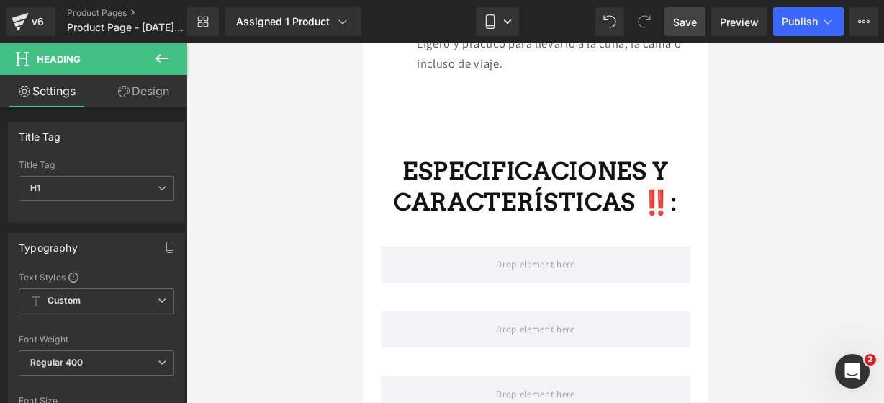
click at [172, 56] on button at bounding box center [162, 59] width 50 height 32
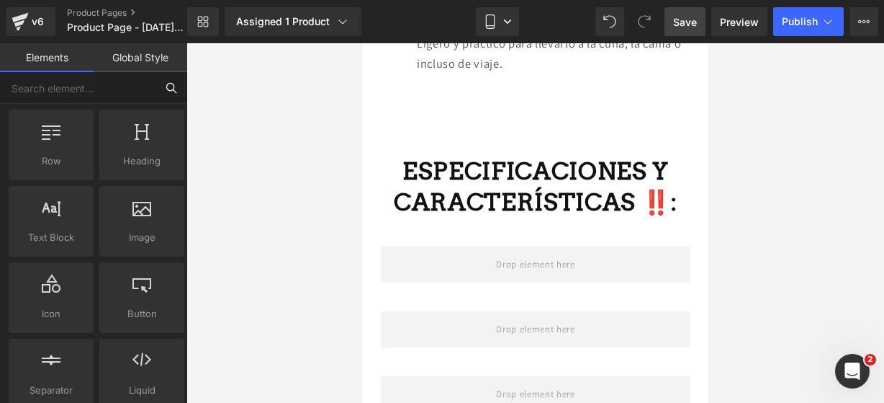
drag, startPoint x: 127, startPoint y: 102, endPoint x: 139, endPoint y: 84, distance: 21.2
click at [139, 84] on input "text" at bounding box center [78, 88] width 156 height 32
type input "ICON"
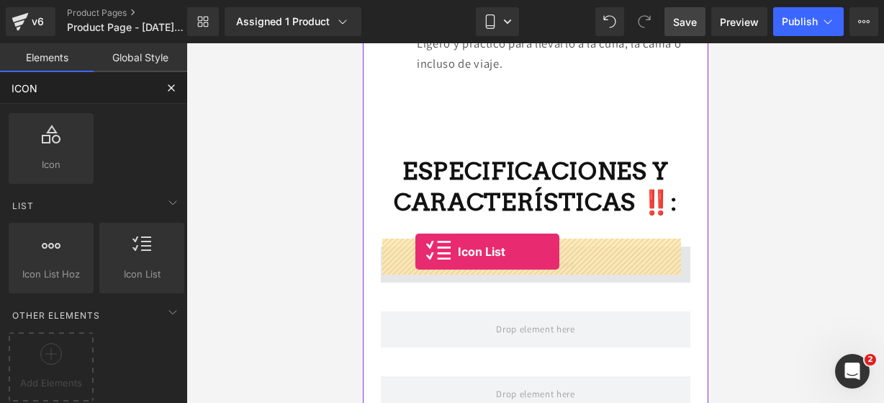
drag, startPoint x: 504, startPoint y: 289, endPoint x: 415, endPoint y: 251, distance: 96.8
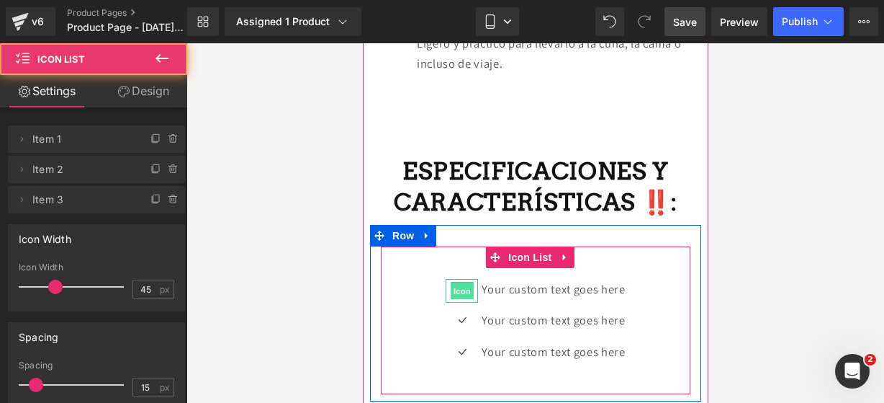
click at [452, 283] on span "Icon" at bounding box center [461, 290] width 23 height 17
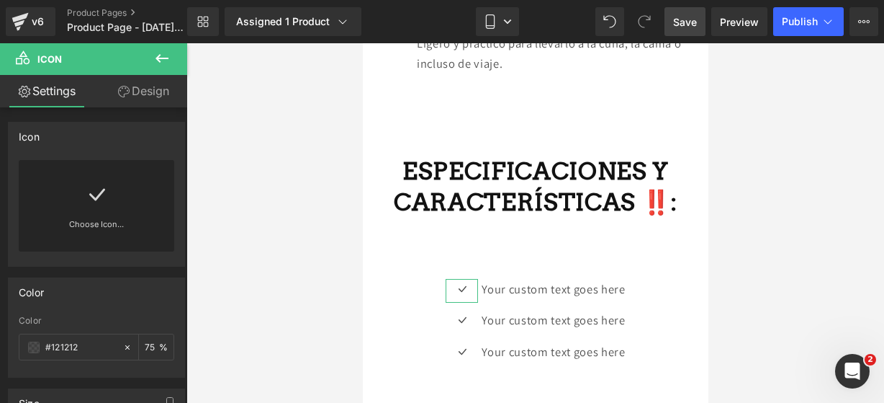
click at [117, 214] on div "Choose Icon..." at bounding box center [97, 205] width 156 height 91
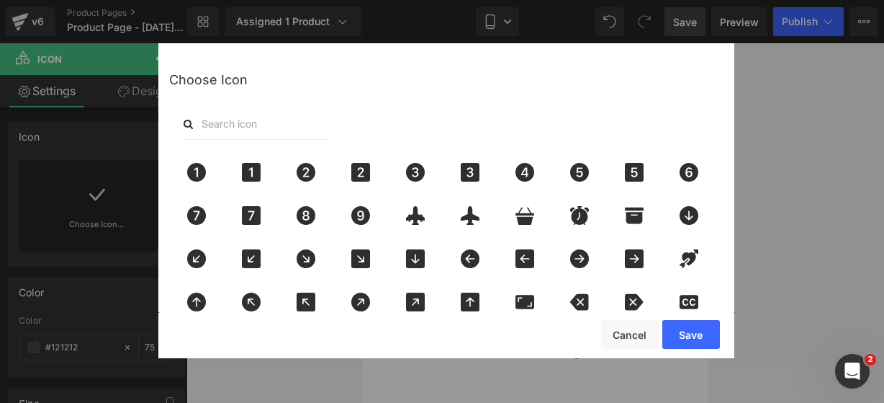
click at [237, 128] on input "text" at bounding box center [256, 124] width 144 height 32
type input "pin"
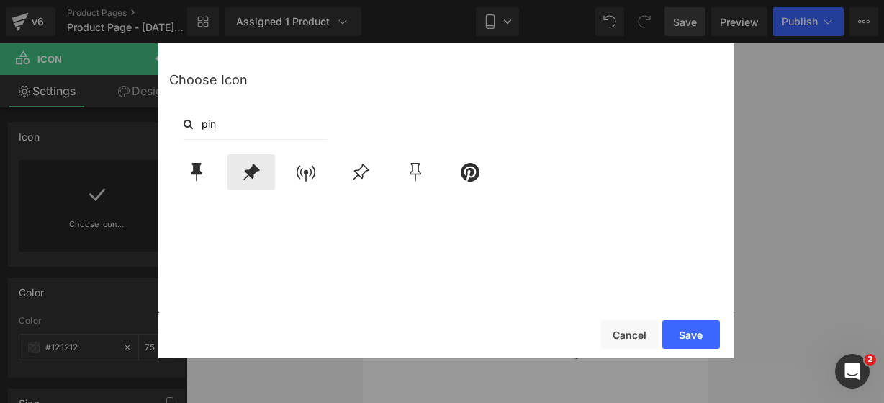
click at [242, 171] on icon at bounding box center [251, 172] width 30 height 19
click at [690, 325] on button "Save" at bounding box center [692, 334] width 58 height 29
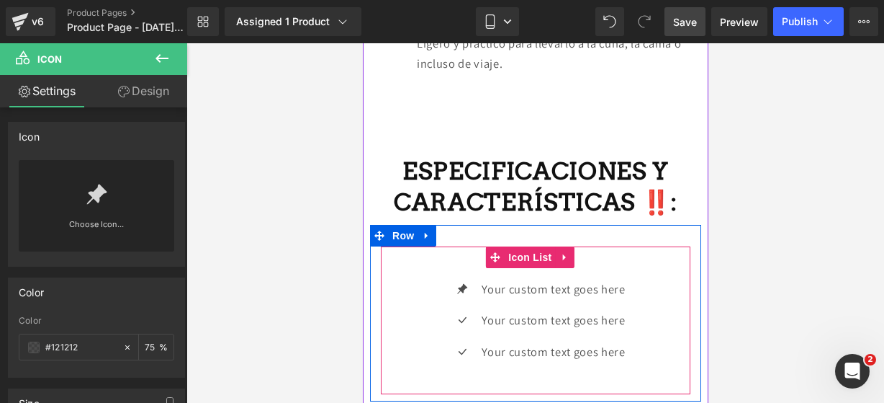
click at [417, 316] on div "Icon Your custom text goes here Text Block Icon Your custom text goes here Text…" at bounding box center [535, 326] width 310 height 94
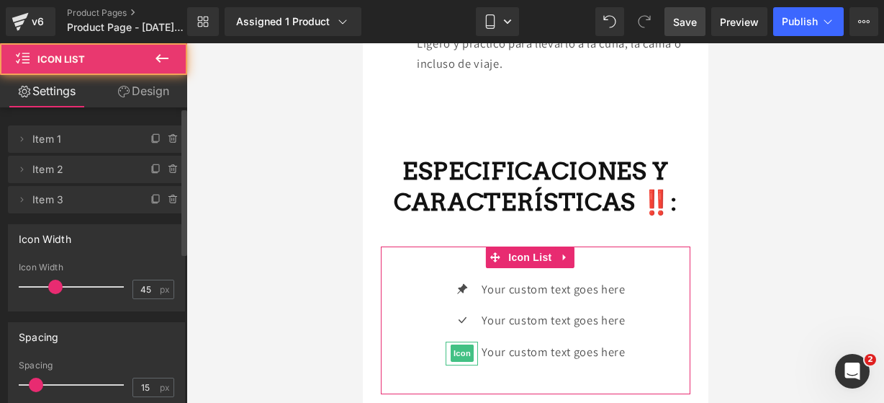
drag, startPoint x: 173, startPoint y: 205, endPoint x: 169, endPoint y: 198, distance: 8.4
click at [172, 204] on span at bounding box center [173, 199] width 17 height 17
click at [168, 196] on button "Delete" at bounding box center [157, 200] width 45 height 19
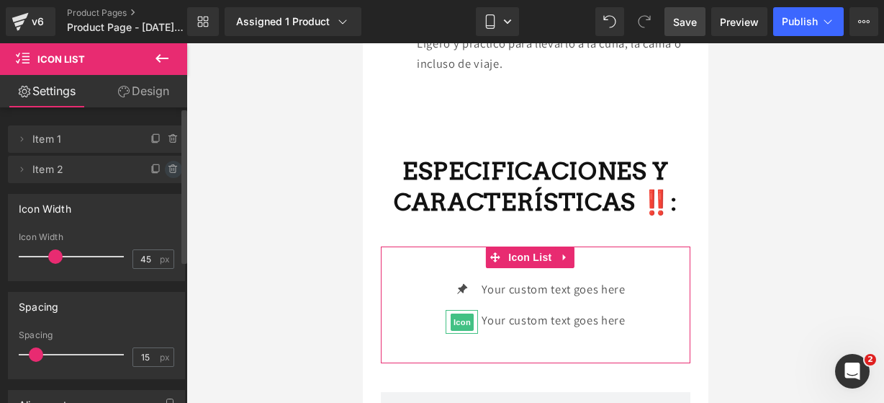
click at [170, 172] on icon at bounding box center [173, 169] width 6 height 6
click at [168, 172] on button "Delete" at bounding box center [161, 170] width 45 height 19
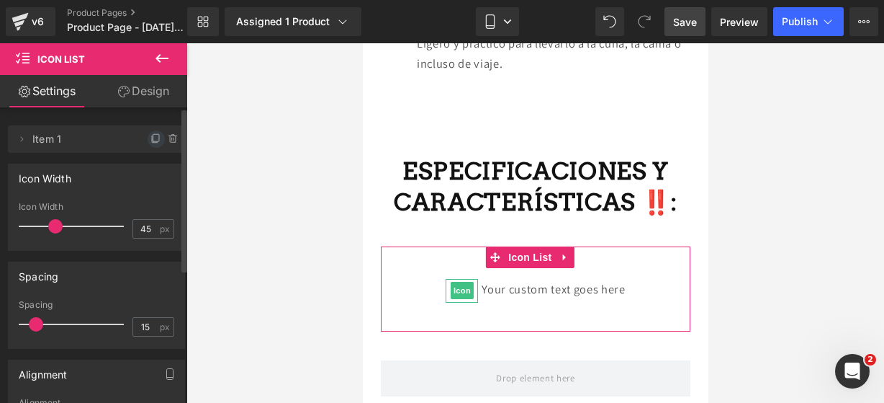
click at [151, 139] on icon at bounding box center [157, 139] width 12 height 12
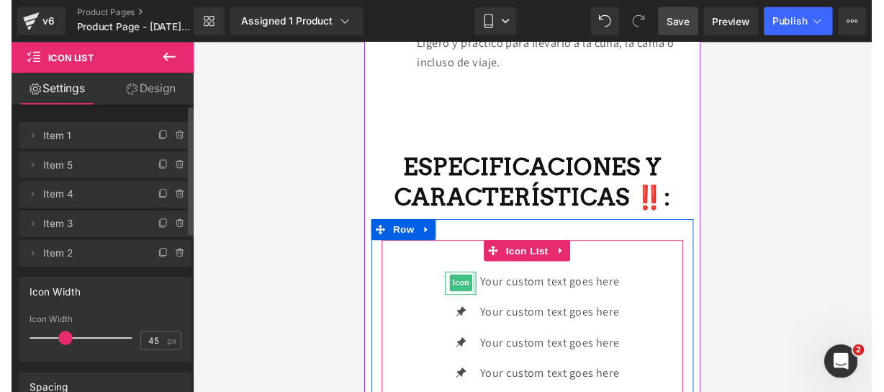
scroll to position [1857, 0]
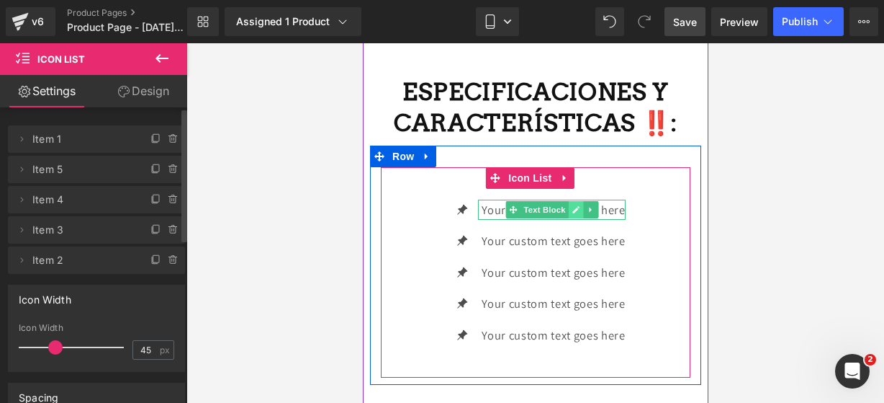
click at [574, 201] on link at bounding box center [575, 209] width 15 height 17
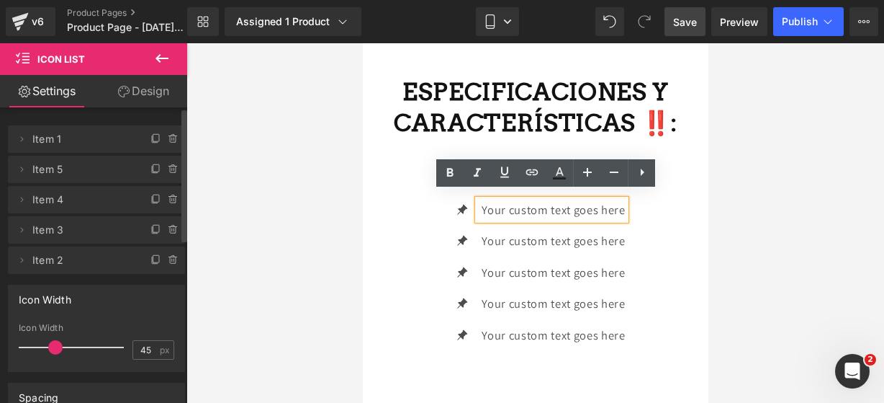
click at [619, 199] on div "Your custom text goes here" at bounding box center [550, 209] width 147 height 21
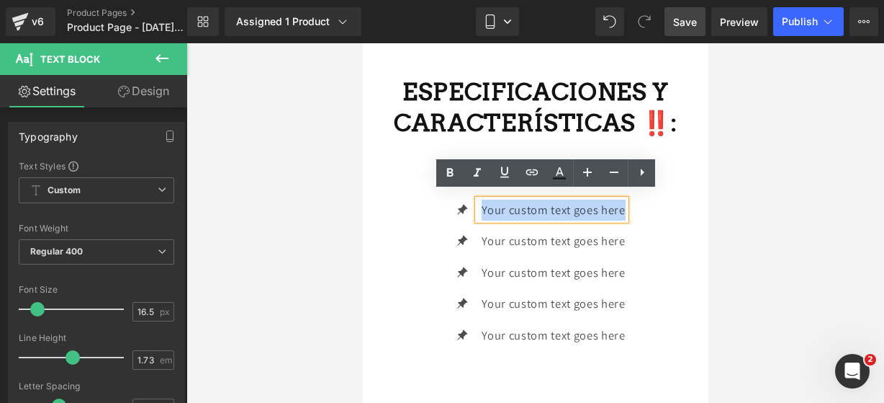
drag, startPoint x: 619, startPoint y: 199, endPoint x: 474, endPoint y: 202, distance: 145.5
click at [477, 202] on div "Your custom text goes here" at bounding box center [550, 209] width 147 height 21
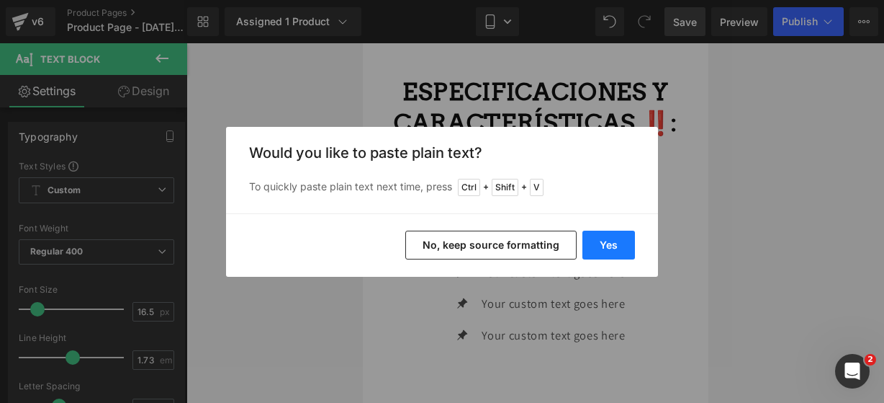
click at [595, 237] on button "Yes" at bounding box center [609, 244] width 53 height 29
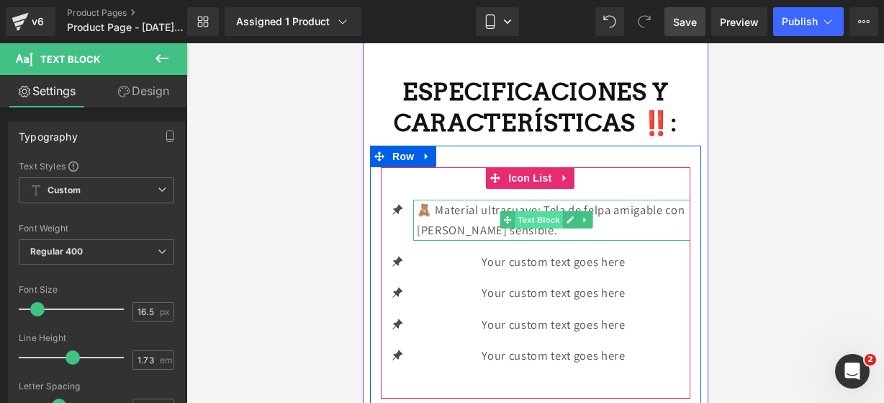
click at [560, 217] on span "Text Block" at bounding box center [538, 219] width 48 height 17
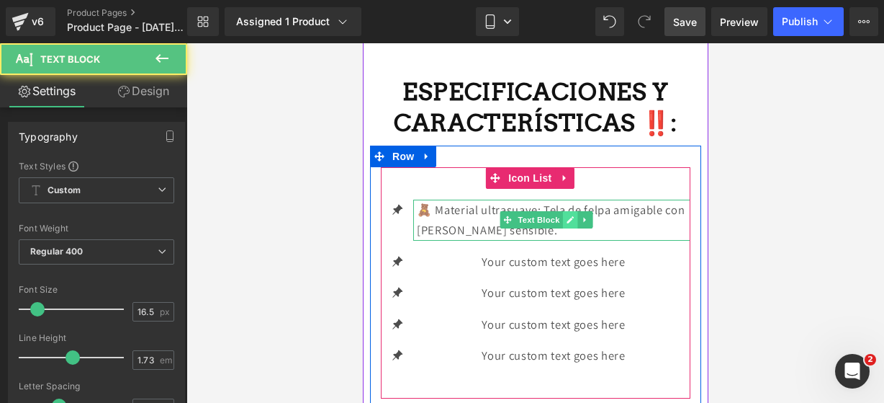
click at [573, 211] on link at bounding box center [569, 219] width 15 height 17
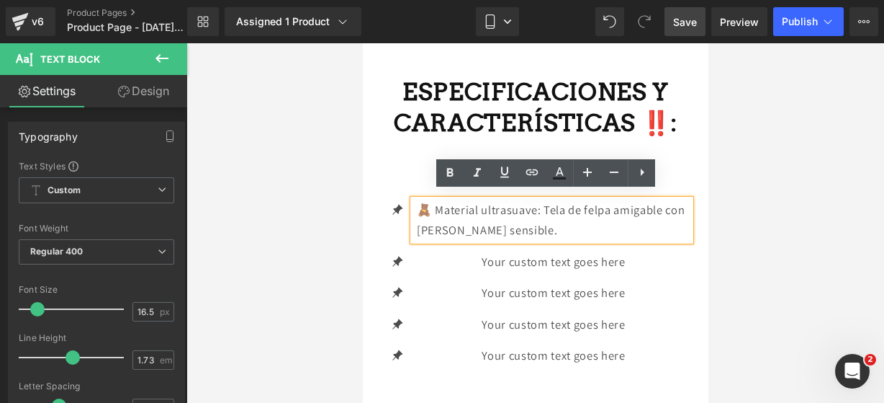
click at [548, 218] on p "🧸 Material ultrasuave: Tela de felpa amigable con la piel sensible." at bounding box center [553, 219] width 274 height 41
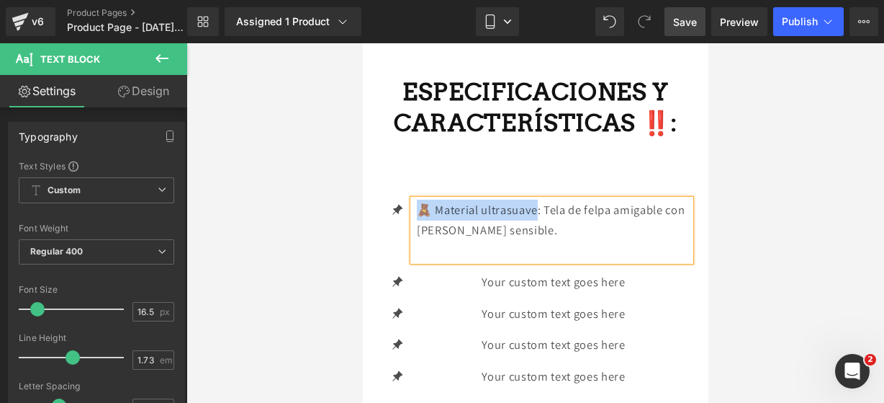
drag, startPoint x: 539, startPoint y: 199, endPoint x: 421, endPoint y: 202, distance: 118.1
click at [421, 202] on p "🧸 Material ultrasuave: Tela de felpa amigable con la piel sensible." at bounding box center [553, 219] width 274 height 41
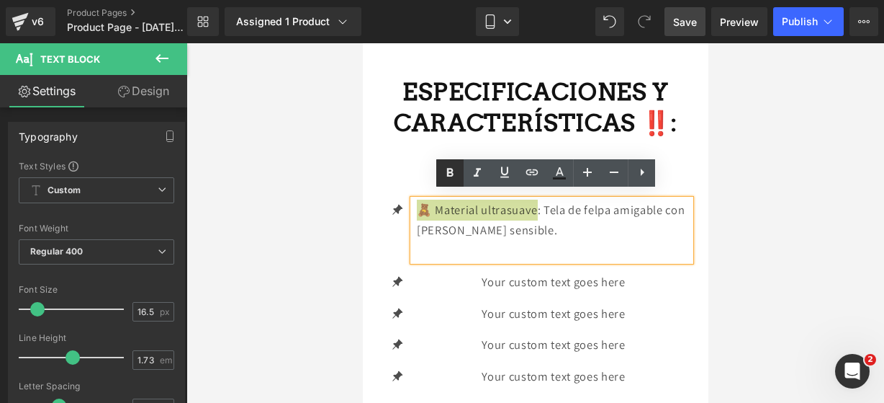
click at [449, 169] on icon at bounding box center [450, 172] width 6 height 9
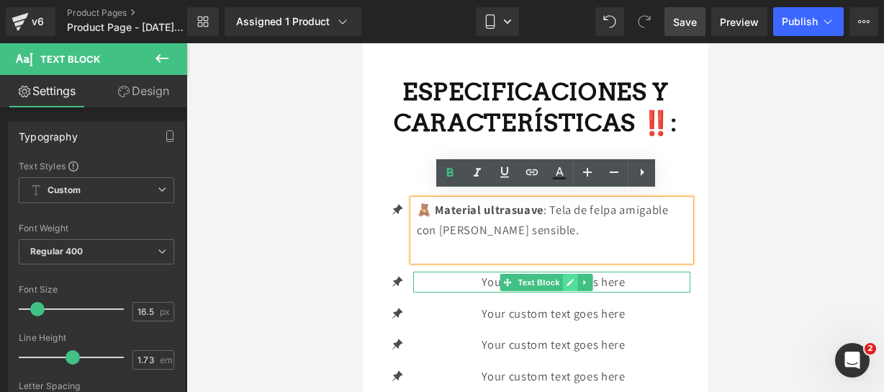
click at [567, 279] on icon at bounding box center [569, 282] width 7 height 7
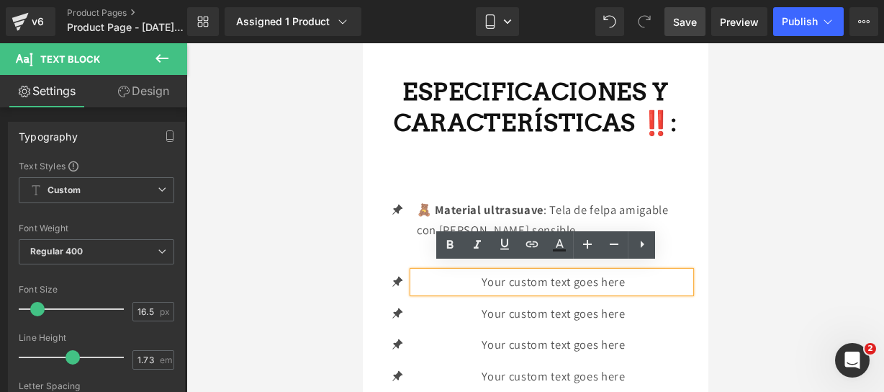
click at [645, 277] on p "Your custom text goes here" at bounding box center [553, 281] width 274 height 21
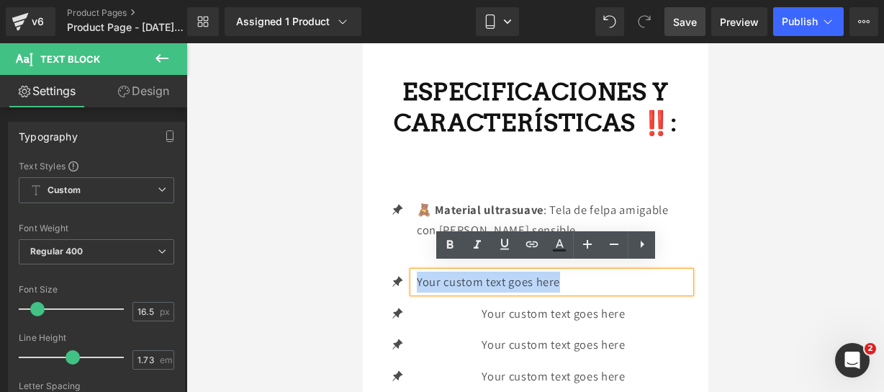
drag, startPoint x: 645, startPoint y: 277, endPoint x: 413, endPoint y: 276, distance: 231.9
click at [413, 276] on div "Your custom text goes here" at bounding box center [551, 281] width 277 height 21
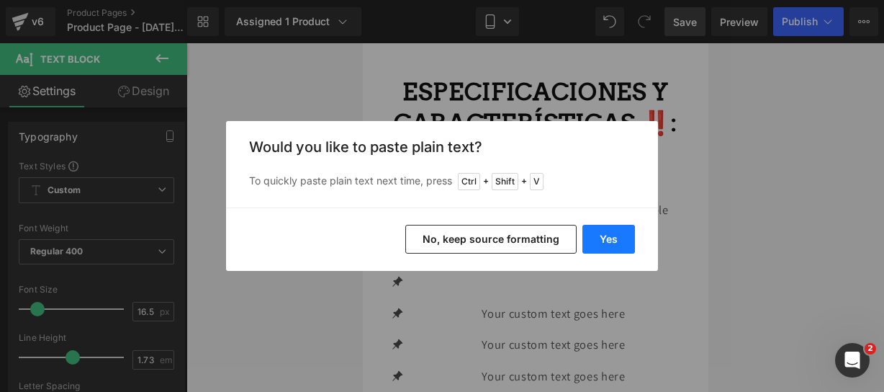
click at [590, 235] on button "Yes" at bounding box center [609, 239] width 53 height 29
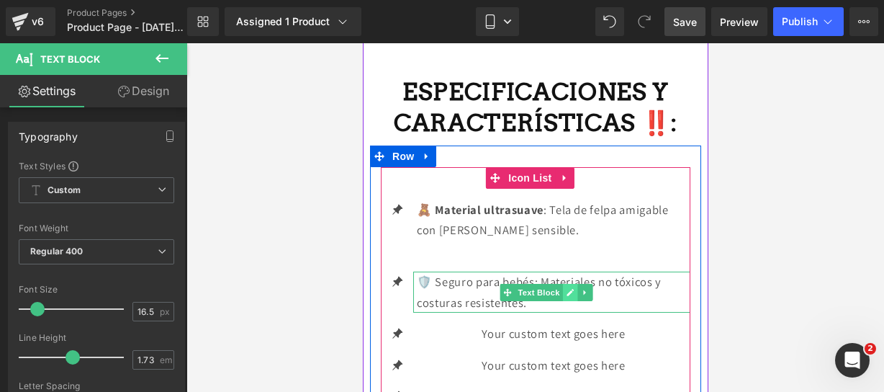
click at [575, 290] on link at bounding box center [569, 292] width 15 height 17
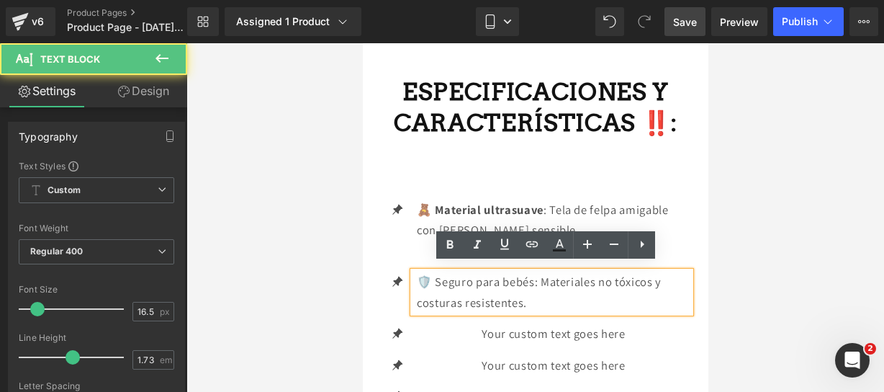
click at [575, 290] on p "🛡️ Seguro para bebés: Materiales no tóxicos y costuras resistentes." at bounding box center [553, 291] width 274 height 41
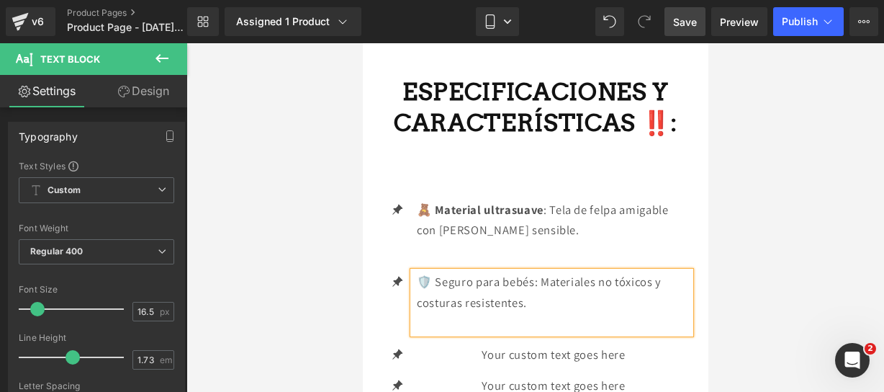
click at [538, 279] on p "🛡️ Seguro para bebés: Materiales no tóxicos y costuras resistentes." at bounding box center [553, 291] width 274 height 41
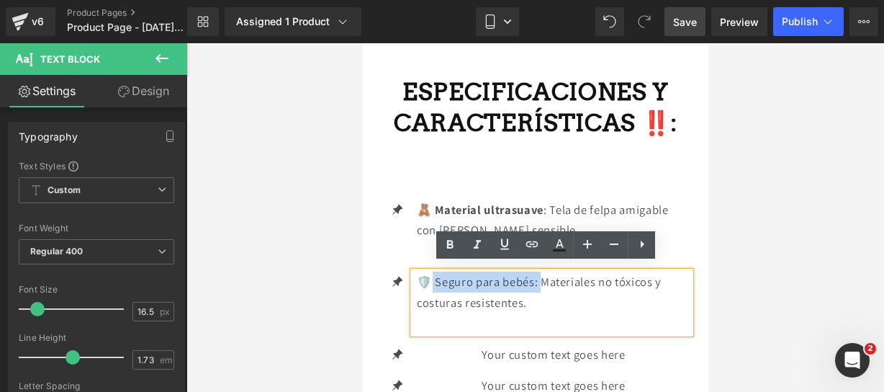
drag, startPoint x: 538, startPoint y: 279, endPoint x: 425, endPoint y: 270, distance: 113.4
click at [425, 271] on p "🛡️ Seguro para bebés: Materiales no tóxicos y costuras resistentes." at bounding box center [553, 291] width 274 height 41
click at [416, 271] on p "🛡️ Seguro para bebés: Materiales no tóxicos y costuras resistentes." at bounding box center [553, 291] width 274 height 41
drag, startPoint x: 416, startPoint y: 272, endPoint x: 534, endPoint y: 271, distance: 118.1
click at [534, 271] on p "🛡️ Seguro para bebés: Materiales no tóxicos y costuras resistentes." at bounding box center [553, 291] width 274 height 41
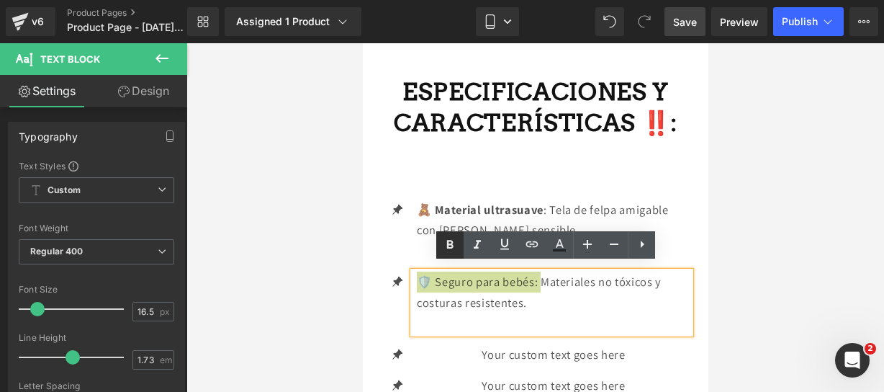
click at [449, 246] on icon at bounding box center [449, 244] width 17 height 17
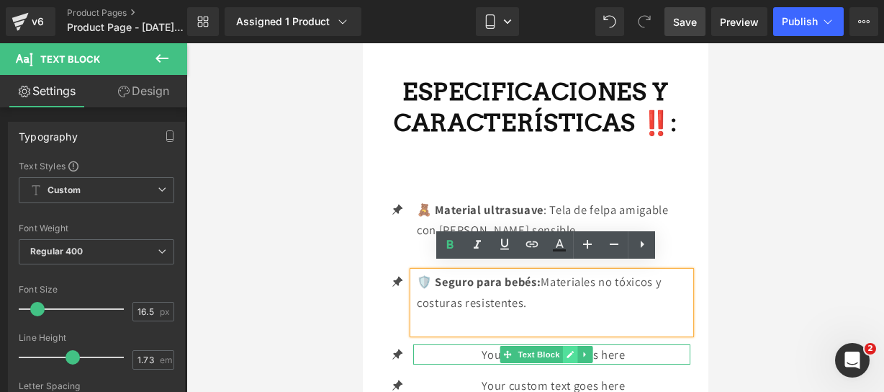
click at [571, 350] on icon at bounding box center [569, 354] width 8 height 9
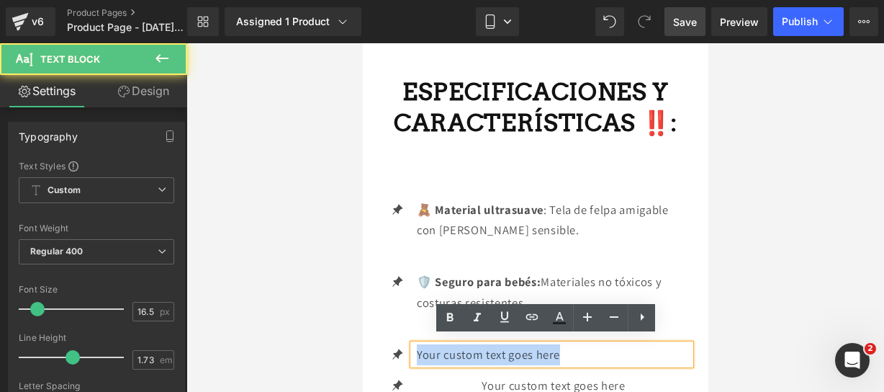
drag, startPoint x: 631, startPoint y: 349, endPoint x: 379, endPoint y: 336, distance: 252.4
click at [379, 336] on div "Icon 🧸 Material ultrasuave : Tela de felpa amigable con la piel sensible. Text …" at bounding box center [534, 313] width 331 height 293
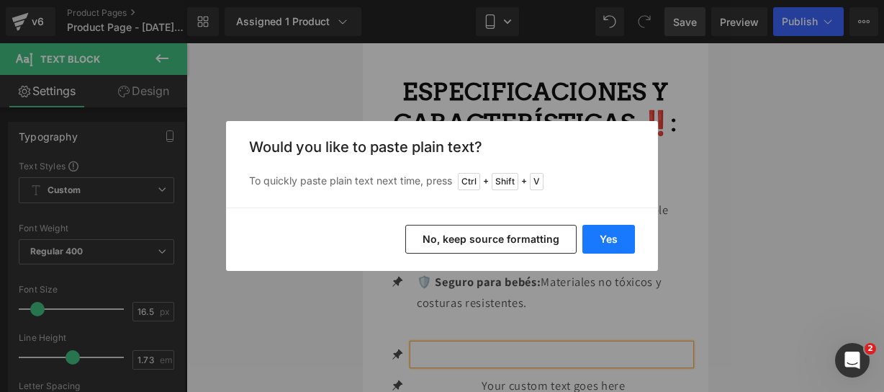
click at [624, 234] on button "Yes" at bounding box center [609, 239] width 53 height 29
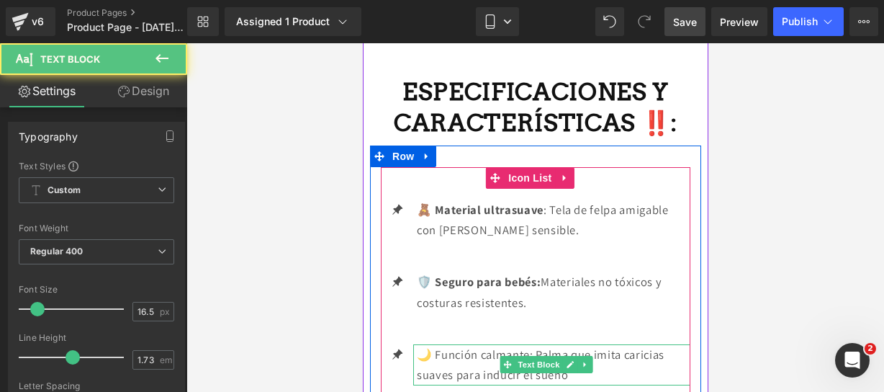
click at [593, 367] on p "🌙 Función calmante: Palma que imita caricias suaves para inducir el sueño" at bounding box center [553, 364] width 274 height 41
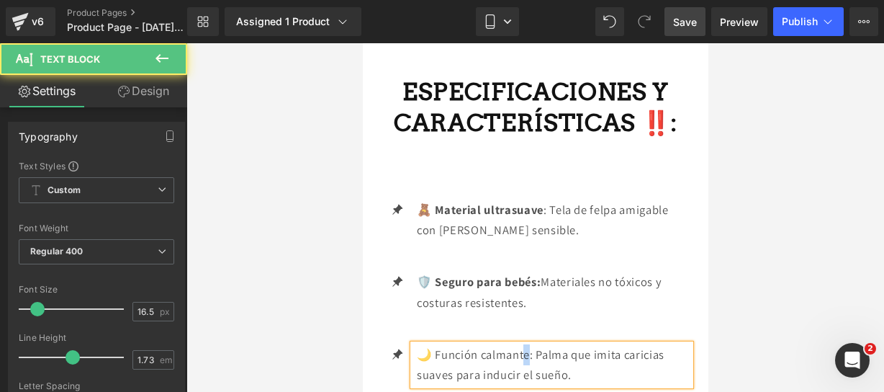
click at [527, 344] on p "🌙 Función calmante: Palma que imita caricias suaves para inducir el sueño." at bounding box center [553, 364] width 274 height 41
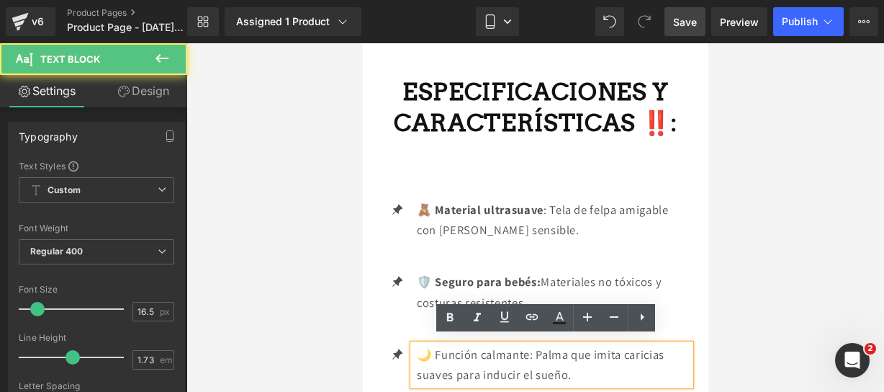
click at [534, 348] on p "🌙 Función calmante: Palma que imita caricias suaves para inducir el sueño." at bounding box center [553, 364] width 274 height 41
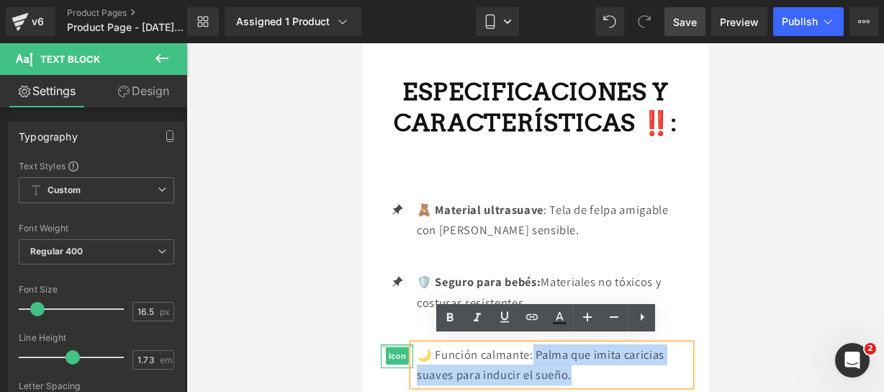
drag, startPoint x: 534, startPoint y: 348, endPoint x: 403, endPoint y: 339, distance: 130.6
click at [403, 344] on li "Icon 🌙 Función calmante: Palma que imita caricias suaves para inducir el sueño.…" at bounding box center [535, 364] width 310 height 41
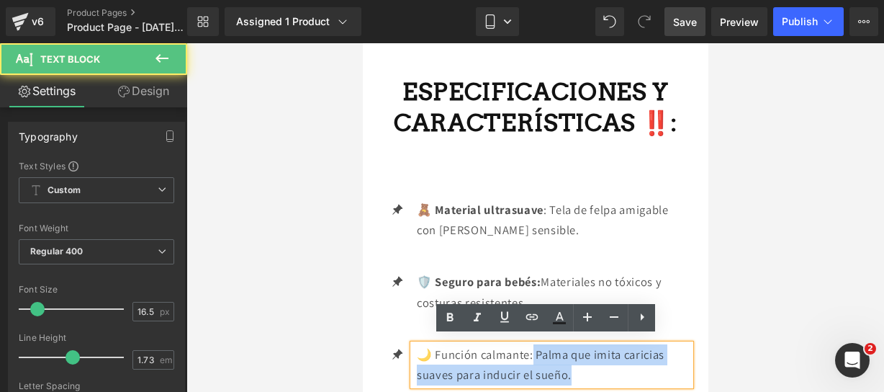
click at [413, 344] on div "🌙 Función calmante: Palma que imita caricias suaves para inducir el sueño." at bounding box center [551, 364] width 277 height 41
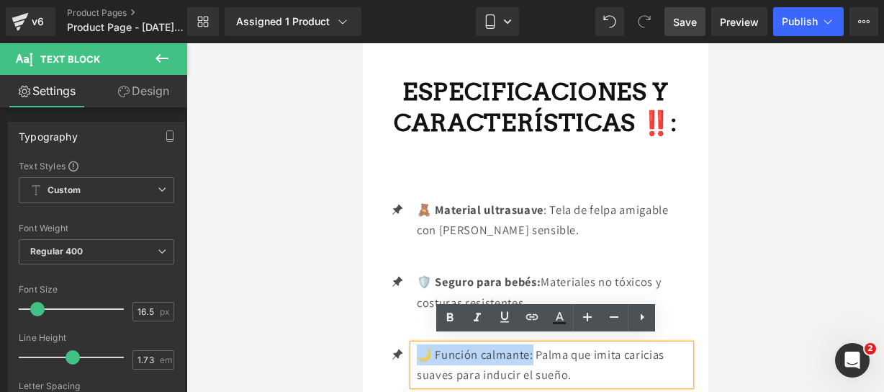
drag, startPoint x: 419, startPoint y: 344, endPoint x: 534, endPoint y: 345, distance: 115.2
click at [534, 345] on p "🌙 Función calmante: Palma que imita caricias suaves para inducir el sueño." at bounding box center [553, 364] width 274 height 41
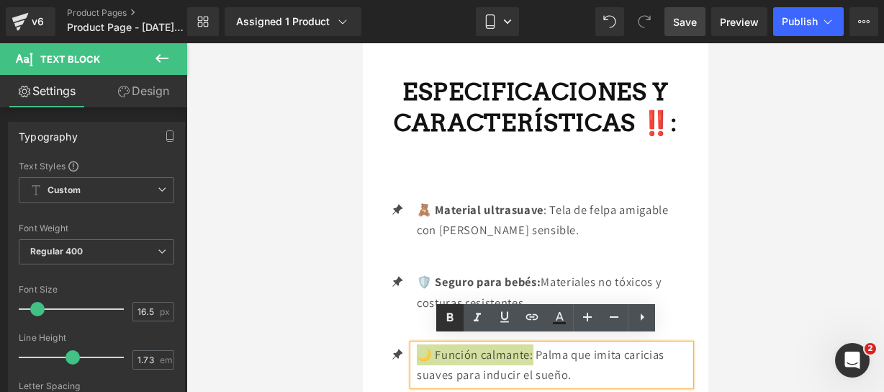
click at [454, 318] on icon at bounding box center [449, 317] width 17 height 17
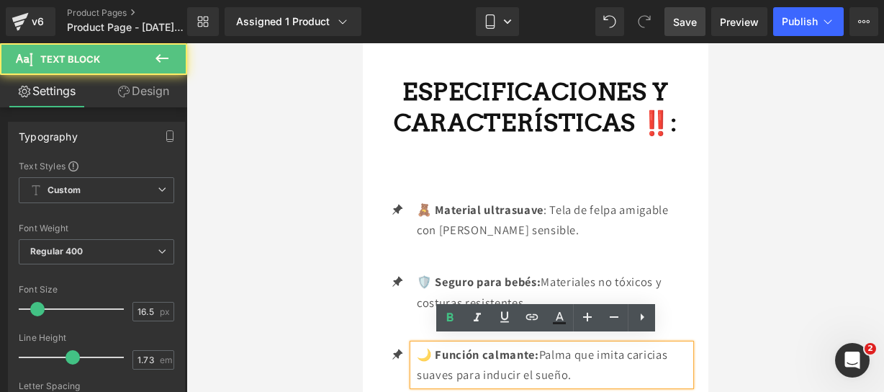
click at [600, 378] on div "🌙 Función calmante: Palma que imita caricias suaves para inducir el sueño." at bounding box center [551, 364] width 277 height 41
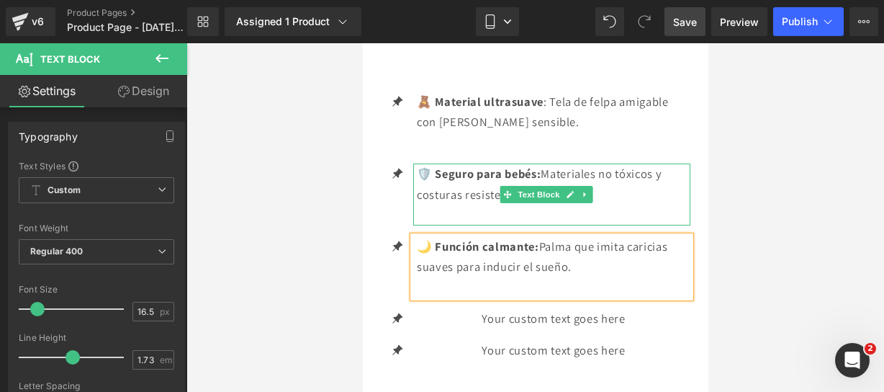
scroll to position [1991, 0]
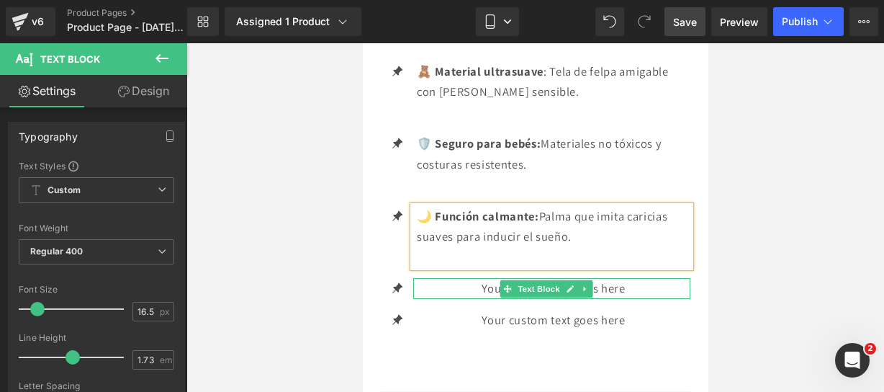
click at [573, 284] on icon at bounding box center [569, 288] width 8 height 9
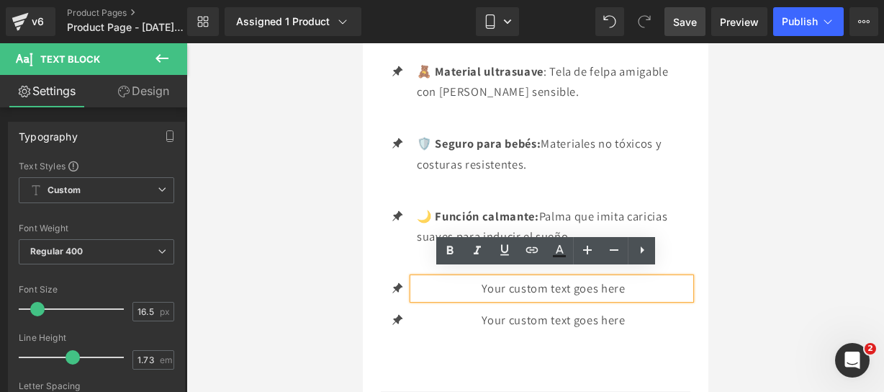
click at [628, 280] on p "Your custom text goes here" at bounding box center [553, 288] width 274 height 21
drag, startPoint x: 628, startPoint y: 280, endPoint x: 413, endPoint y: 284, distance: 215.4
click at [413, 284] on div "Your custom text goes here" at bounding box center [551, 288] width 277 height 21
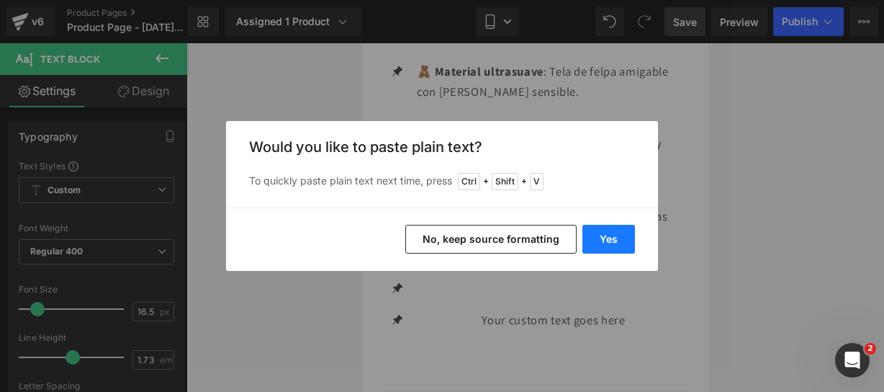
click at [612, 241] on button "Yes" at bounding box center [609, 239] width 53 height 29
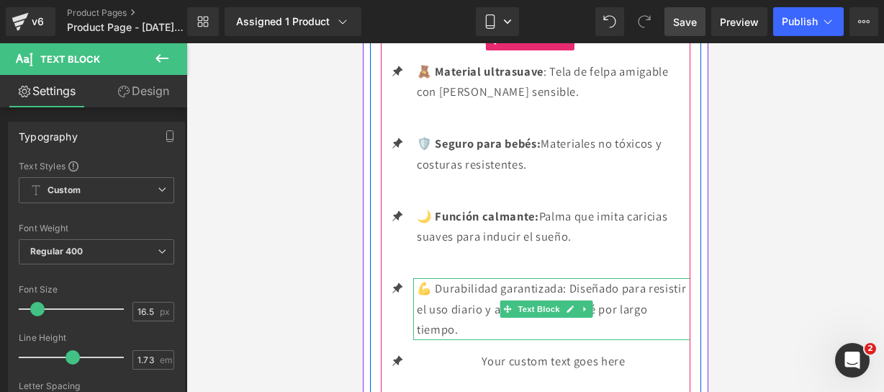
click at [569, 317] on p "💪 Durabilidad garantizada: Diseñado para resistir el uso diario y acompañar al …" at bounding box center [553, 309] width 274 height 62
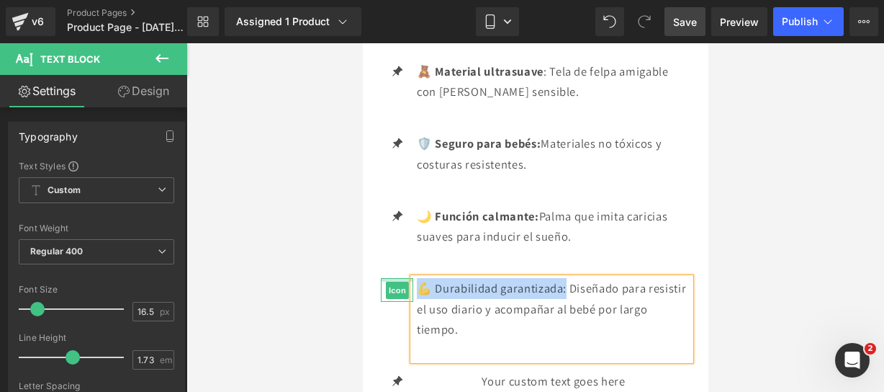
drag, startPoint x: 569, startPoint y: 281, endPoint x: 407, endPoint y: 271, distance: 162.3
click at [407, 278] on li "Icon 💪 Durabilidad garantizada: Diseñado para resistir el uso diario y acompaña…" at bounding box center [535, 319] width 310 height 82
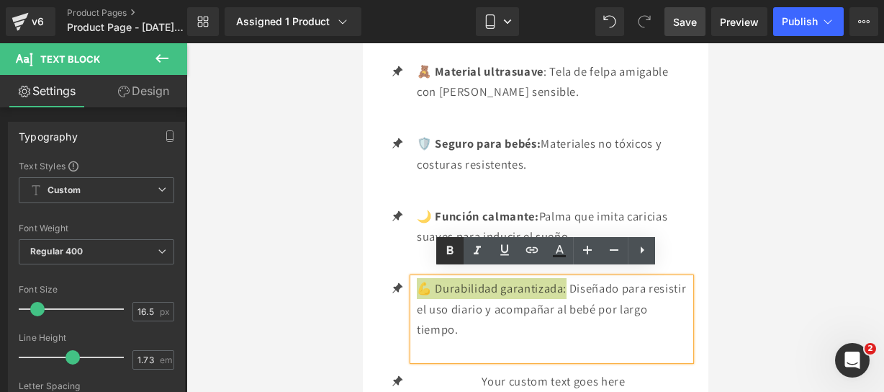
click at [452, 251] on icon at bounding box center [450, 250] width 6 height 9
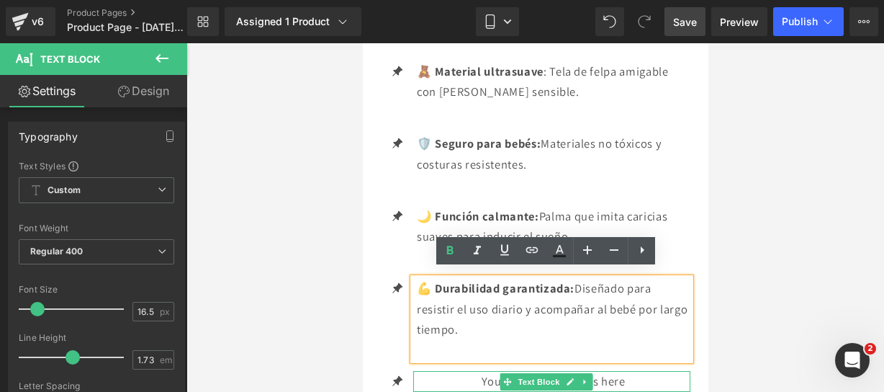
click at [567, 377] on icon at bounding box center [569, 381] width 8 height 9
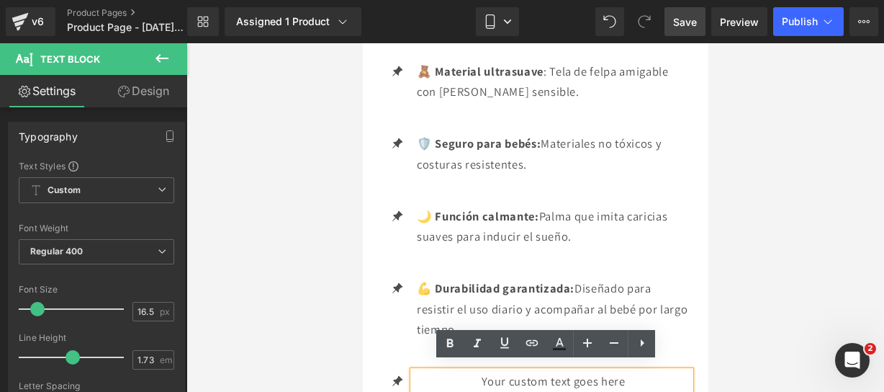
click at [642, 374] on p "Your custom text goes here" at bounding box center [553, 381] width 274 height 21
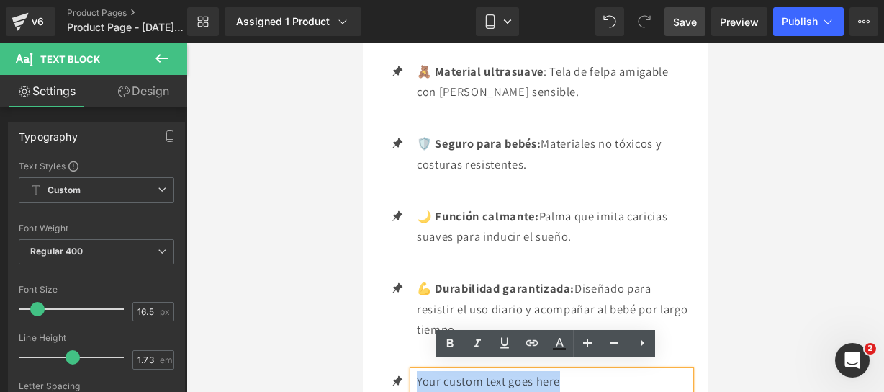
drag, startPoint x: 642, startPoint y: 374, endPoint x: 417, endPoint y: 369, distance: 225.5
click at [417, 371] on p "Your custom text goes here" at bounding box center [553, 381] width 274 height 21
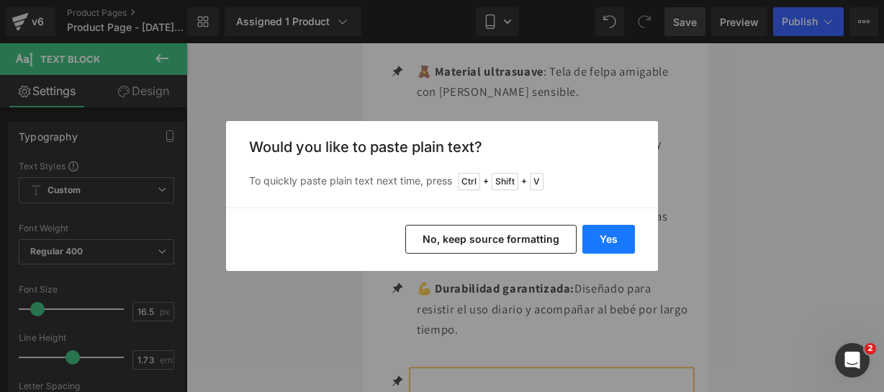
click at [617, 232] on button "Yes" at bounding box center [609, 239] width 53 height 29
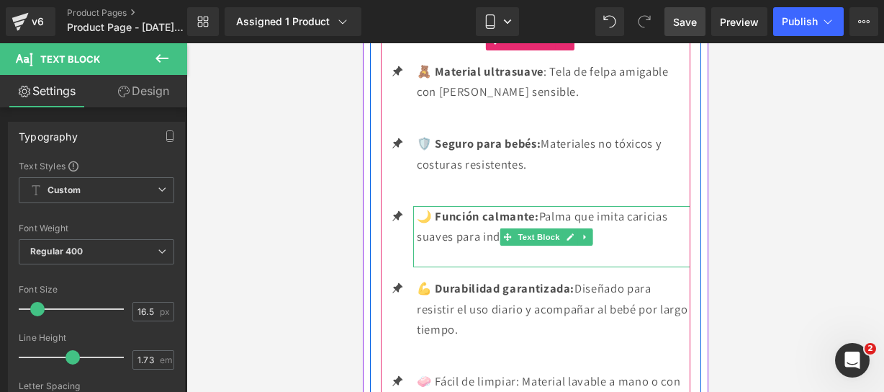
scroll to position [2160, 0]
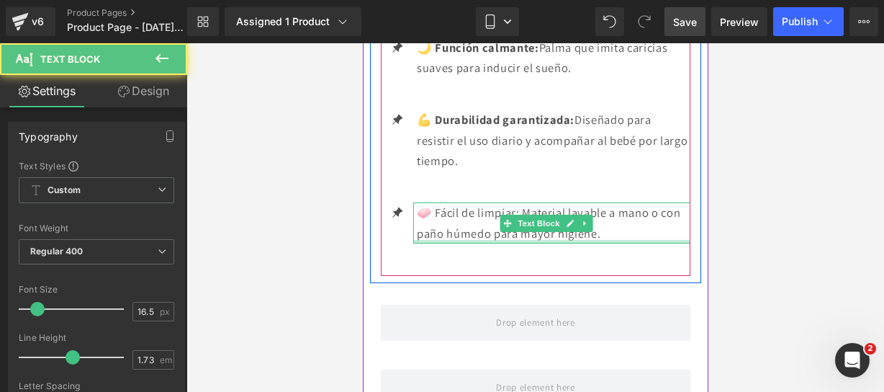
click at [624, 231] on p "🧼 Fácil de limpiar: Material lavable a mano o con paño húmedo para mayor higien…" at bounding box center [553, 222] width 274 height 41
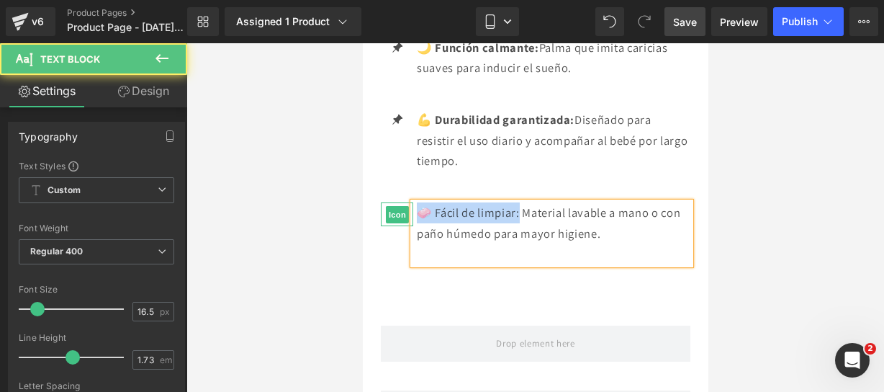
drag, startPoint x: 521, startPoint y: 201, endPoint x: 395, endPoint y: 202, distance: 126.7
click at [395, 202] on li "Icon 🧼 Fácil de limpiar: Material lavable a mano o con paño húmedo para mayor h…" at bounding box center [535, 233] width 310 height 62
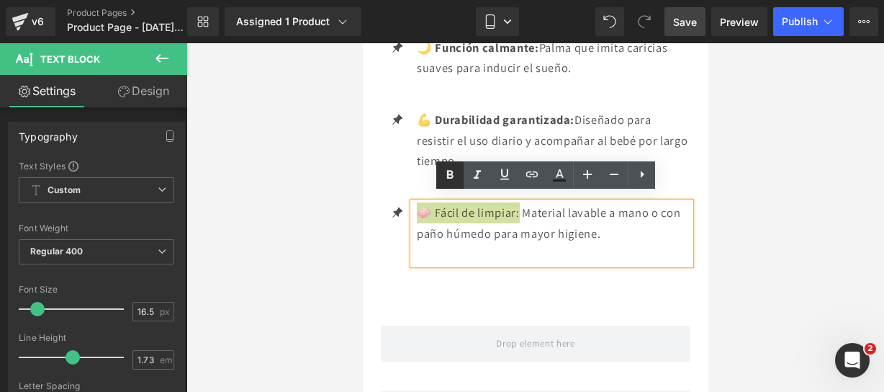
click at [449, 173] on icon at bounding box center [450, 175] width 6 height 9
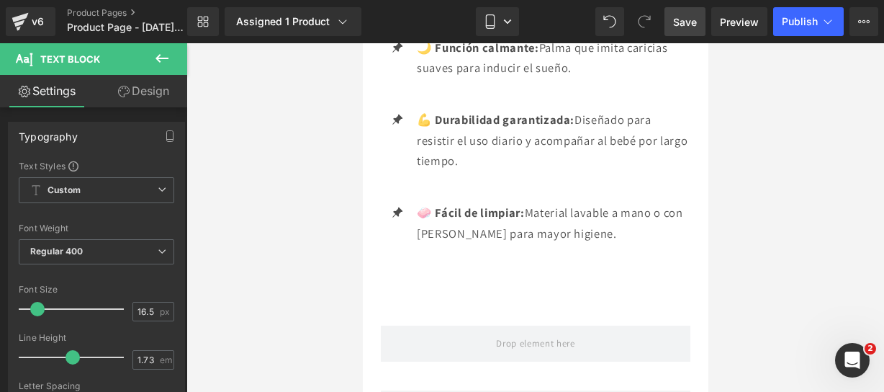
click at [158, 52] on button at bounding box center [162, 59] width 50 height 32
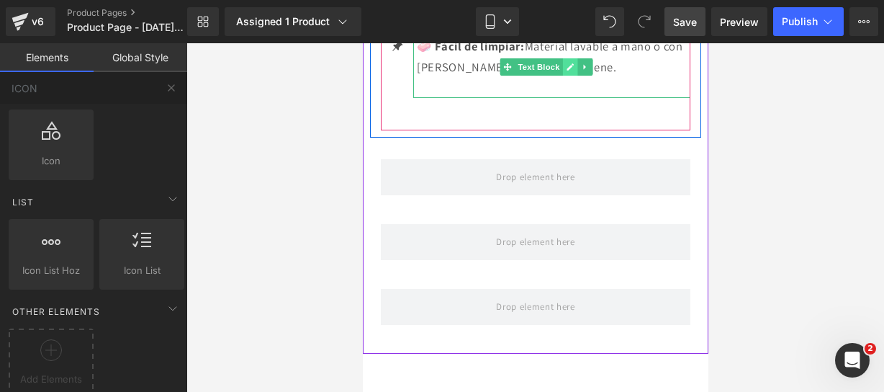
scroll to position [2331, 0]
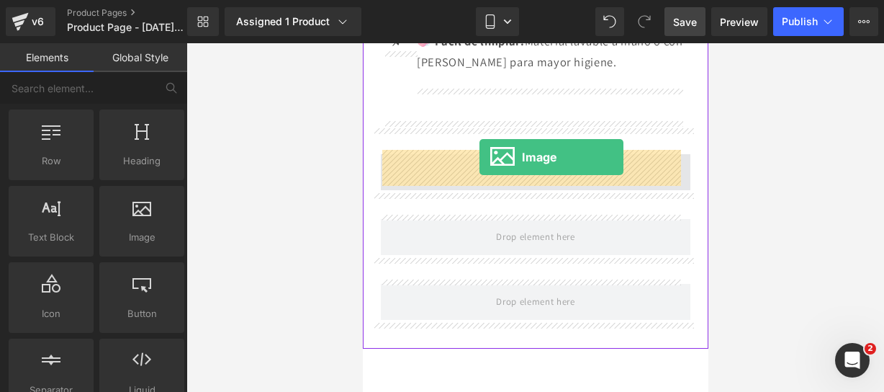
drag, startPoint x: 502, startPoint y: 248, endPoint x: 479, endPoint y: 158, distance: 93.6
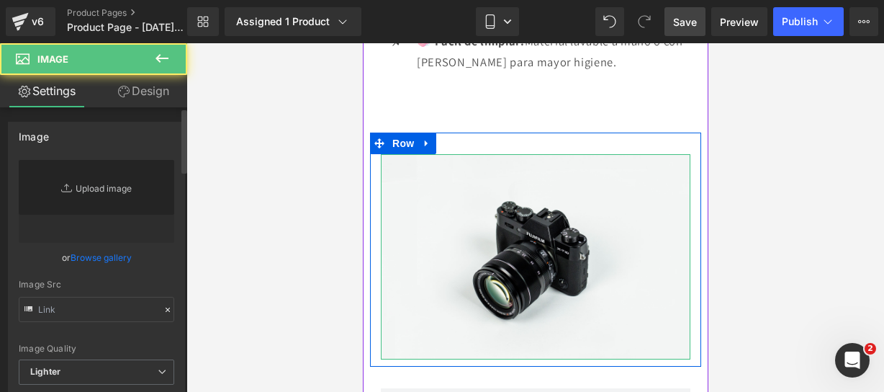
type input "//d1um8515vdn9kb.cloudfront.net/images/parallax.jpg"
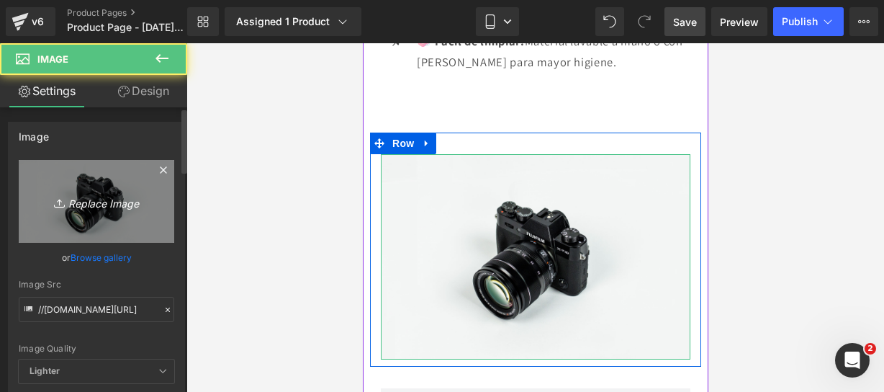
click at [76, 180] on link "Replace Image" at bounding box center [97, 201] width 156 height 83
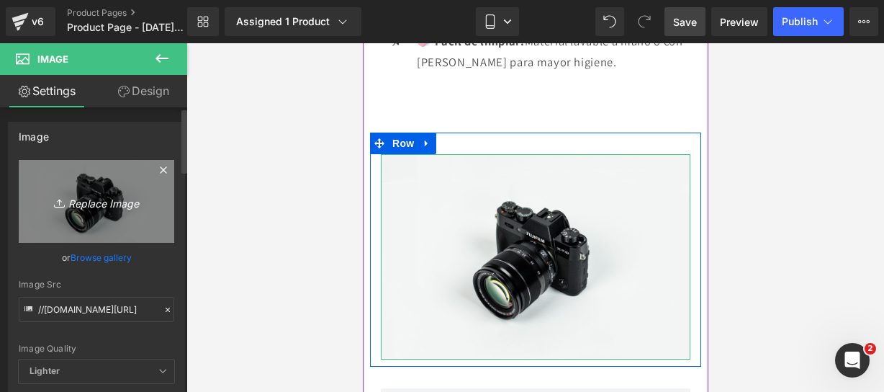
click at [89, 196] on icon "Replace Image" at bounding box center [96, 201] width 115 height 18
type input "C:\fakepath\dino 8.webp"
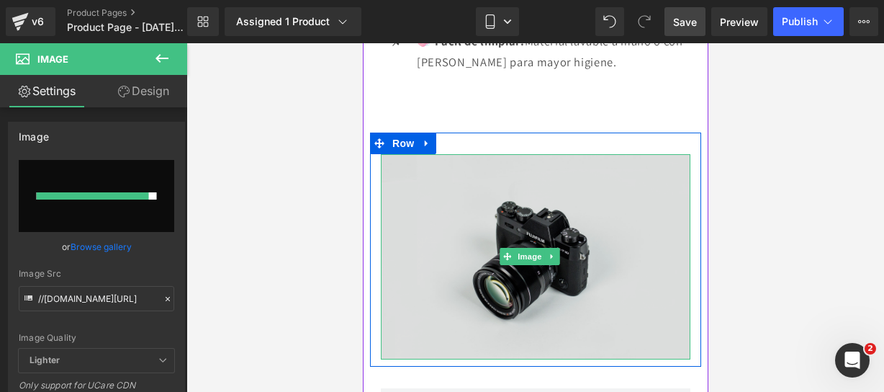
type input "https://ucarecdn.com/fadb4641-e272-4232-b6a7-caea1f8c6367/-/format/auto/-/previ…"
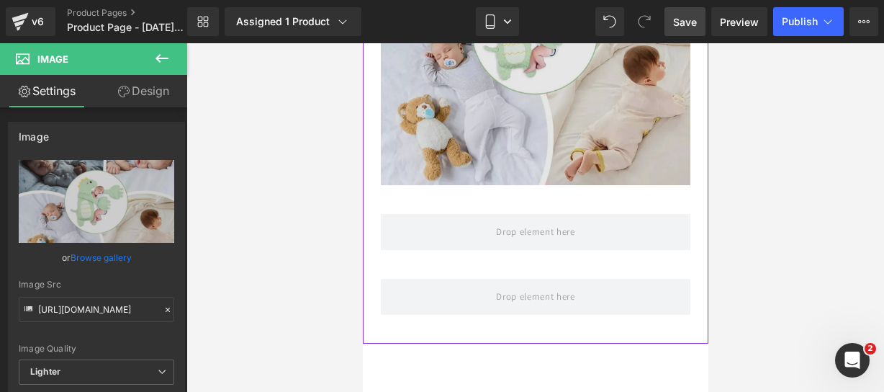
scroll to position [2612, 0]
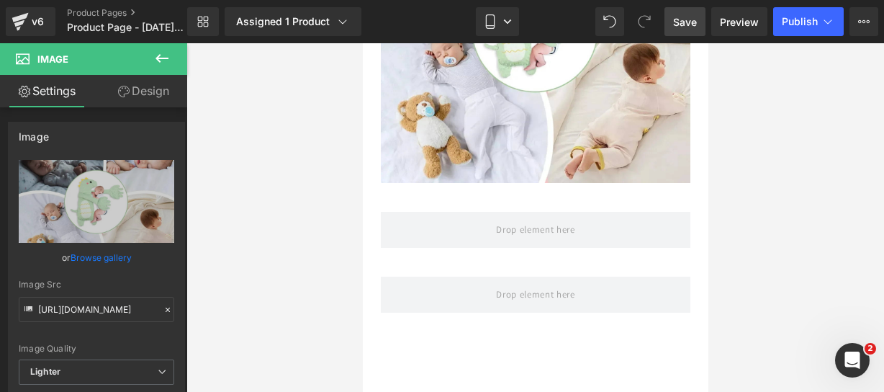
click at [153, 58] on icon at bounding box center [161, 58] width 17 height 17
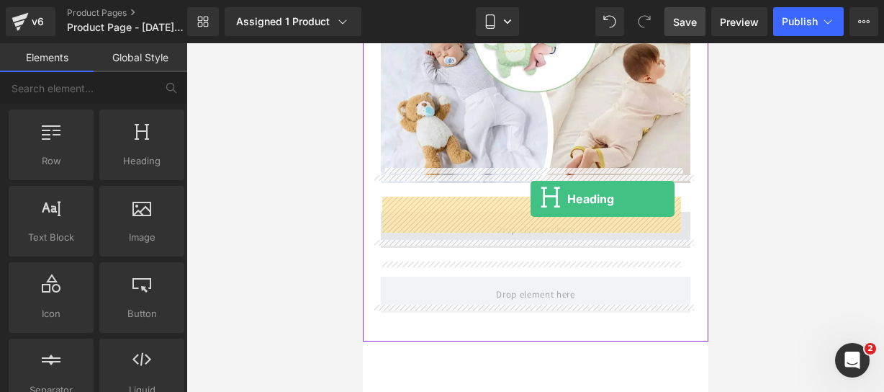
drag, startPoint x: 515, startPoint y: 184, endPoint x: 529, endPoint y: 199, distance: 20.9
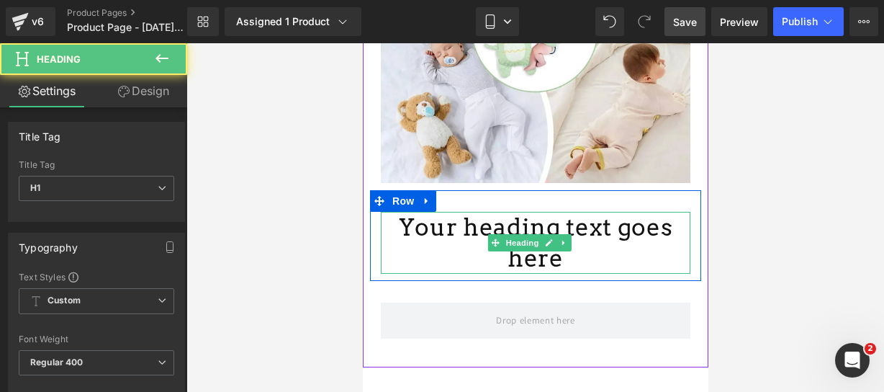
drag, startPoint x: 666, startPoint y: 194, endPoint x: 668, endPoint y: 206, distance: 11.6
click at [668, 212] on div "Your heading text goes here Heading" at bounding box center [535, 243] width 310 height 62
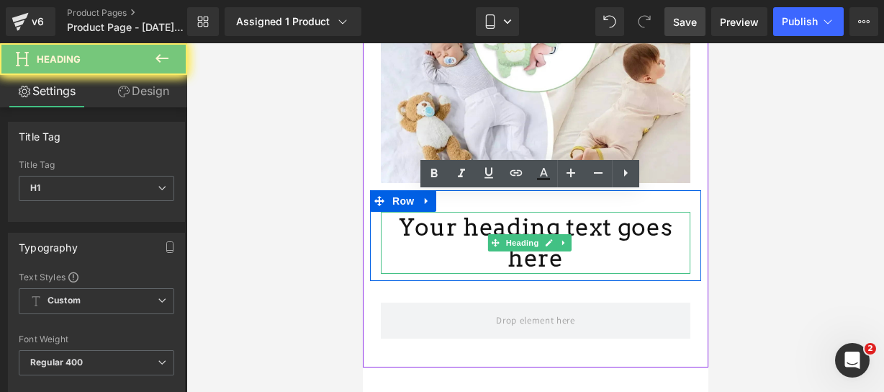
click at [668, 212] on h1 "Your heading text goes here" at bounding box center [535, 243] width 310 height 62
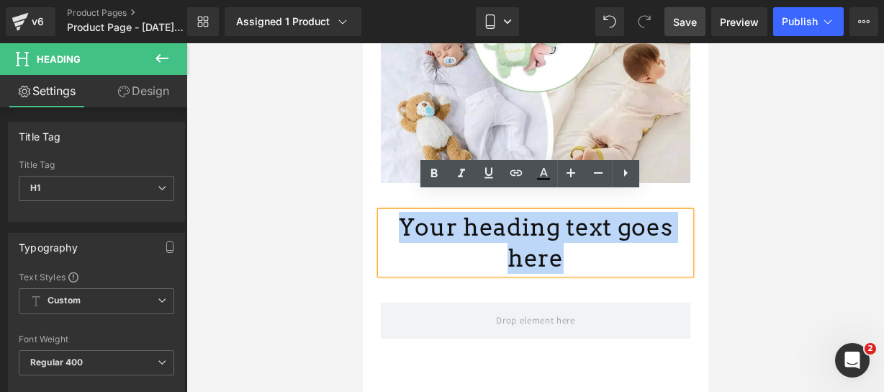
drag, startPoint x: 668, startPoint y: 206, endPoint x: 387, endPoint y: 204, distance: 280.1
click at [387, 212] on h1 "Your heading text goes here" at bounding box center [535, 243] width 310 height 62
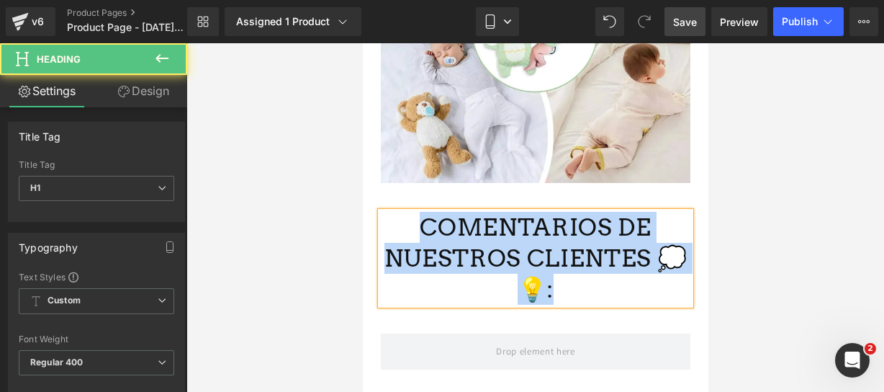
drag, startPoint x: 565, startPoint y: 259, endPoint x: 426, endPoint y: 207, distance: 148.3
click at [426, 212] on h1 "COMENTARIOS DE NUESTROS CLIENTES 💭💡:" at bounding box center [535, 258] width 310 height 93
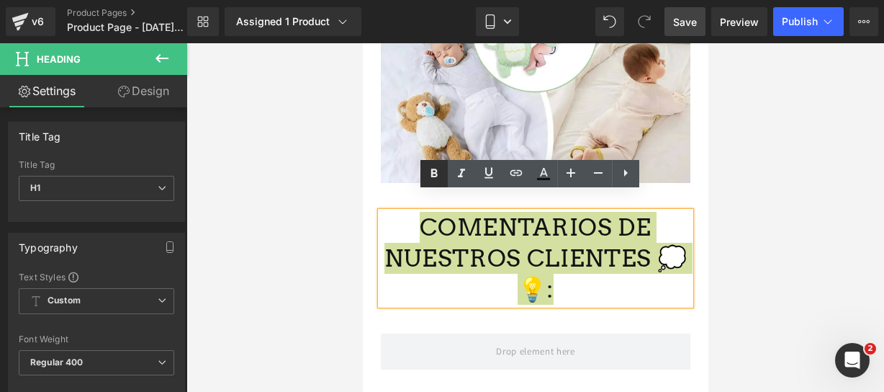
click at [434, 174] on icon at bounding box center [434, 173] width 17 height 17
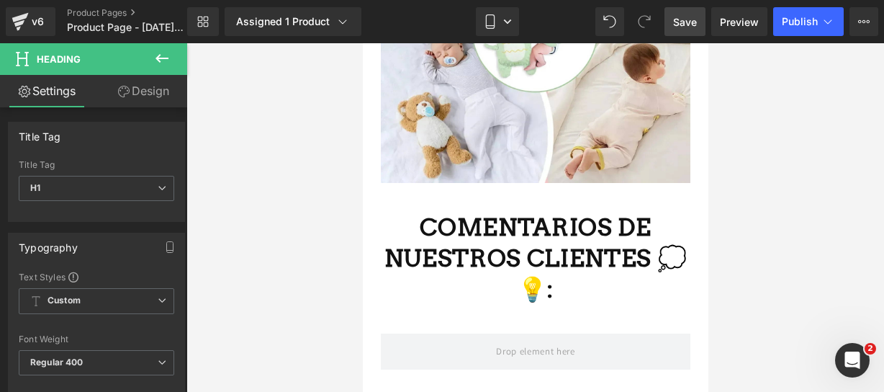
click at [161, 63] on icon at bounding box center [161, 58] width 17 height 17
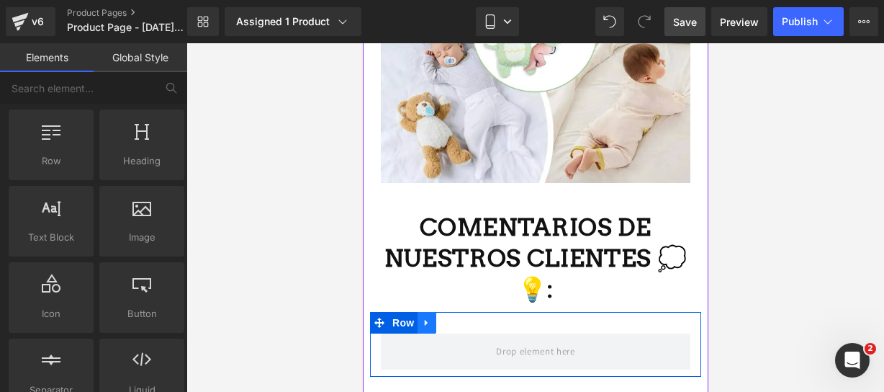
click at [429, 317] on icon at bounding box center [426, 322] width 10 height 11
click at [471, 312] on link at bounding box center [463, 323] width 19 height 22
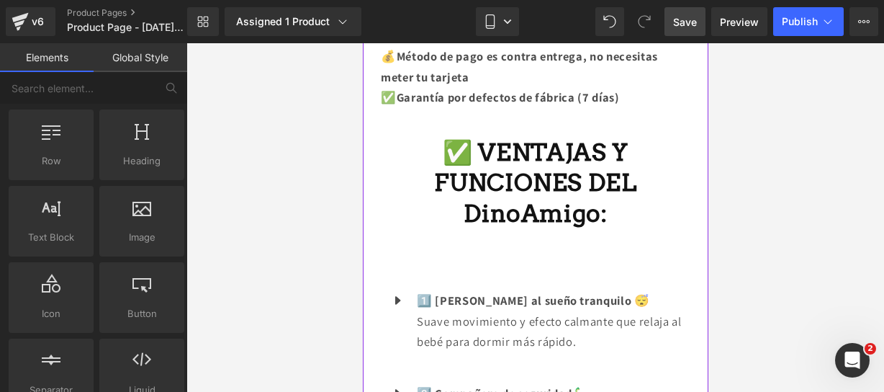
scroll to position [1125, 0]
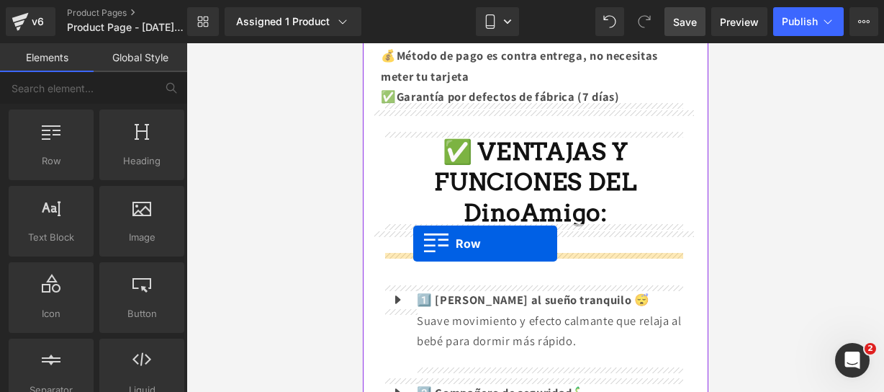
drag, startPoint x: 410, startPoint y: 213, endPoint x: 413, endPoint y: 243, distance: 30.4
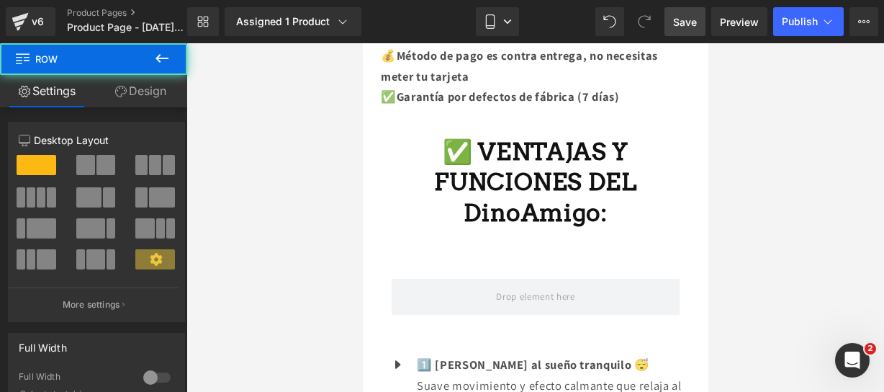
click at [167, 63] on icon at bounding box center [161, 58] width 17 height 17
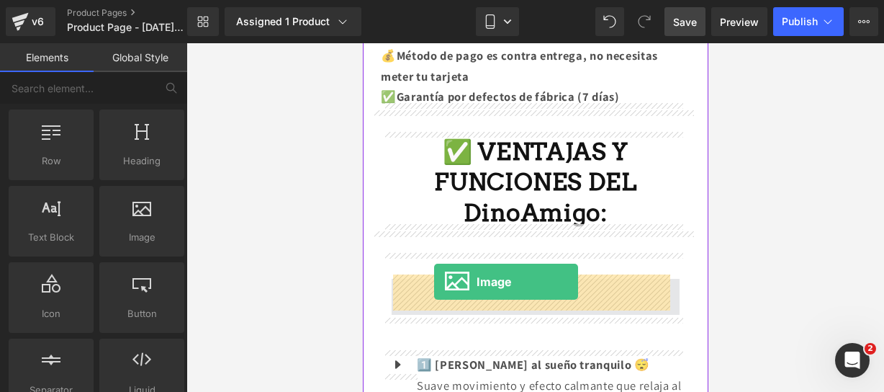
drag, startPoint x: 518, startPoint y: 261, endPoint x: 434, endPoint y: 282, distance: 86.6
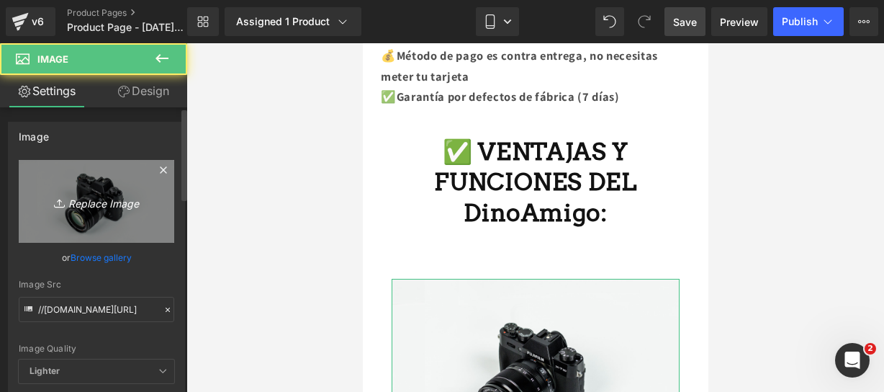
click at [140, 181] on link "Replace Image" at bounding box center [97, 201] width 156 height 83
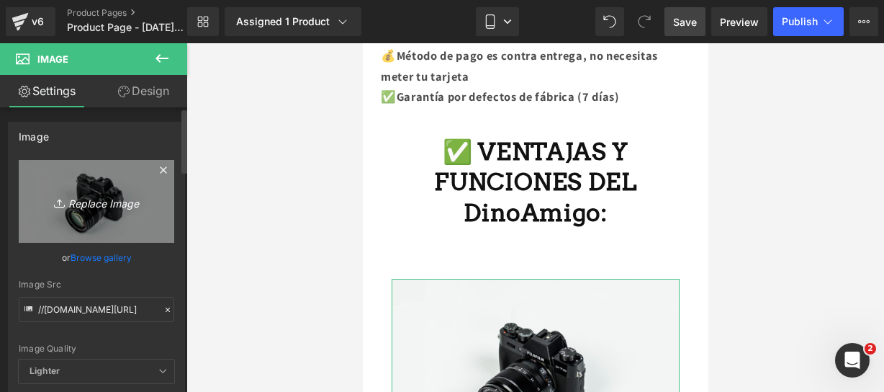
type input "C:\fakepath\dino 2.webp"
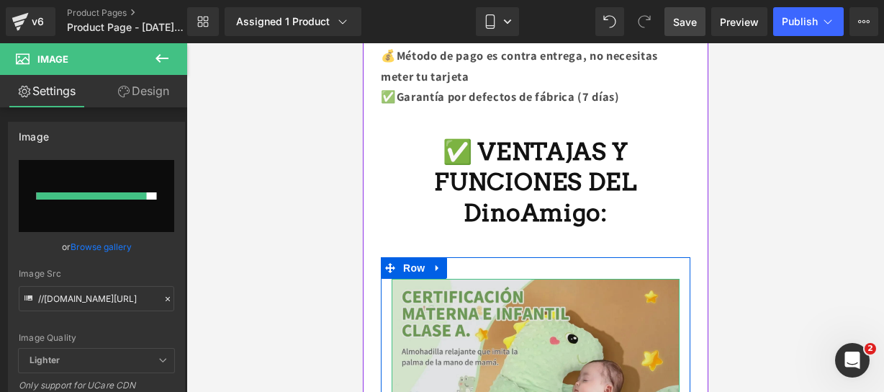
type input "https://ucarecdn.com/945f3418-bb4f-46a3-ae70-6231cdeaa0d0/-/format/auto/-/previ…"
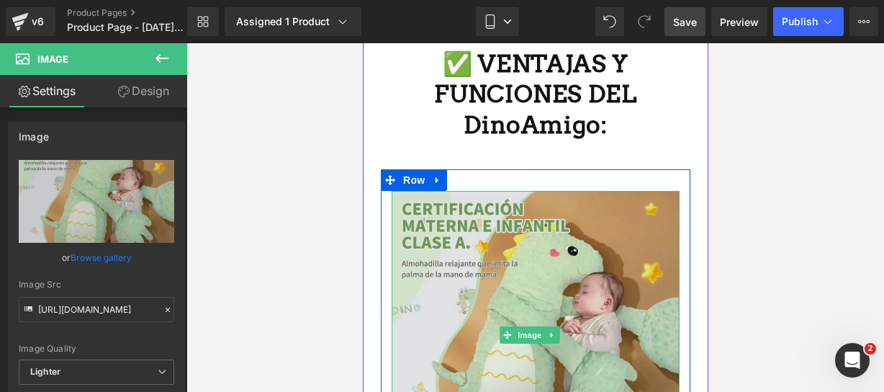
scroll to position [1214, 0]
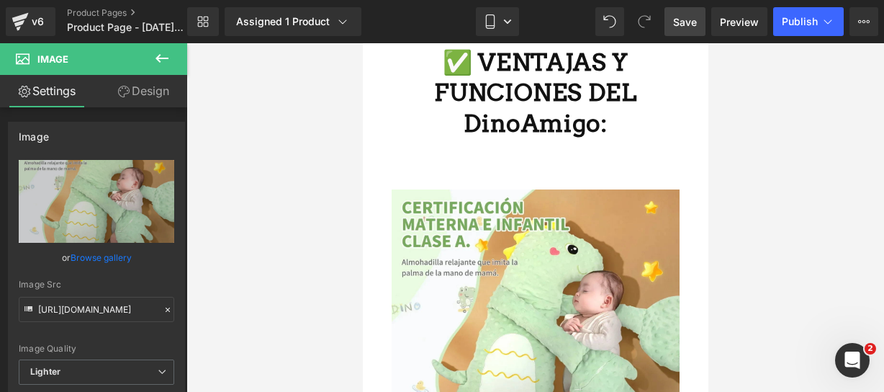
click at [168, 64] on icon at bounding box center [161, 58] width 17 height 17
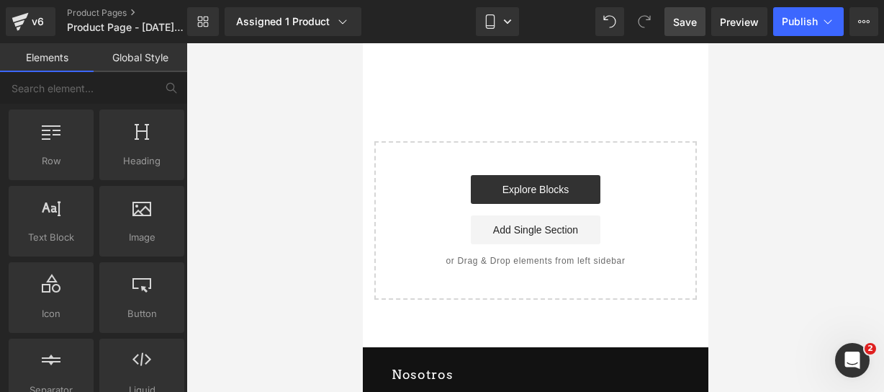
scroll to position [3179, 0]
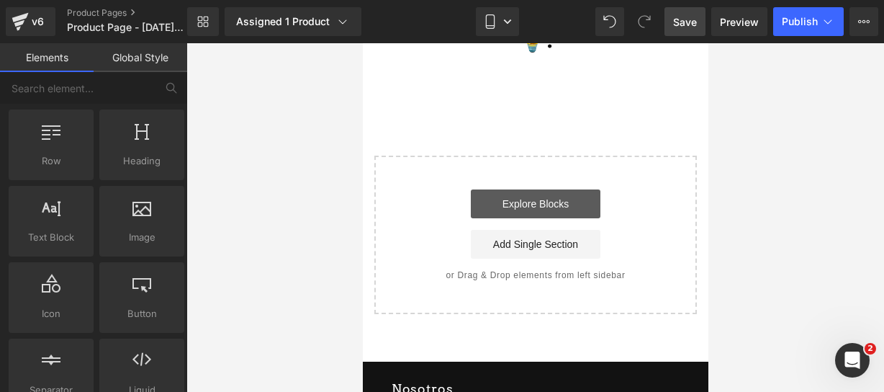
click at [545, 189] on link "Explore Blocks" at bounding box center [535, 203] width 130 height 29
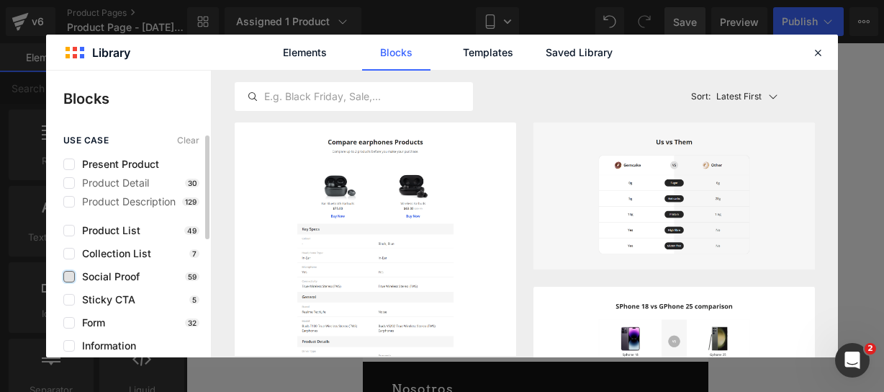
click at [63, 278] on div "use case Clear Present Product Product Detail 30 Product Description 129 Produc…" at bounding box center [128, 362] width 165 height 455
click at [66, 278] on label at bounding box center [69, 277] width 12 height 12
click at [69, 277] on input "checkbox" at bounding box center [69, 277] width 0 height 0
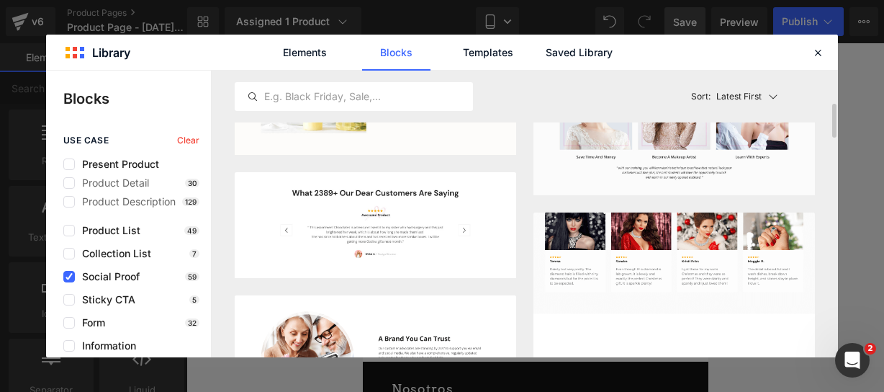
scroll to position [263, 0]
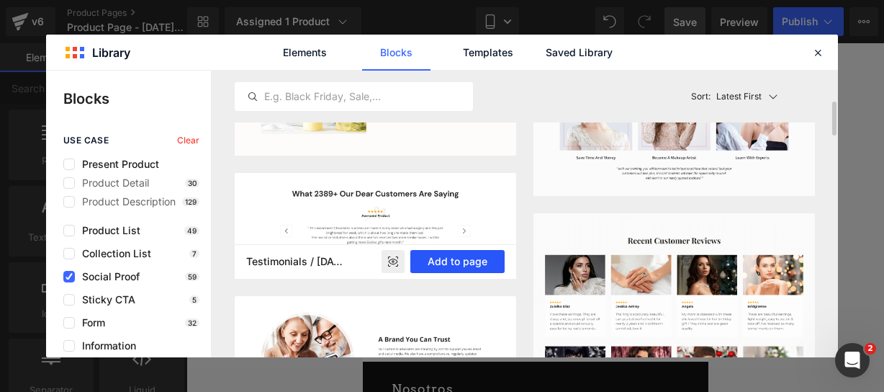
click at [470, 259] on button "Add to page" at bounding box center [457, 261] width 94 height 23
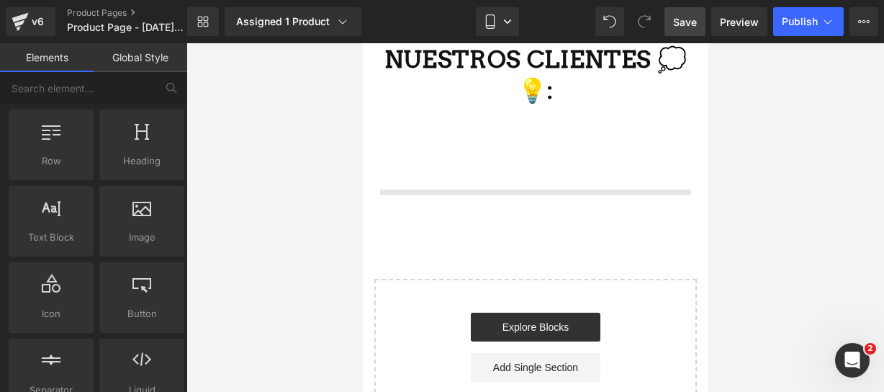
scroll to position [3120, 0]
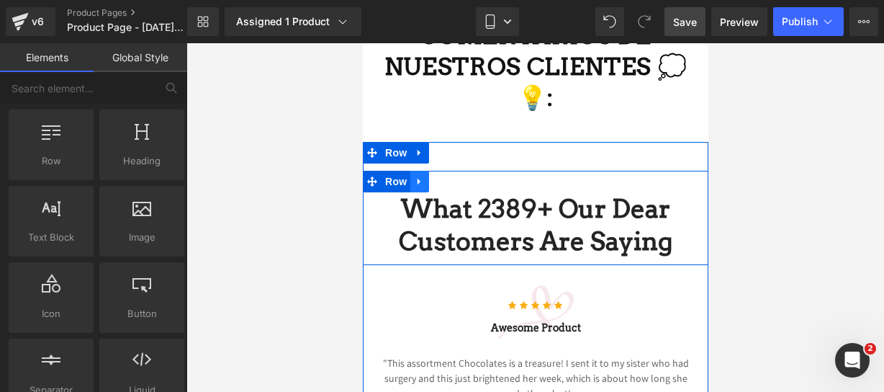
click at [416, 176] on icon at bounding box center [419, 181] width 10 height 11
click at [452, 176] on icon at bounding box center [457, 181] width 10 height 10
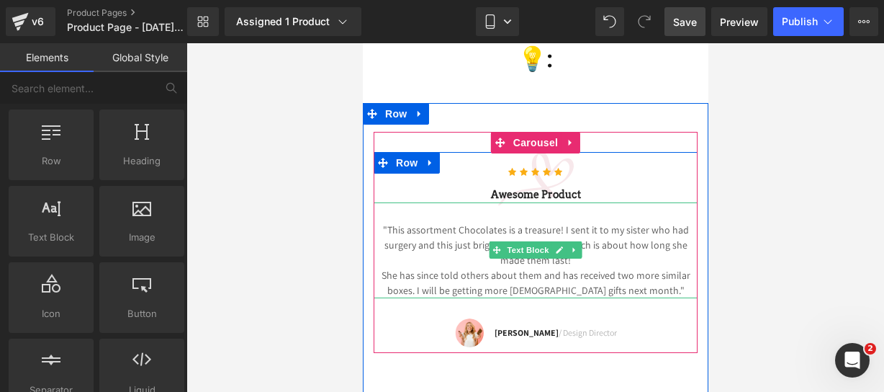
scroll to position [3267, 0]
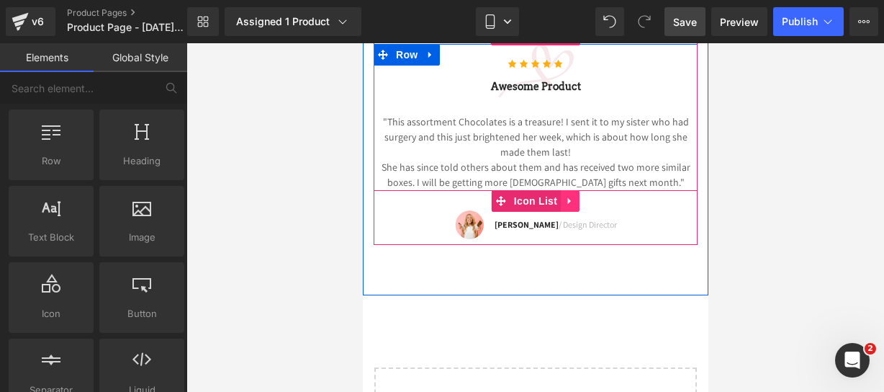
click at [565, 195] on icon at bounding box center [570, 200] width 10 height 11
click at [570, 190] on link at bounding box center [579, 201] width 19 height 22
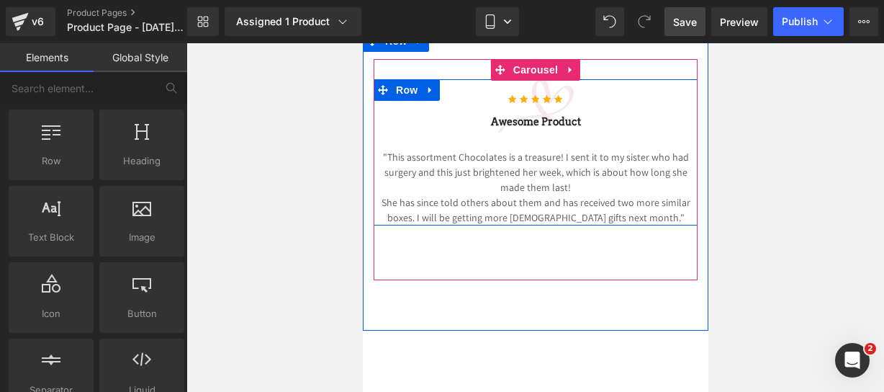
scroll to position [3224, 0]
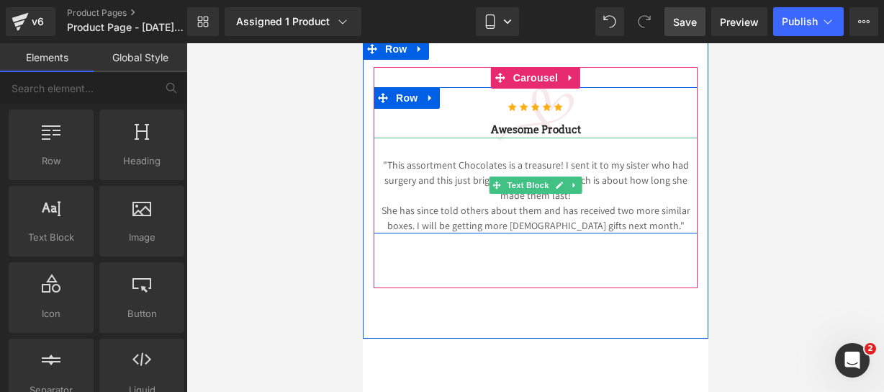
click at [650, 203] on p "She has since told others about them and has received two more similar boxes. I…" at bounding box center [535, 218] width 324 height 30
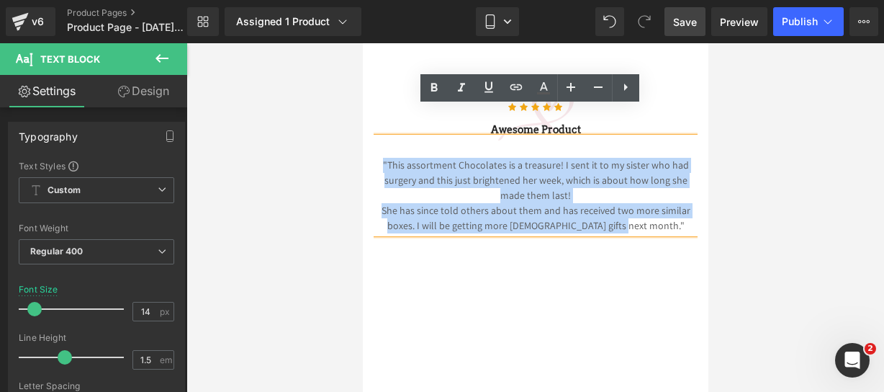
drag, startPoint x: 650, startPoint y: 193, endPoint x: 380, endPoint y: 128, distance: 277.7
click at [380, 138] on div ""This assortment Chocolates is a treasure! I sent it to my sister who had surge…" at bounding box center [535, 186] width 324 height 96
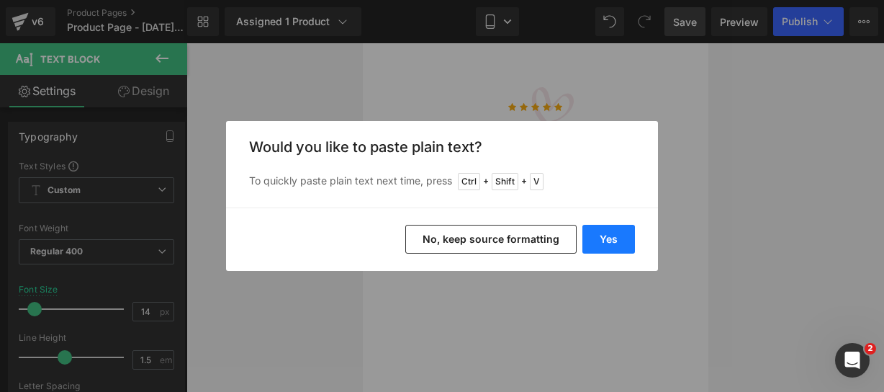
click at [605, 243] on button "Yes" at bounding box center [609, 239] width 53 height 29
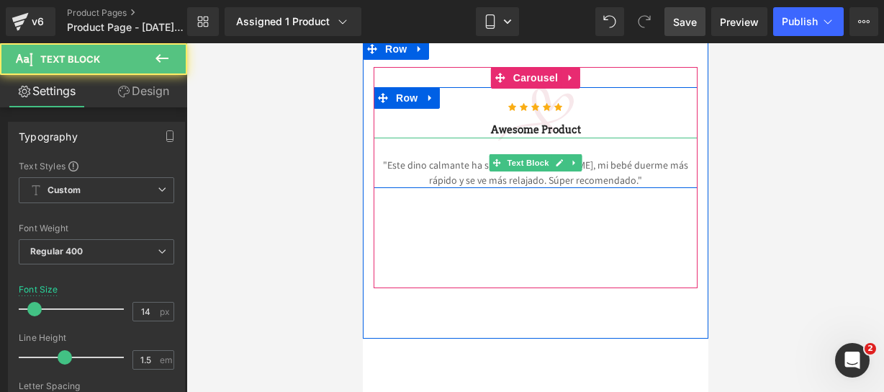
click at [627, 158] on p ""Este dino calmante ha sido una maravilla, mi bebé duerme más rápido y se ve má…" at bounding box center [535, 173] width 324 height 30
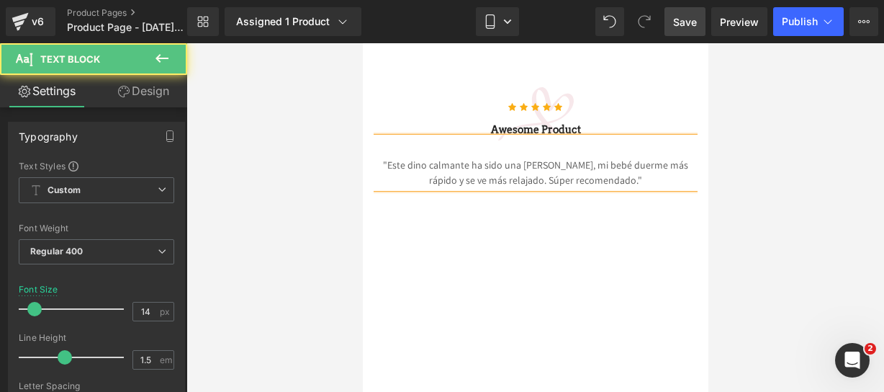
click at [376, 158] on p ""Este dino calmante ha sido una maravilla, mi bebé duerme más rápido y se ve má…" at bounding box center [535, 173] width 324 height 30
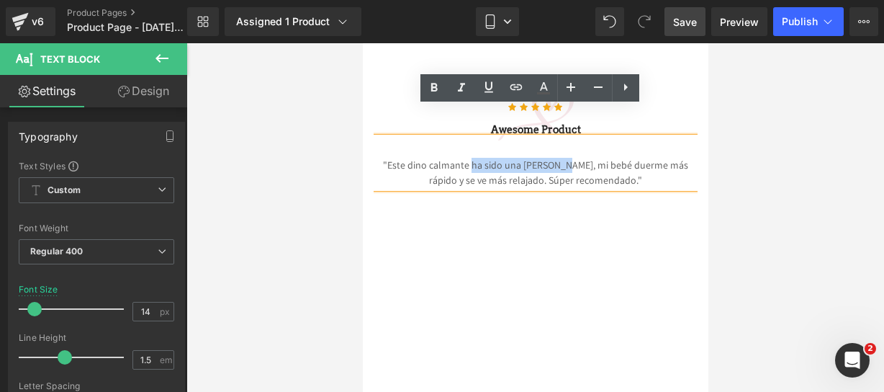
drag, startPoint x: 458, startPoint y: 133, endPoint x: 547, endPoint y: 133, distance: 88.6
click at [547, 158] on p ""Este dino calmante ha sido una maravilla, mi bebé duerme más rápido y se ve má…" at bounding box center [535, 173] width 324 height 30
click at [435, 80] on icon at bounding box center [434, 87] width 17 height 17
drag, startPoint x: 589, startPoint y: 135, endPoint x: 668, endPoint y: 133, distance: 79.2
click at [668, 158] on p ""Este dino calmante ha sido una maravilla , mi bebé duerme más rápido y se ve m…" at bounding box center [535, 173] width 324 height 30
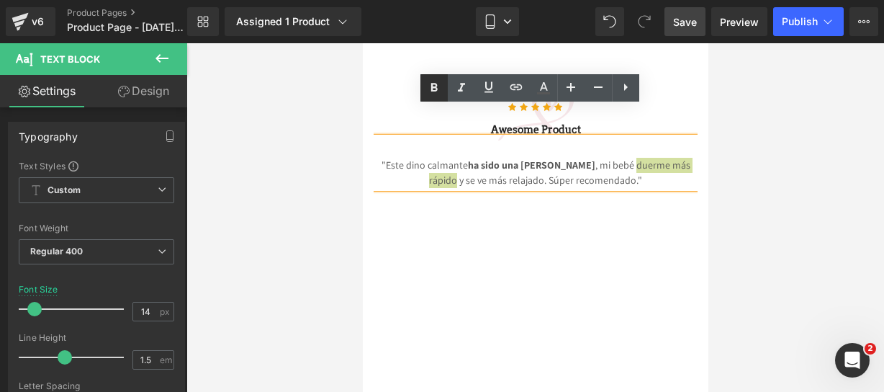
click at [441, 81] on icon at bounding box center [434, 87] width 17 height 17
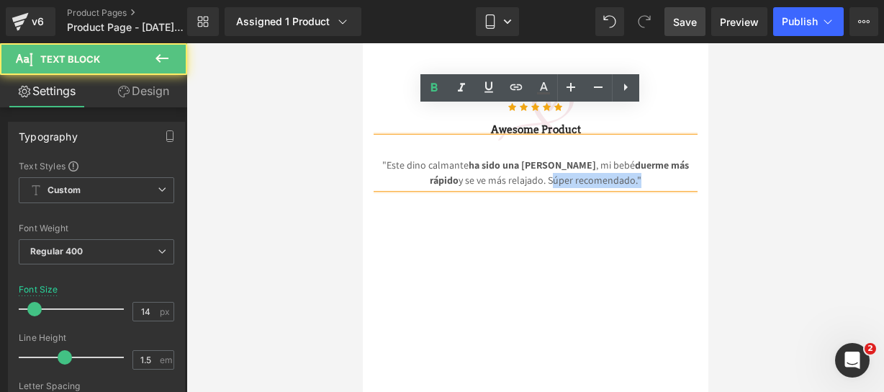
drag, startPoint x: 520, startPoint y: 144, endPoint x: 605, endPoint y: 153, distance: 85.4
click at [605, 158] on p ""Este dino calmante ha sido una maravilla , mi bebé duerme más rápido y se ve m…" at bounding box center [535, 173] width 324 height 30
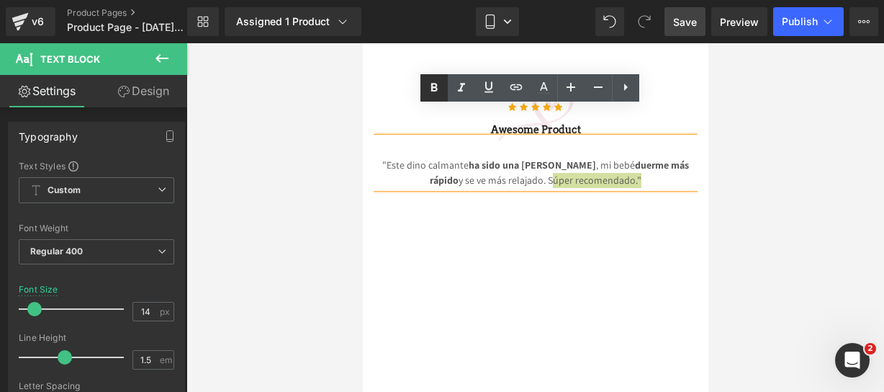
click at [437, 92] on icon at bounding box center [434, 87] width 17 height 17
click at [362, 40] on div at bounding box center [362, 40] width 0 height 0
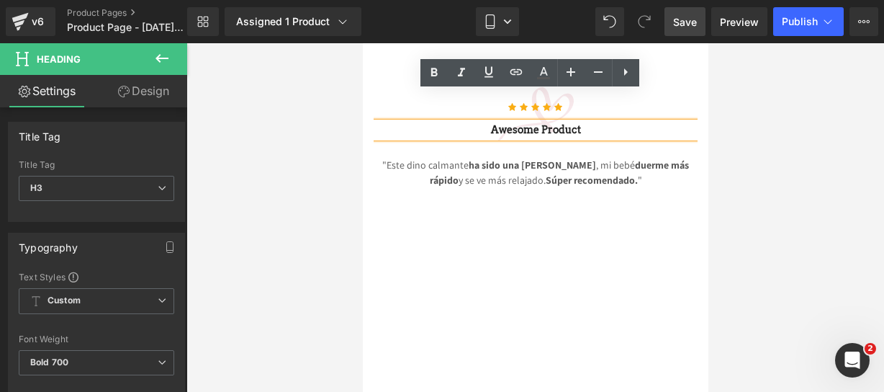
drag, startPoint x: 642, startPoint y: 99, endPoint x: 493, endPoint y: 104, distance: 149.2
click at [493, 122] on h3 "Awesome Product" at bounding box center [535, 129] width 324 height 15
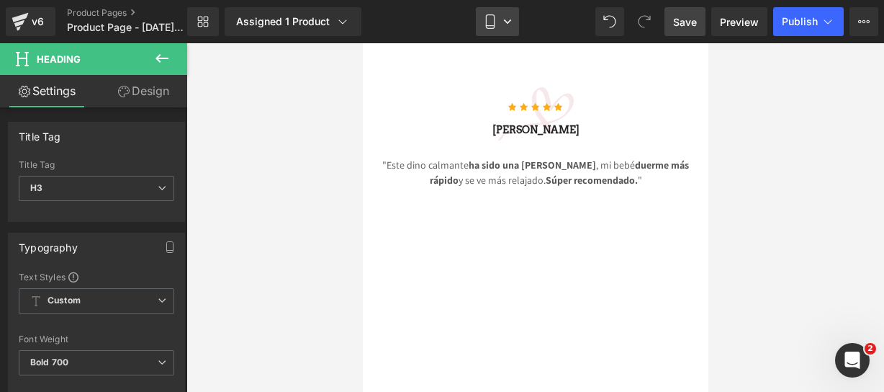
click at [498, 30] on link "Mobile" at bounding box center [497, 21] width 43 height 29
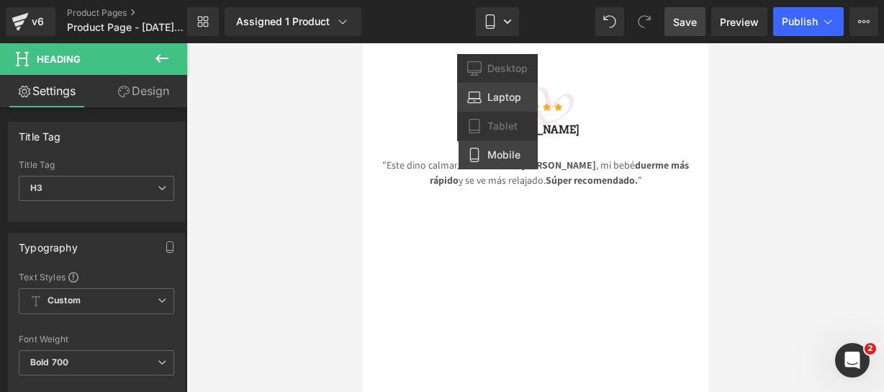
click at [481, 102] on icon at bounding box center [474, 97] width 14 height 14
type input "16"
type input "100"
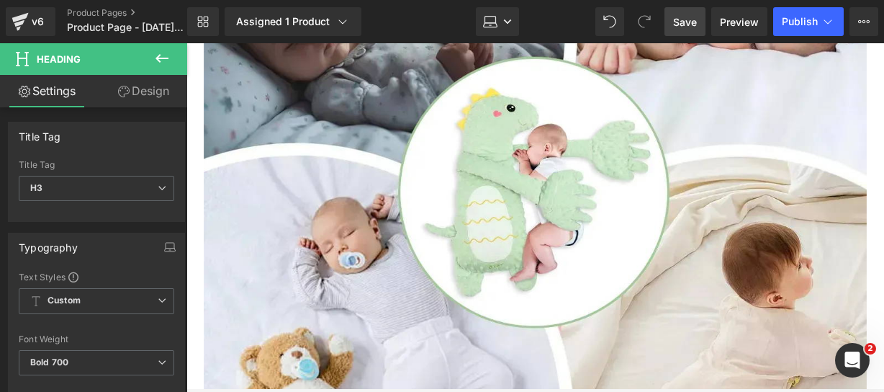
scroll to position [3882, 0]
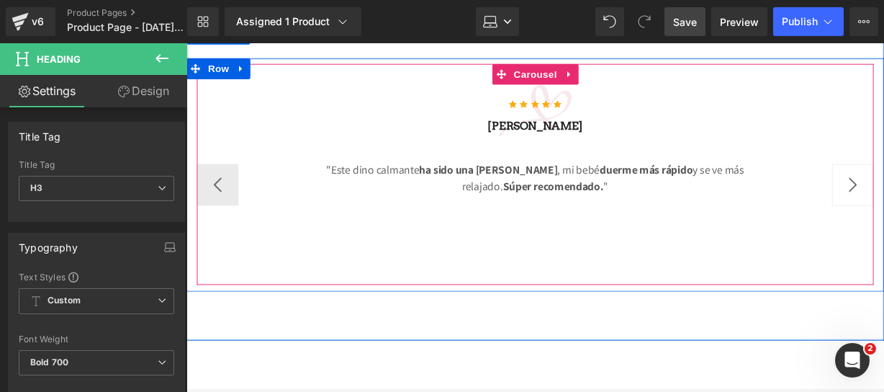
click at [878, 169] on button "›" at bounding box center [877, 190] width 43 height 43
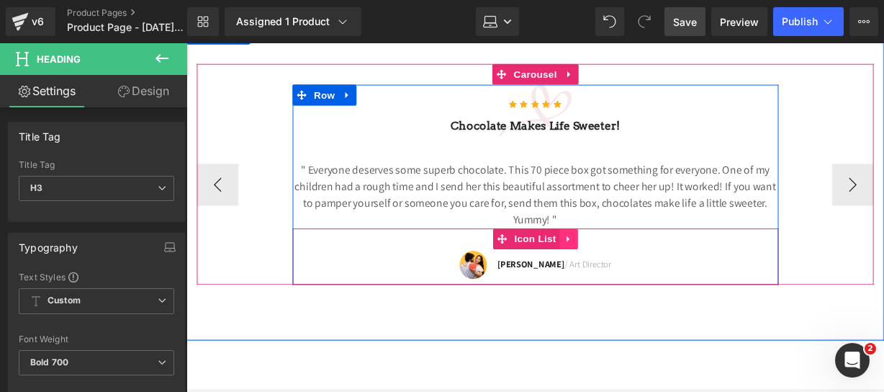
click at [584, 235] on link at bounding box center [583, 246] width 19 height 22
click at [591, 241] on icon at bounding box center [593, 246] width 10 height 11
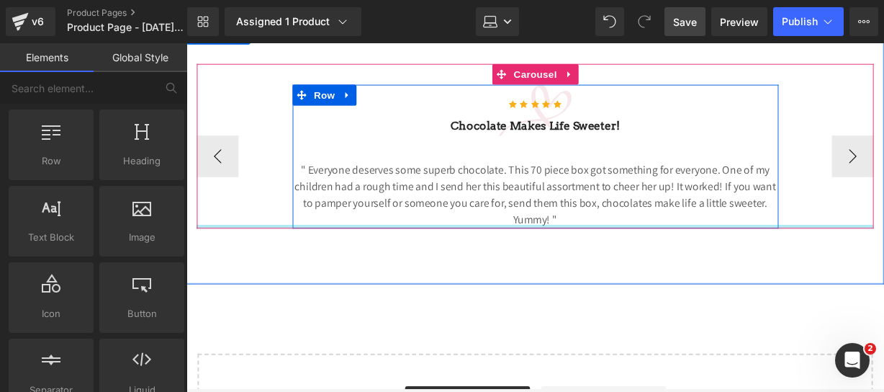
click at [580, 199] on p "" Everyone deserves some superb chocolate. This 70 piece box got something for …" at bounding box center [549, 200] width 504 height 69
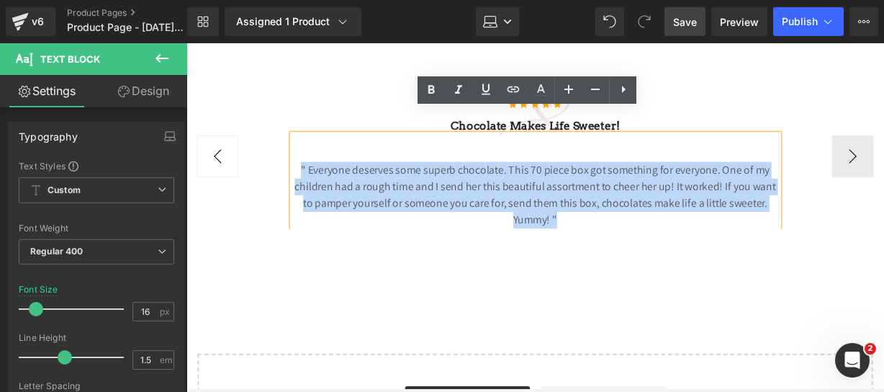
drag, startPoint x: 580, startPoint y: 199, endPoint x: 234, endPoint y: 125, distance: 354.2
click at [234, 125] on div "Icon Icon Icon Icon Icon Icon List Hoz sofia ramos Heading "Este dino calmante …" at bounding box center [548, 161] width 702 height 150
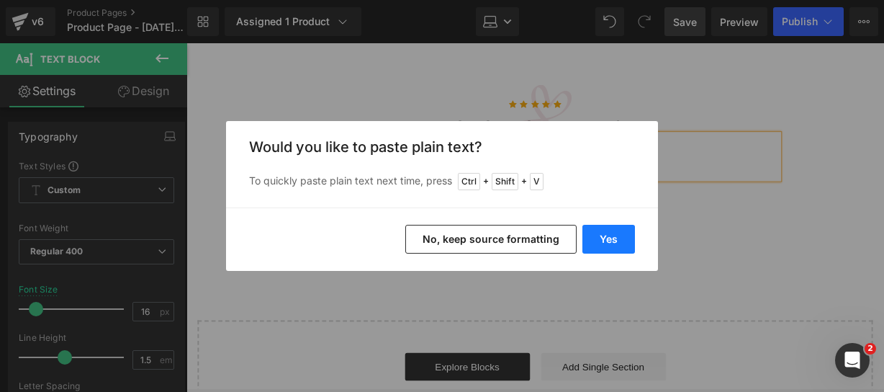
click at [599, 238] on button "Yes" at bounding box center [609, 239] width 53 height 29
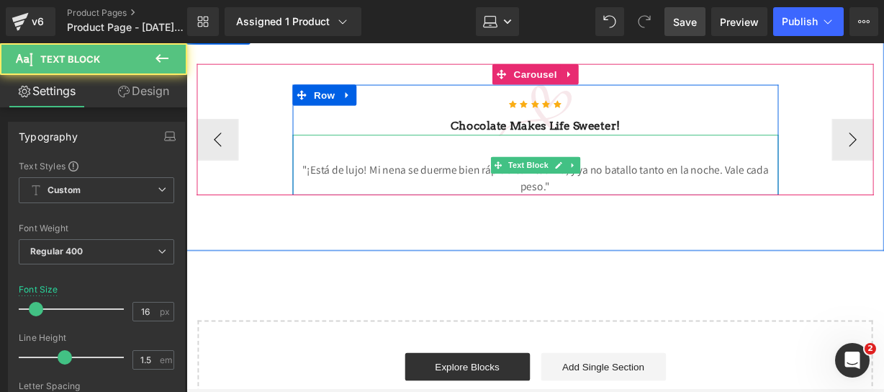
click at [596, 169] on p ""¡Está de lujo! Mi nena se duerme bien rápido con el dino, y ya no batallo tant…" at bounding box center [549, 183] width 504 height 35
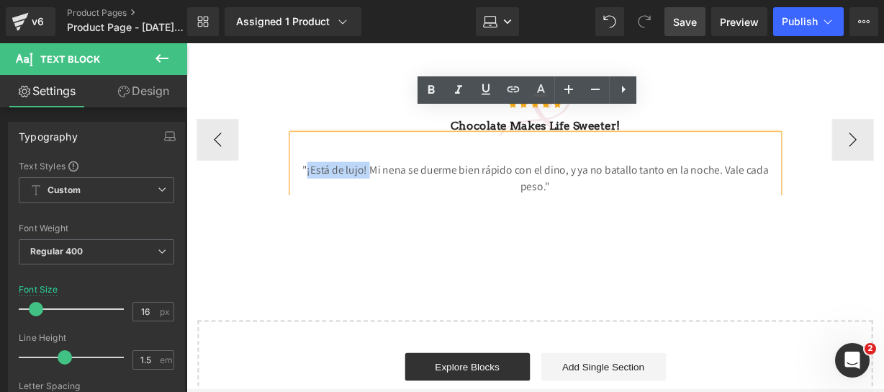
drag, startPoint x: 308, startPoint y: 151, endPoint x: 374, endPoint y: 143, distance: 66.8
click at [374, 166] on p ""¡Está de lujo! Mi nena se duerme bien rápido con el dino, y ya no batallo tant…" at bounding box center [549, 183] width 504 height 35
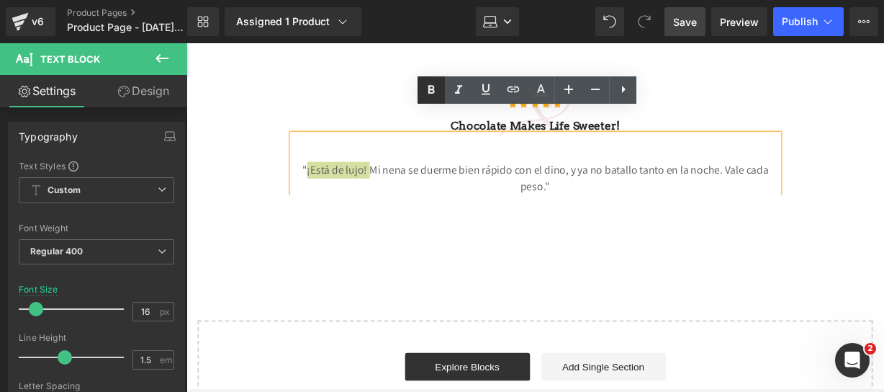
click at [434, 84] on icon at bounding box center [431, 89] width 17 height 17
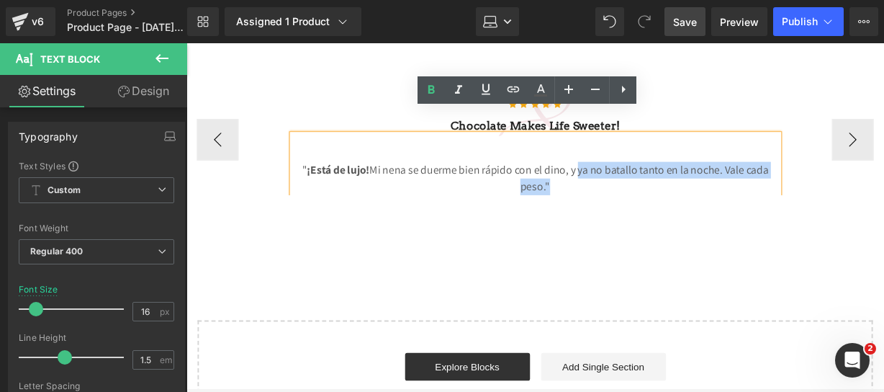
drag, startPoint x: 589, startPoint y: 148, endPoint x: 555, endPoint y: 164, distance: 37.7
click at [555, 166] on p "" ¡Está de lujo! Mi nena se duerme bien rápido con el dino, y ya no batallo tan…" at bounding box center [549, 183] width 504 height 35
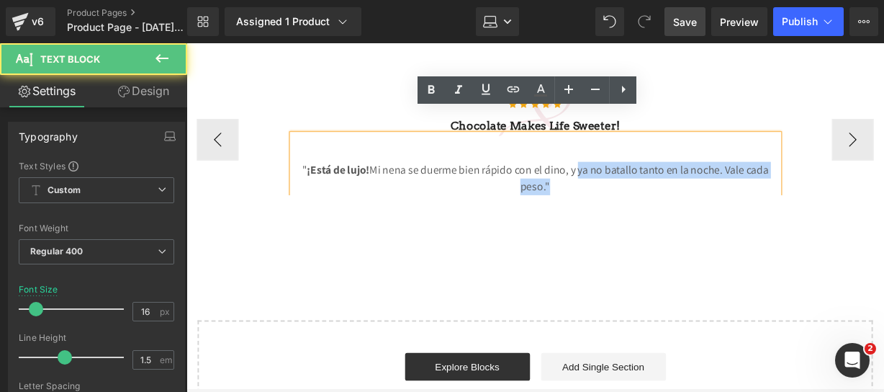
click at [552, 168] on p "" ¡Está de lujo! Mi nena se duerme bien rápido con el dino, y ya no batallo tan…" at bounding box center [549, 183] width 504 height 35
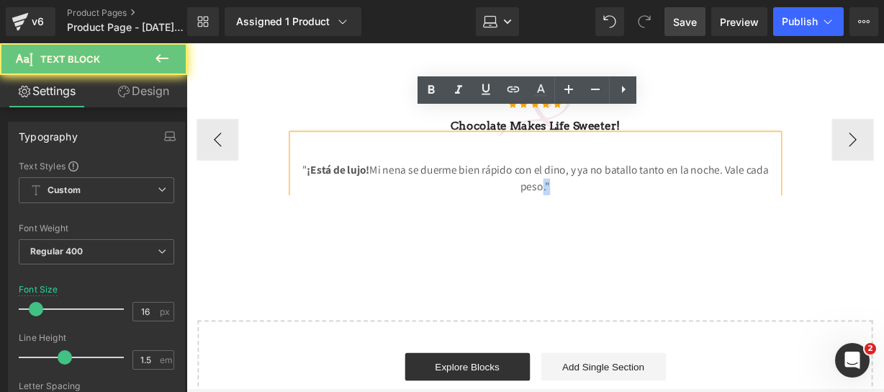
click at [549, 166] on p "" ¡Está de lujo! Mi nena se duerme bien rápido con el dino, y ya no batallo tan…" at bounding box center [549, 183] width 504 height 35
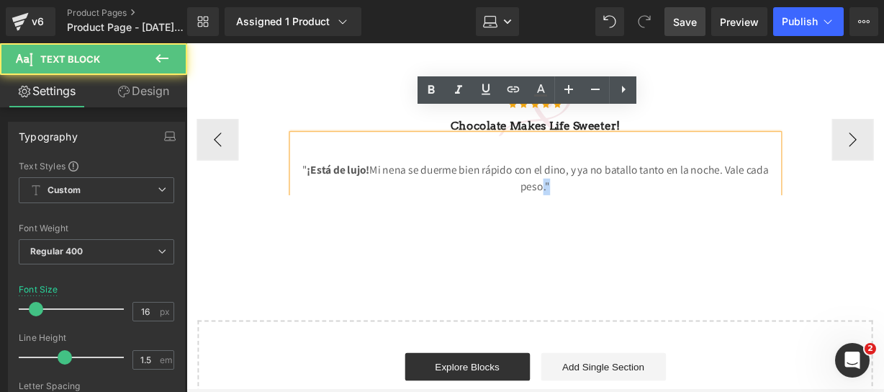
click at [549, 166] on p "" ¡Está de lujo! Mi nena se duerme bien rápido con el dino, y ya no batallo tan…" at bounding box center [549, 183] width 504 height 35
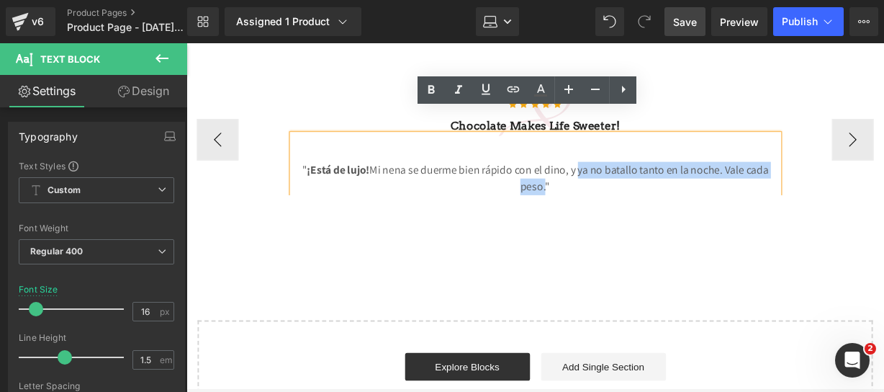
drag, startPoint x: 553, startPoint y: 171, endPoint x: 589, endPoint y: 151, distance: 41.3
click at [589, 166] on p "" ¡Está de lujo! Mi nena se duerme bien rápido con el dino, y ya no batallo tan…" at bounding box center [549, 183] width 504 height 35
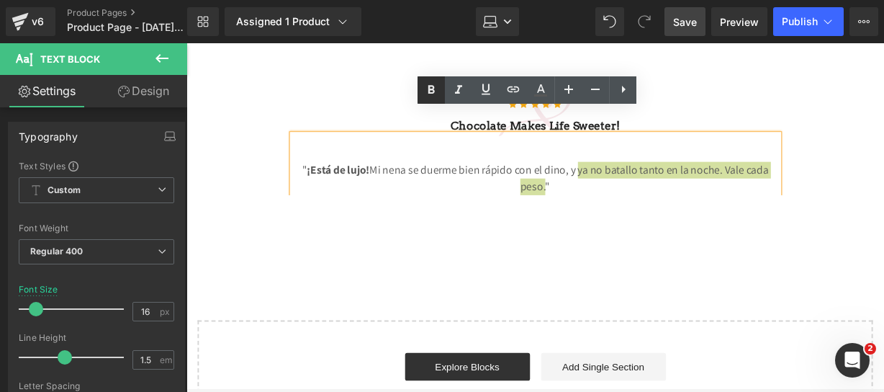
click at [425, 86] on icon at bounding box center [431, 89] width 17 height 17
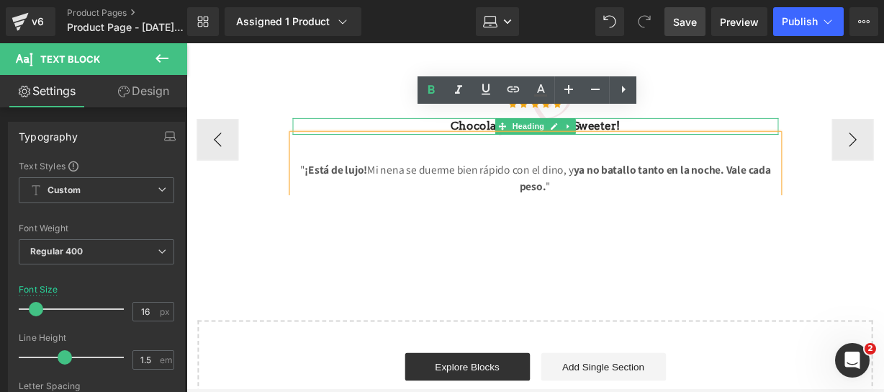
click at [668, 121] on h3 "Chocolate makes Life sweeter!" at bounding box center [549, 129] width 504 height 17
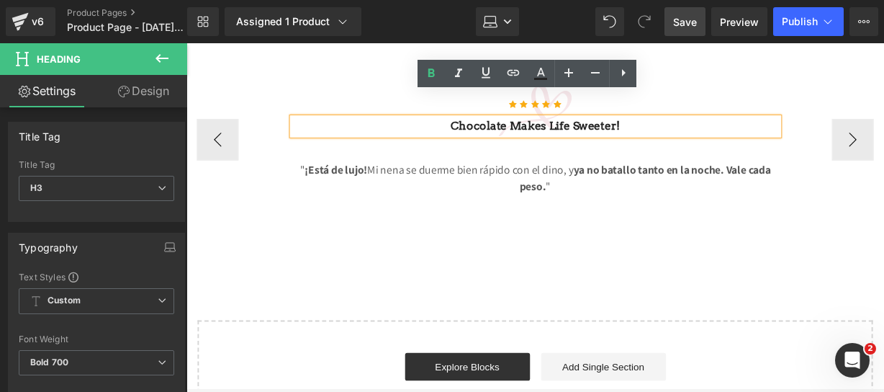
drag, startPoint x: 668, startPoint y: 100, endPoint x: 413, endPoint y: 109, distance: 255.1
click at [413, 121] on h3 "Chocolate makes Life sweeter!" at bounding box center [549, 129] width 504 height 17
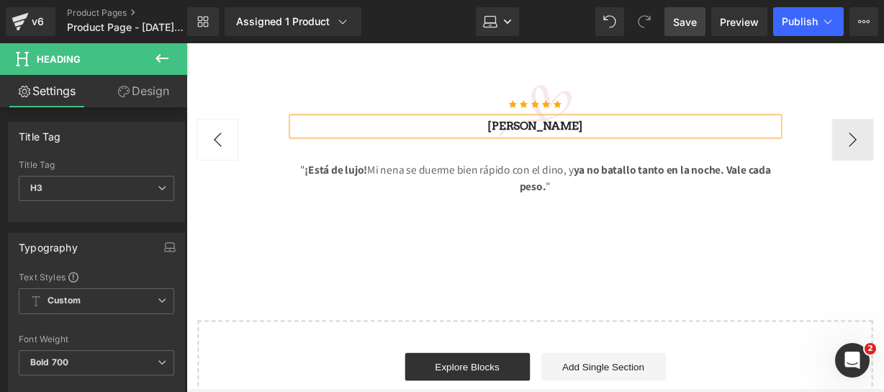
click at [197, 124] on button "‹" at bounding box center [218, 143] width 43 height 43
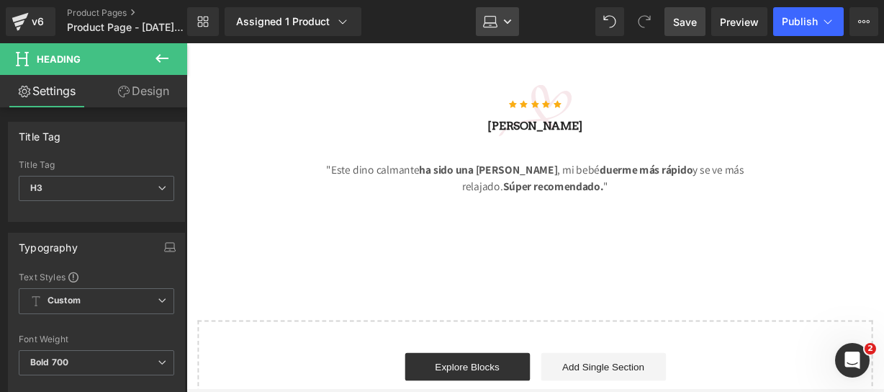
click at [511, 19] on icon at bounding box center [507, 21] width 9 height 9
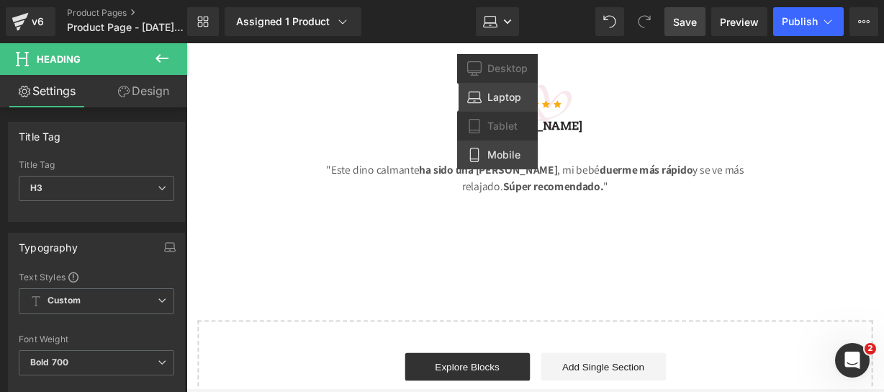
click at [474, 148] on icon at bounding box center [474, 155] width 8 height 14
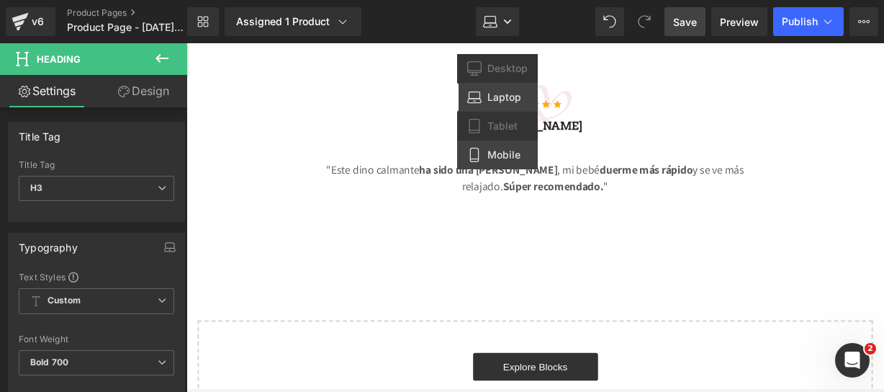
type input "14"
type input "100"
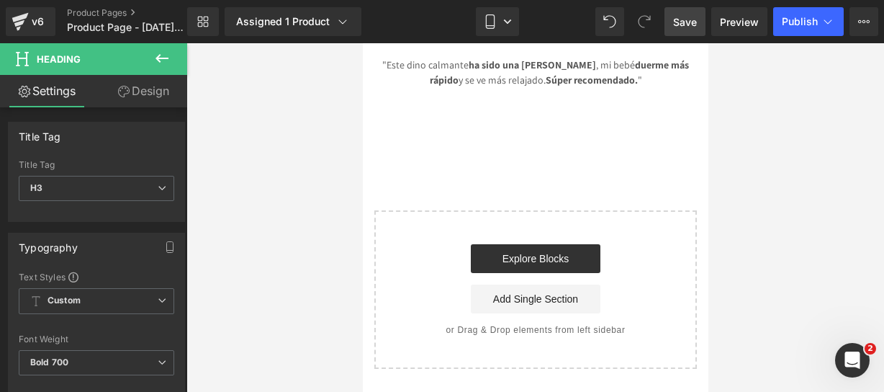
scroll to position [3327, 0]
click at [156, 60] on icon at bounding box center [161, 58] width 17 height 17
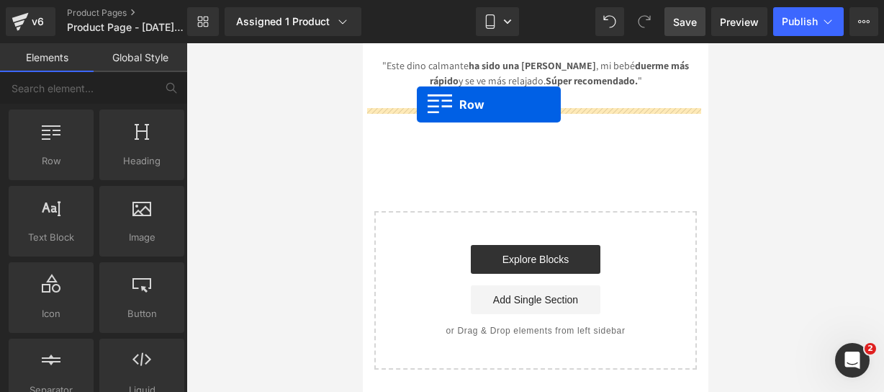
drag, startPoint x: 397, startPoint y: 184, endPoint x: 416, endPoint y: 104, distance: 81.6
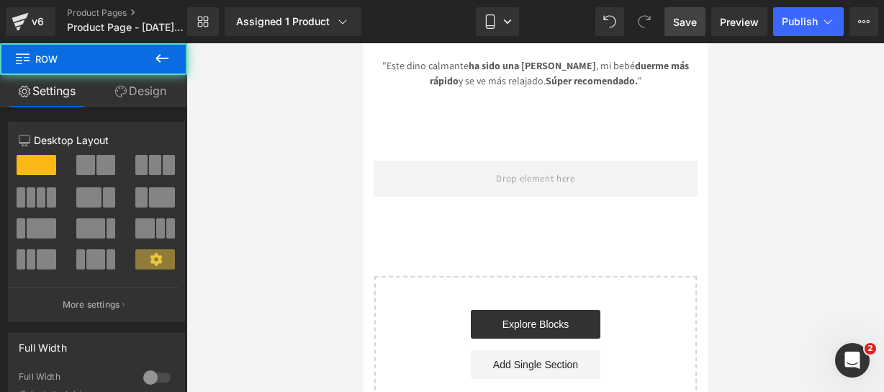
click at [169, 58] on icon at bounding box center [162, 58] width 13 height 9
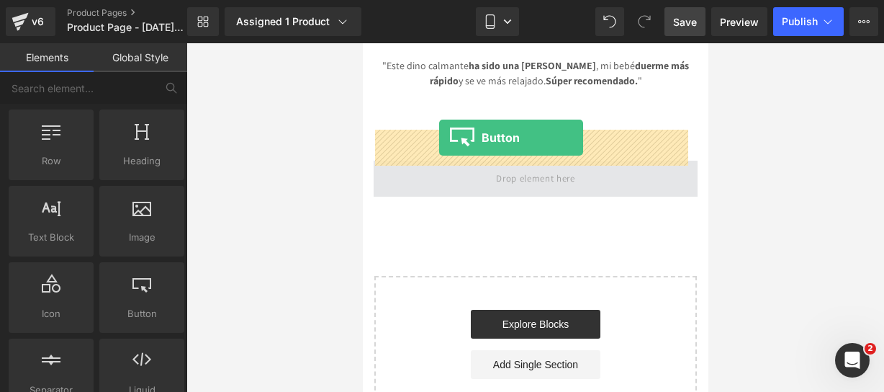
drag, startPoint x: 485, startPoint y: 359, endPoint x: 439, endPoint y: 138, distance: 226.5
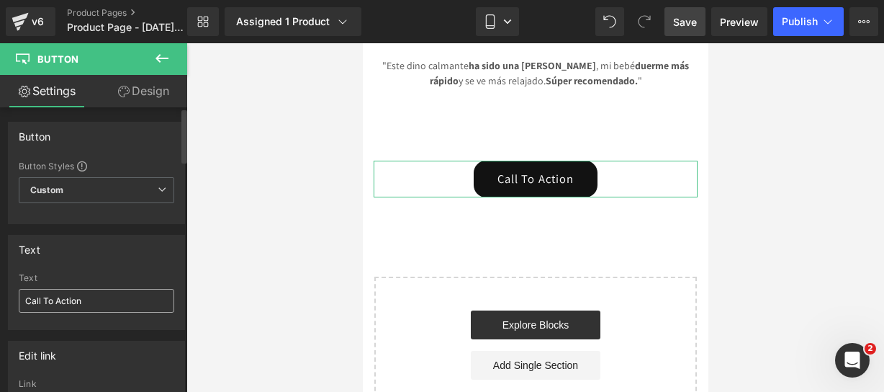
click at [104, 292] on div "Text Call To Action" at bounding box center [97, 301] width 156 height 56
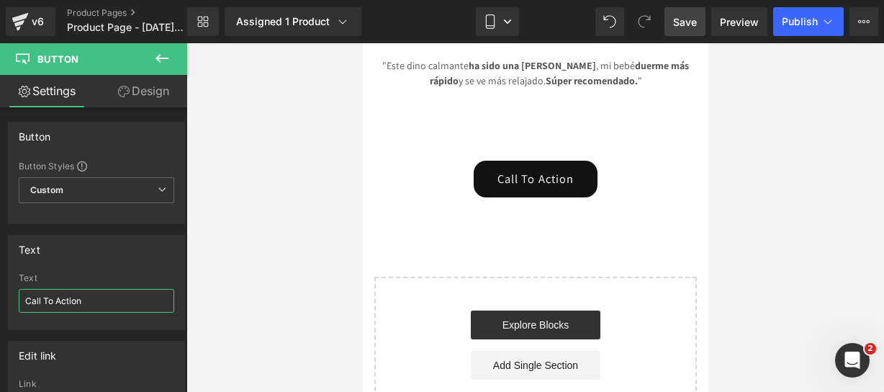
drag, startPoint x: 104, startPoint y: 293, endPoint x: -30, endPoint y: 276, distance: 135.1
click at [0, 276] on html "Button You are previewing how the will restyle your page. You can not edit Elem…" at bounding box center [442, 196] width 884 height 392
type input "¿"
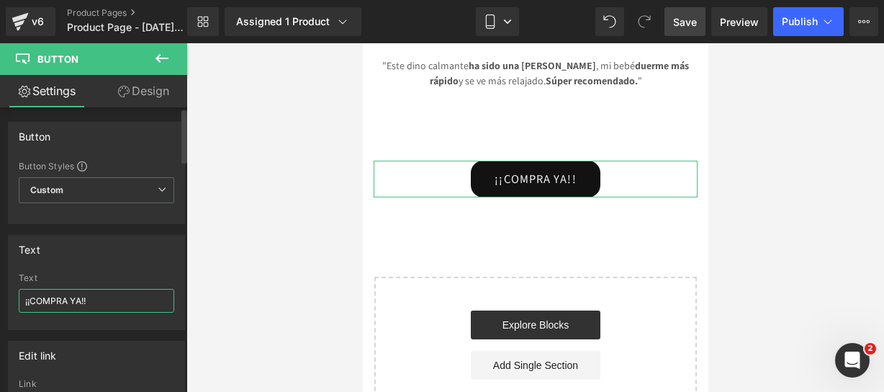
click at [102, 297] on input "¡¡COMPRA YA!!" at bounding box center [97, 301] width 156 height 24
paste input "🤩🔥"
type input "¡¡COMPRA YA!! 🤩🔥"
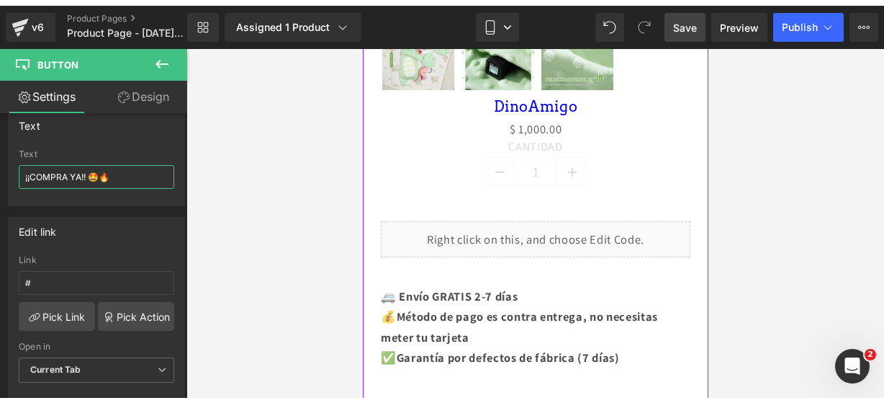
scroll to position [873, 0]
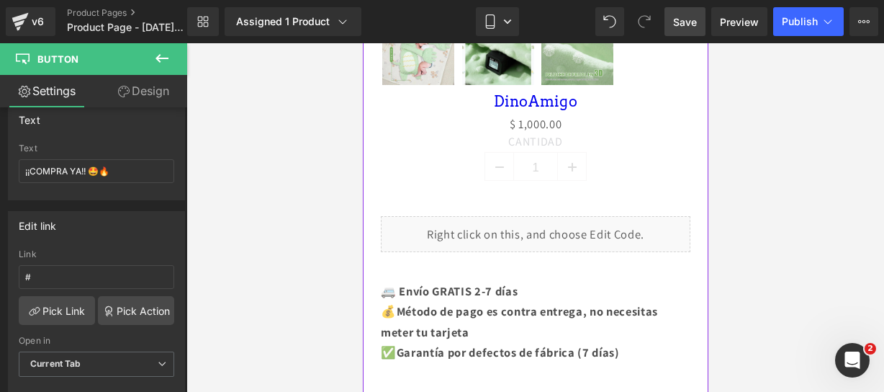
click at [544, 223] on div "Liquid" at bounding box center [535, 234] width 310 height 36
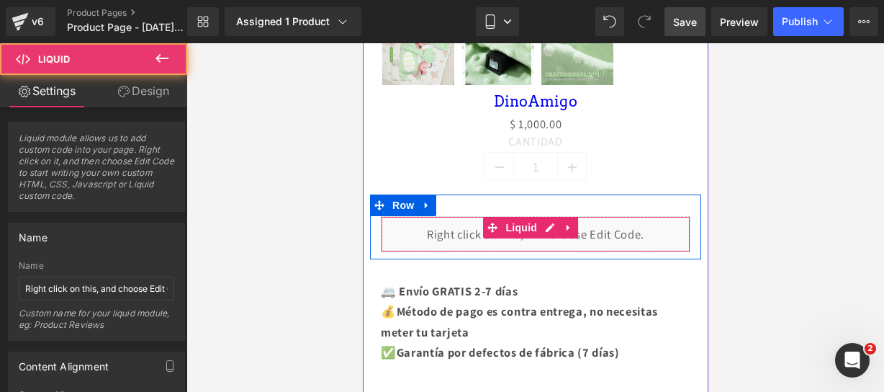
click at [547, 219] on div "Liquid" at bounding box center [535, 234] width 310 height 36
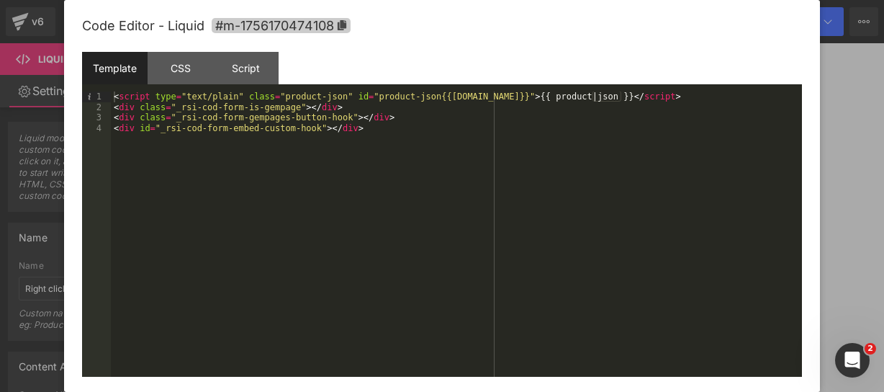
click at [347, 31] on span "#m-1756170474108" at bounding box center [281, 25] width 139 height 15
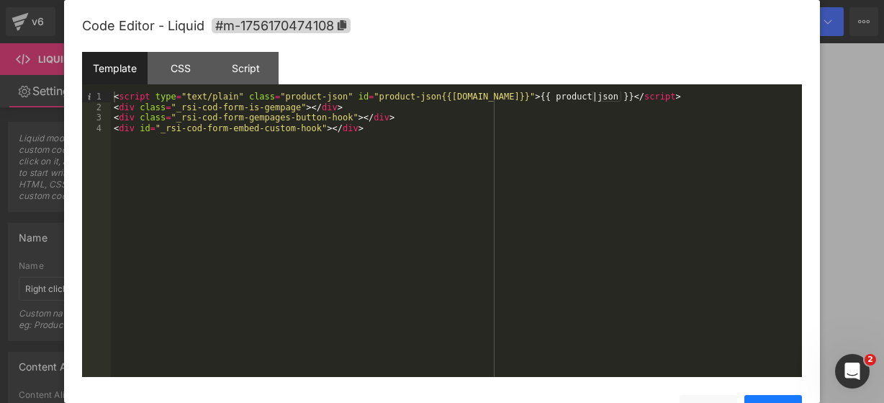
click at [760, 396] on button "Save" at bounding box center [774, 409] width 58 height 29
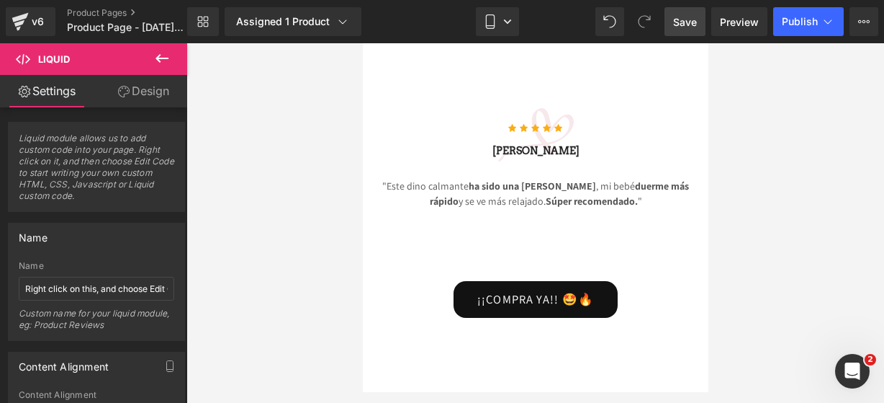
scroll to position [3193, 0]
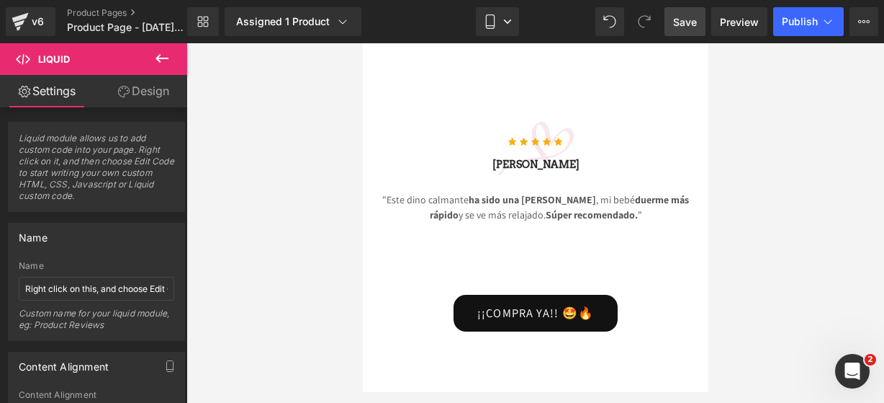
click at [541, 295] on div "¡¡COMPRA YA!! 🤩🔥 Button" at bounding box center [535, 313] width 324 height 37
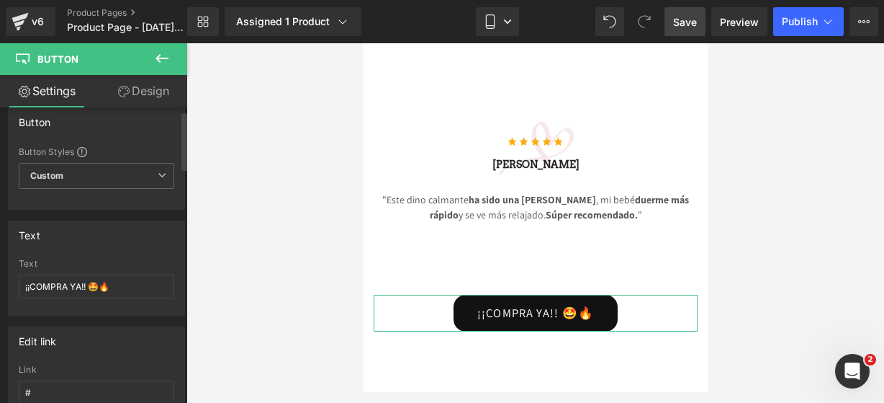
scroll to position [16, 0]
click at [128, 391] on input "#" at bounding box center [97, 391] width 156 height 24
click at [36, 387] on input "##m-1756170474108" at bounding box center [97, 391] width 156 height 24
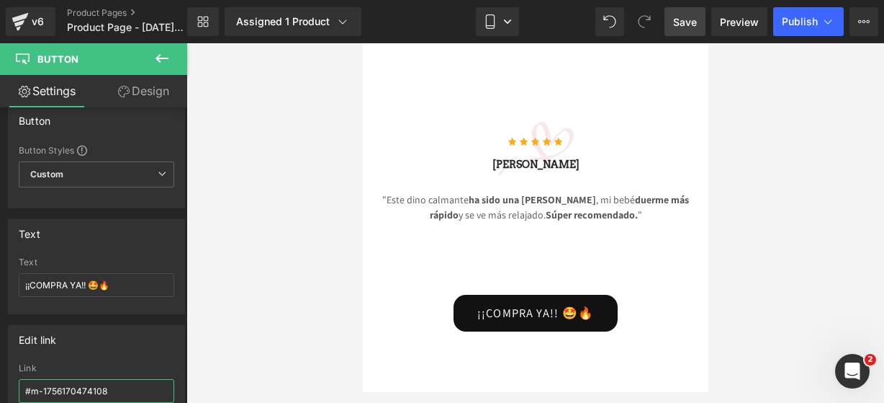
type input "#m-1756170474108"
click at [168, 63] on icon at bounding box center [161, 58] width 17 height 17
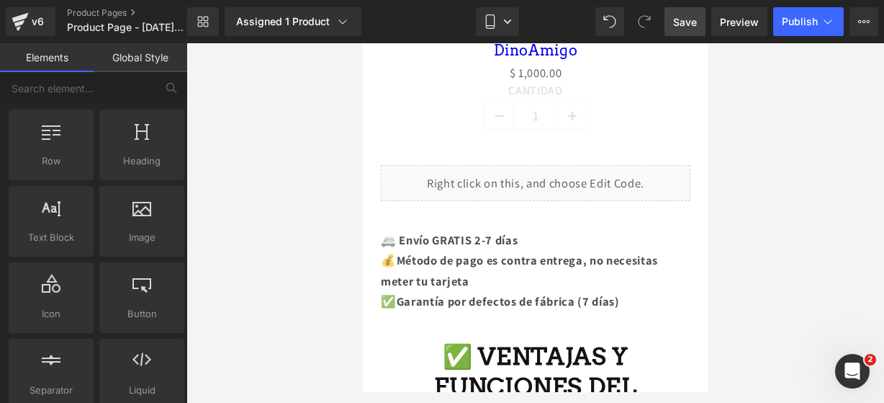
scroll to position [973, 0]
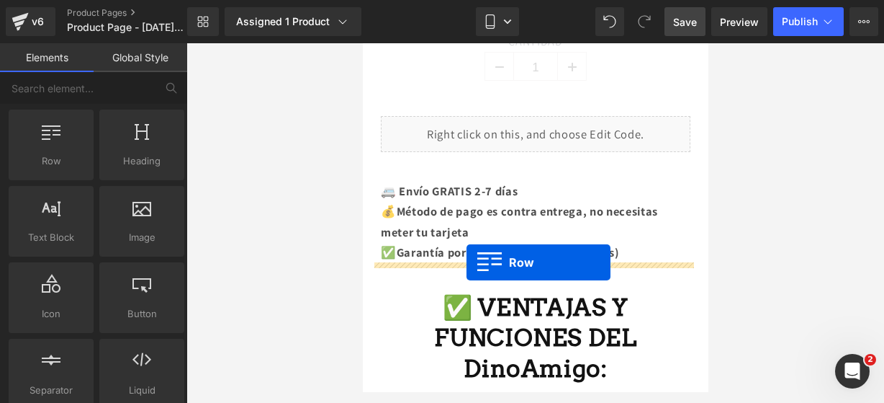
drag, startPoint x: 439, startPoint y: 179, endPoint x: 466, endPoint y: 262, distance: 87.2
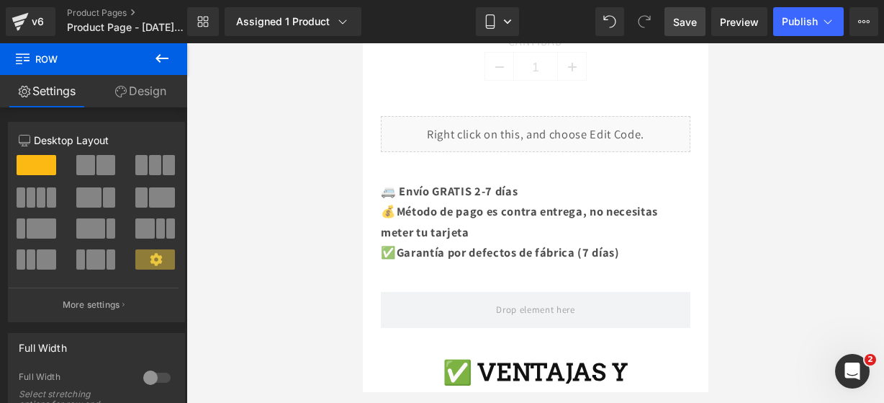
click at [161, 55] on icon at bounding box center [161, 58] width 17 height 17
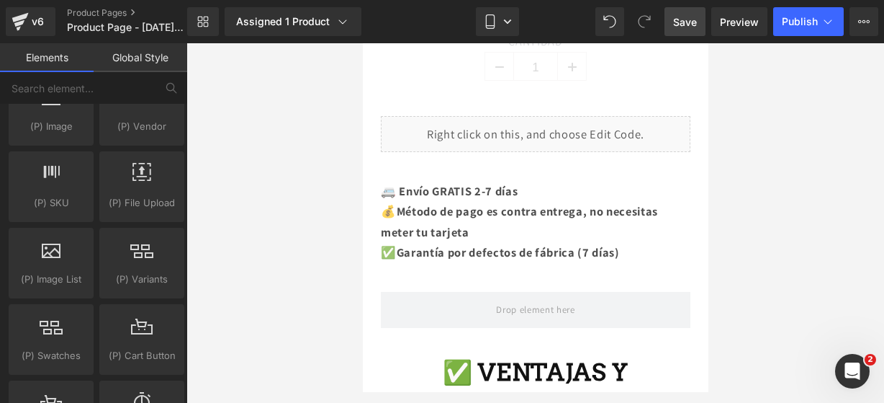
scroll to position [1756, 0]
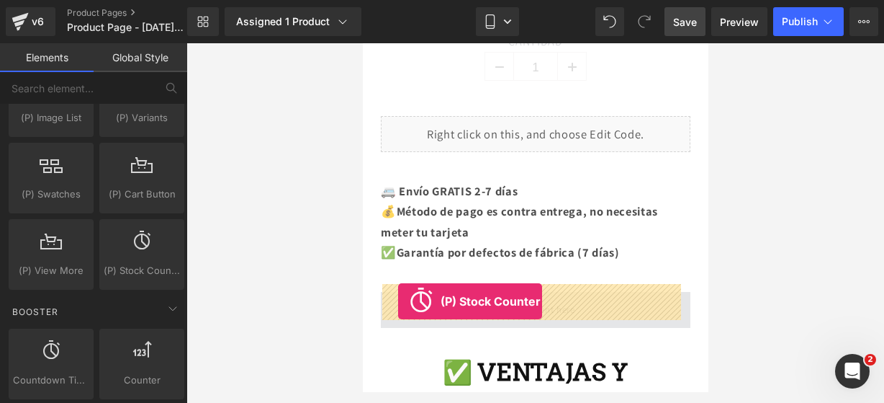
drag, startPoint x: 500, startPoint y: 274, endPoint x: 398, endPoint y: 300, distance: 106.2
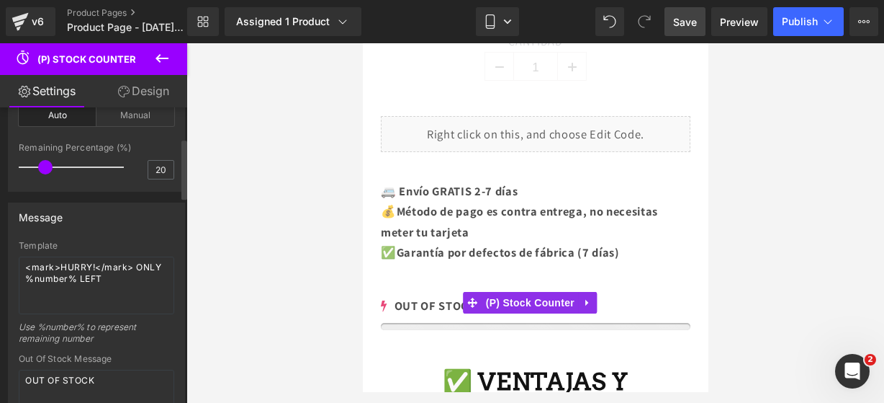
scroll to position [156, 0]
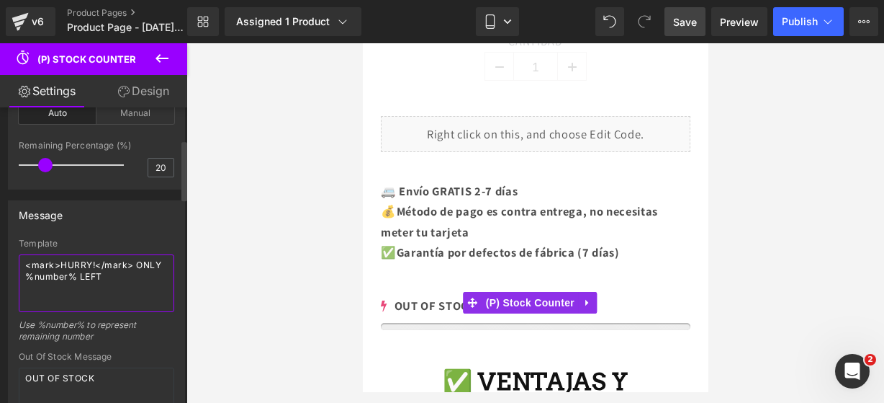
drag, startPoint x: 138, startPoint y: 276, endPoint x: 3, endPoint y: 241, distance: 139.0
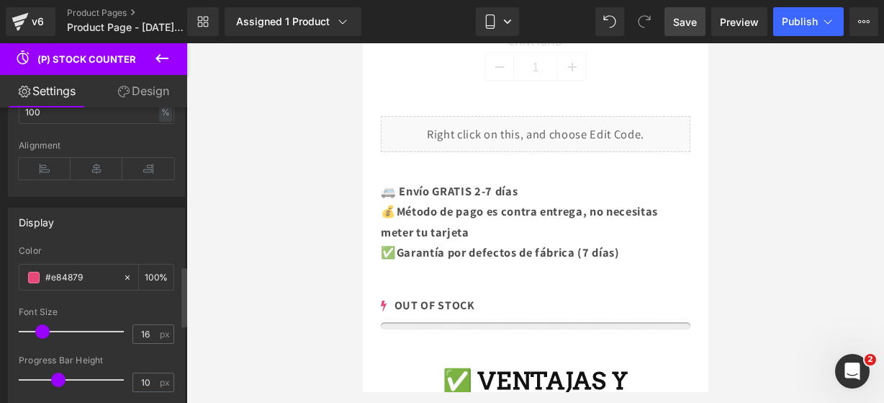
scroll to position [777, 0]
type textarea "¡¡CORRE!! SOLO QUEDAN 19"
click at [28, 271] on span at bounding box center [34, 277] width 12 height 12
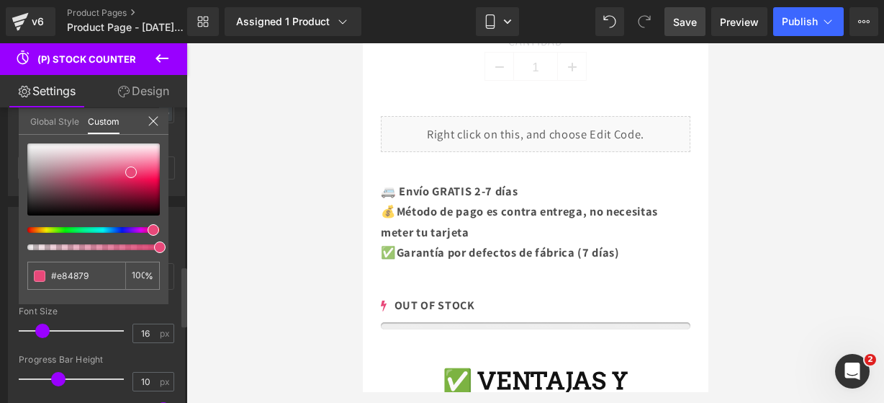
click at [122, 228] on div at bounding box center [88, 230] width 133 height 6
type input "#a349e8"
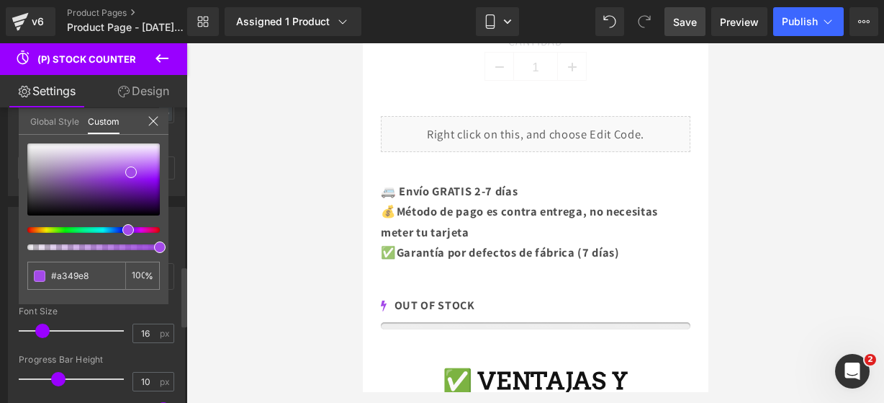
click at [161, 116] on div "Global Style Custom" at bounding box center [94, 121] width 150 height 27
click at [156, 119] on div "Global Style Custom" at bounding box center [94, 121] width 150 height 27
click at [157, 122] on icon at bounding box center [154, 121] width 12 height 12
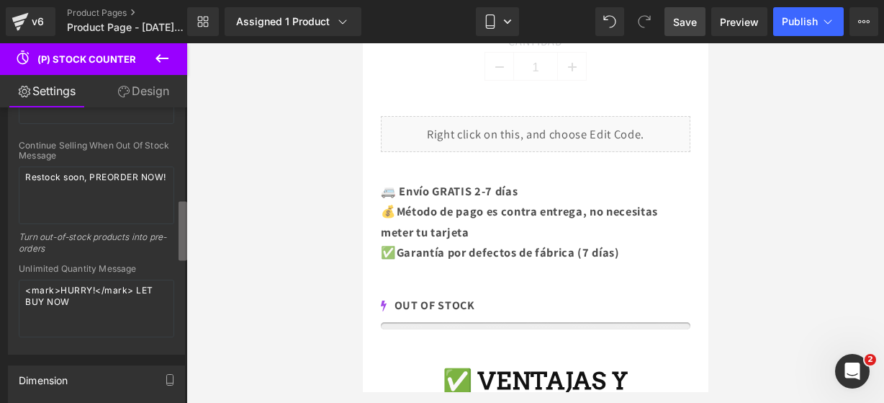
scroll to position [448, 0]
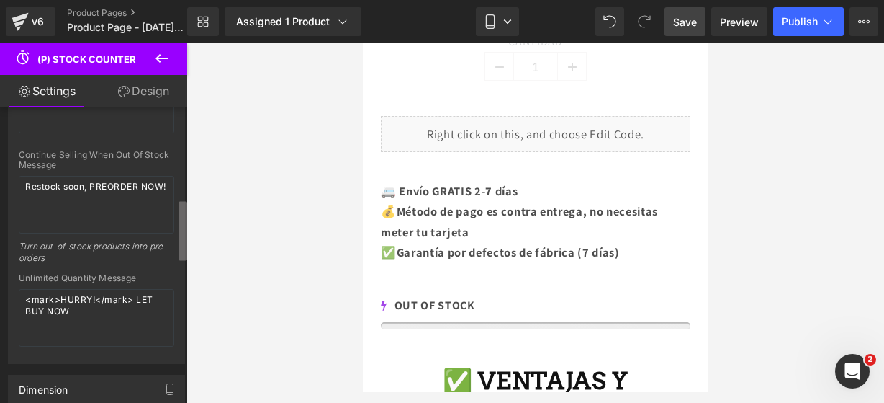
click at [183, 223] on b at bounding box center [183, 230] width 9 height 59
click at [175, 65] on button at bounding box center [162, 59] width 50 height 32
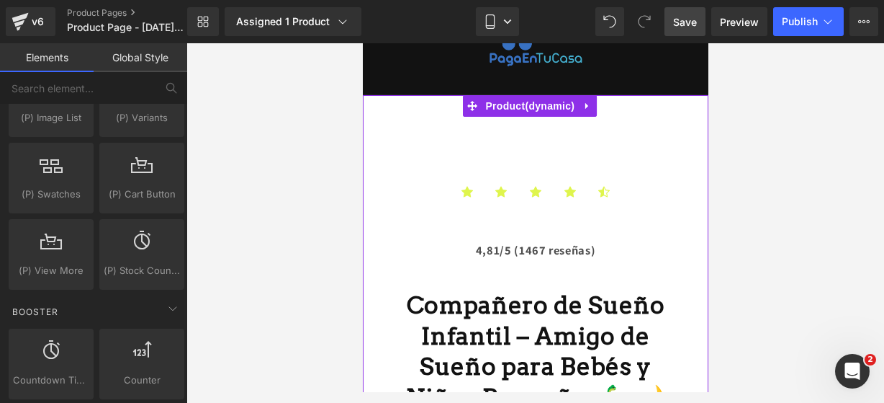
scroll to position [68, 0]
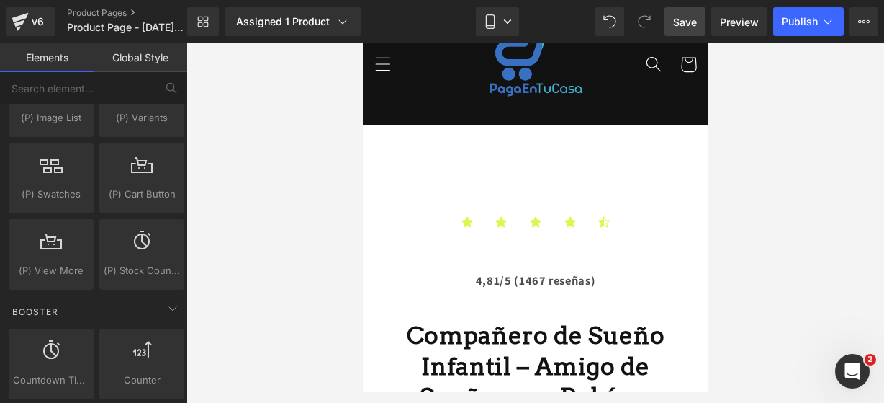
click at [691, 22] on span "Save" at bounding box center [685, 21] width 24 height 15
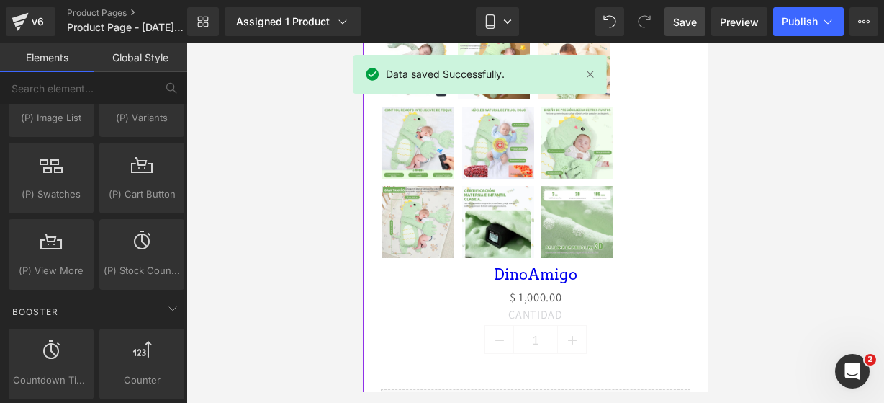
scroll to position [714, 0]
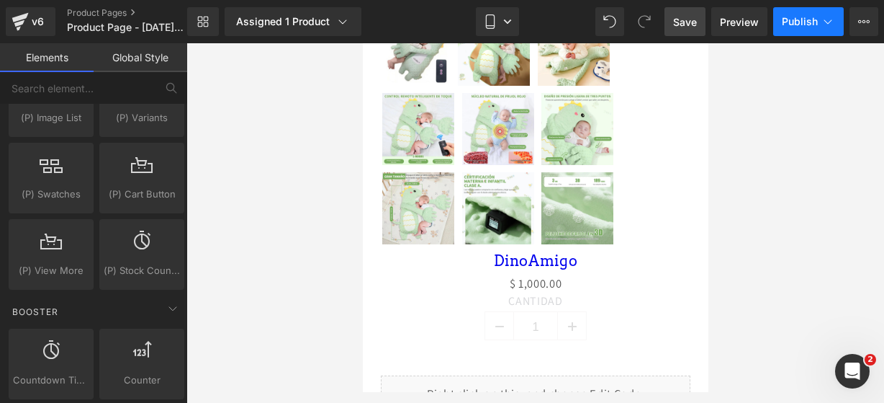
click at [820, 22] on button "Publish" at bounding box center [808, 21] width 71 height 29
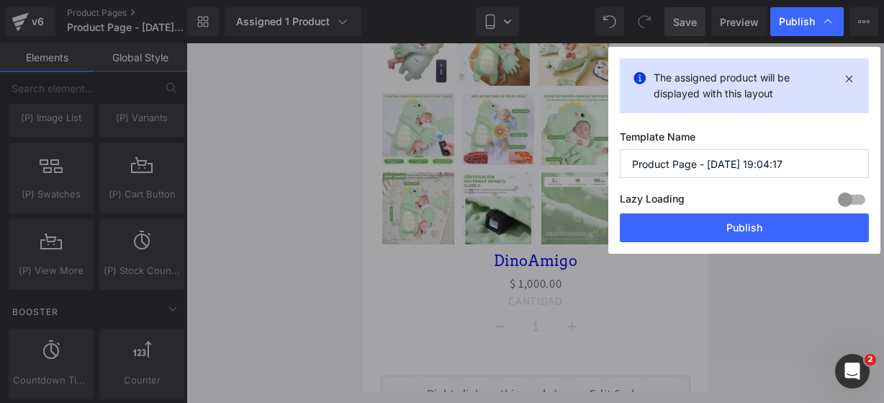
click at [794, 160] on input "Product Page - Aug 25, 19:04:17" at bounding box center [744, 163] width 249 height 29
click at [794, 159] on input "Product Page - Aug 25, 19:04:17" at bounding box center [744, 163] width 249 height 29
type input "s"
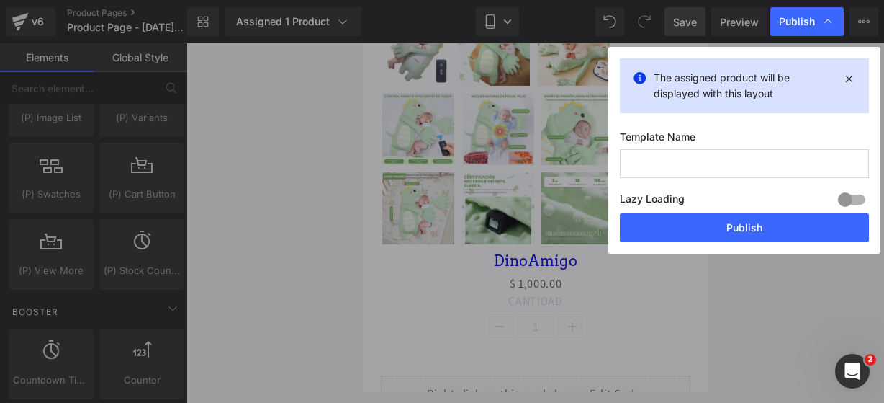
type input "d"
type input "S"
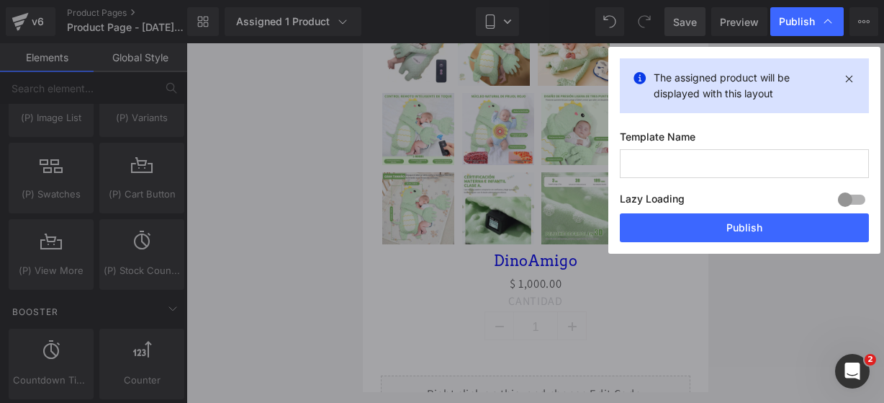
type input "S"
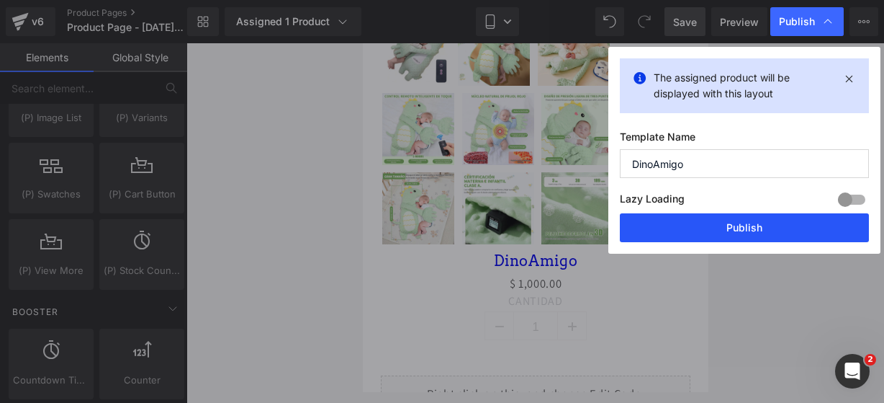
type input "DinoAmigo"
click at [737, 221] on button "Publish" at bounding box center [744, 227] width 249 height 29
